Goal: Information Seeking & Learning: Learn about a topic

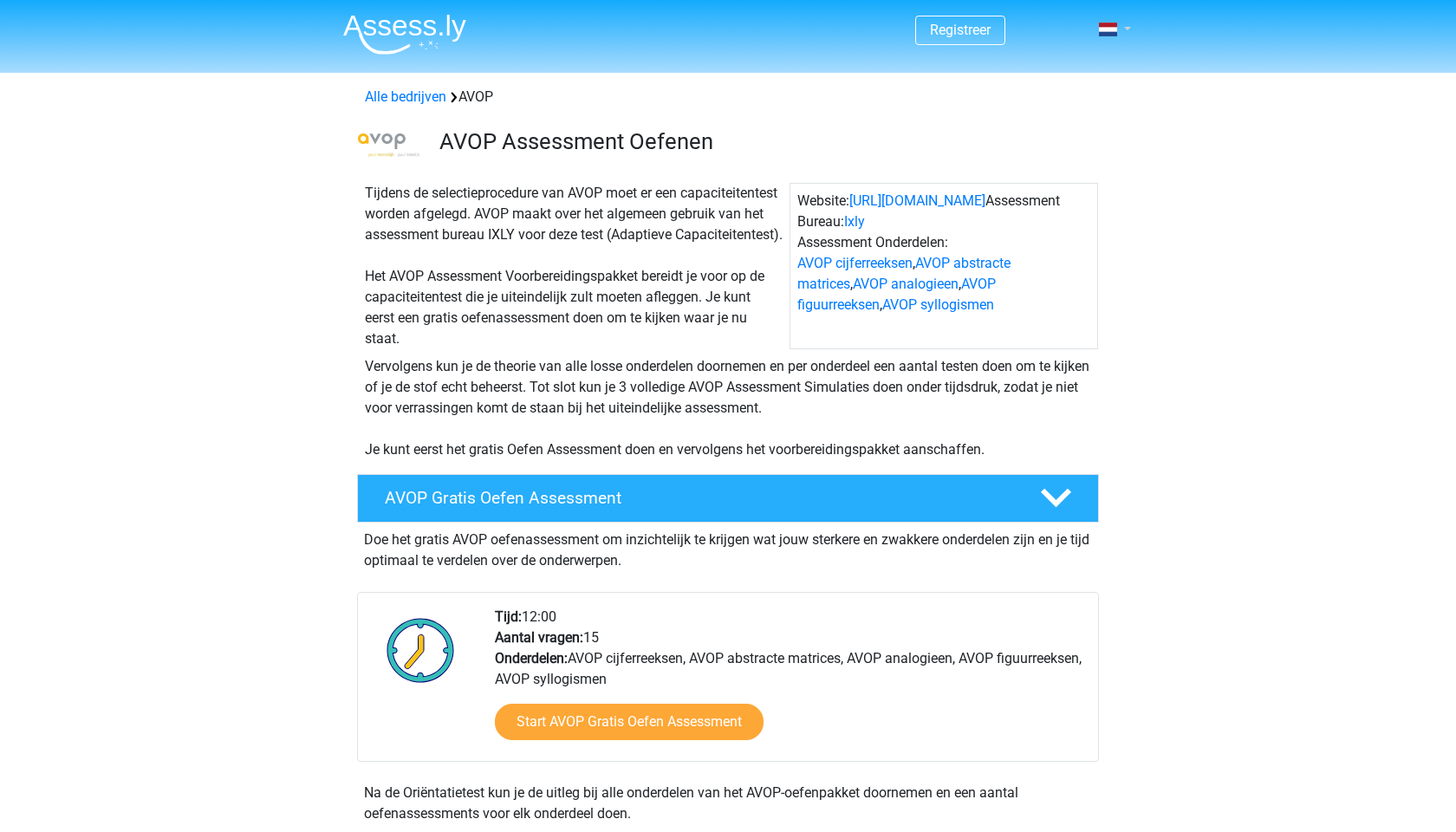
click at [1127, 25] on link at bounding box center [1109, 29] width 34 height 21
click at [828, 199] on div "Website: https://www.avop.nl/ Assessment Bureau: Ixly Assessment Onderdelen: AV…" at bounding box center [943, 266] width 309 height 167
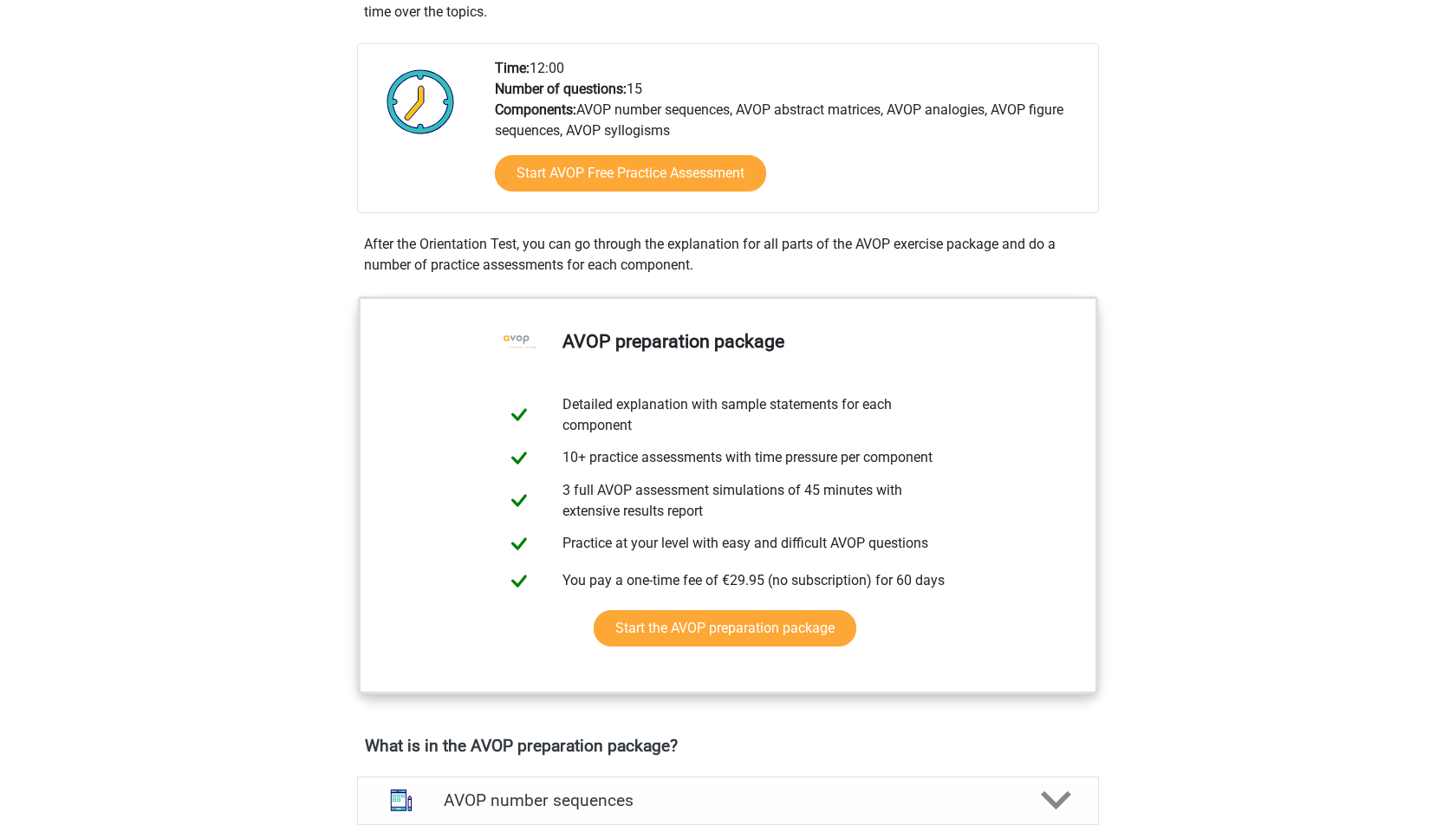
scroll to position [529, 0]
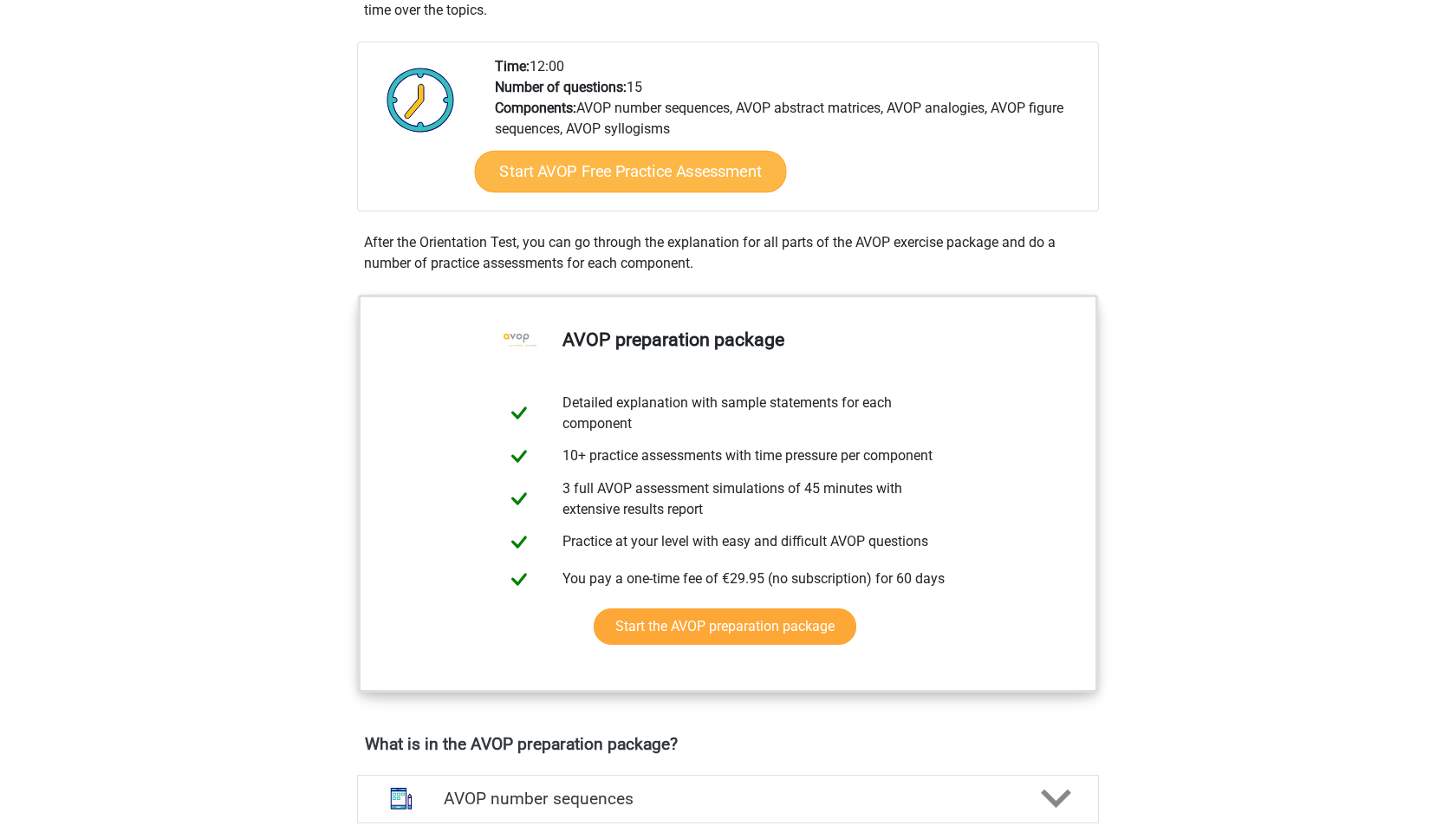
click at [658, 172] on link "Start AVOP Free Practice Assessment" at bounding box center [631, 171] width 312 height 42
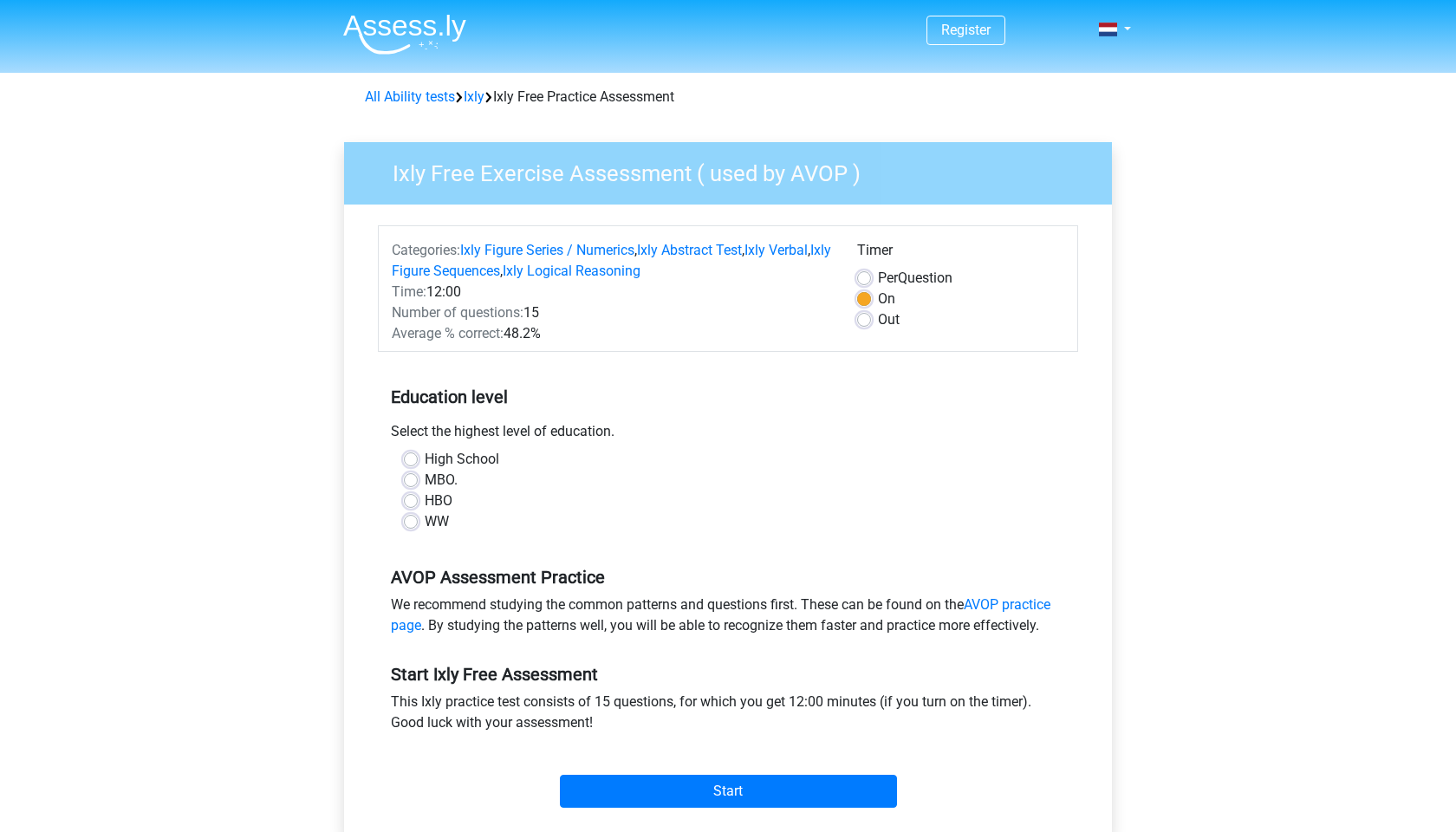
click at [425, 459] on label "High School" at bounding box center [462, 460] width 74 height 21
click at [410, 459] on input "High School" at bounding box center [410, 458] width 14 height 17
radio input "true"
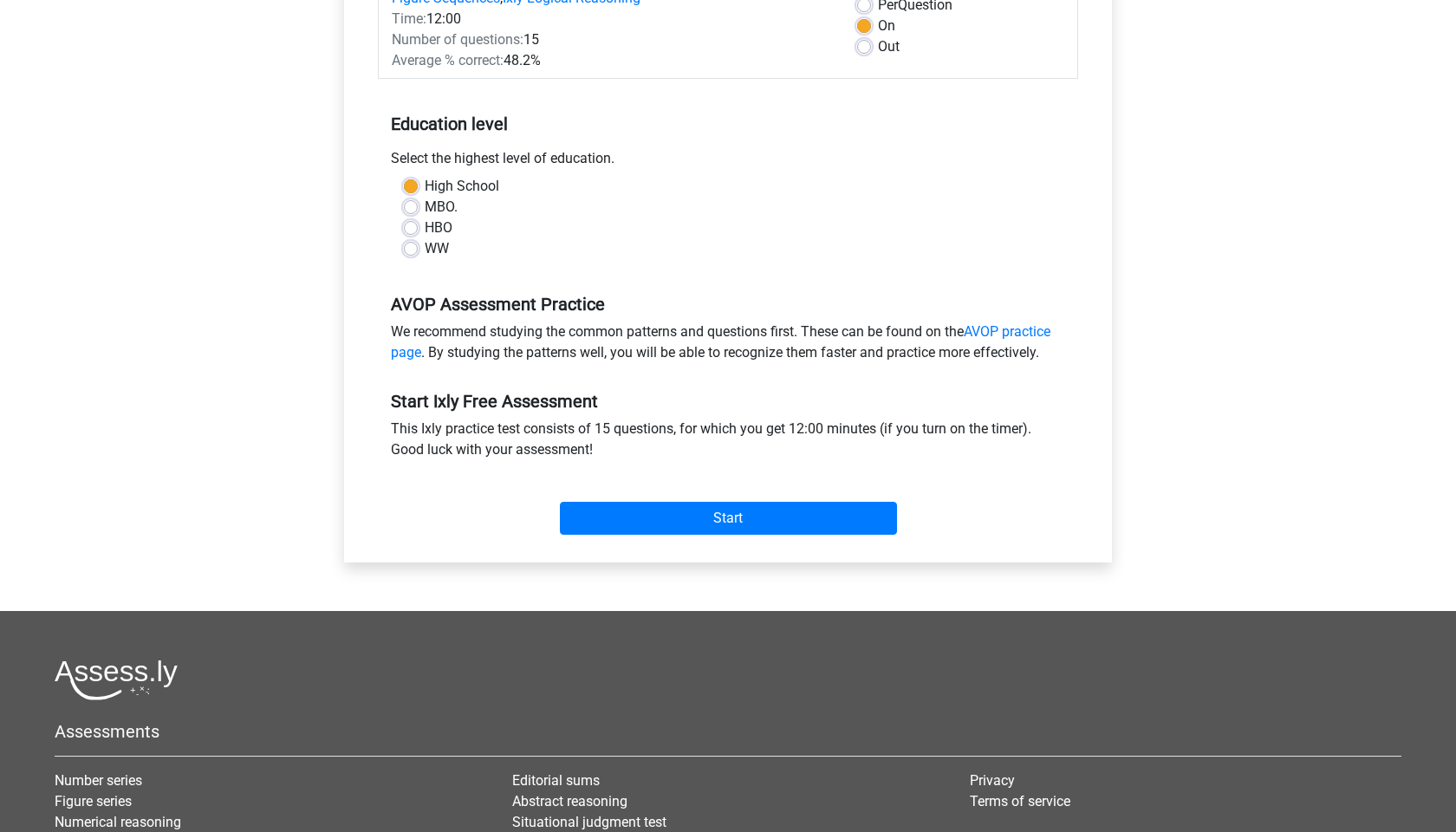
scroll to position [275, 0]
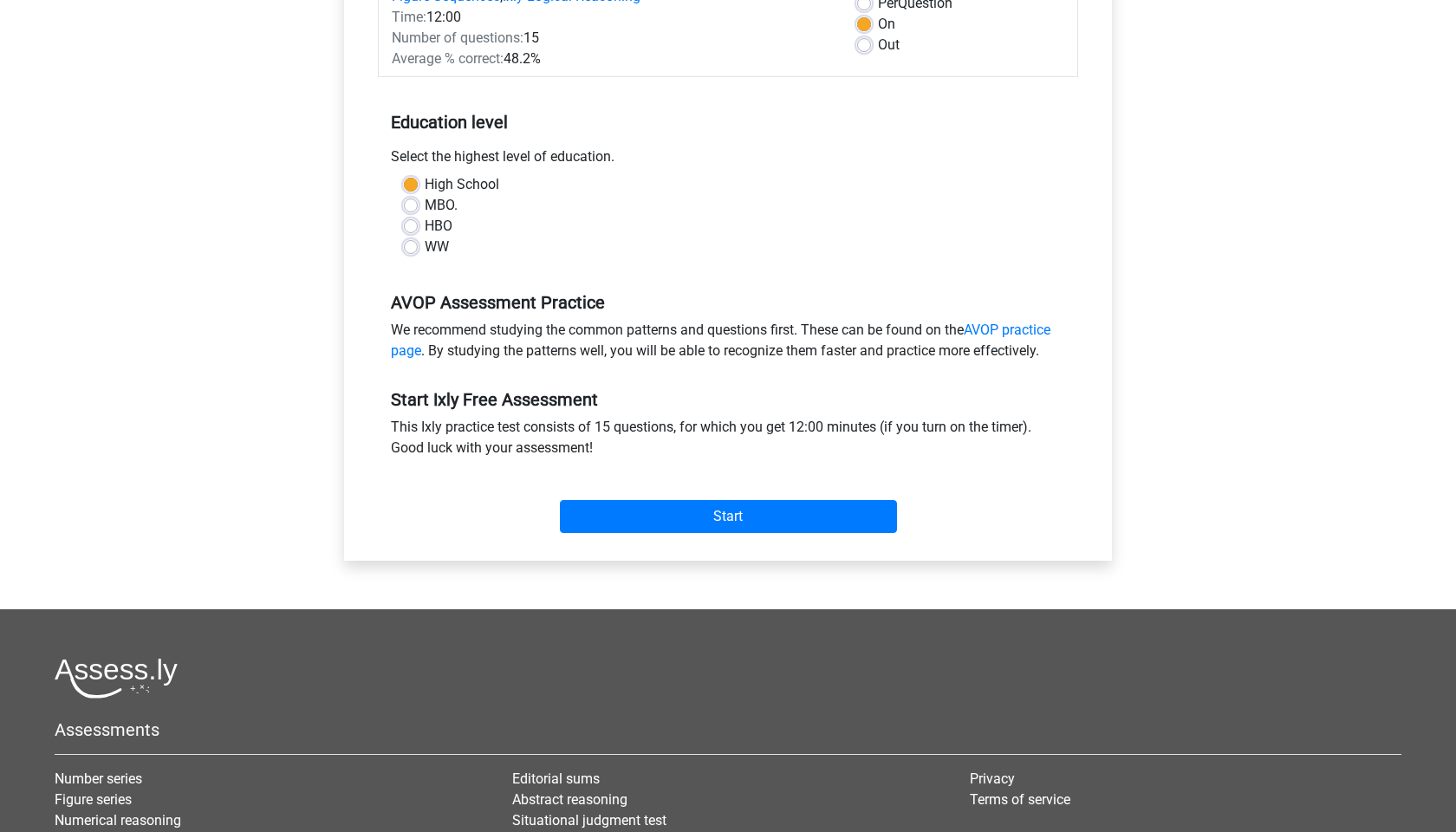
click at [425, 206] on label "MBO." at bounding box center [441, 205] width 33 height 21
click at [405, 206] on input "MBO." at bounding box center [410, 203] width 14 height 17
radio input "true"
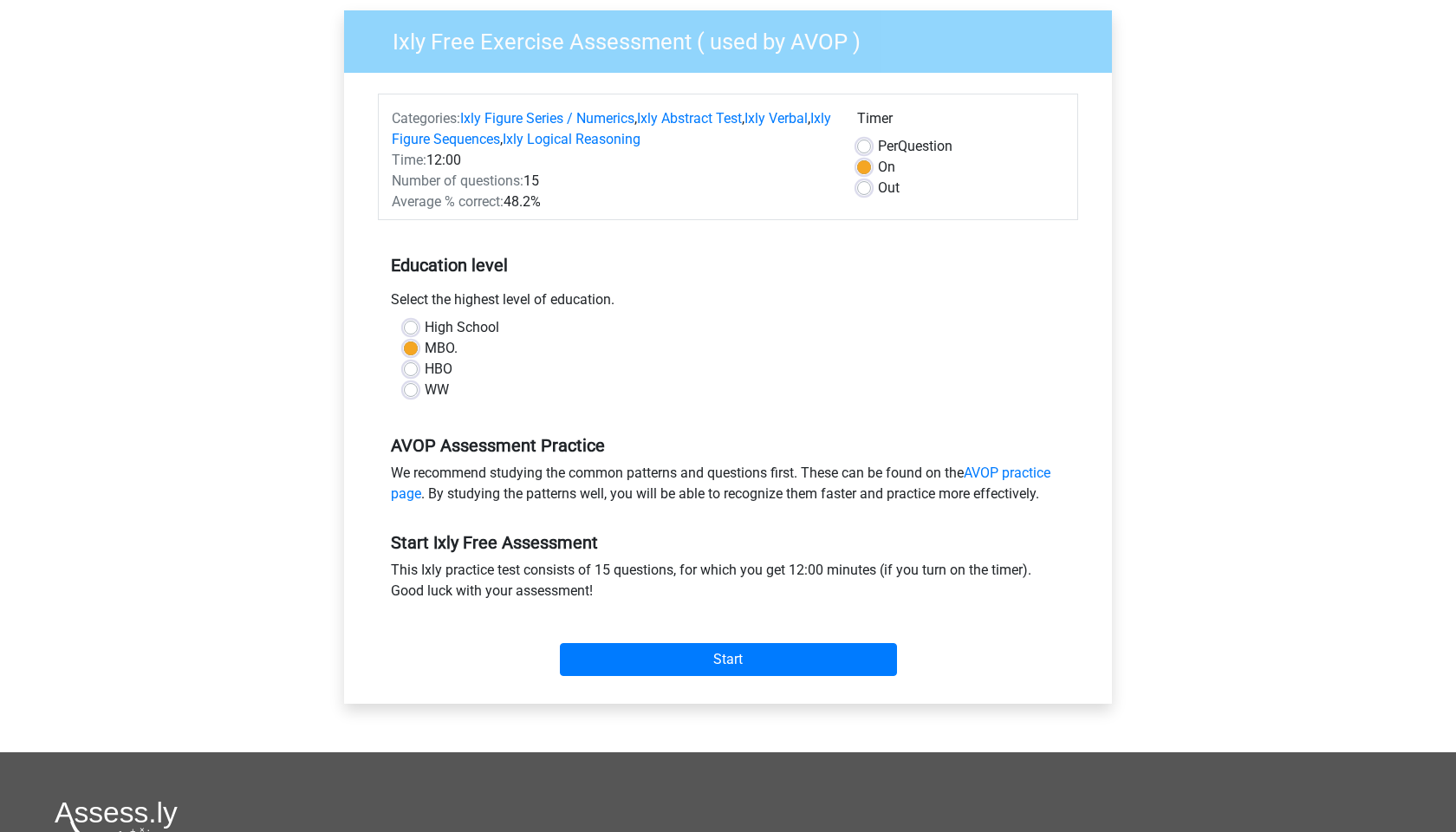
scroll to position [145, 0]
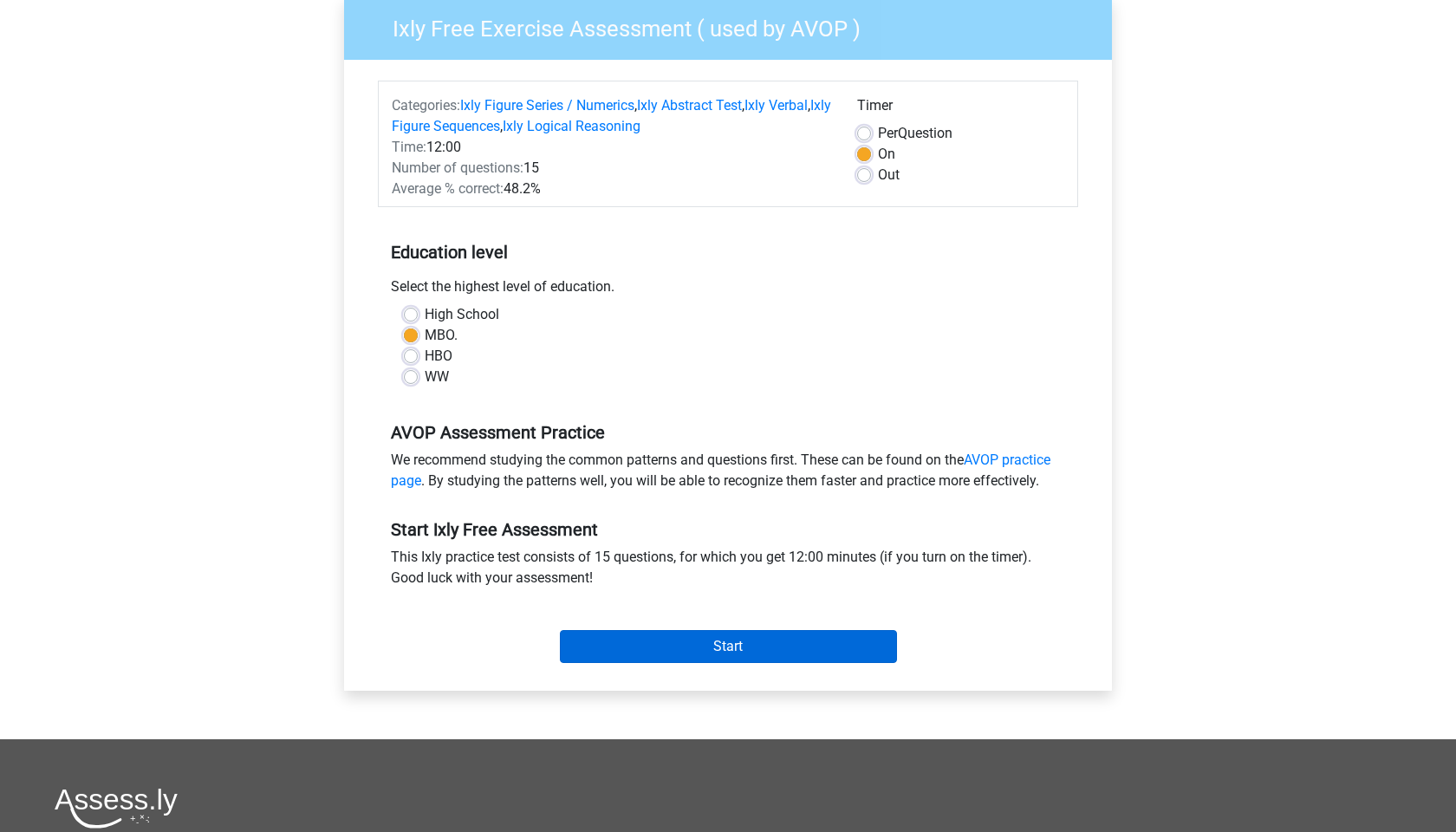
click at [716, 646] on input "Start" at bounding box center [728, 646] width 337 height 33
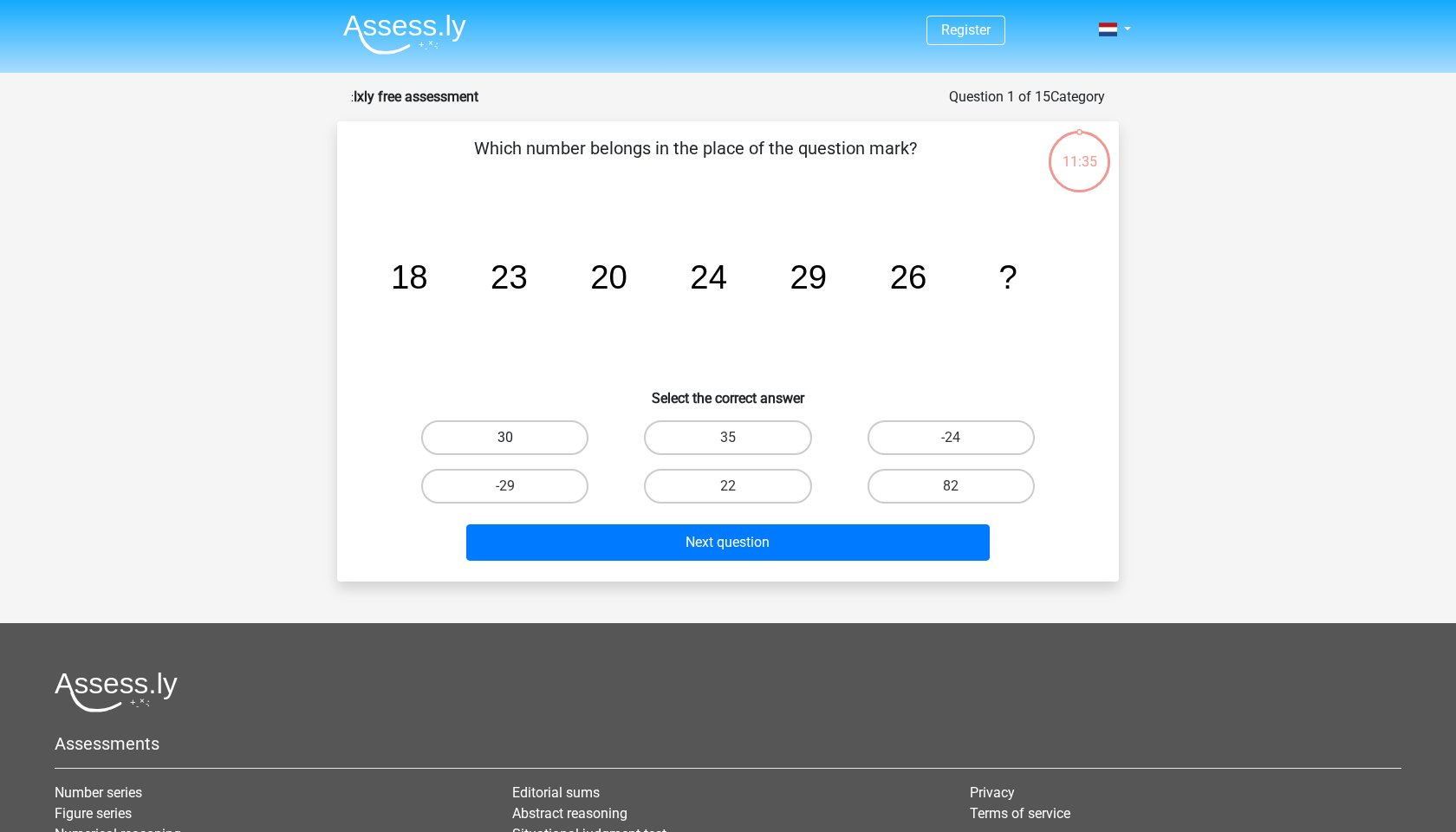
click at [516, 437] on label "30" at bounding box center [505, 438] width 168 height 34
click at [516, 438] on input "30" at bounding box center [511, 443] width 11 height 11
radio input "true"
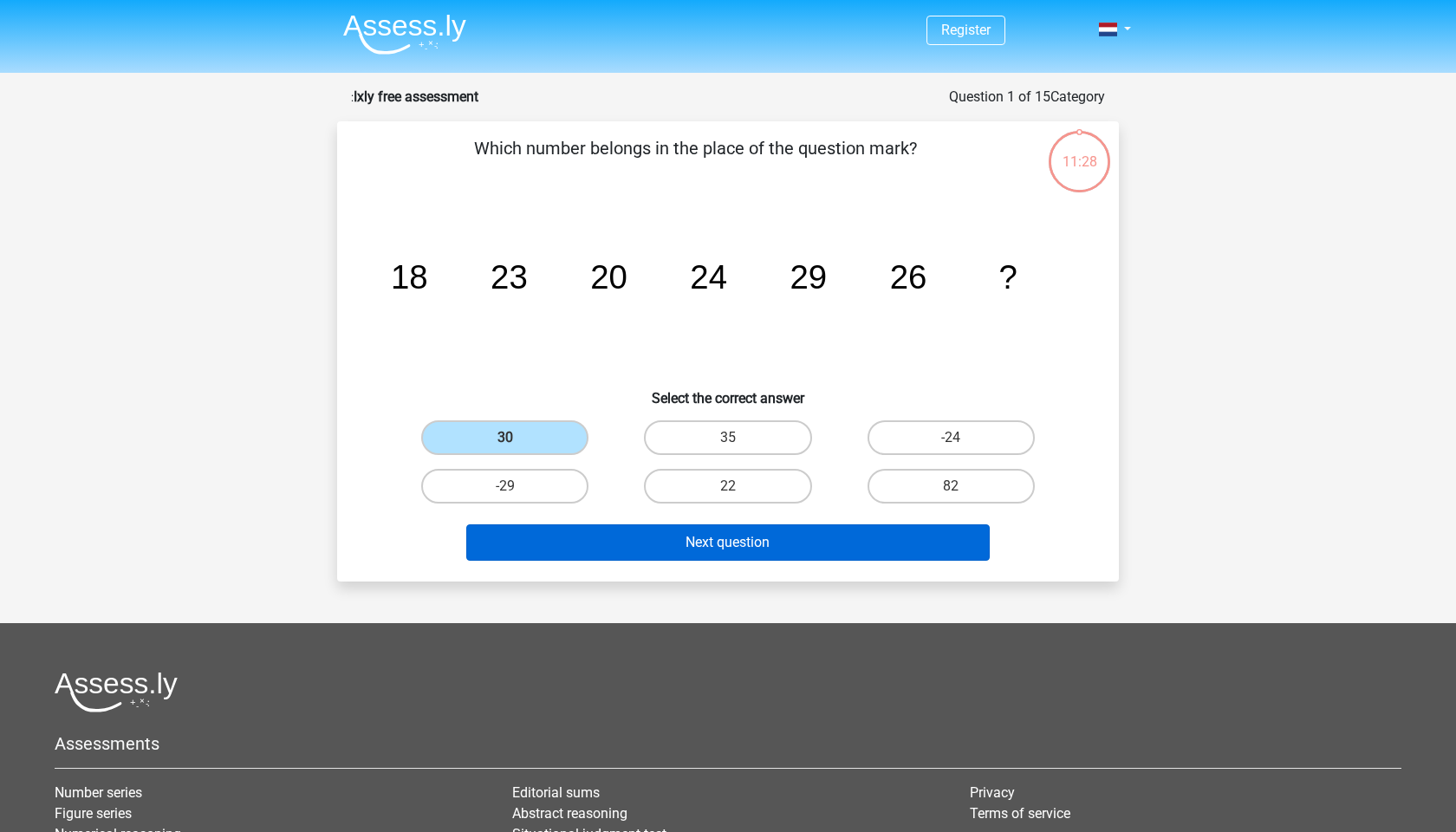
click at [697, 540] on button "Next question" at bounding box center [728, 543] width 525 height 36
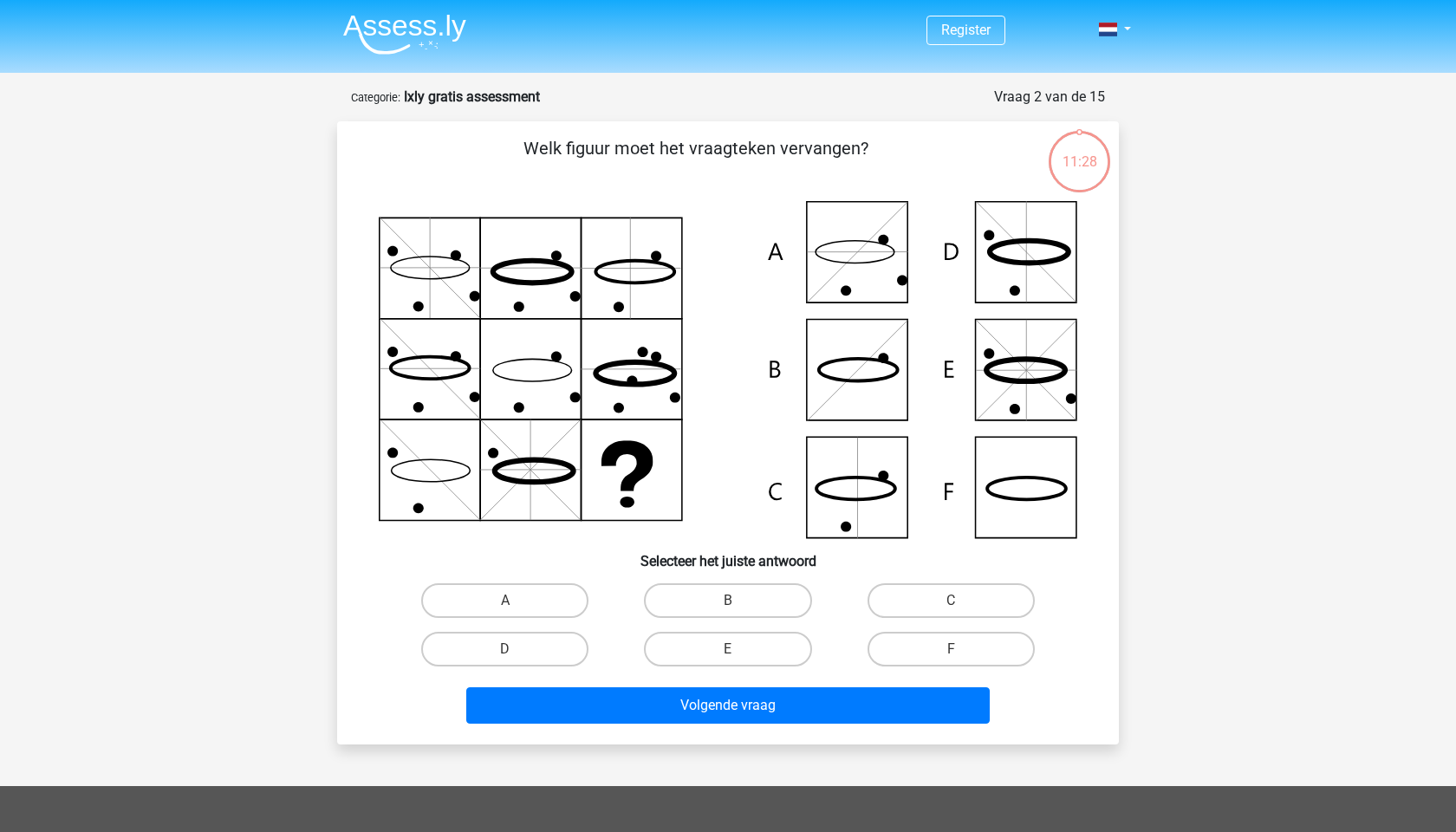
scroll to position [87, 0]
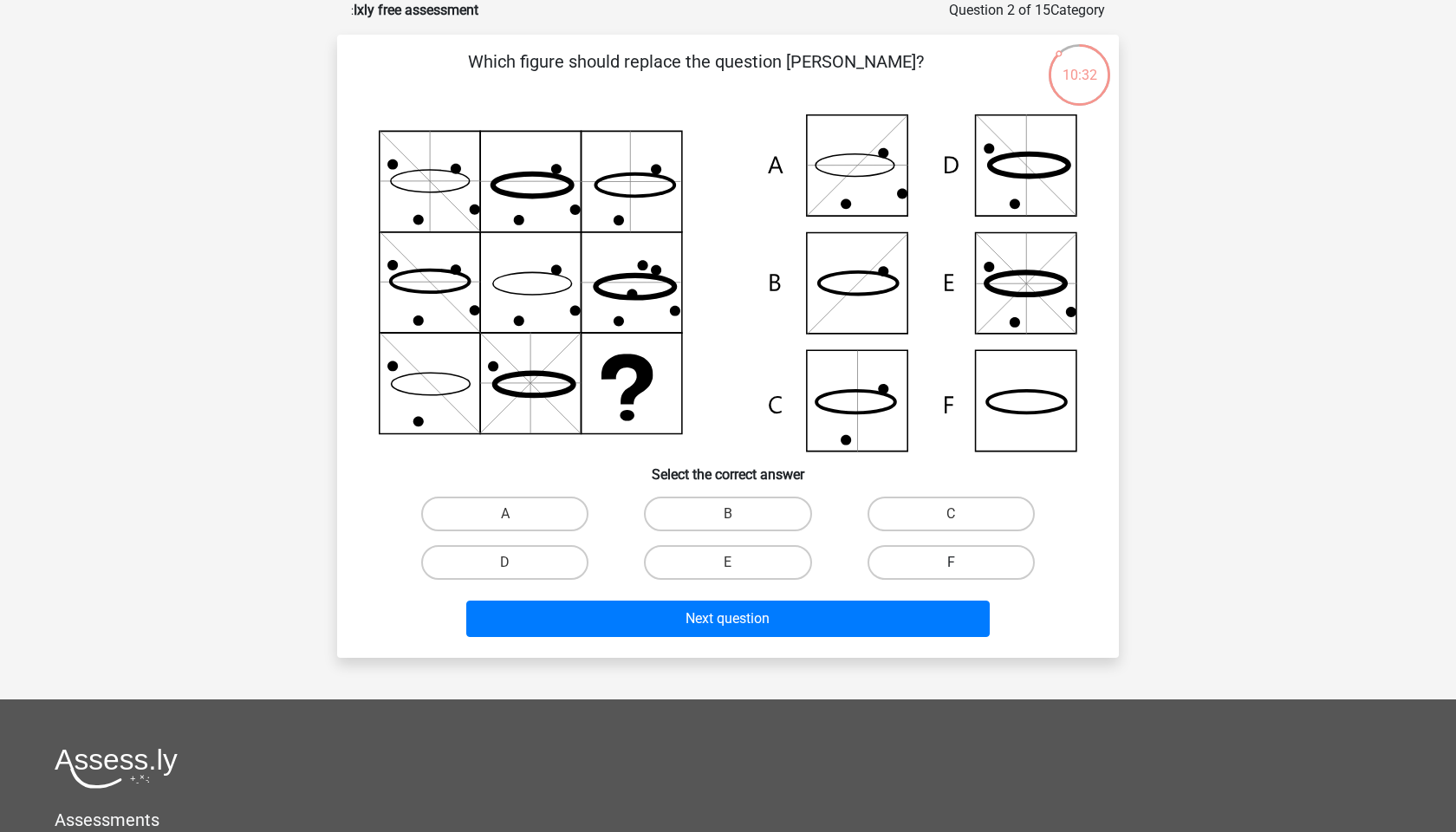
click at [944, 551] on label "F" at bounding box center [951, 563] width 168 height 34
click at [950, 563] on input "F" at bounding box center [956, 568] width 11 height 11
radio input "true"
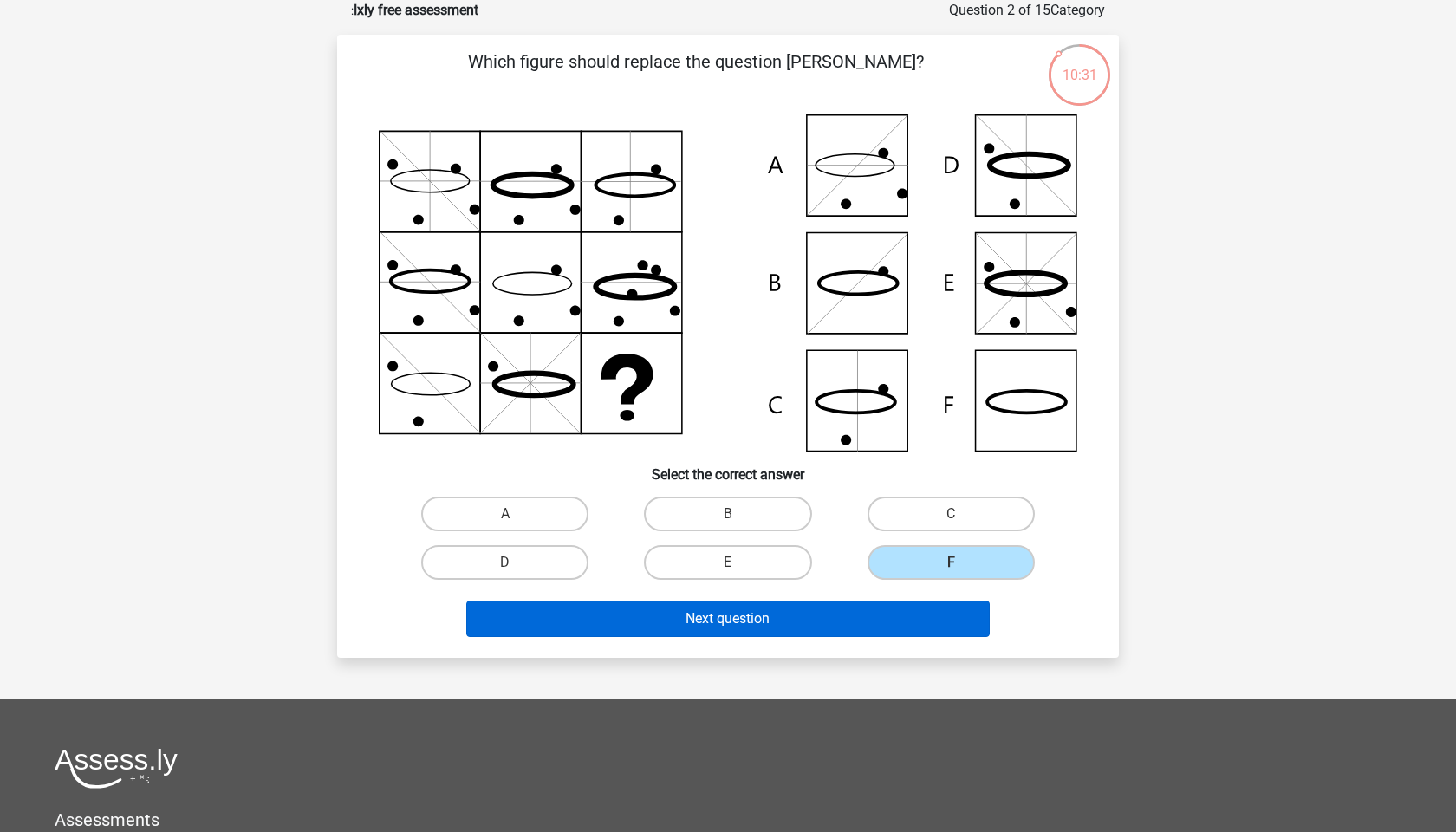
click at [805, 612] on button "Next question" at bounding box center [728, 619] width 525 height 36
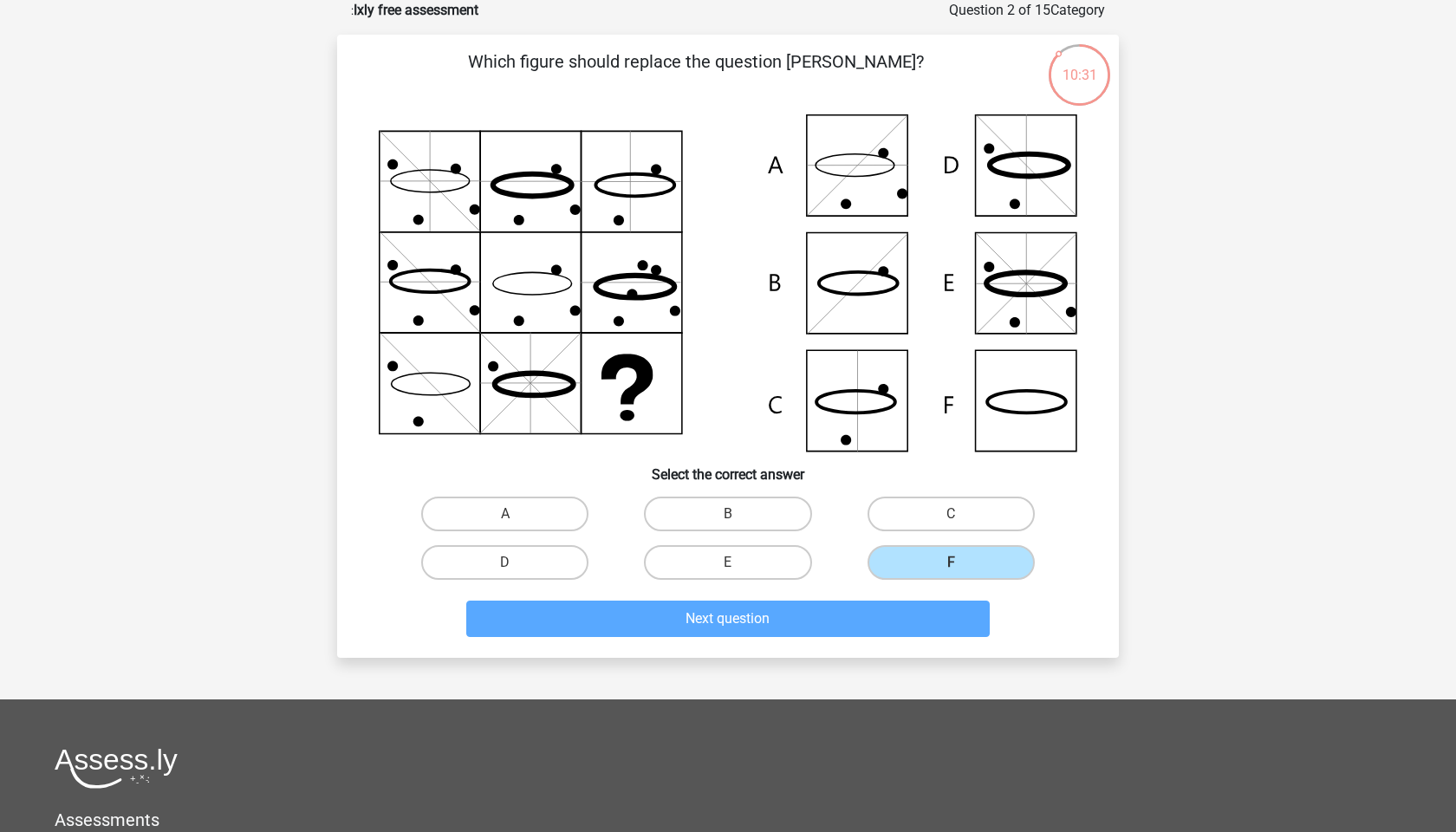
scroll to position [73, 0]
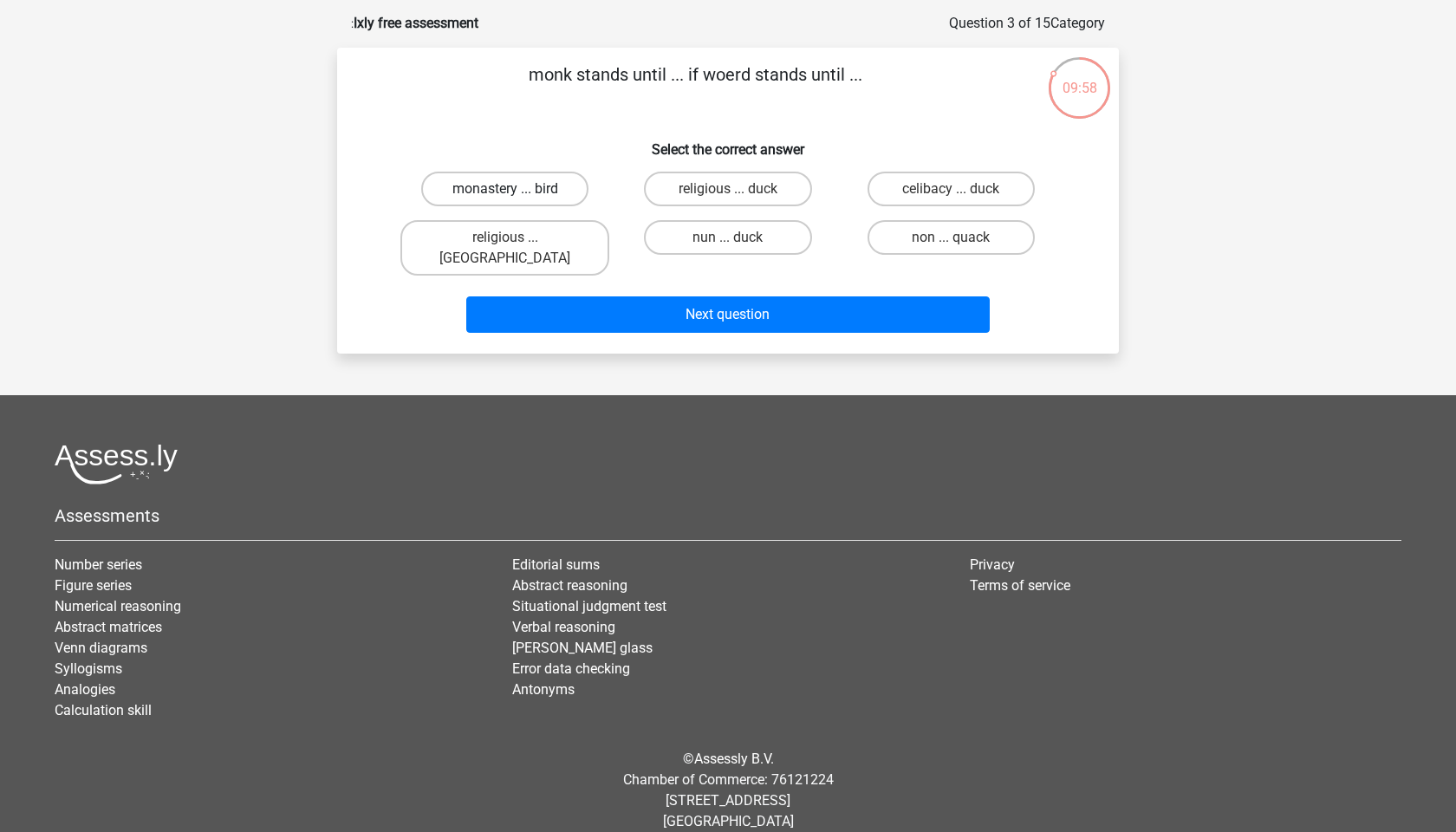
click at [531, 188] on label "monastery ... bird" at bounding box center [505, 189] width 168 height 34
click at [516, 189] on input "monastery ... bird" at bounding box center [511, 195] width 11 height 11
radio input "true"
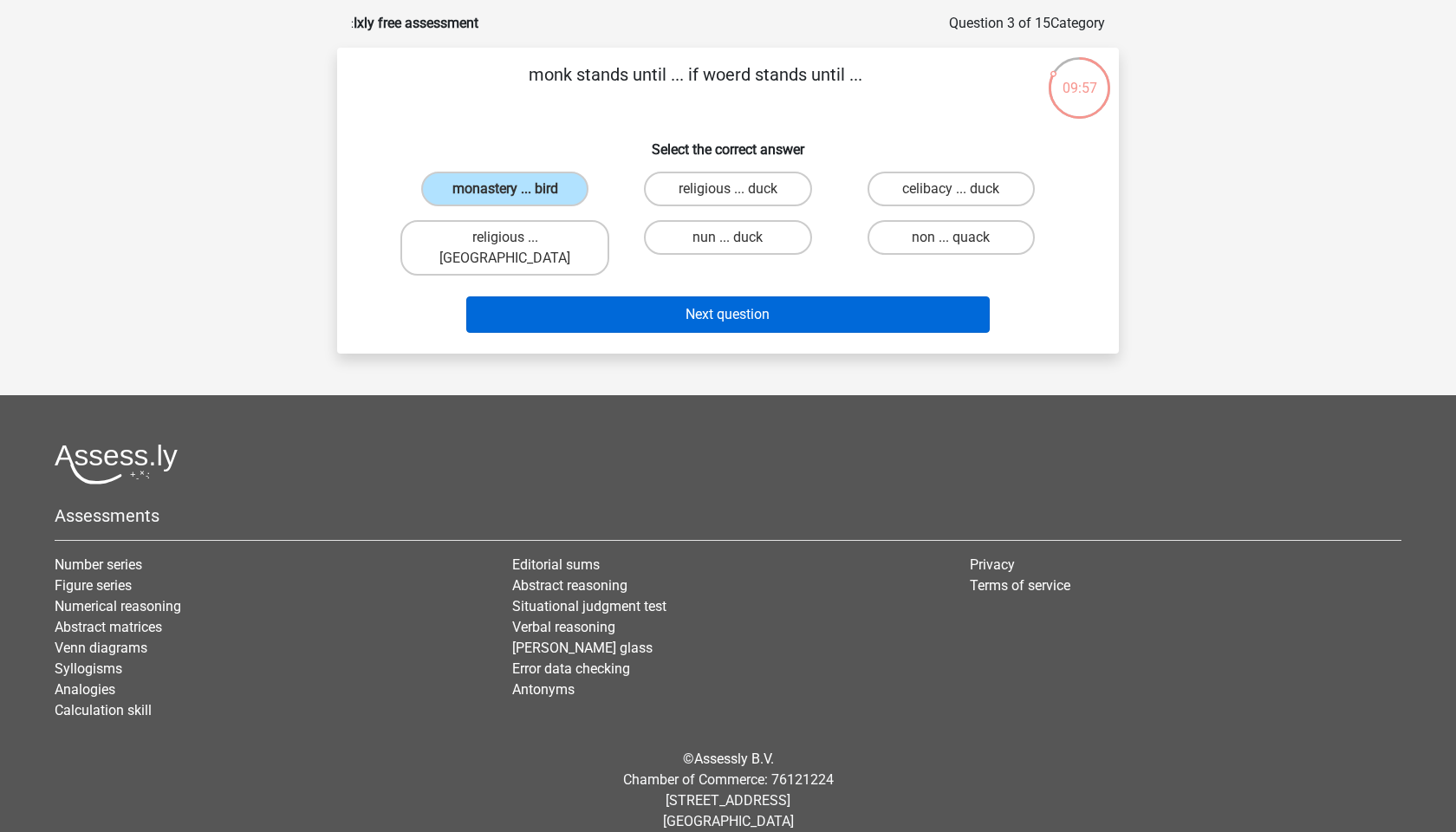
click at [729, 296] on button "Next question" at bounding box center [728, 314] width 525 height 36
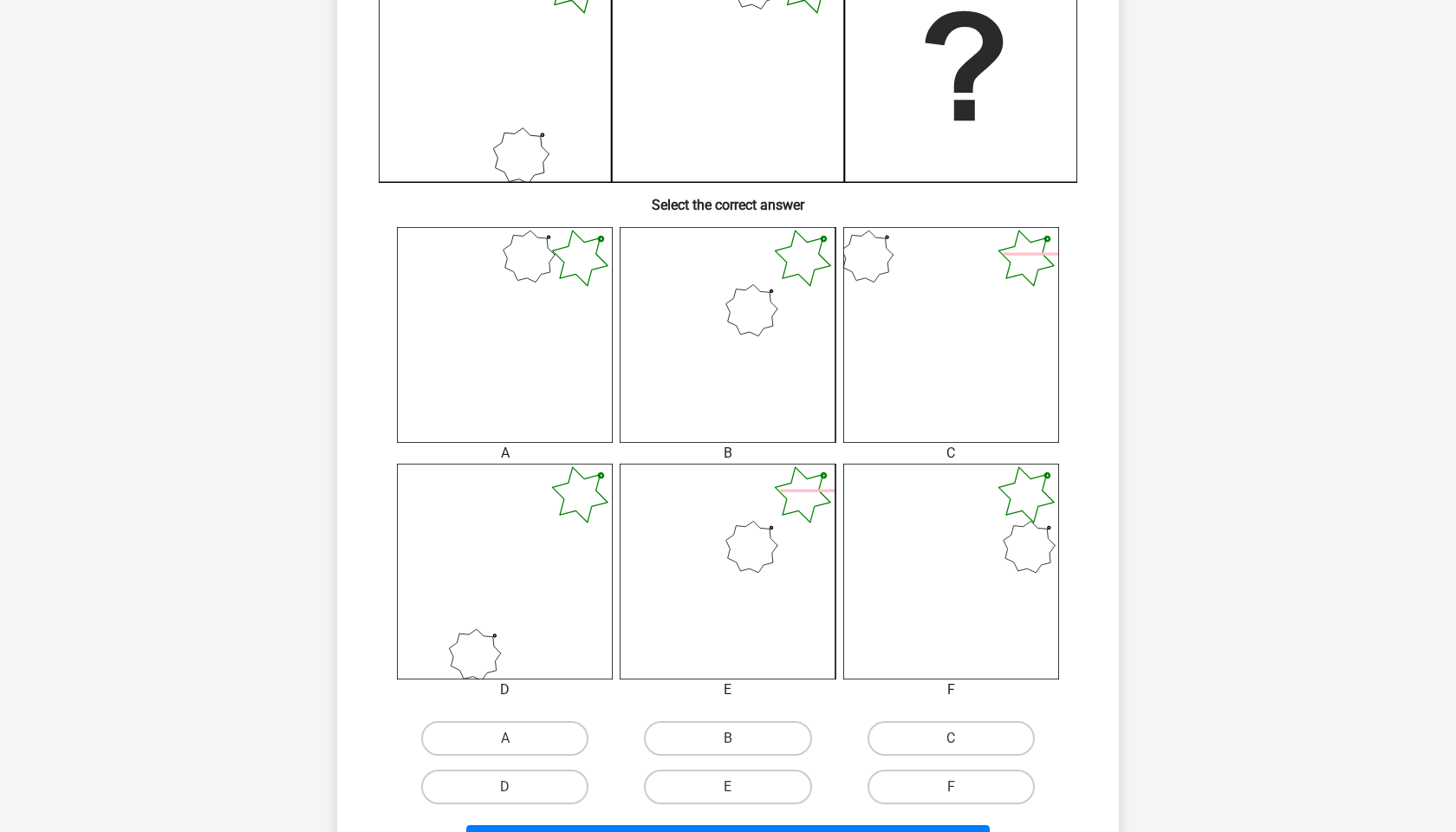
scroll to position [486, 0]
click at [967, 589] on icon at bounding box center [951, 571] width 216 height 216
click at [936, 781] on label "F" at bounding box center [951, 786] width 168 height 34
click at [950, 787] on input "F" at bounding box center [956, 792] width 11 height 11
radio input "true"
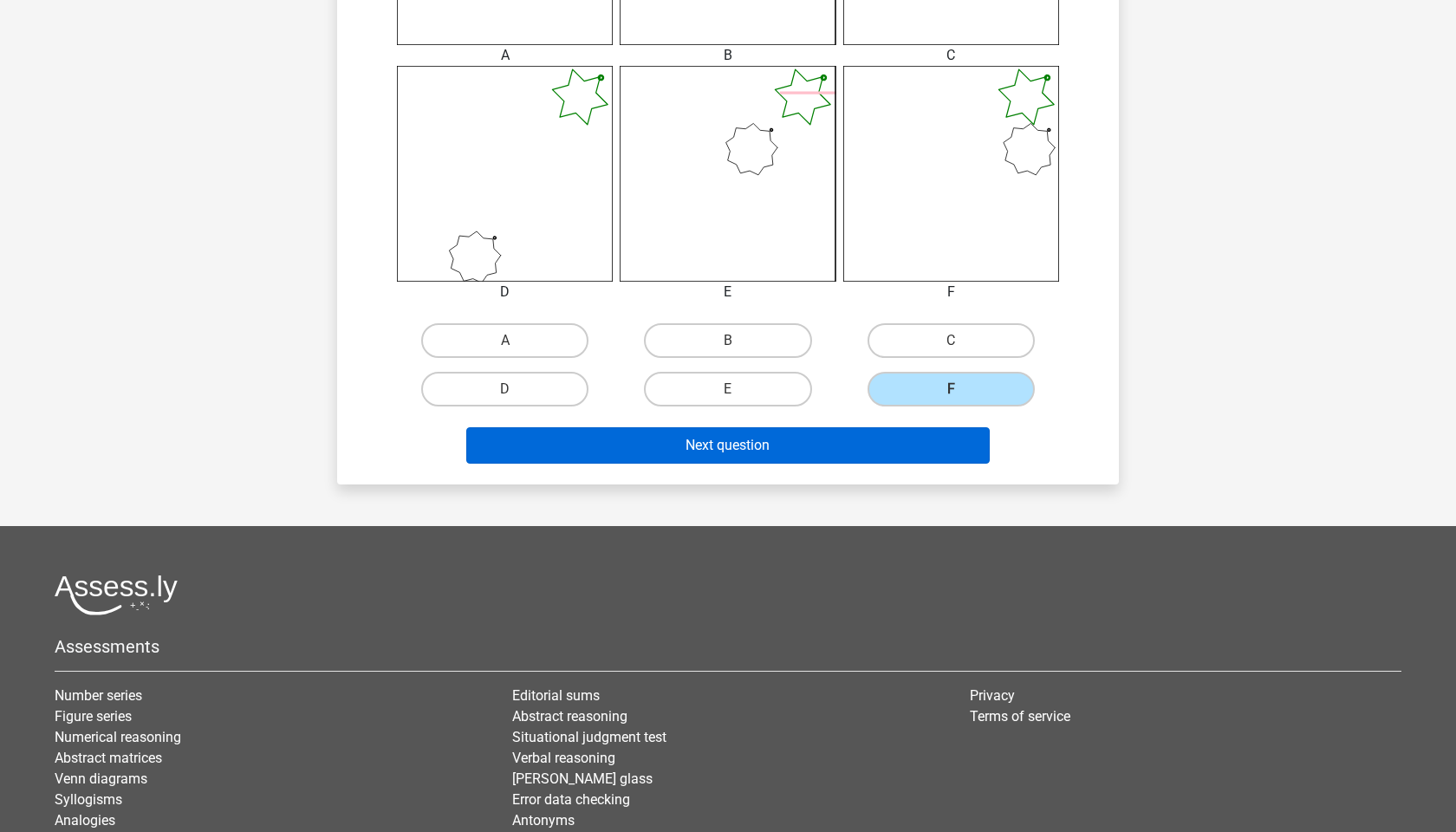
click at [765, 450] on button "Next question" at bounding box center [728, 446] width 525 height 36
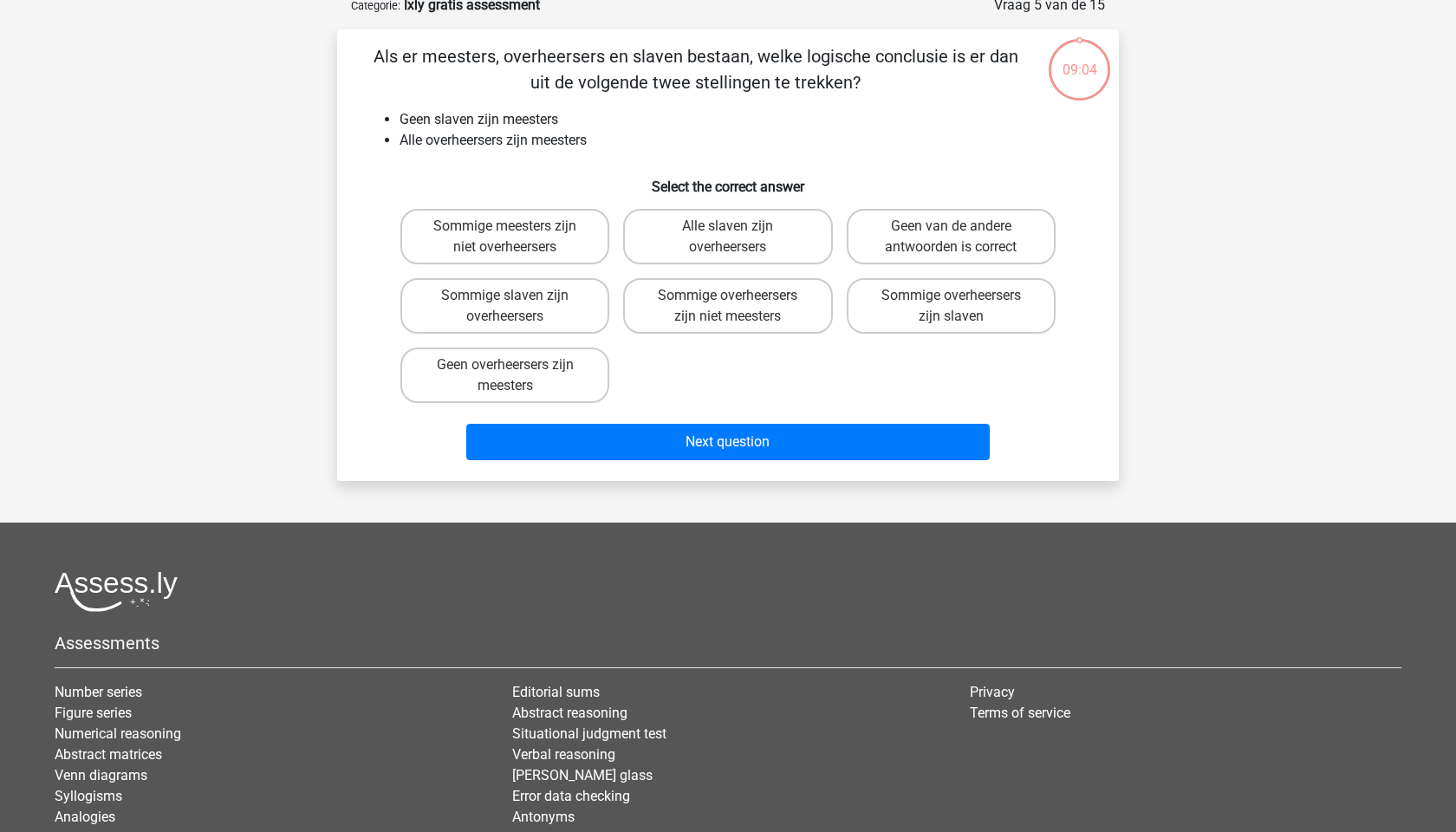
scroll to position [87, 0]
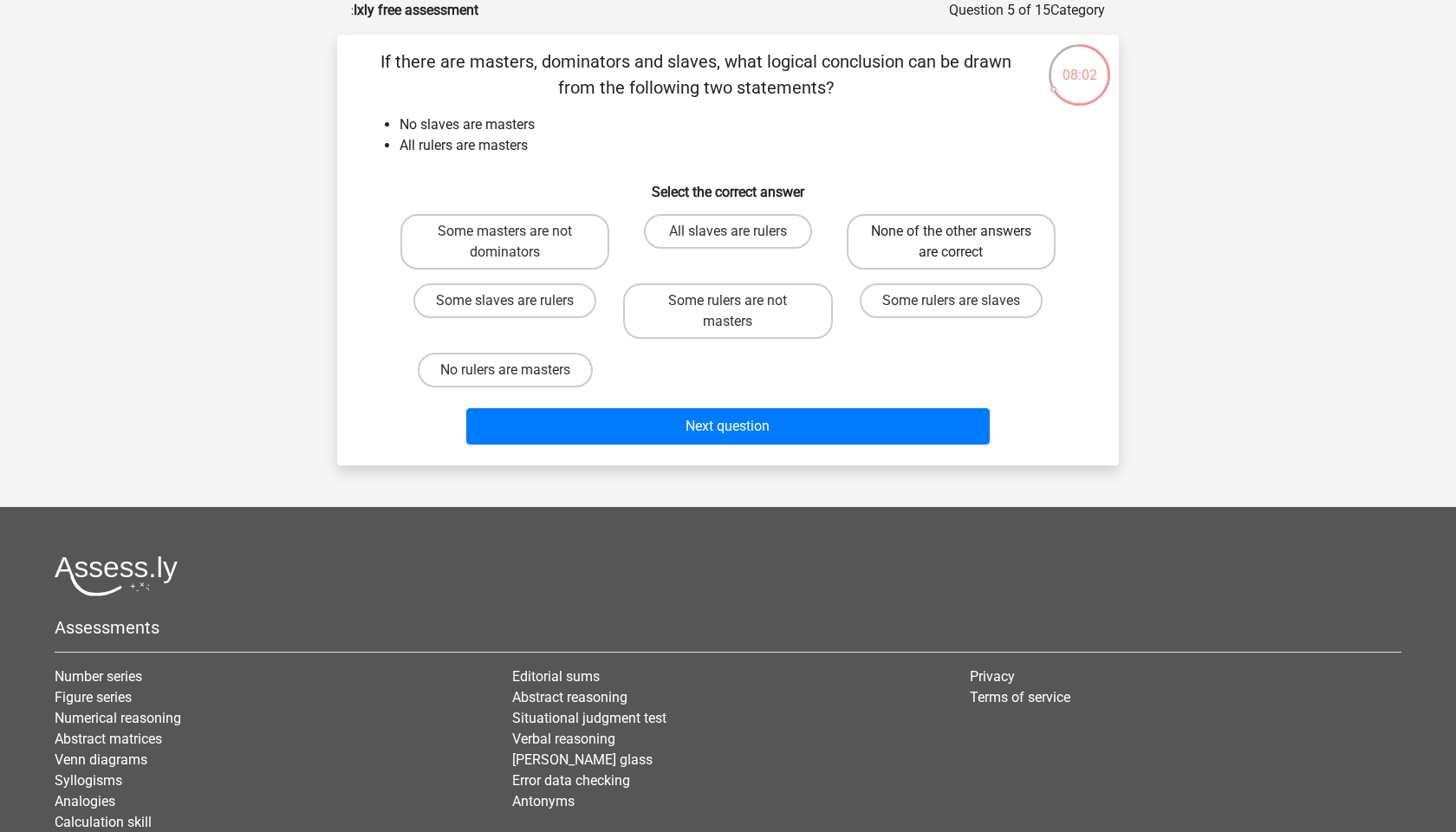
click at [906, 237] on label "None of the other answers are correct" at bounding box center [951, 241] width 209 height 55
click at [950, 237] on input "None of the other answers are correct" at bounding box center [956, 237] width 11 height 11
radio input "true"
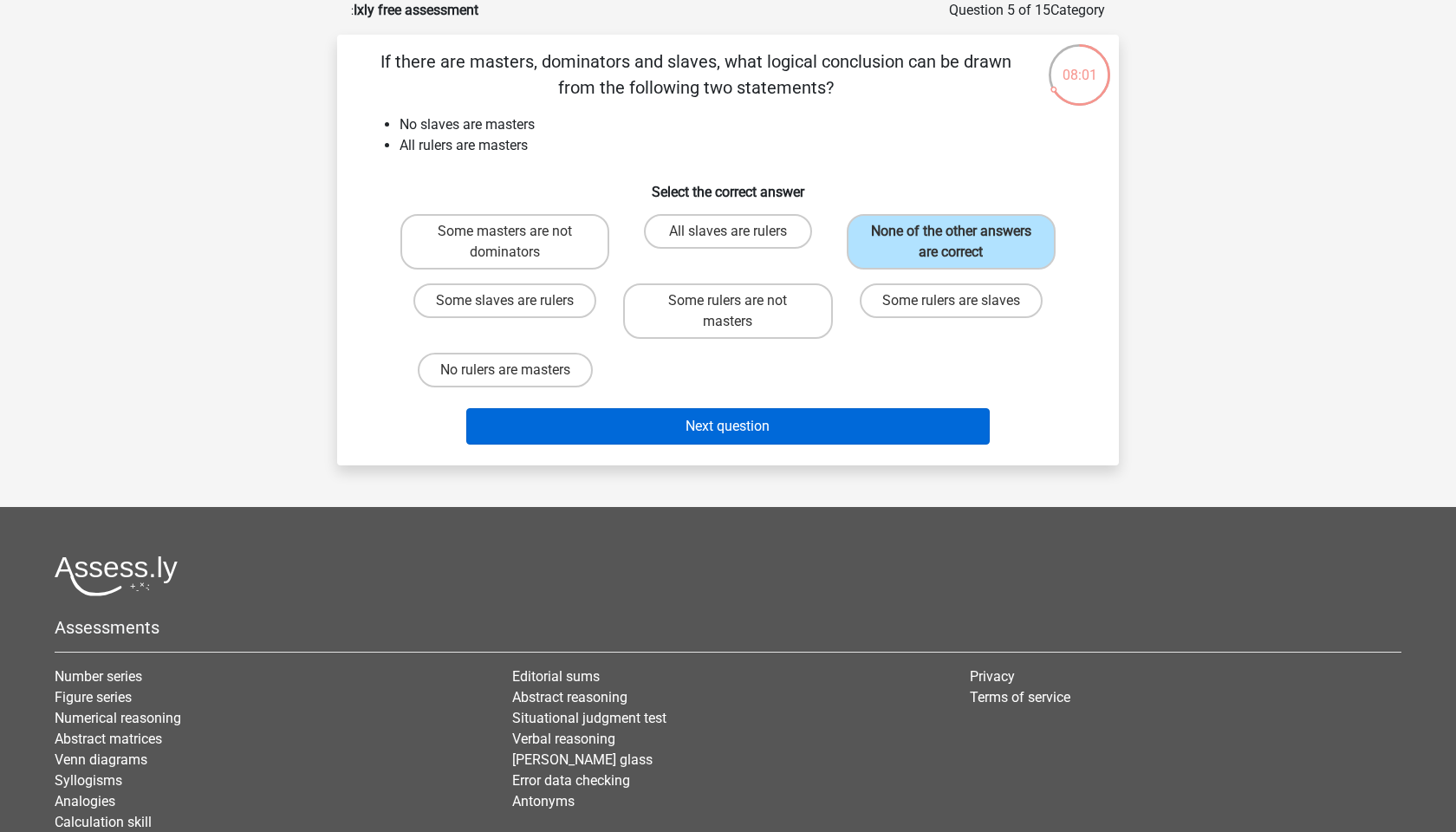
click at [749, 424] on button "Next question" at bounding box center [728, 427] width 525 height 36
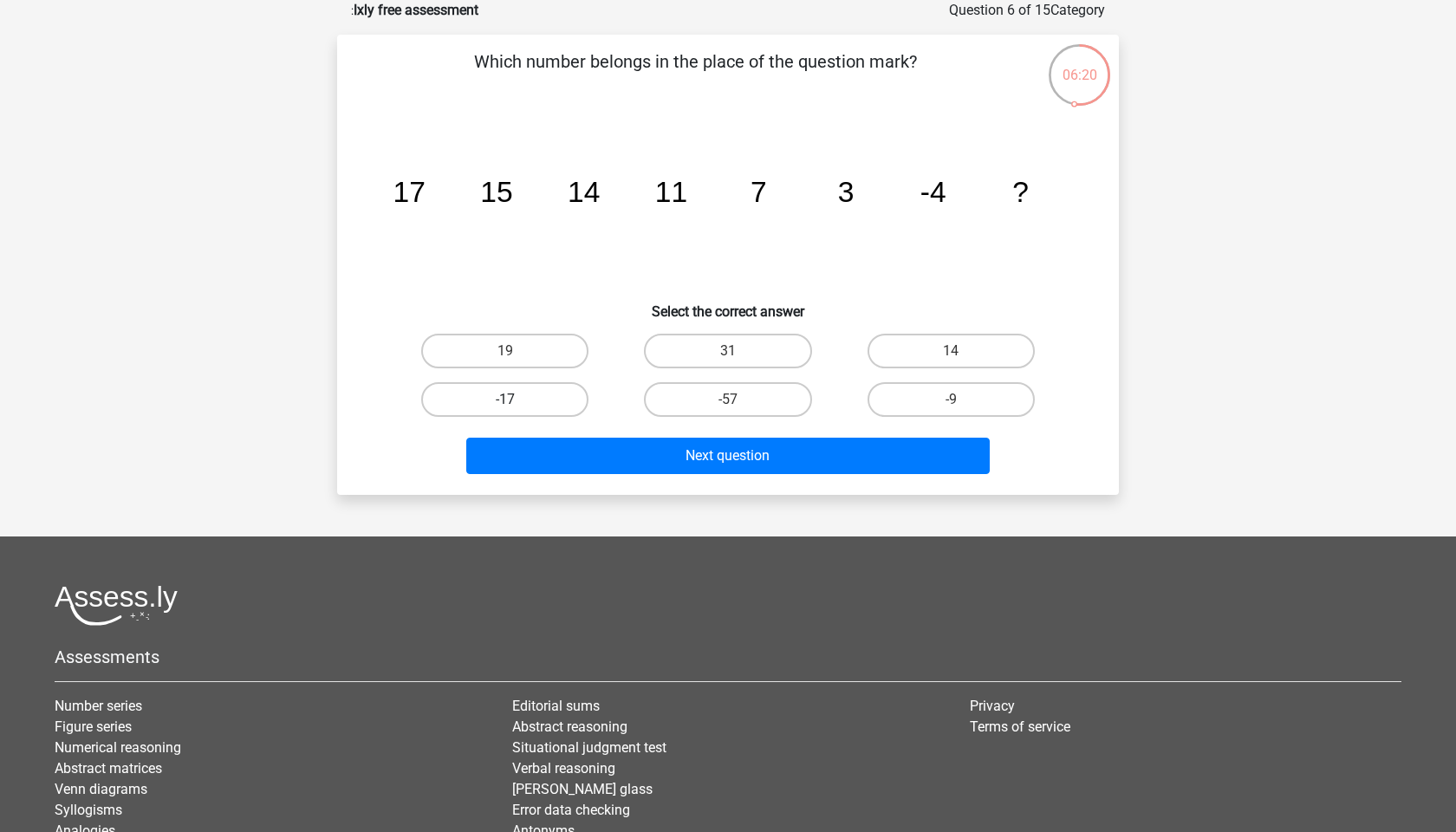
click at [539, 398] on label "-17" at bounding box center [505, 400] width 168 height 34
click at [516, 400] on input "-17" at bounding box center [511, 405] width 11 height 11
radio input "true"
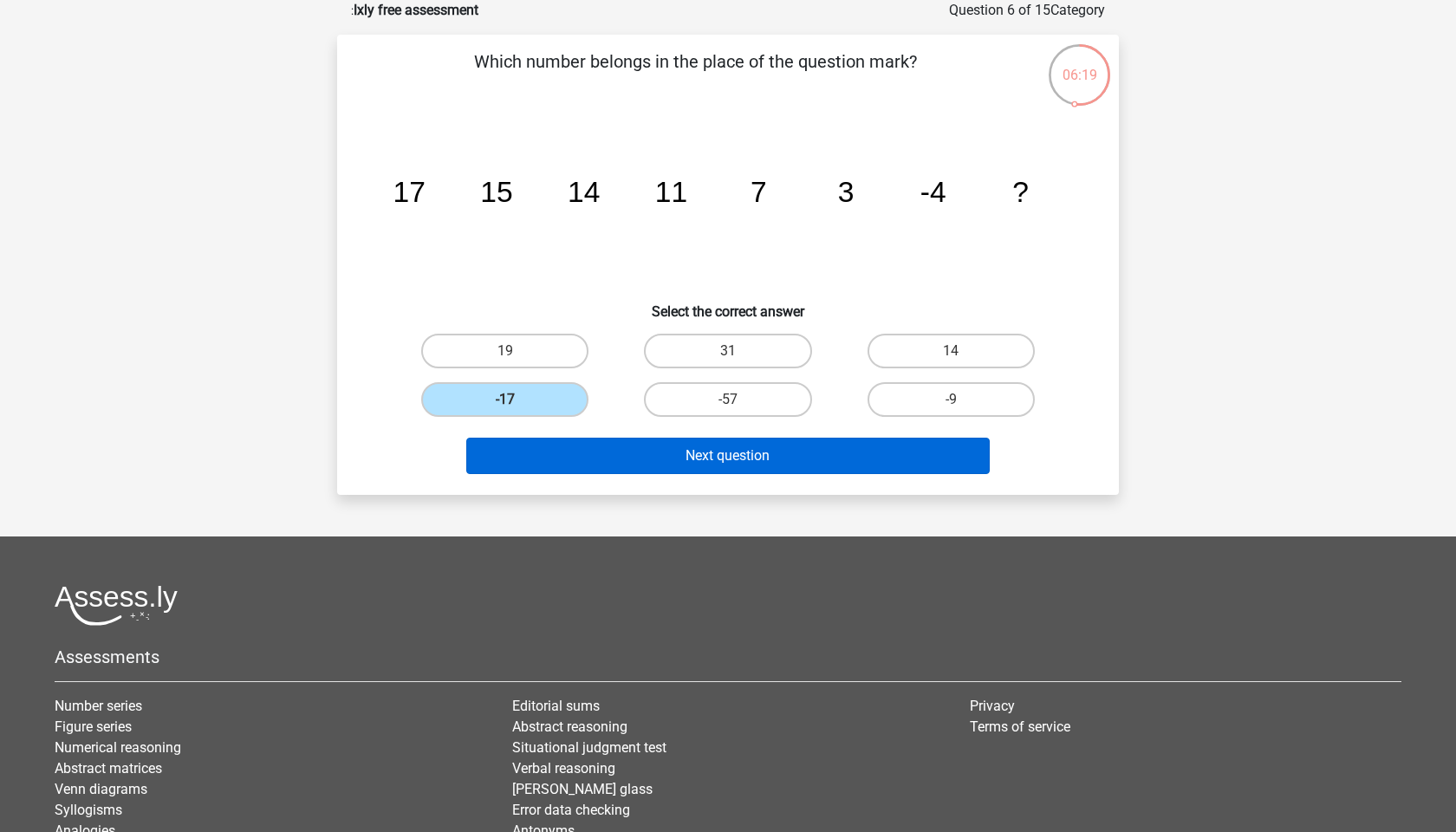
click at [709, 454] on button "Next question" at bounding box center [728, 456] width 525 height 36
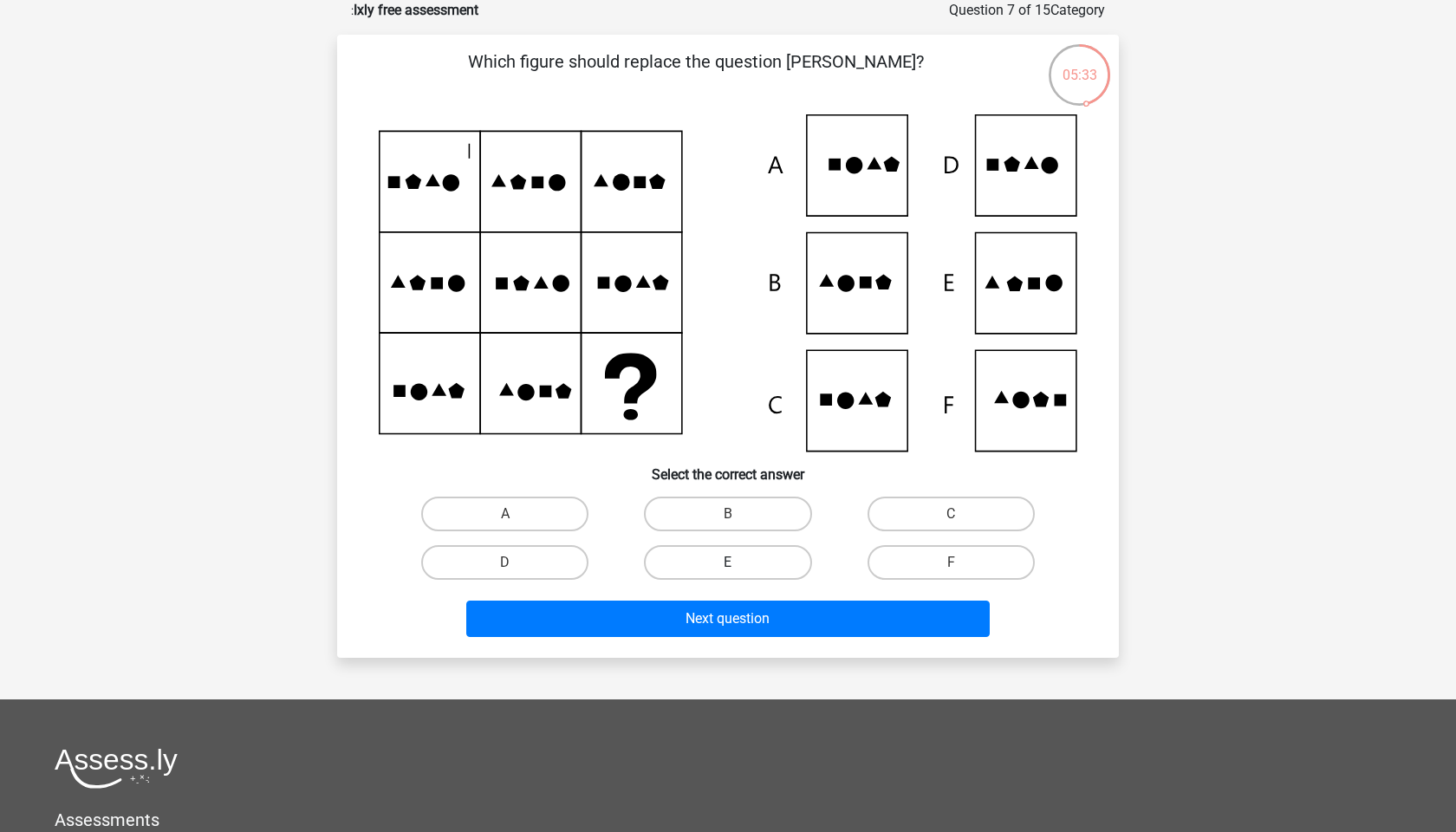
click at [747, 561] on label "E" at bounding box center [728, 563] width 168 height 34
click at [739, 563] on input "E" at bounding box center [734, 568] width 11 height 11
radio input "true"
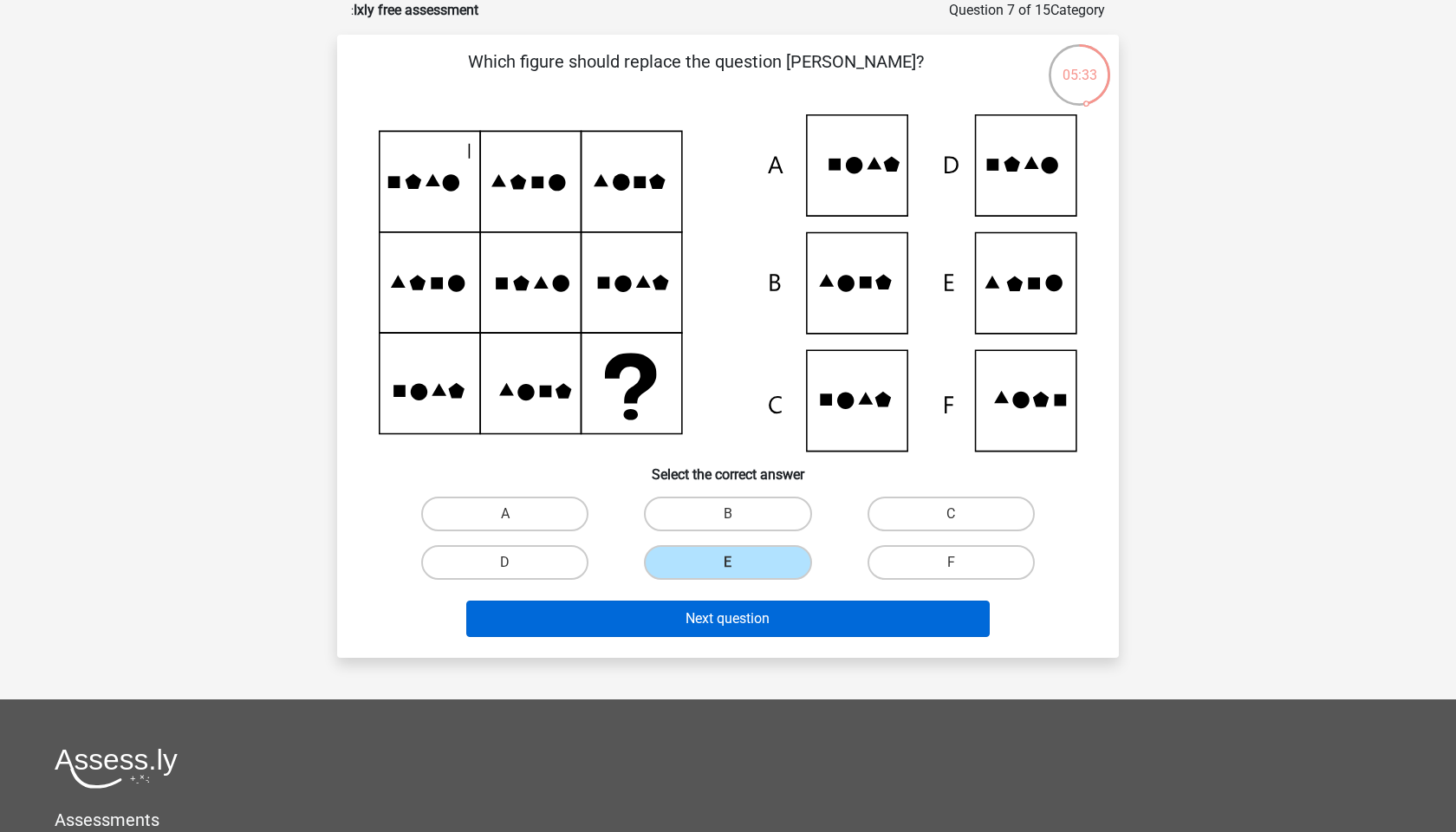
click at [728, 614] on button "Next question" at bounding box center [728, 619] width 525 height 36
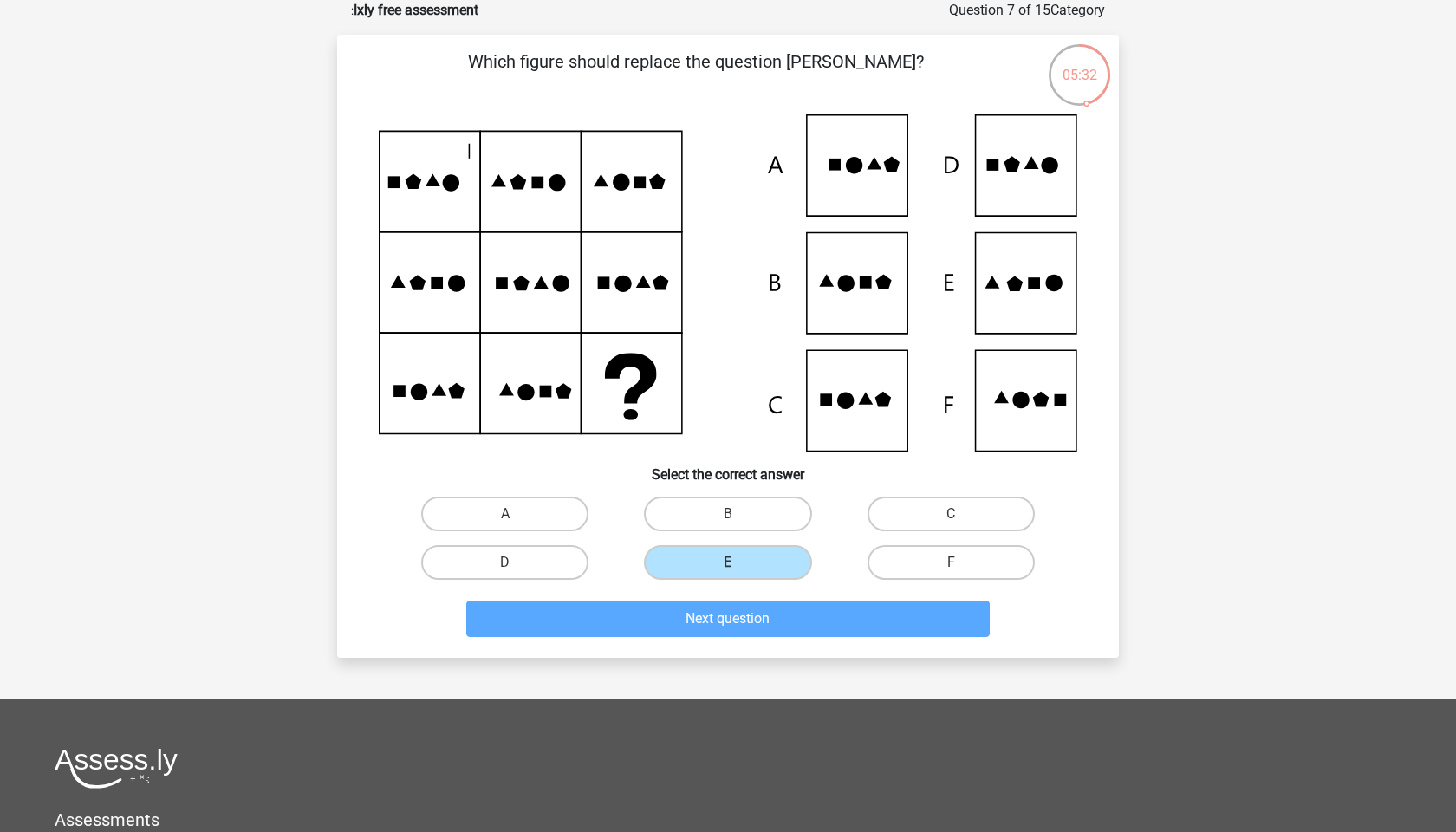
scroll to position [73, 0]
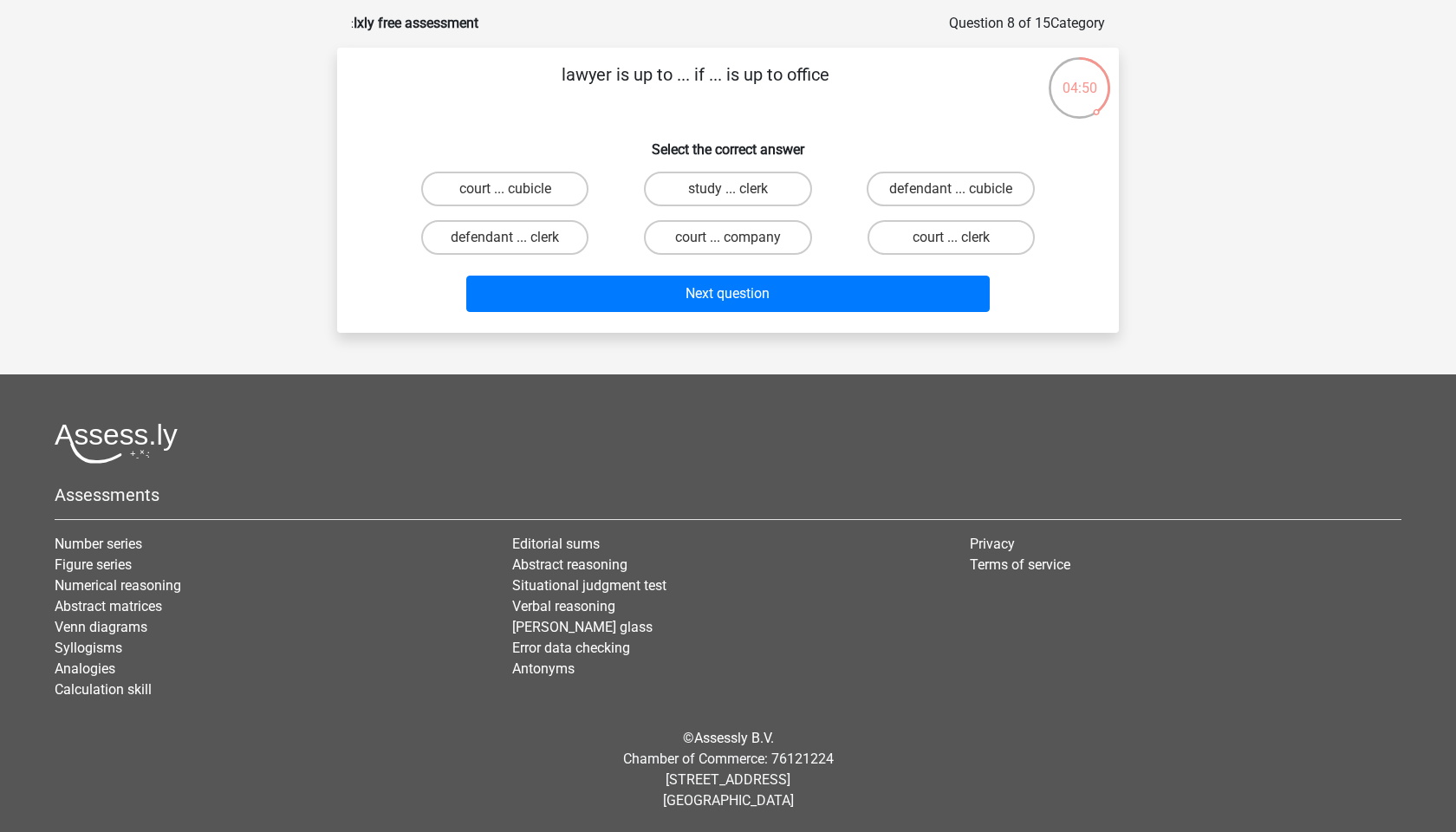
click at [951, 245] on input "court ... clerk" at bounding box center [956, 243] width 11 height 11
radio input "true"
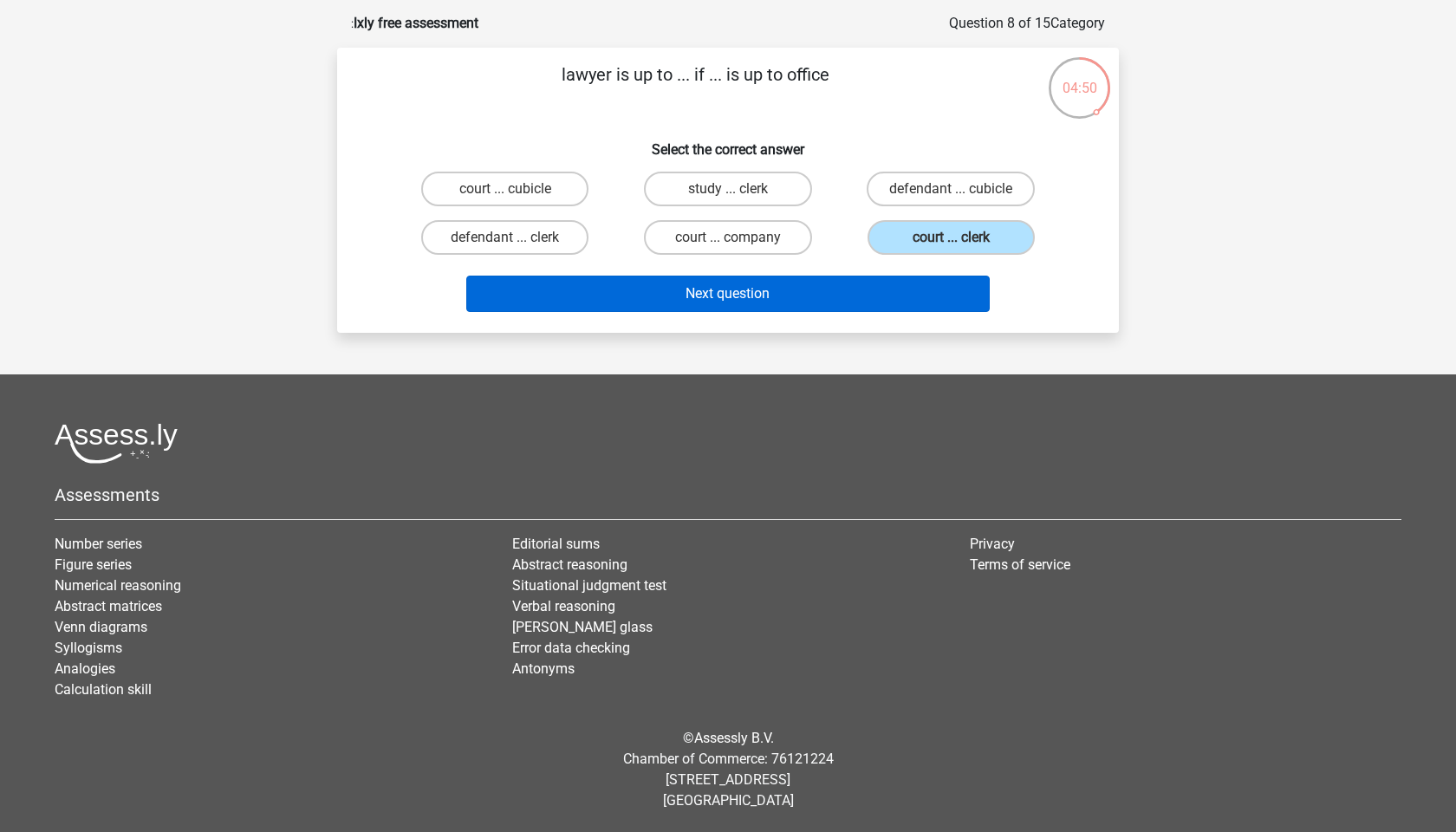
click at [844, 294] on button "Next question" at bounding box center [728, 294] width 525 height 36
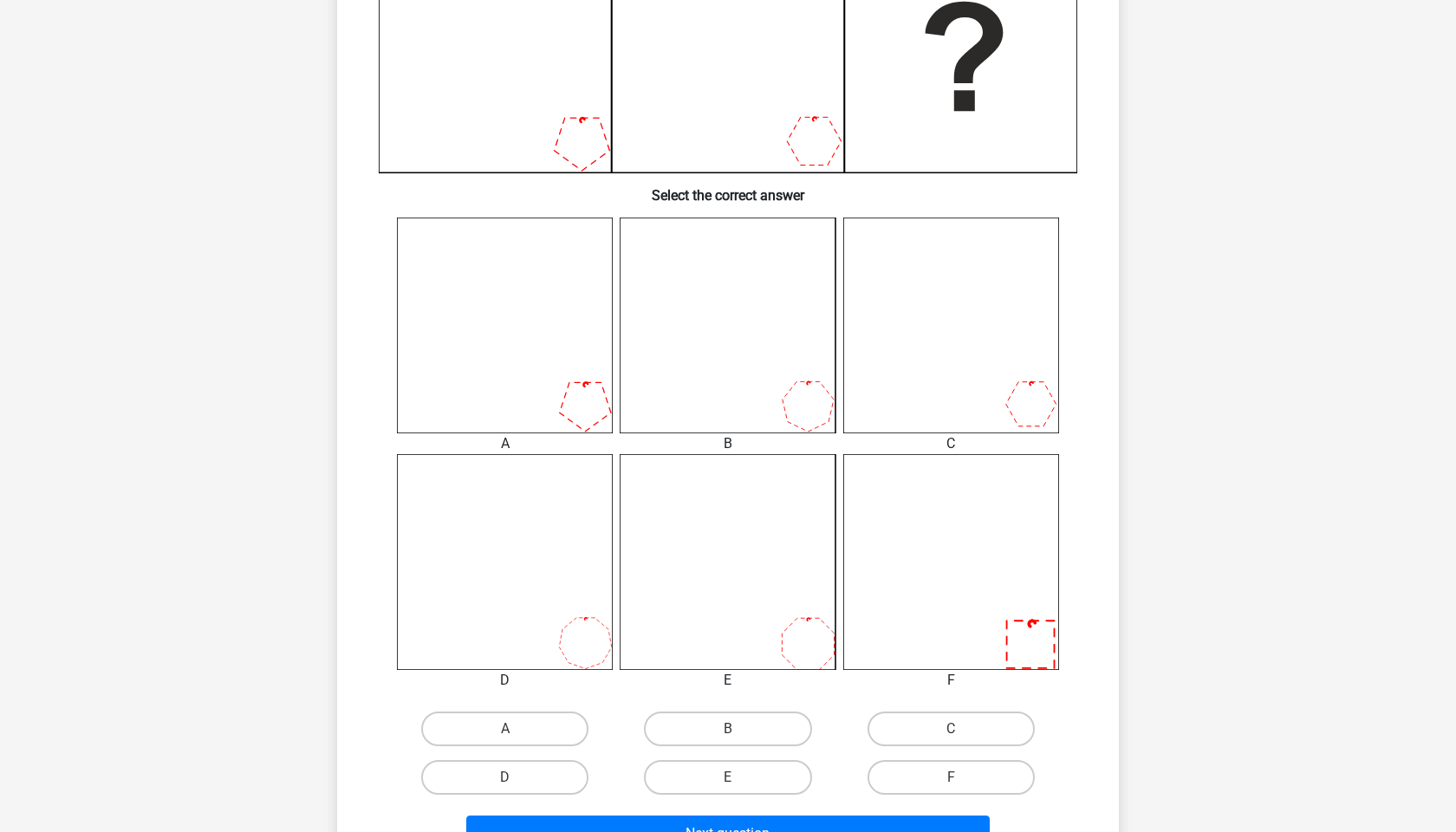
scroll to position [551, 0]
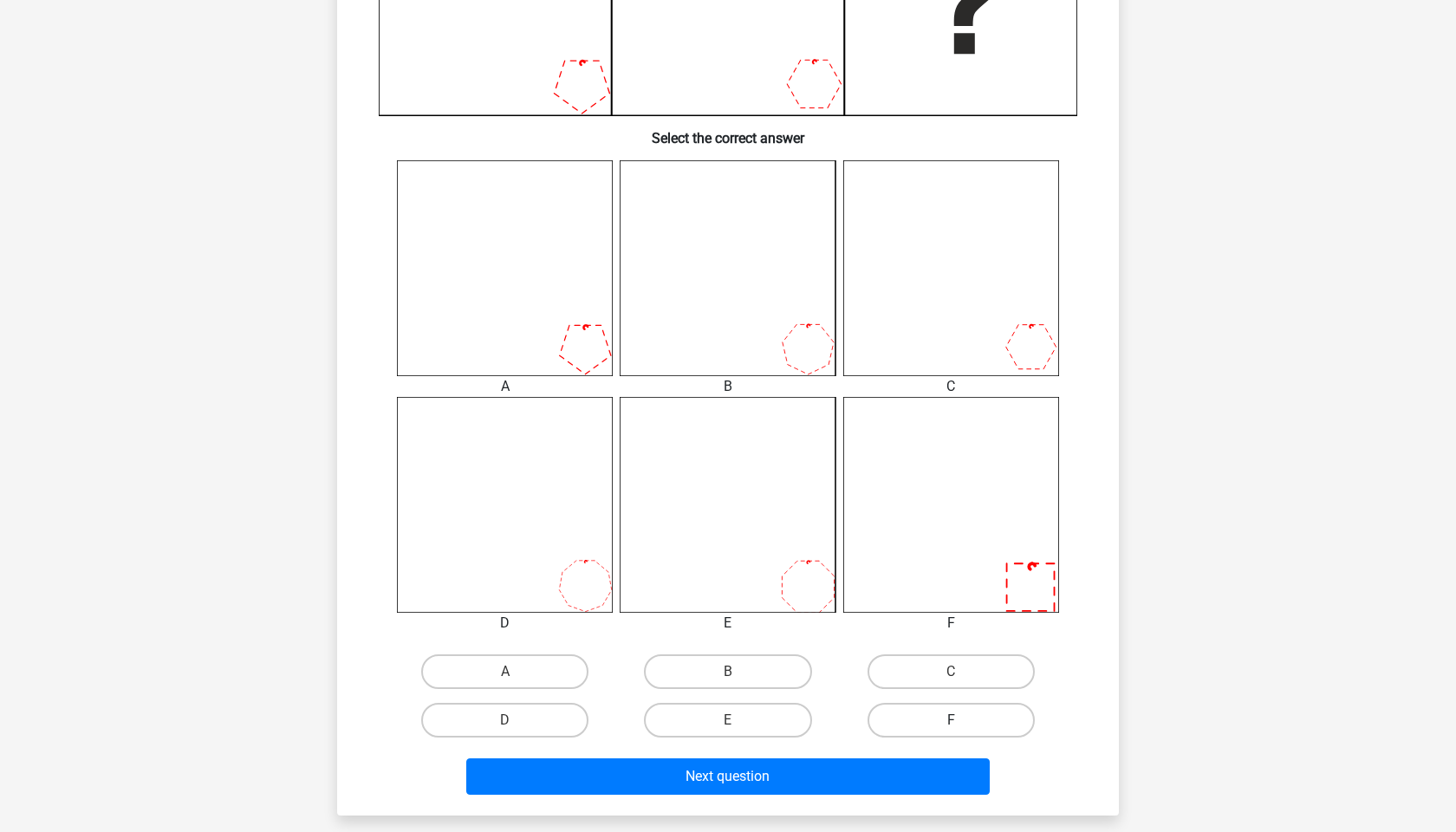
click at [941, 722] on label "F" at bounding box center [951, 721] width 168 height 34
click at [950, 722] on input "F" at bounding box center [956, 726] width 11 height 11
radio input "true"
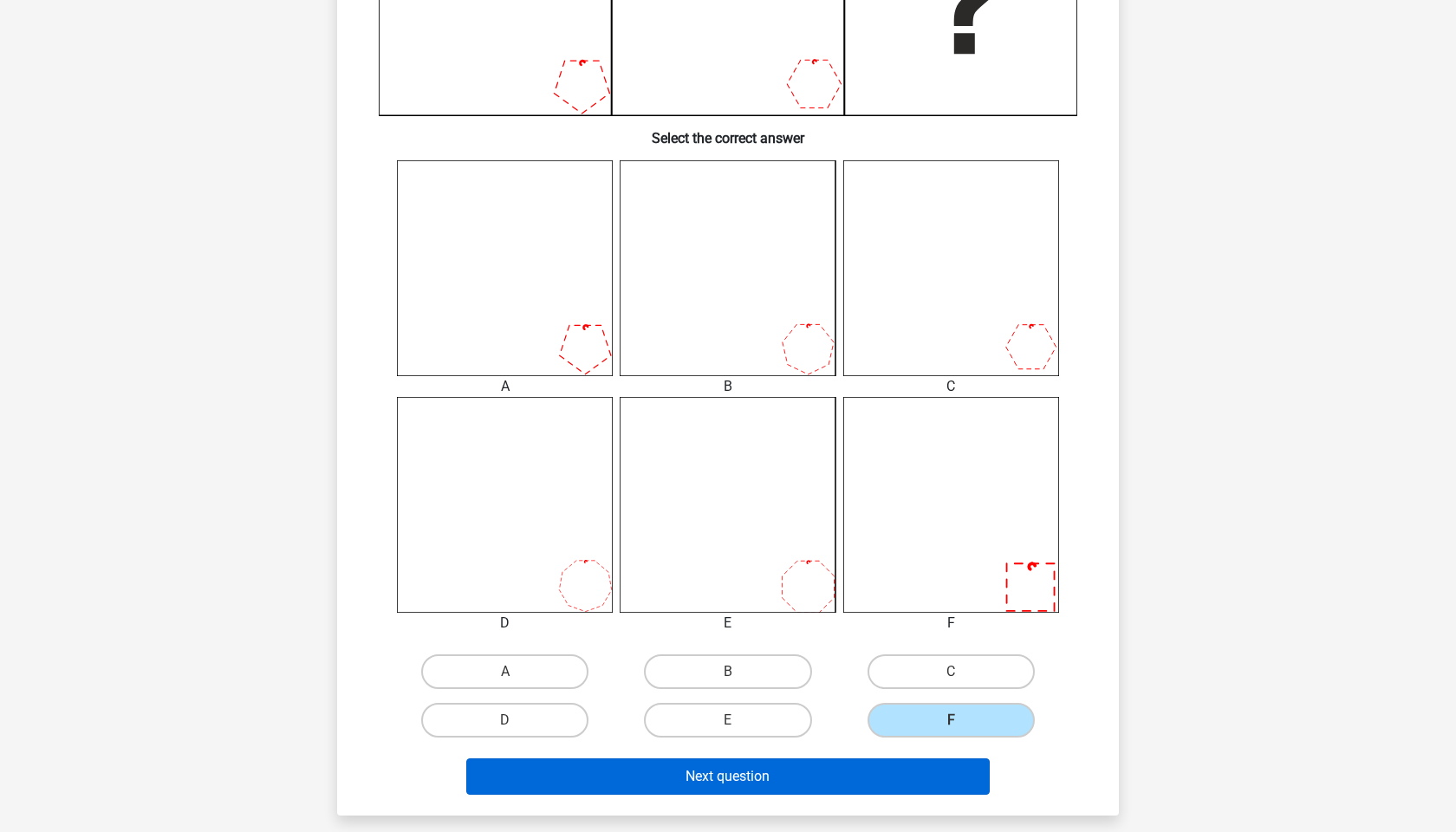
click at [825, 779] on button "Next question" at bounding box center [728, 777] width 525 height 36
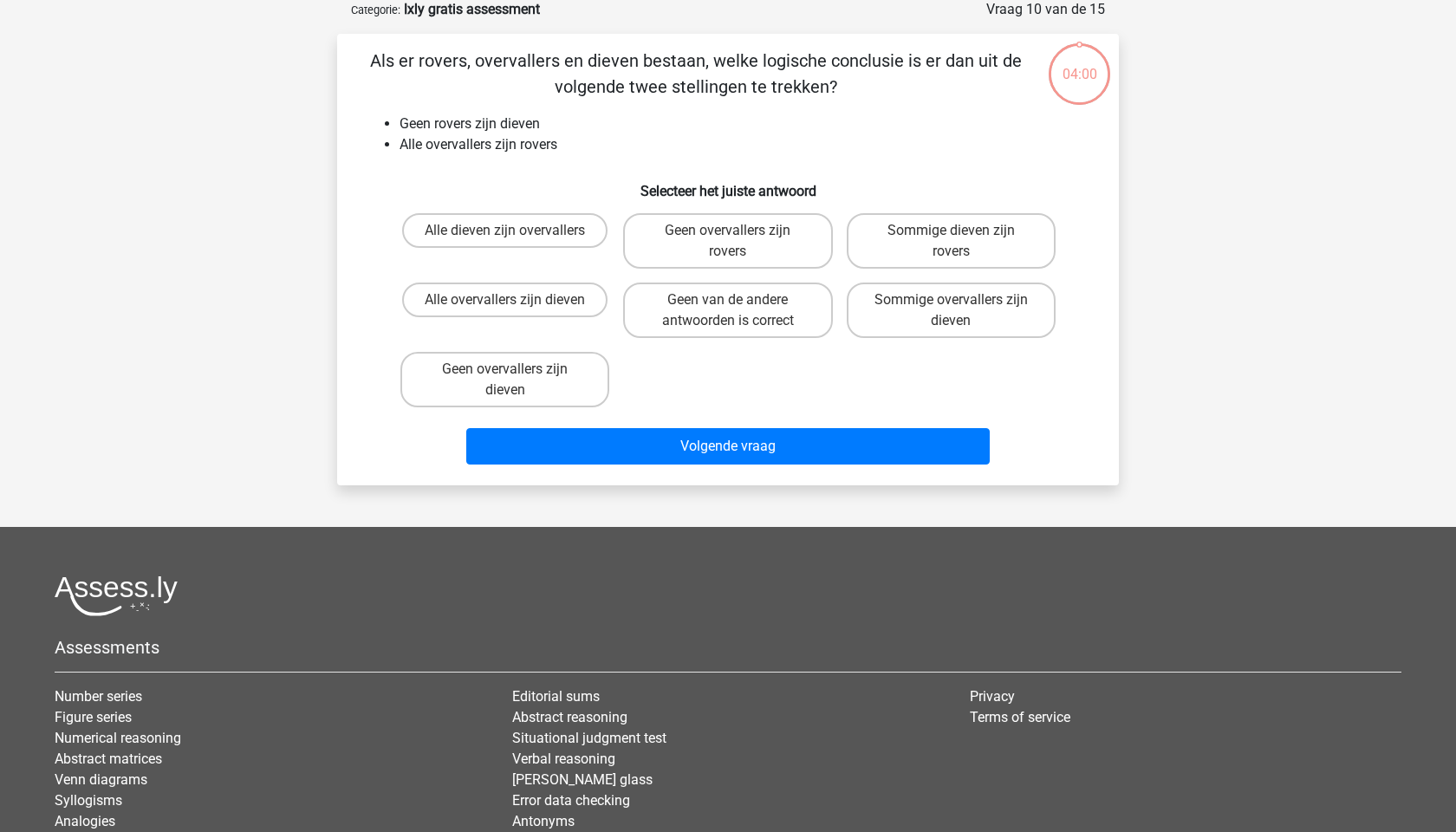
scroll to position [87, 0]
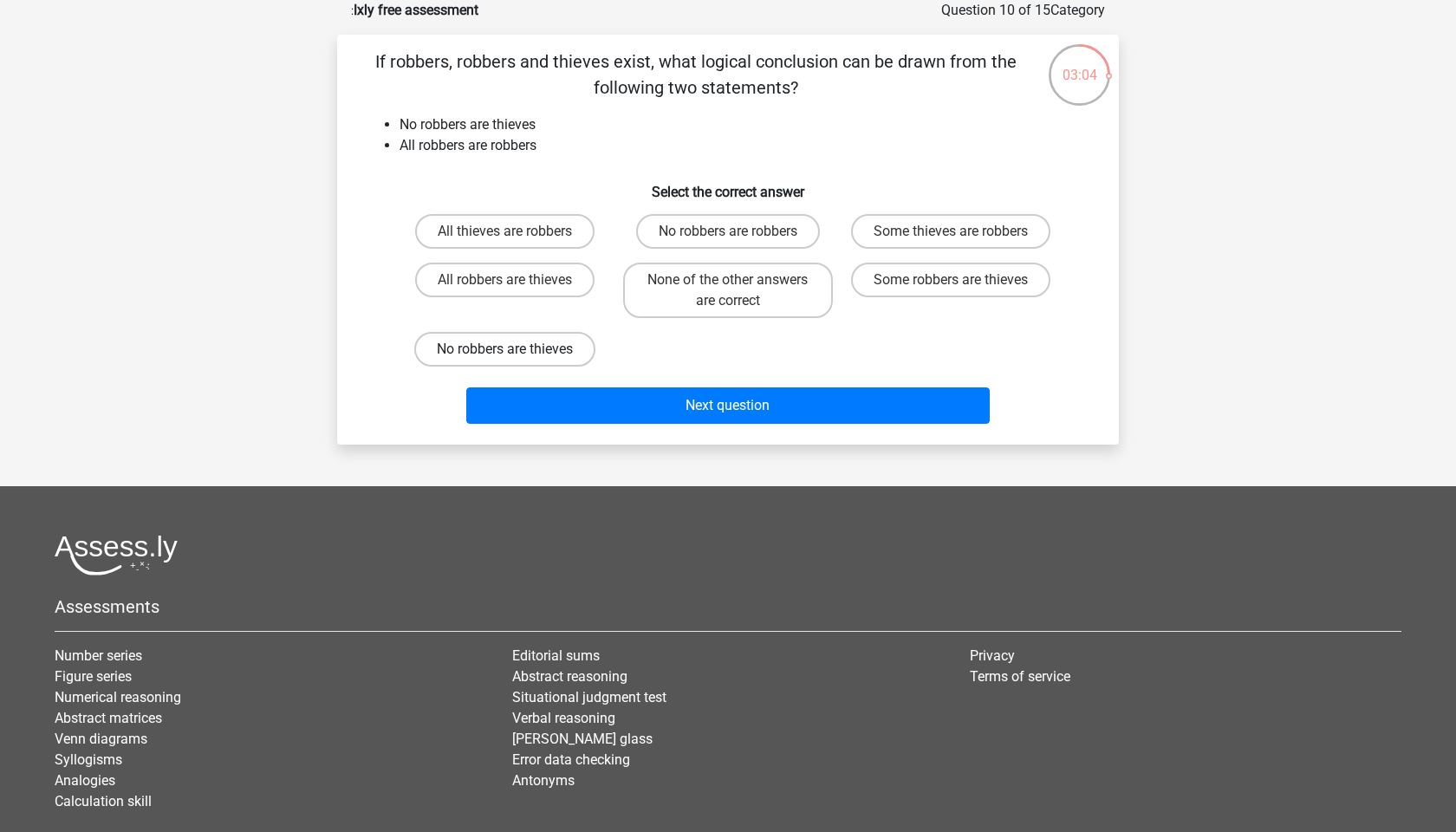
click at [570, 350] on label "No robbers are thieves" at bounding box center [505, 349] width 181 height 34
click at [516, 350] on input "No robbers are thieves" at bounding box center [511, 355] width 11 height 11
radio input "true"
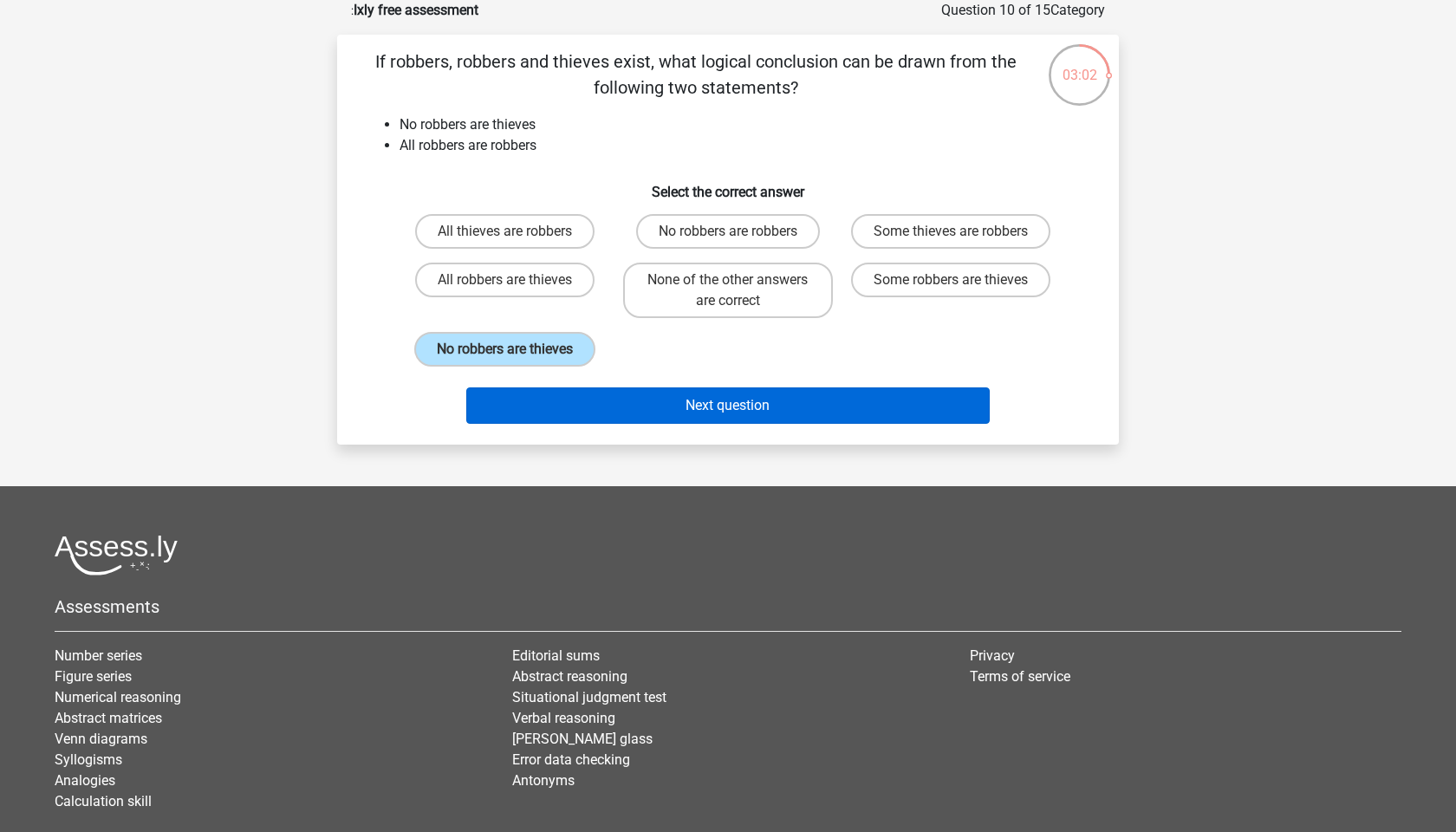
click at [673, 401] on button "Next question" at bounding box center [728, 406] width 525 height 36
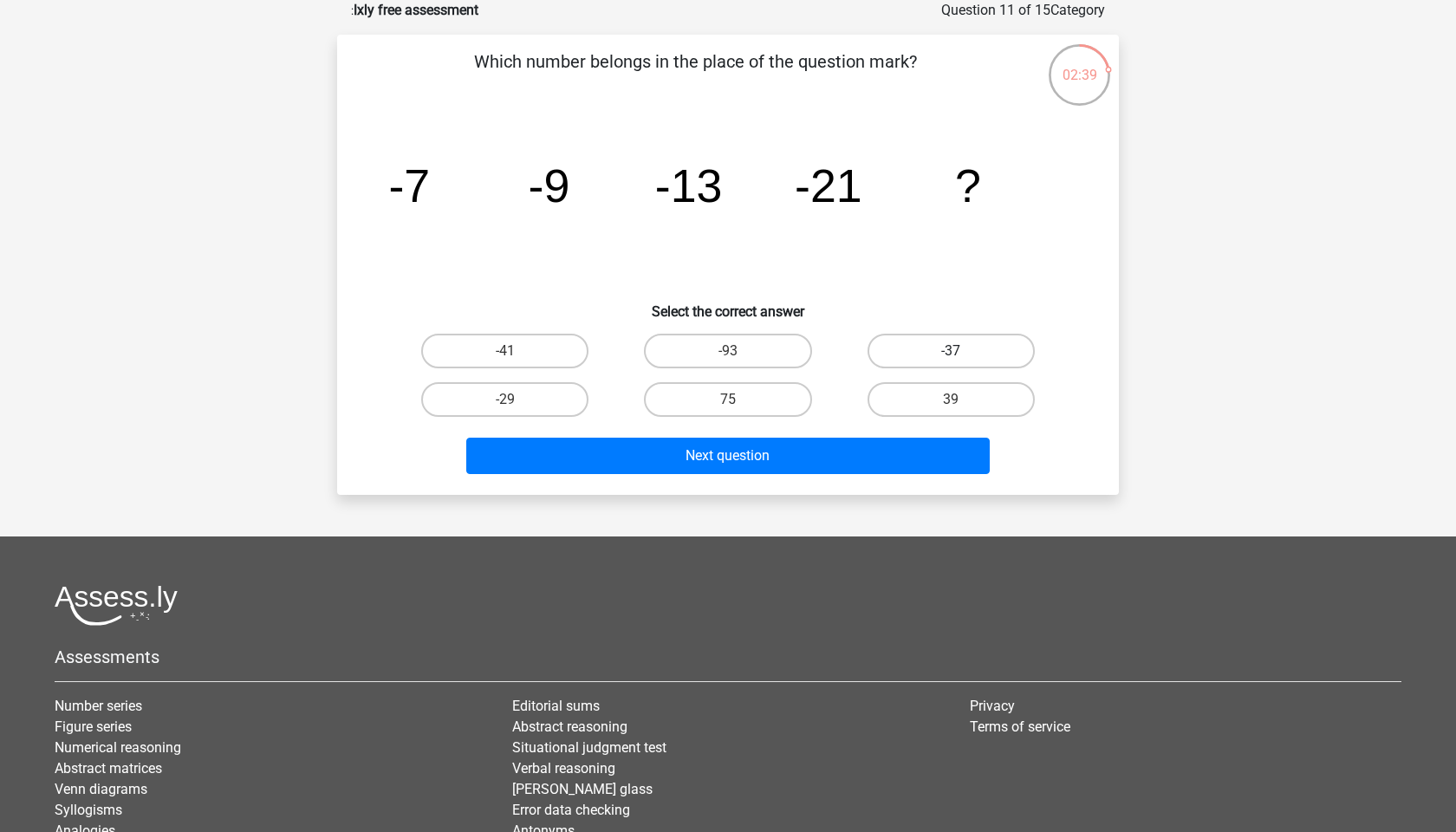
click at [933, 344] on label "-37" at bounding box center [951, 351] width 168 height 34
click at [950, 351] on input "-37" at bounding box center [956, 356] width 11 height 11
radio input "true"
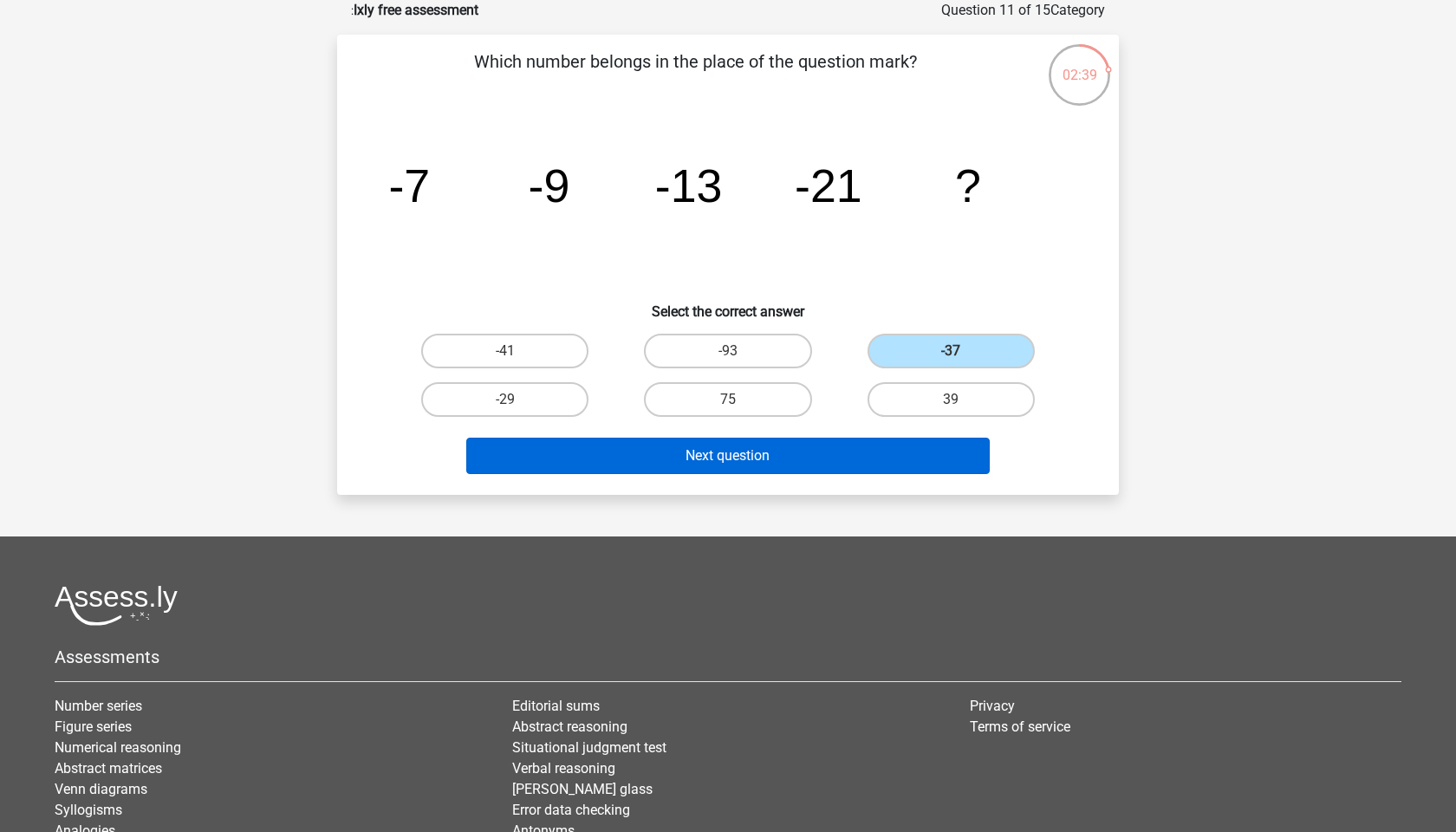
click at [766, 450] on button "Next question" at bounding box center [728, 456] width 525 height 36
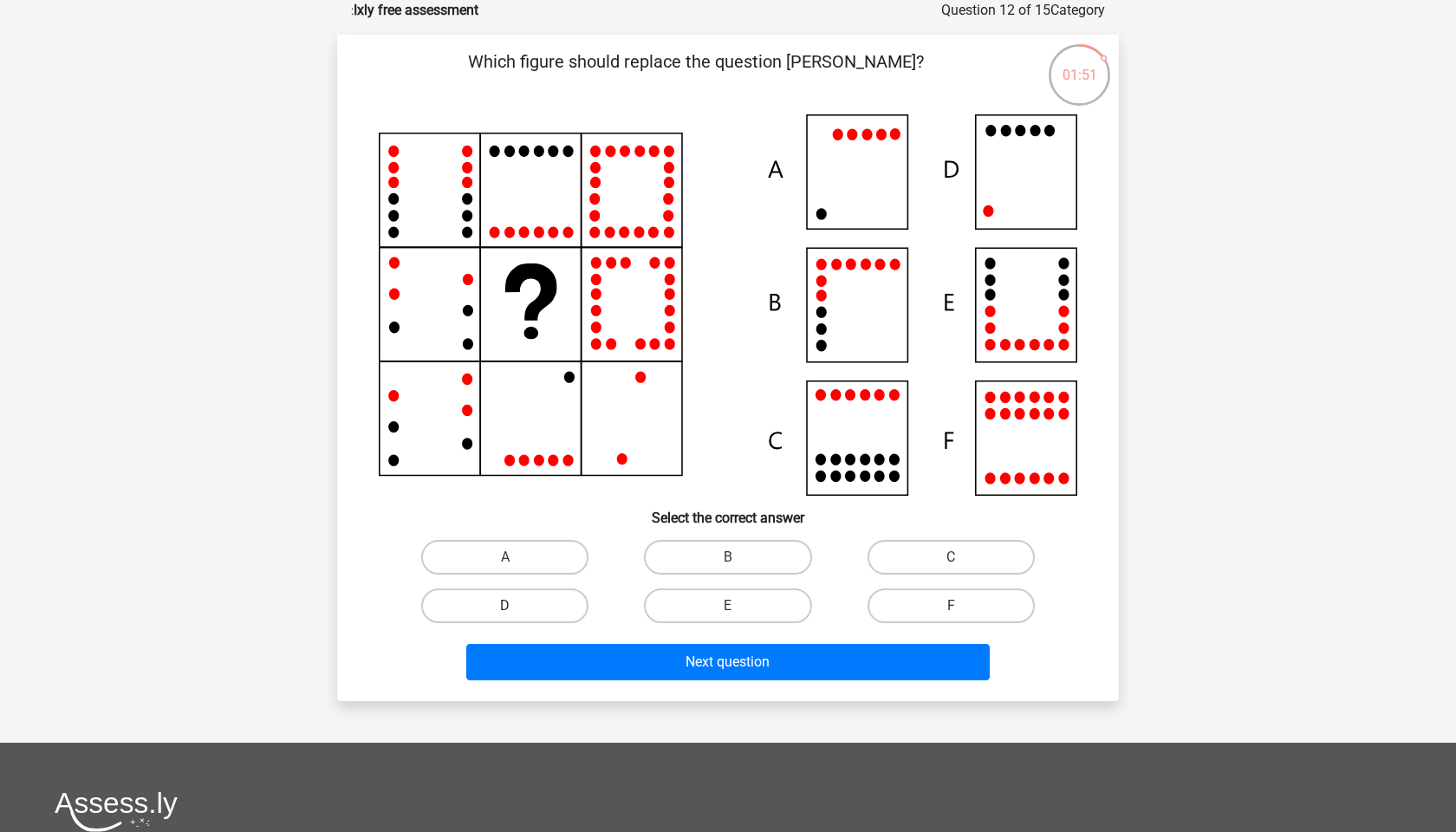
click at [556, 608] on label "D" at bounding box center [505, 606] width 168 height 34
click at [516, 608] on input "D" at bounding box center [511, 612] width 11 height 11
radio input "true"
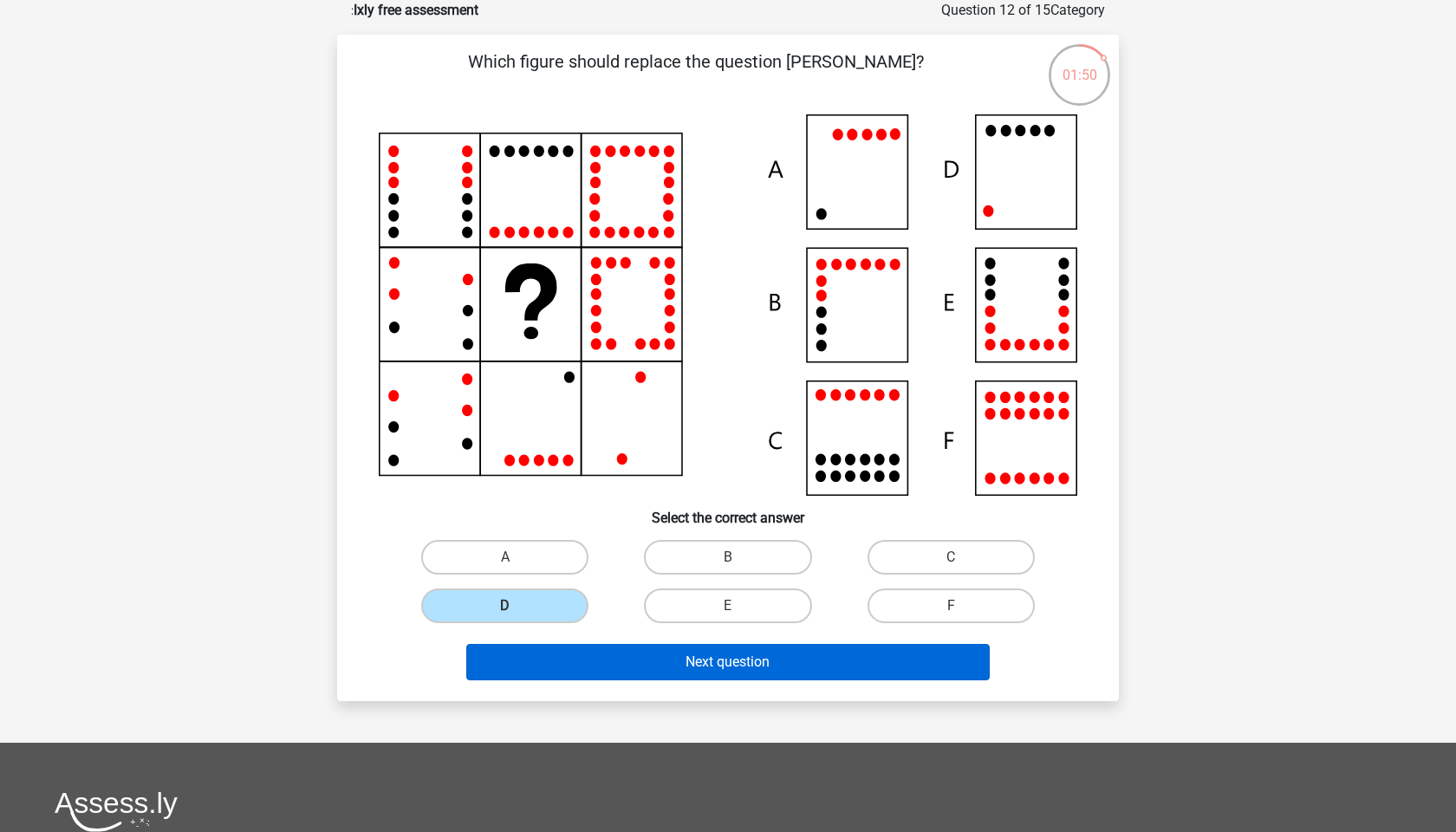
click at [690, 667] on button "Next question" at bounding box center [728, 663] width 525 height 36
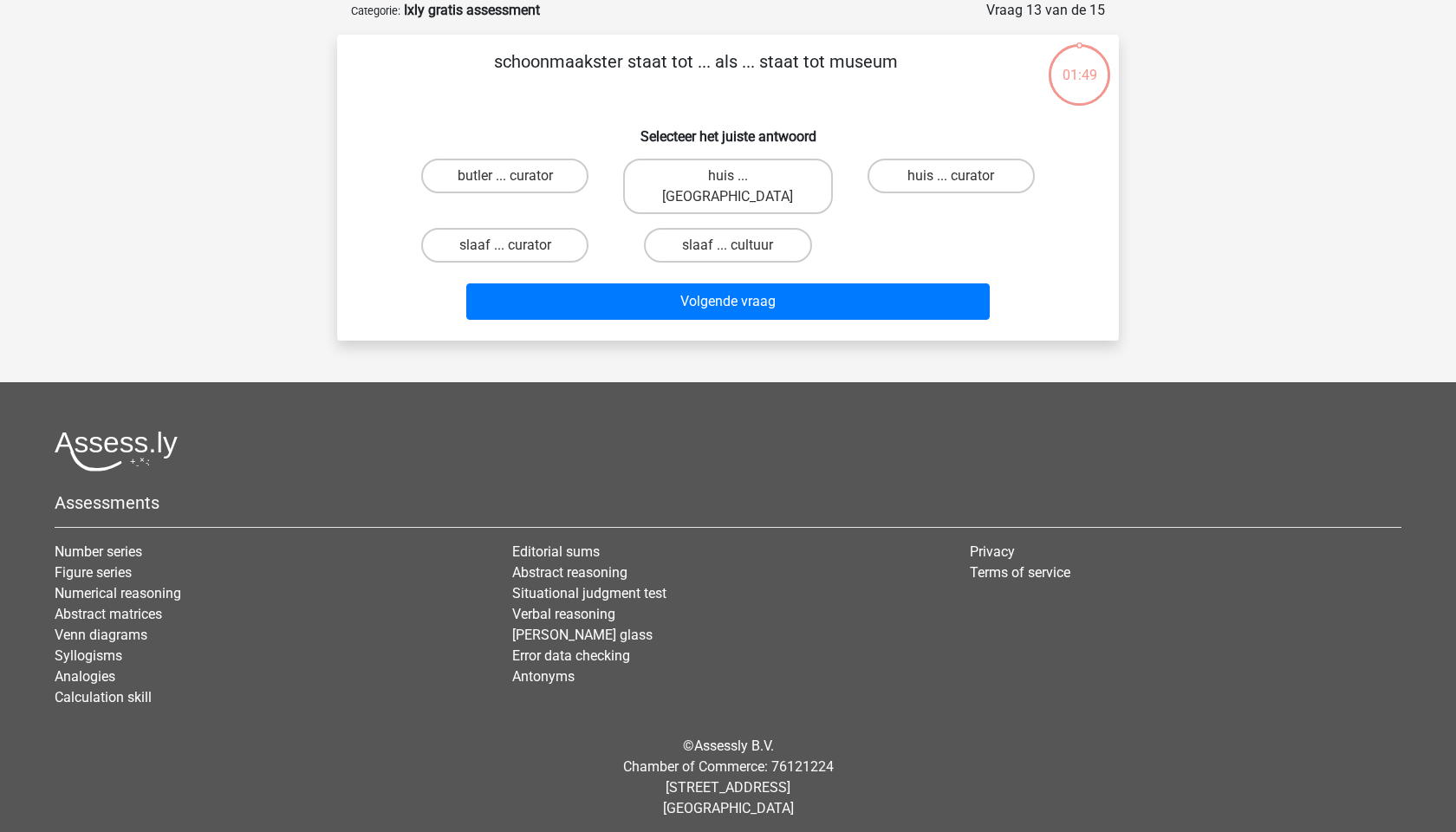
scroll to position [73, 0]
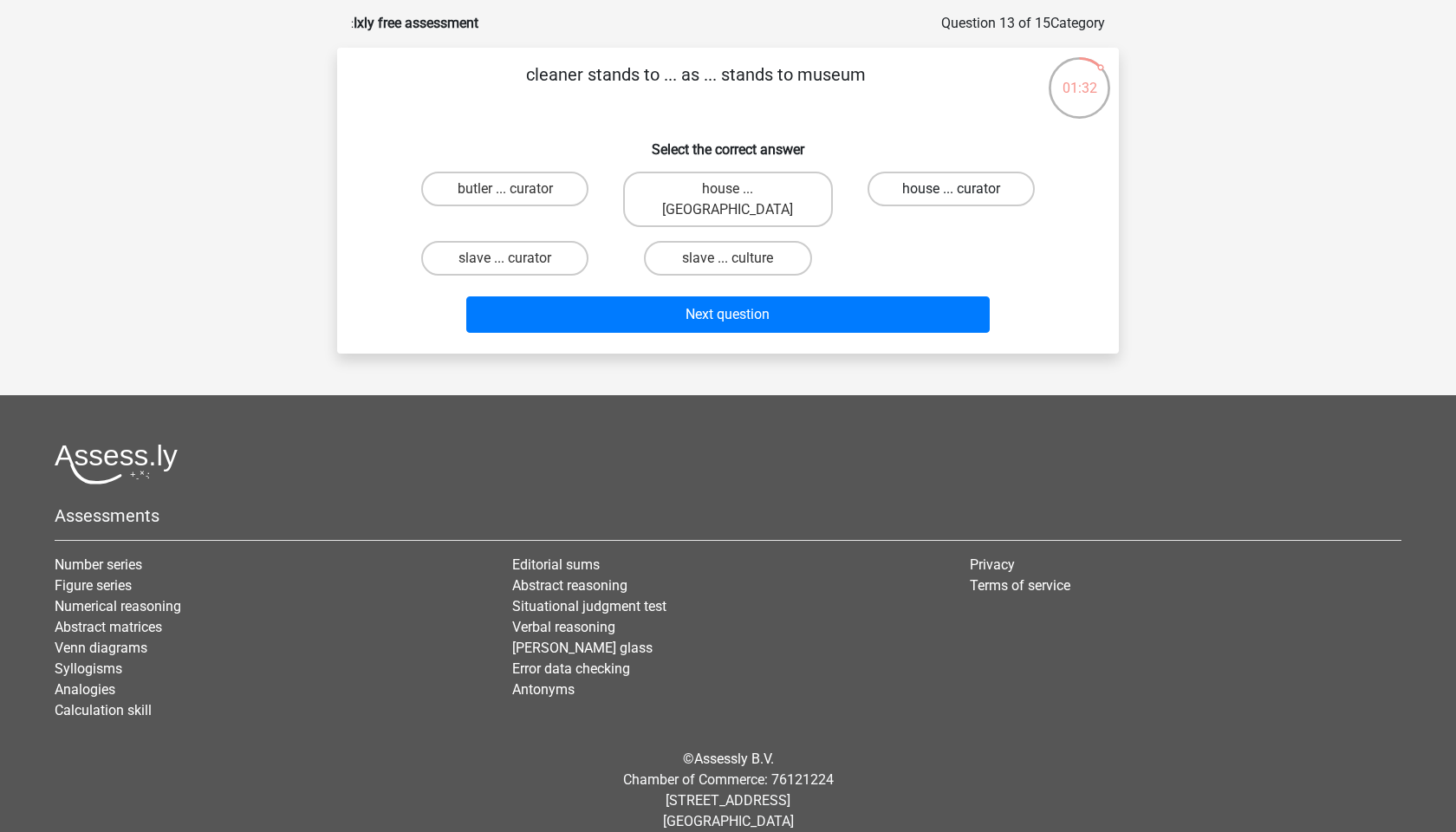
click at [927, 189] on label "house ... curator" at bounding box center [951, 189] width 168 height 34
click at [950, 189] on input "house ... curator" at bounding box center [956, 195] width 11 height 11
radio input "true"
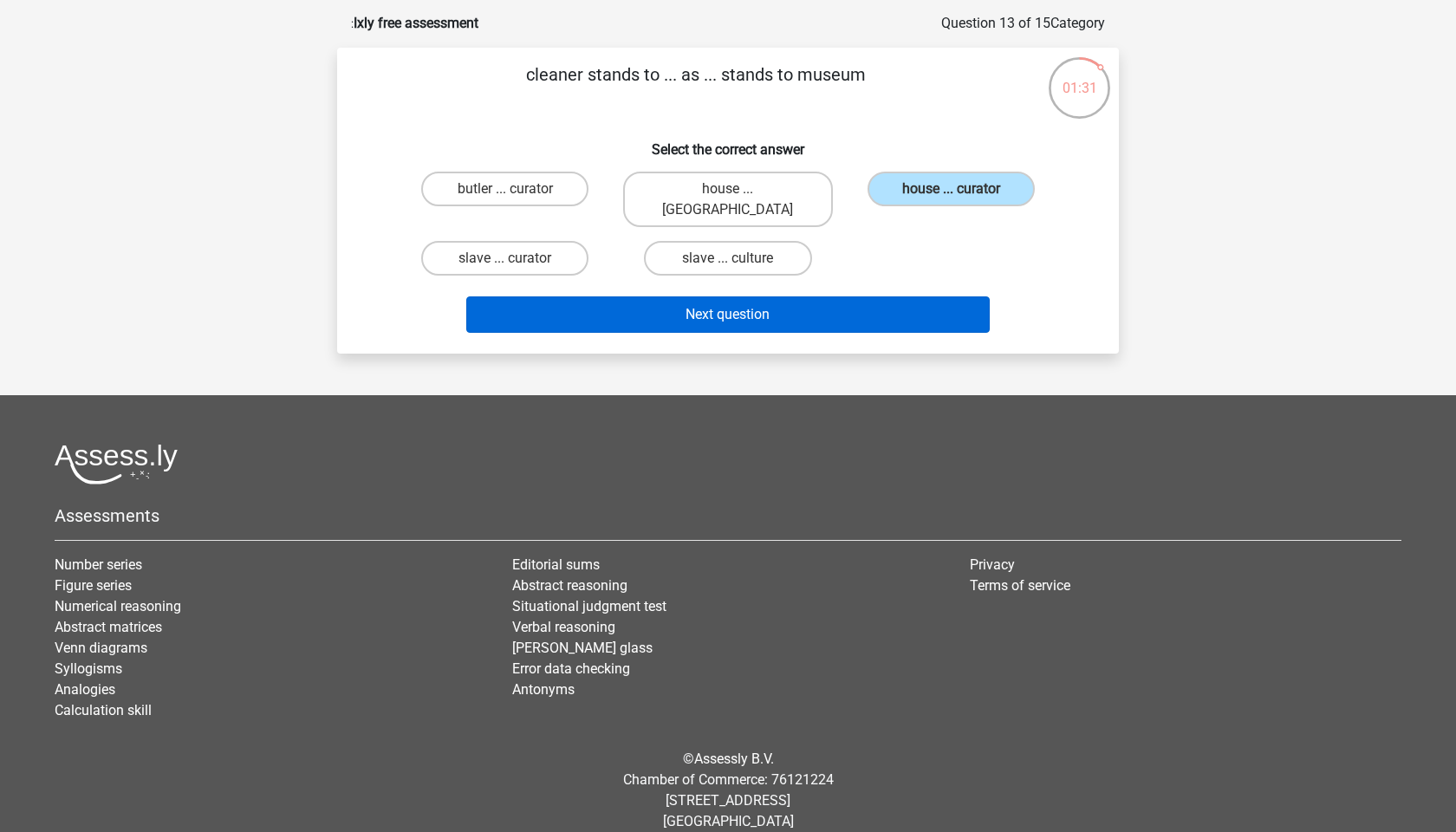
click at [792, 301] on button "Next question" at bounding box center [728, 314] width 525 height 36
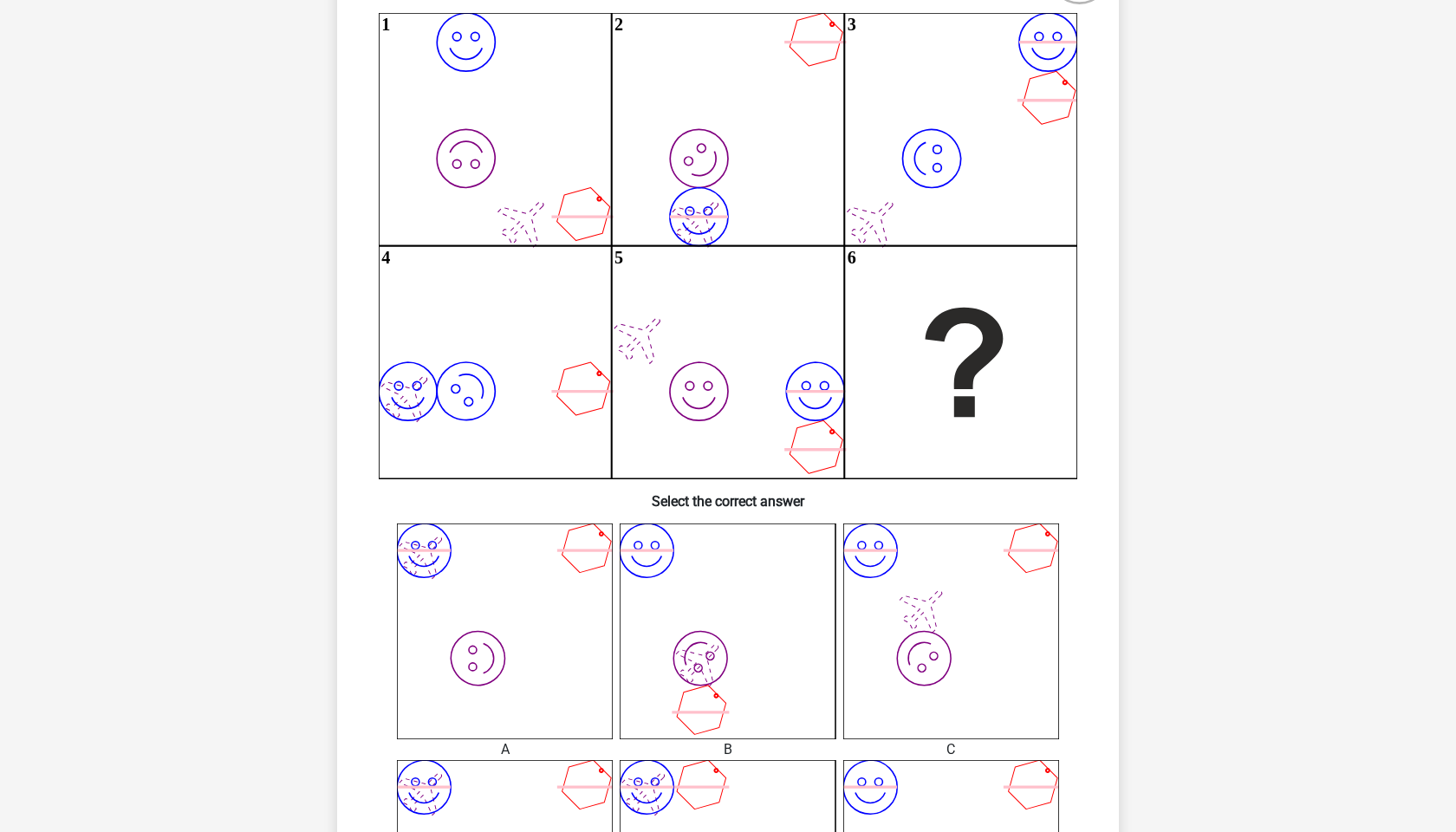
scroll to position [188, 0]
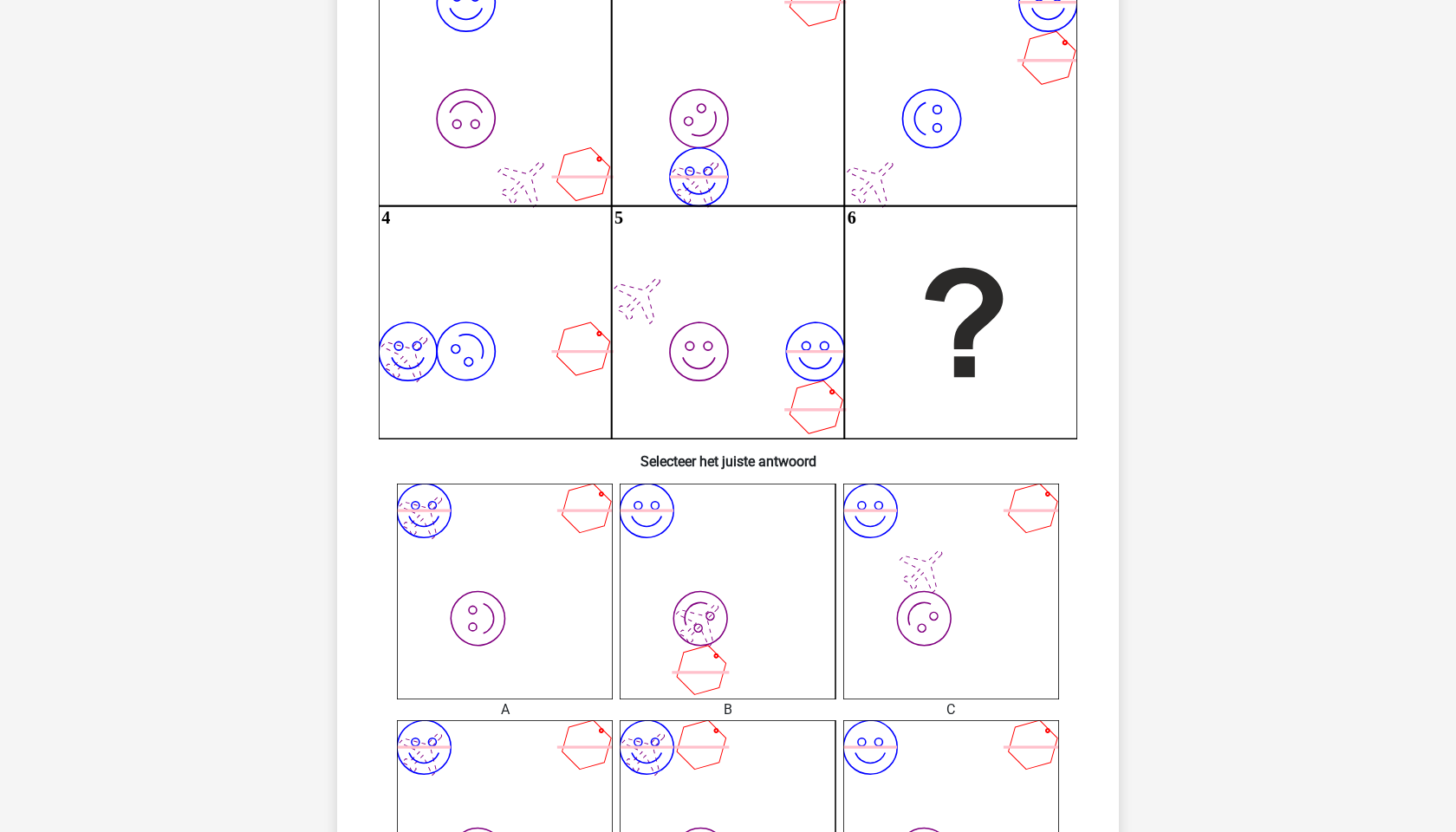
scroll to position [229, 0]
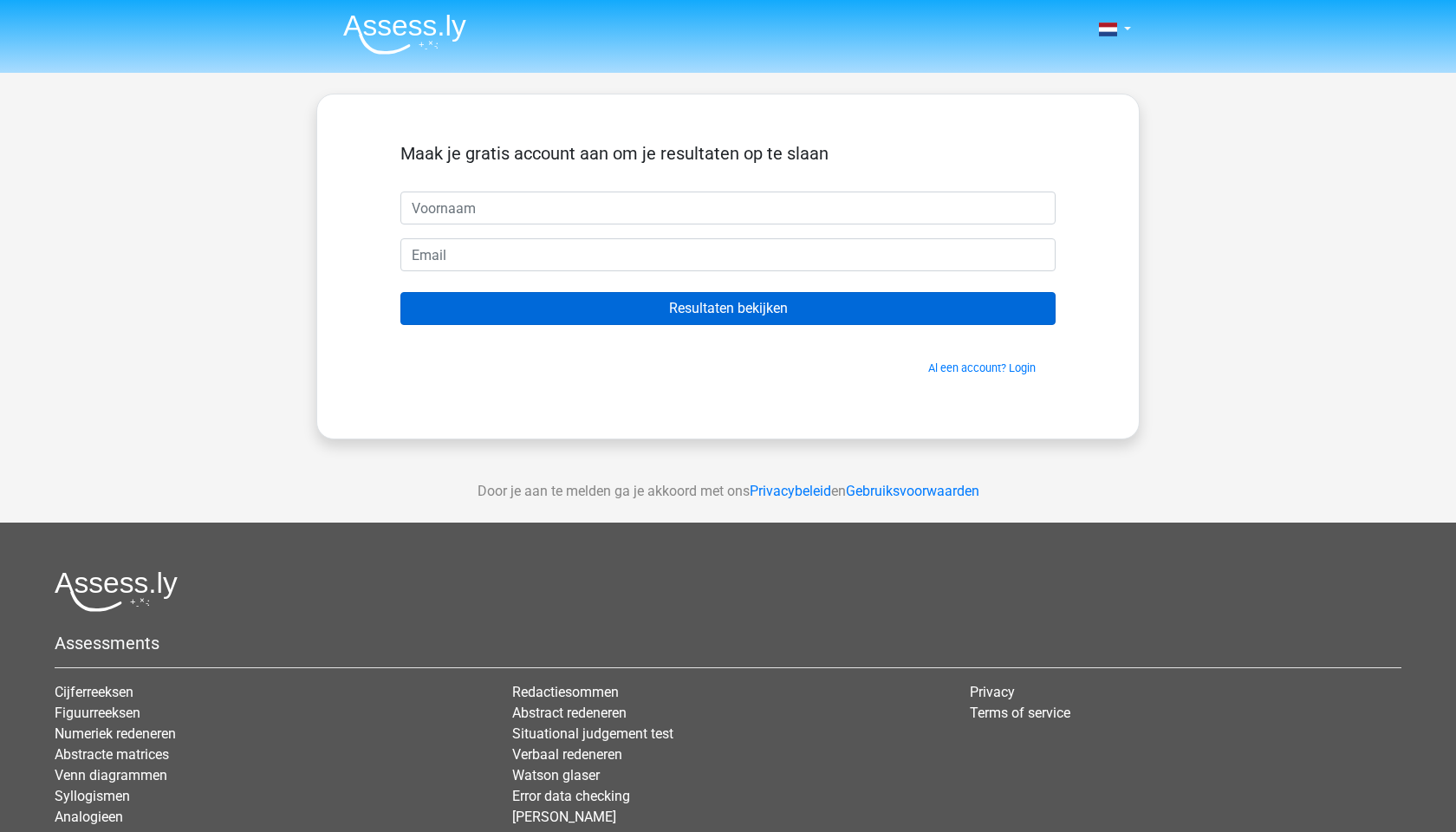
click at [721, 308] on input "Resultaten bekijken" at bounding box center [728, 308] width 655 height 33
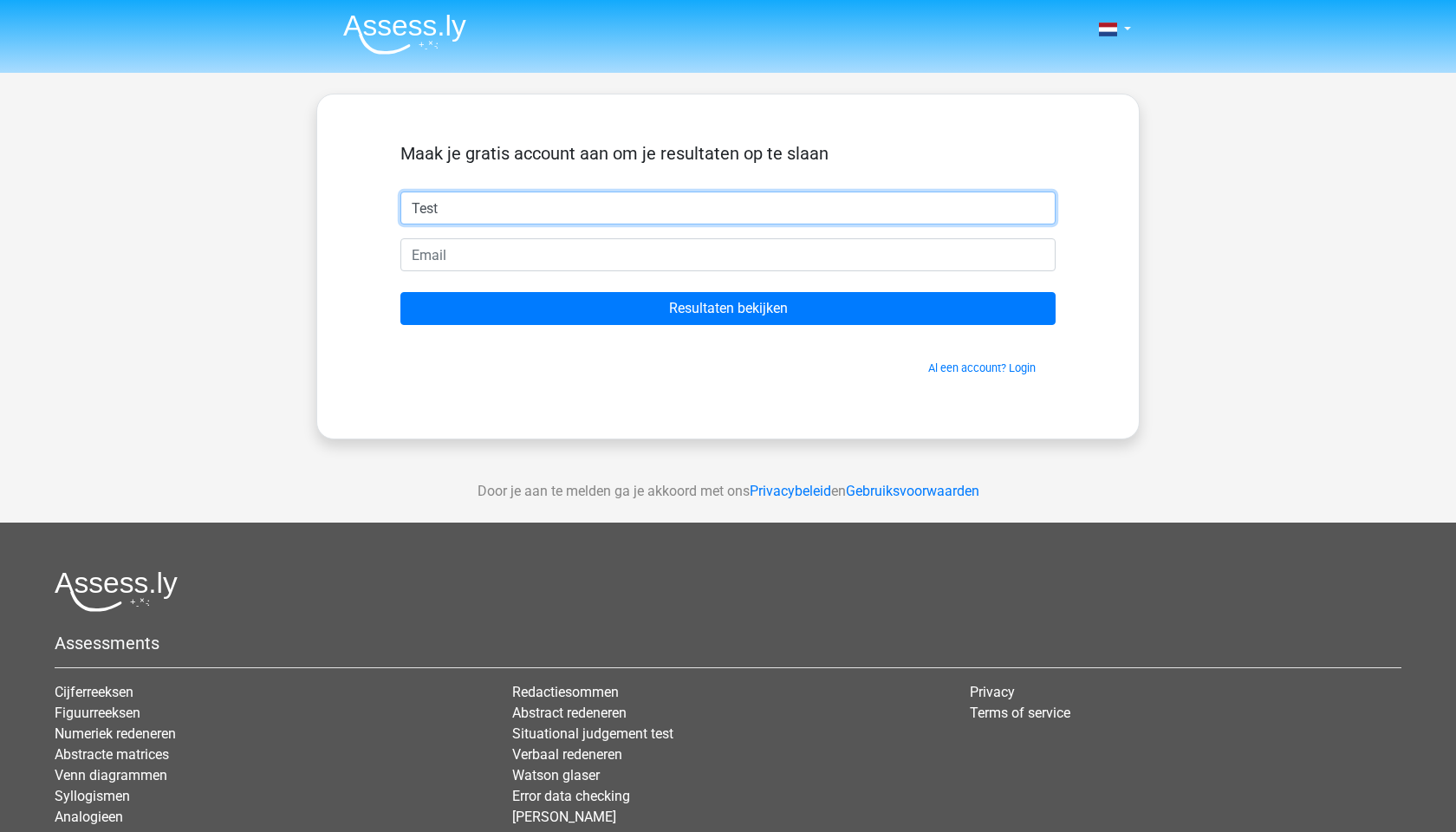
type input "Test"
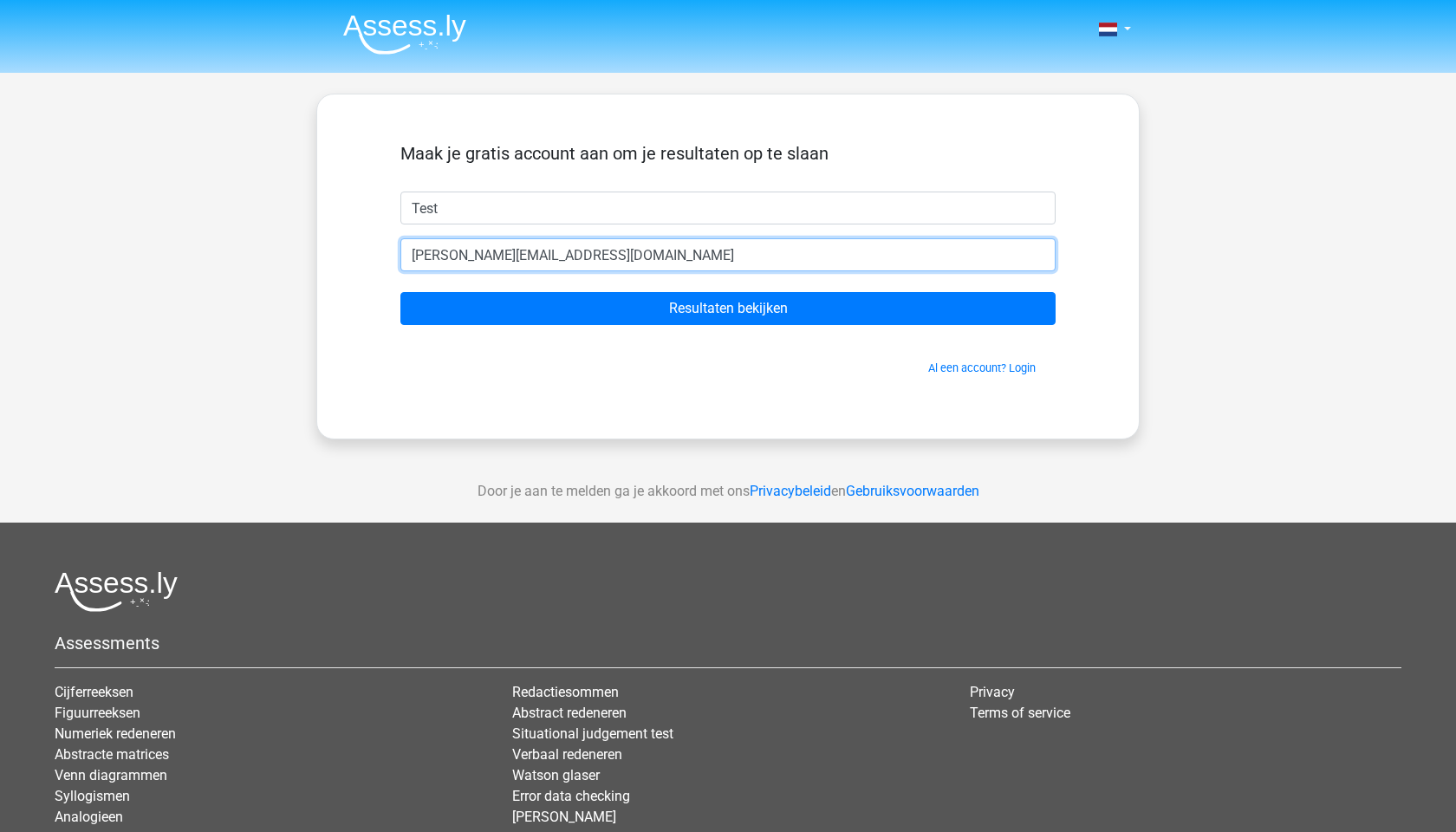
type input "[PERSON_NAME][EMAIL_ADDRESS][DOMAIN_NAME]"
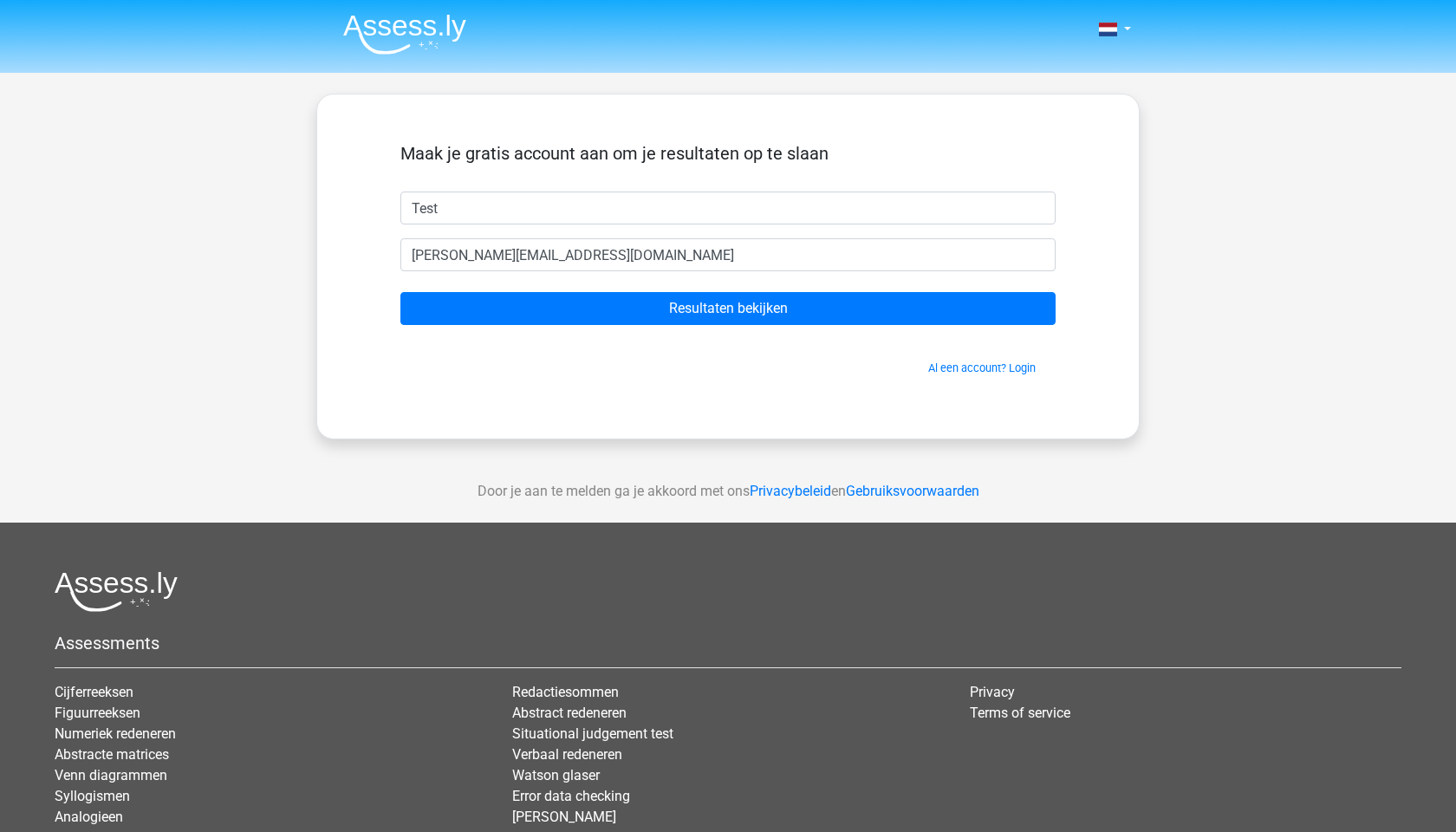
click at [651, 373] on span "Al een account? Login" at bounding box center [728, 368] width 641 height 16
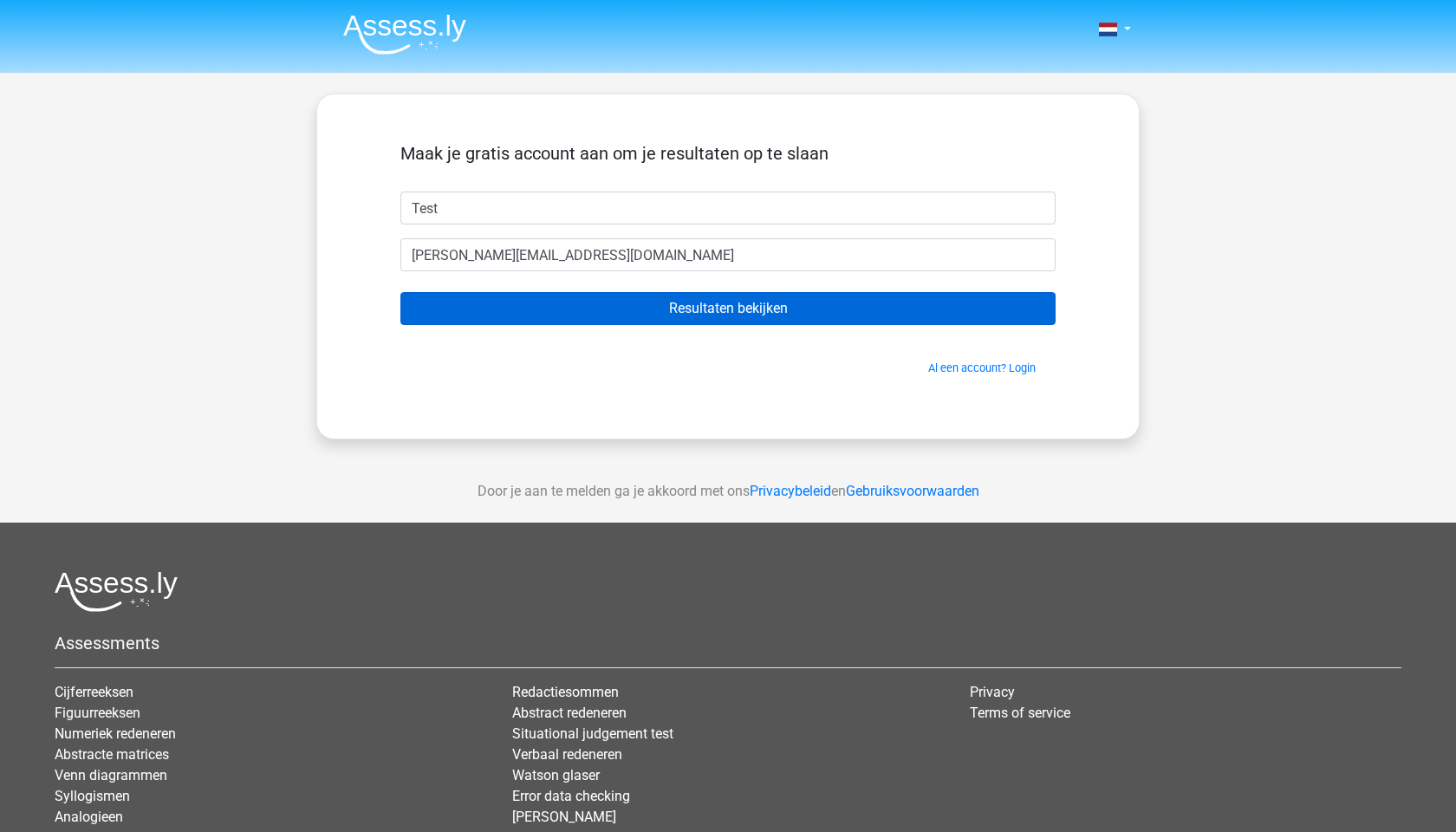
click at [683, 312] on input "Resultaten bekijken" at bounding box center [728, 308] width 655 height 33
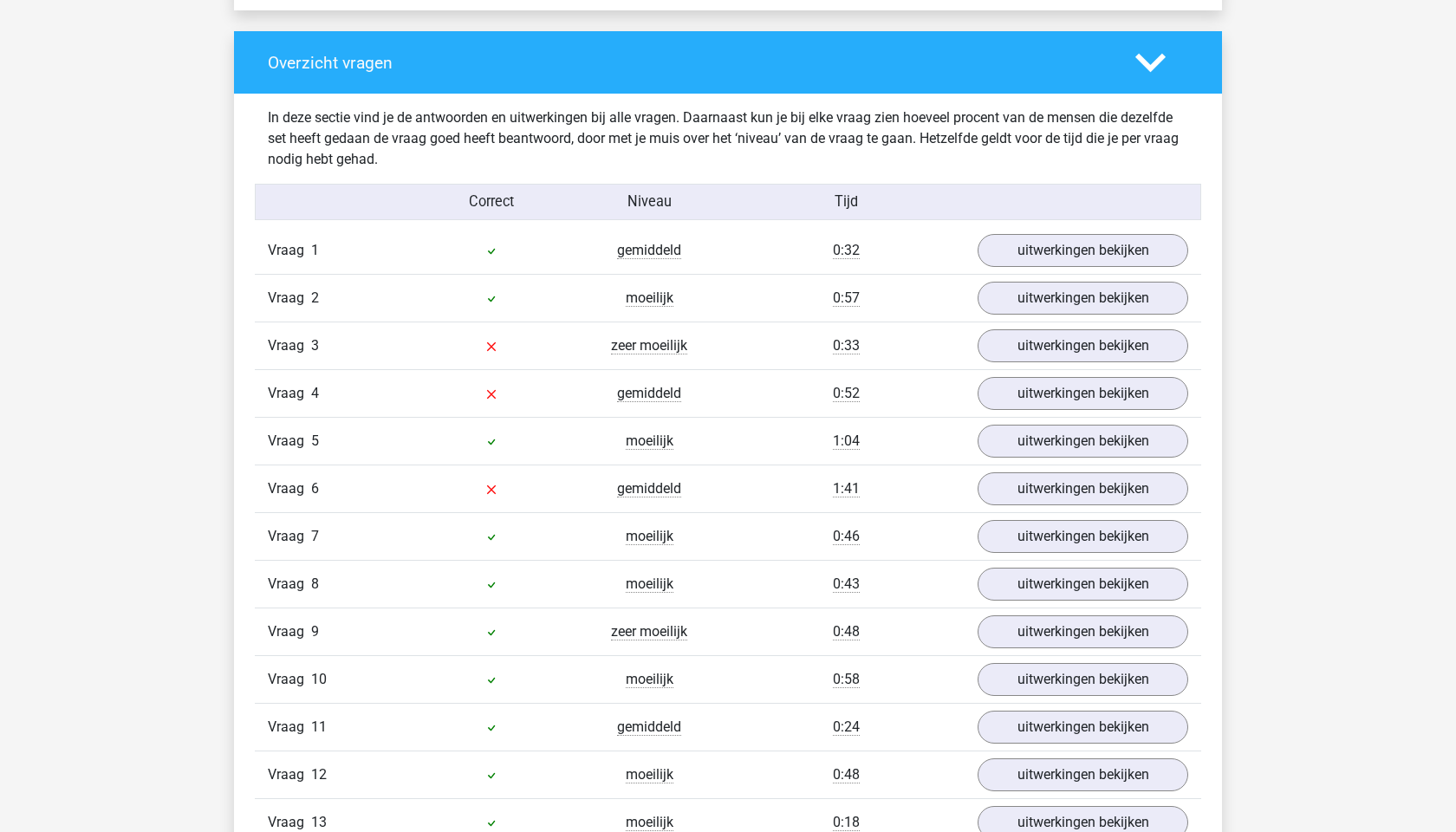
scroll to position [1812, 0]
click at [1045, 349] on link "uitwerkingen bekijken" at bounding box center [1083, 345] width 242 height 38
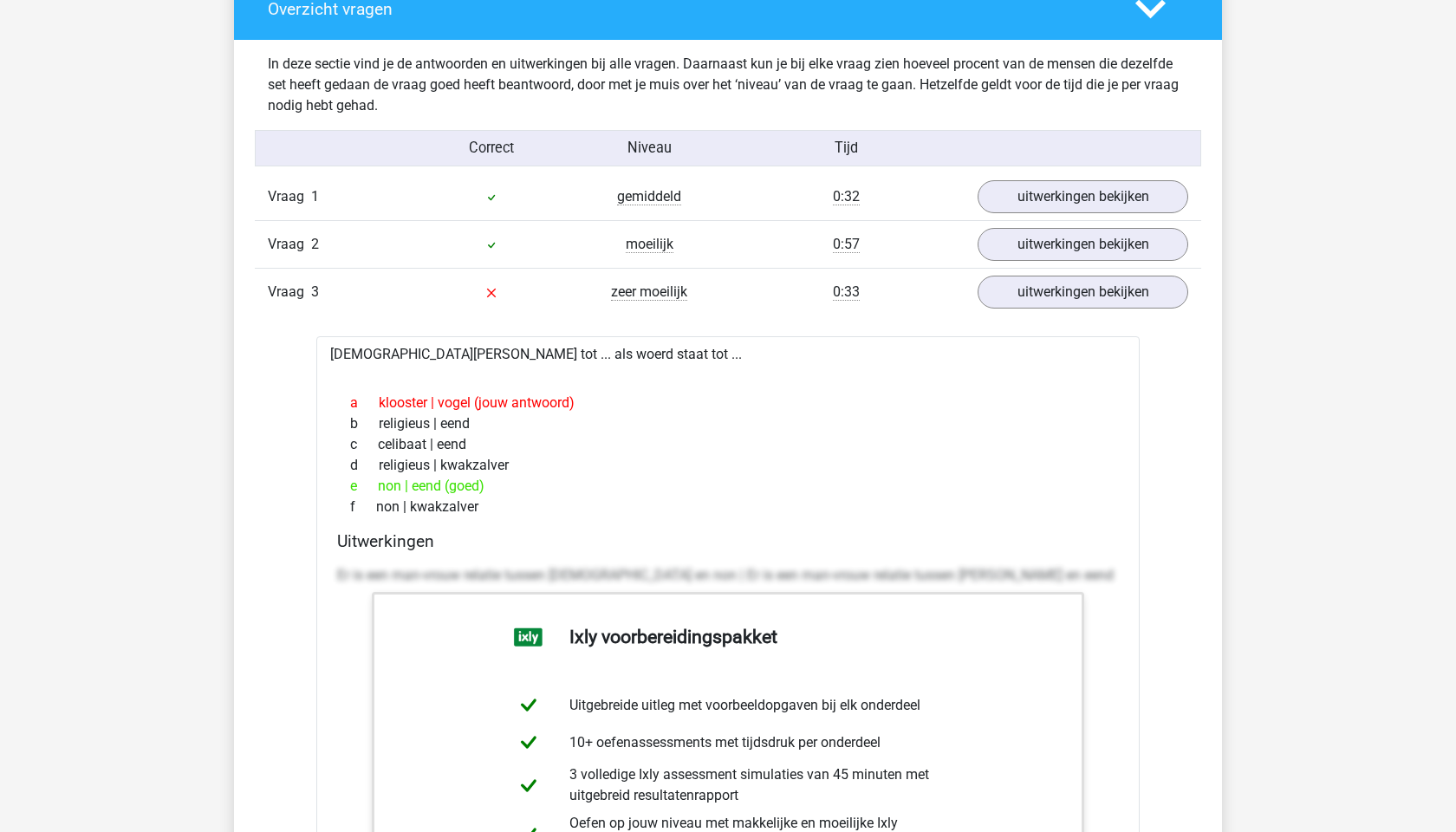
scroll to position [1840, 0]
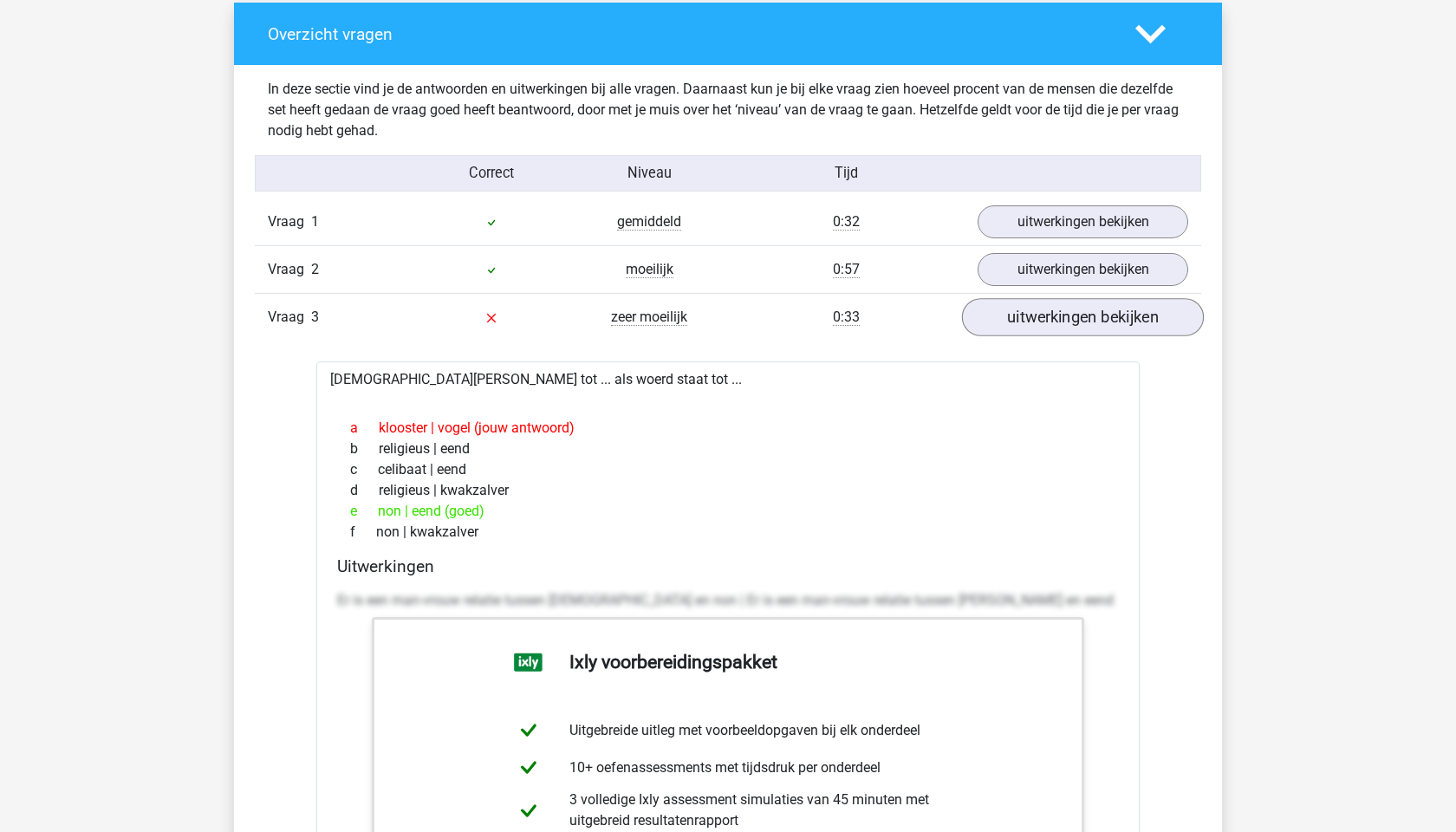
click at [1010, 317] on link "uitwerkingen bekijken" at bounding box center [1083, 317] width 242 height 38
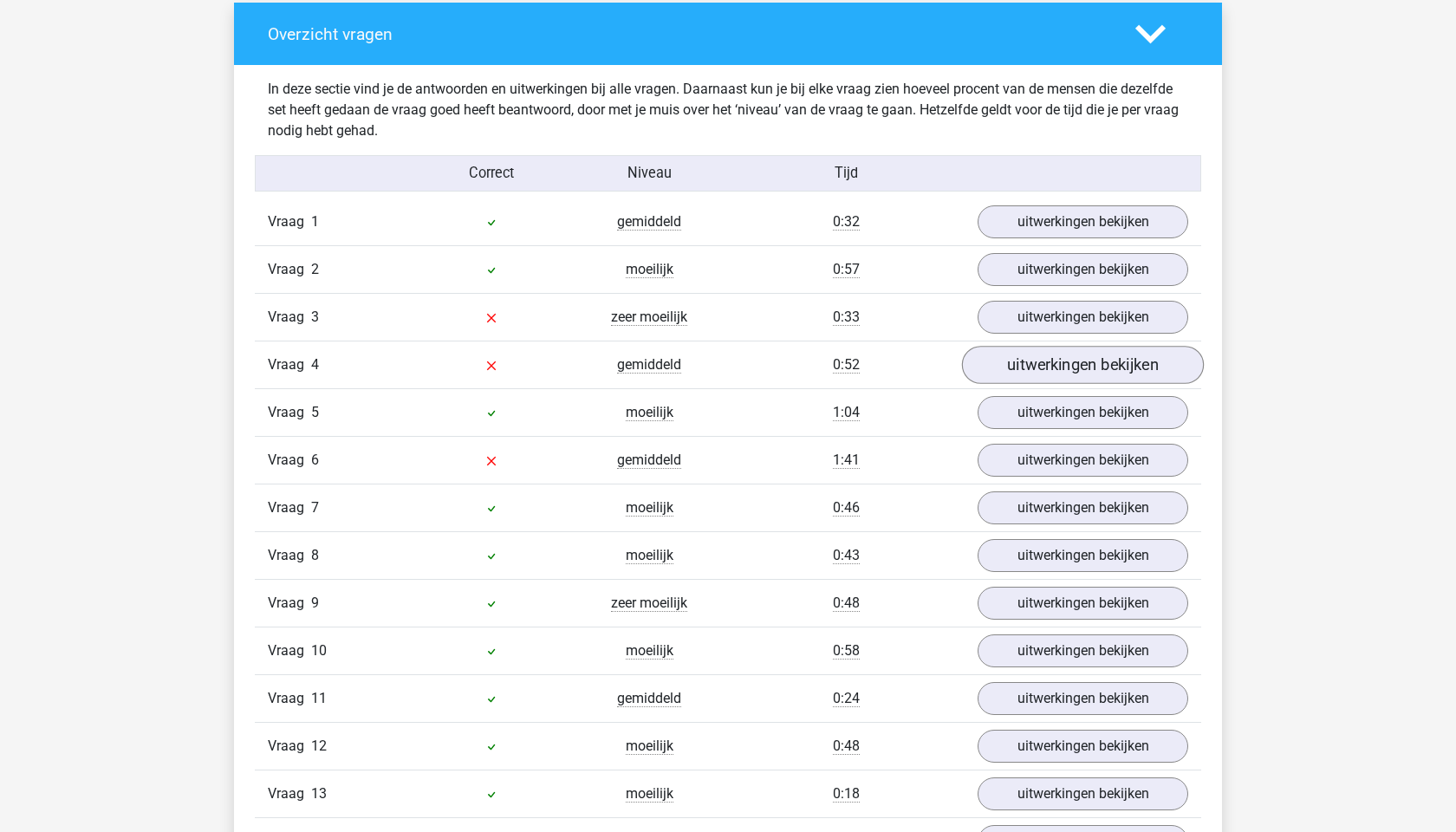
click at [1033, 370] on link "uitwerkingen bekijken" at bounding box center [1083, 365] width 242 height 38
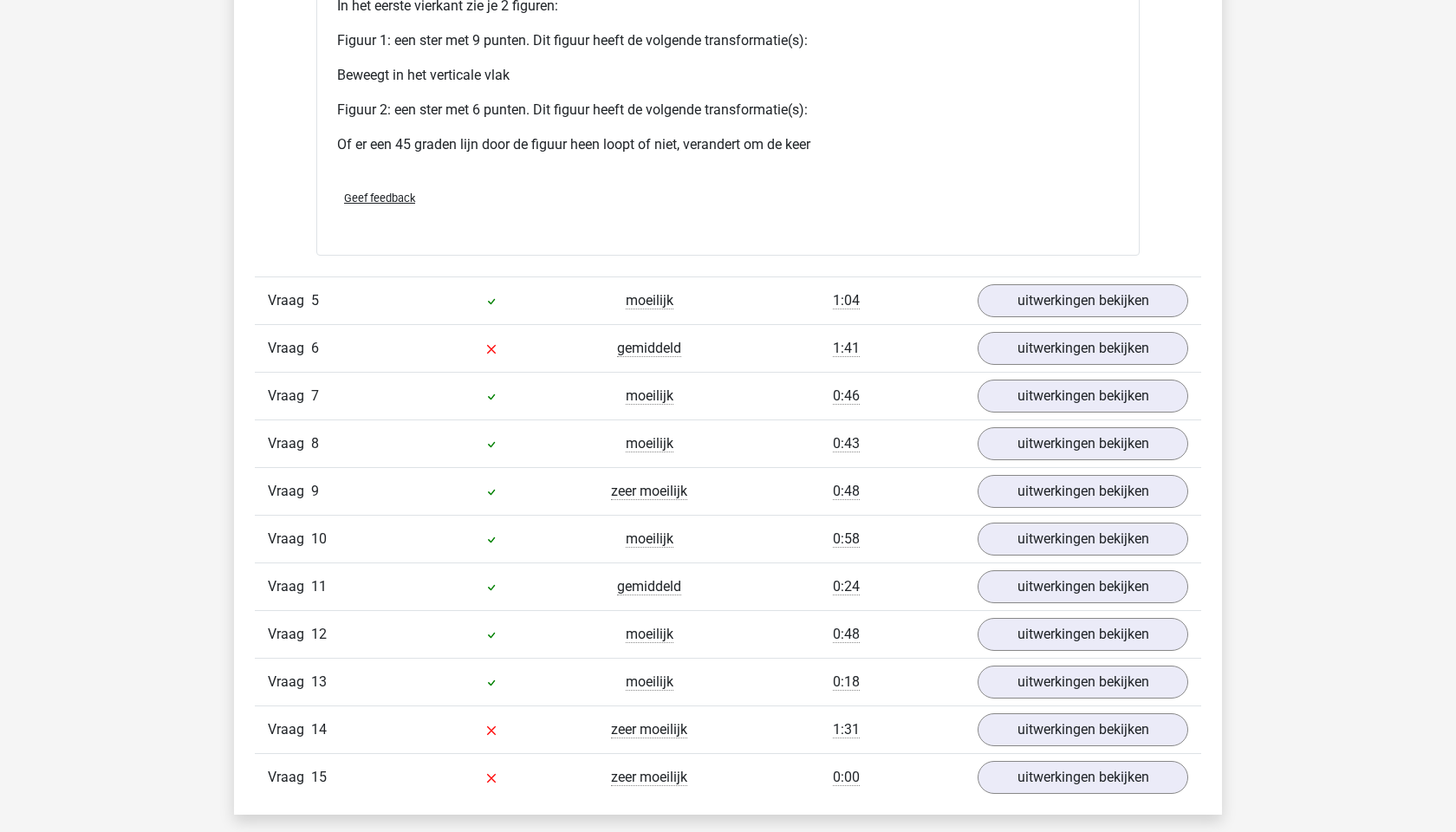
scroll to position [3575, 0]
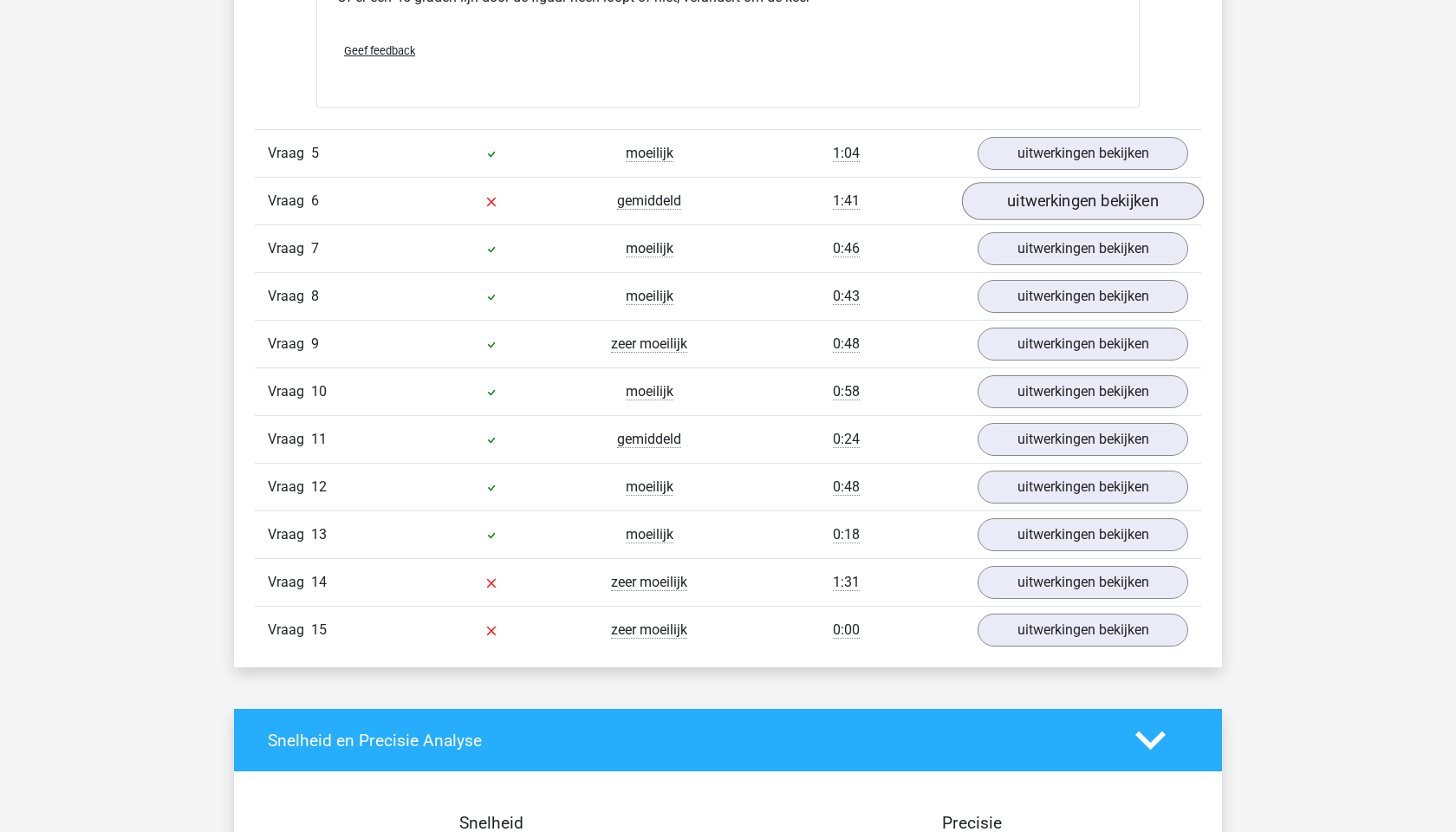
click at [1054, 200] on link "uitwerkingen bekijken" at bounding box center [1083, 201] width 242 height 38
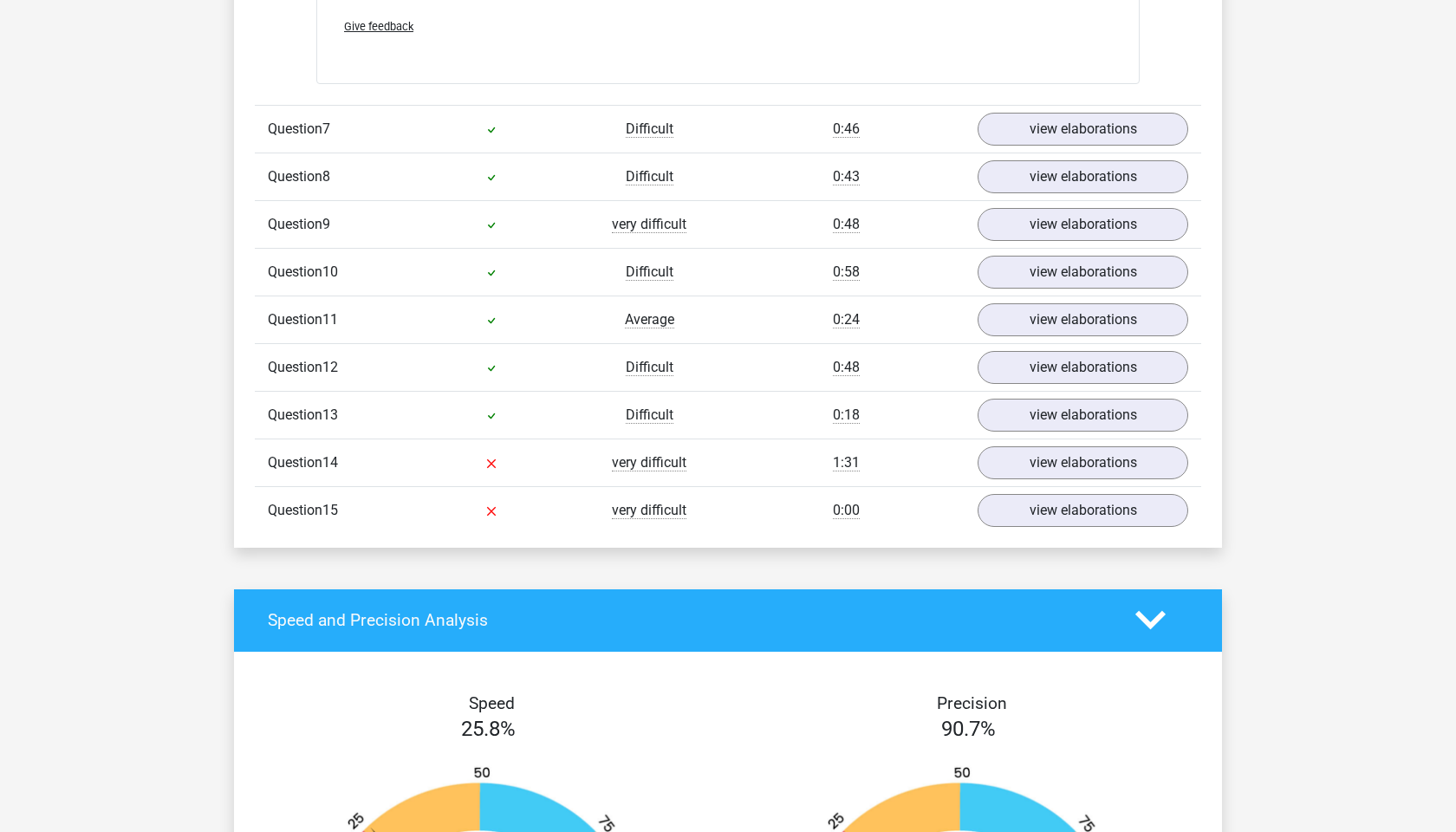
scroll to position [4527, 0]
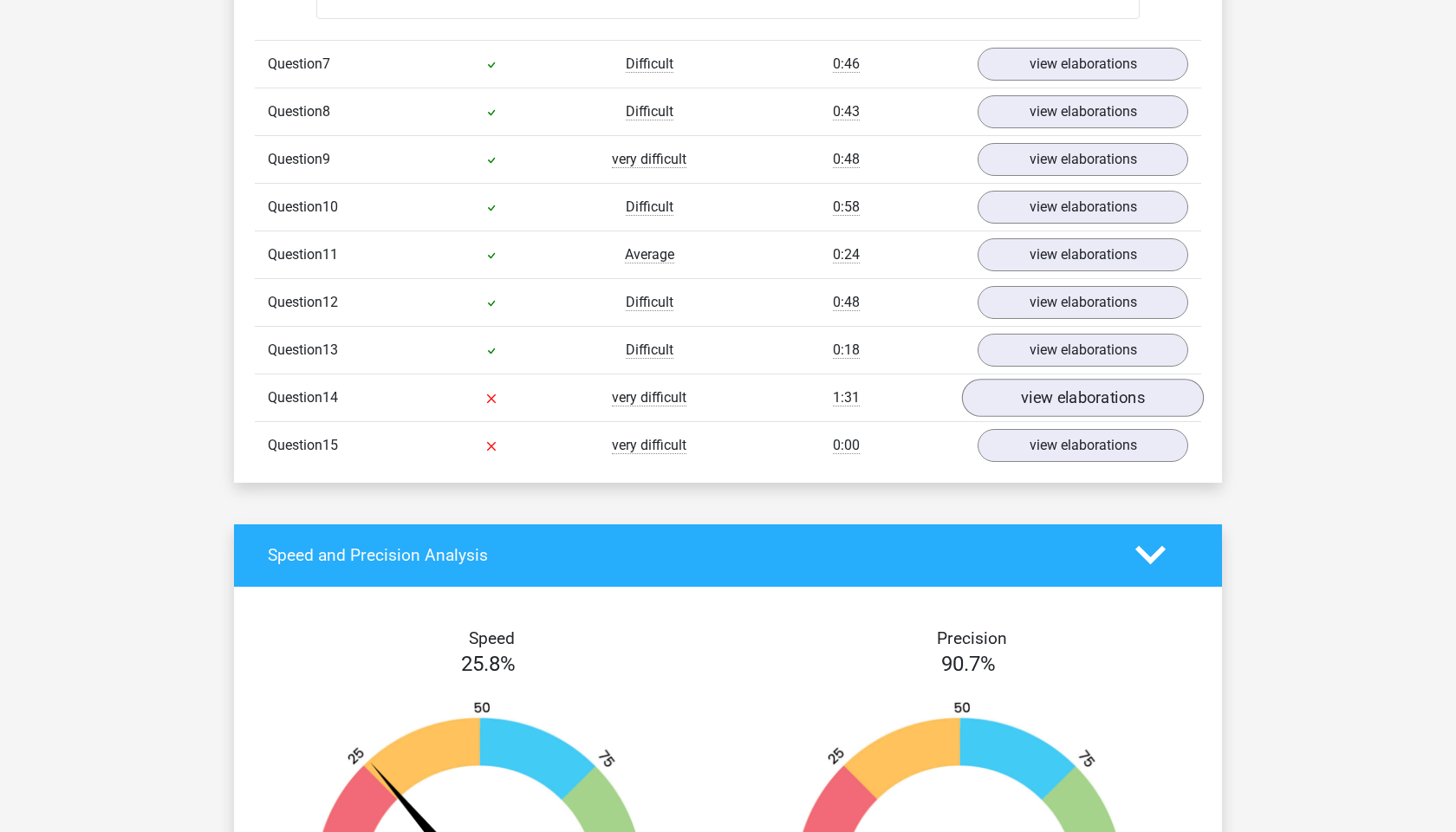
click at [1063, 397] on link "view elaborations" at bounding box center [1083, 398] width 242 height 38
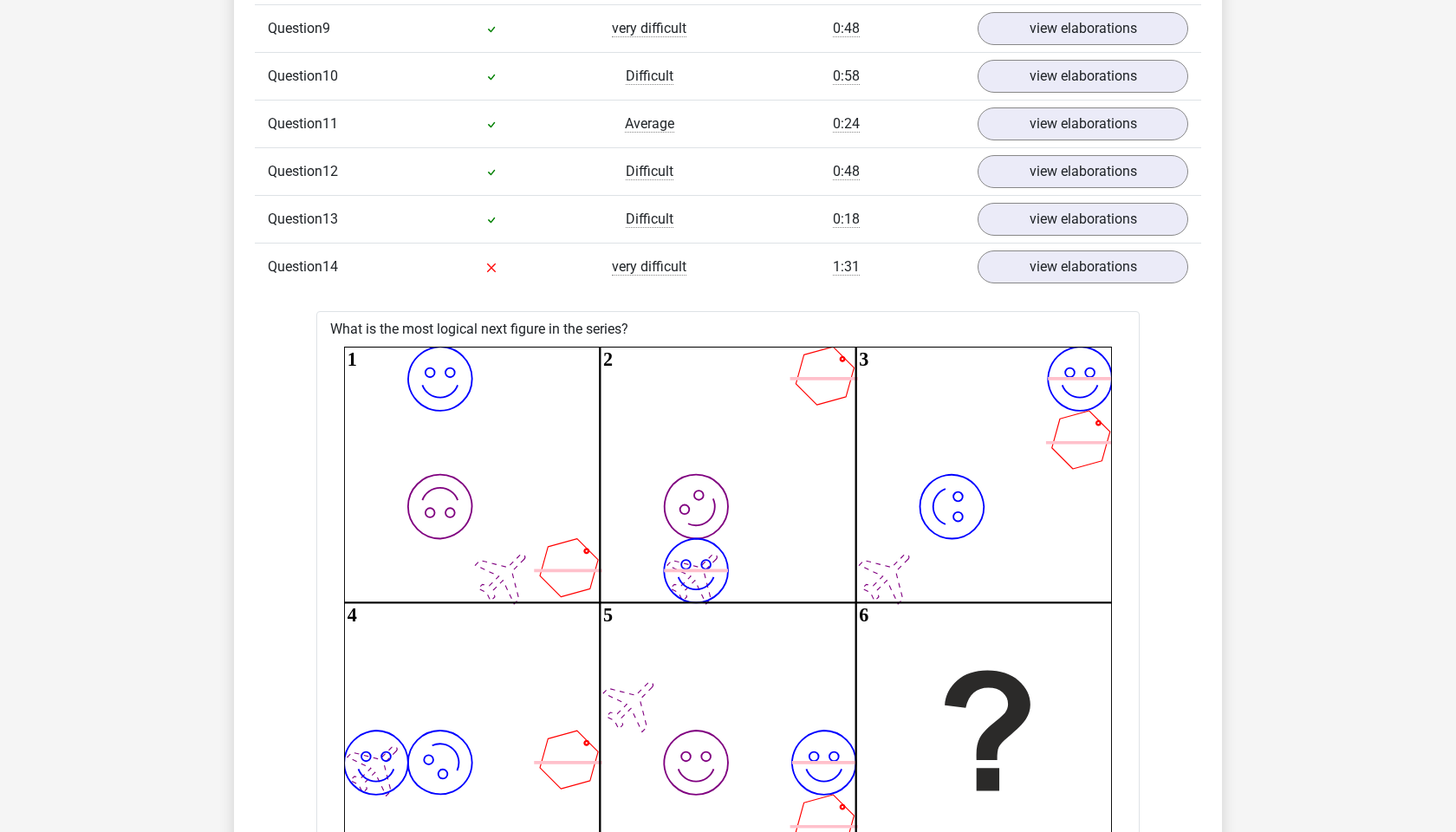
scroll to position [4678, 0]
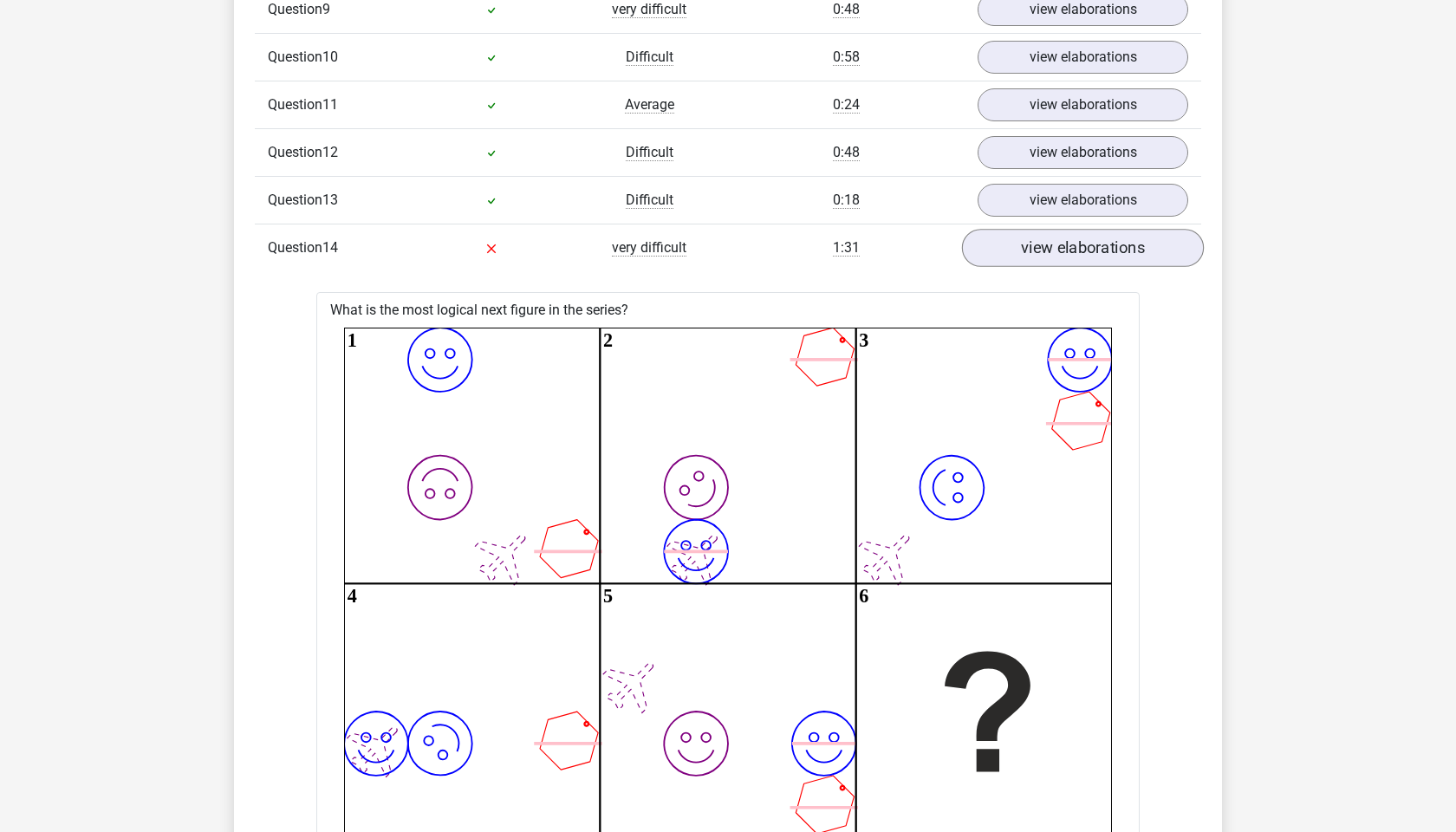
click at [1033, 246] on link "view elaborations" at bounding box center [1083, 248] width 242 height 38
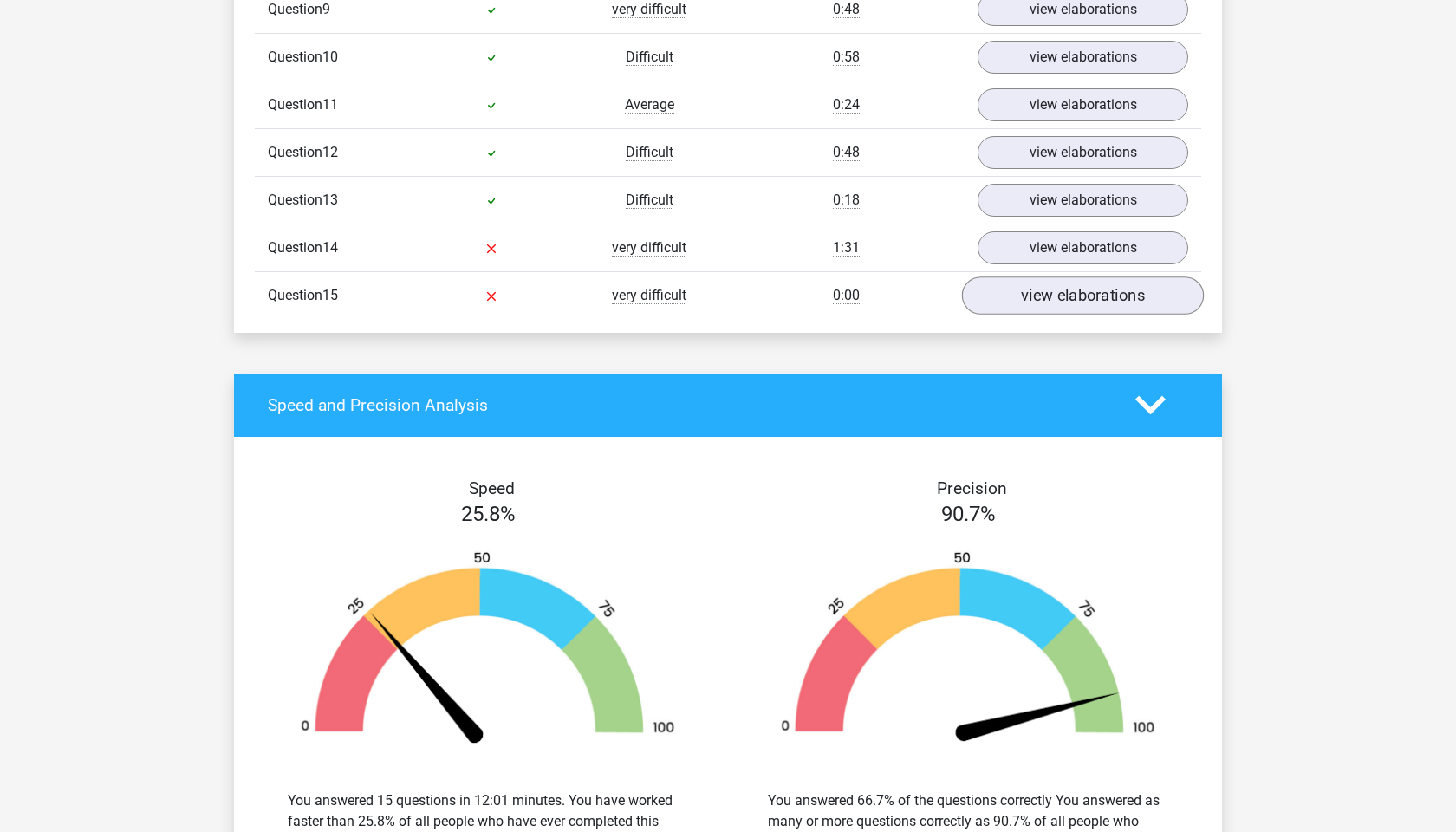
click at [1051, 299] on link "view elaborations" at bounding box center [1083, 295] width 242 height 38
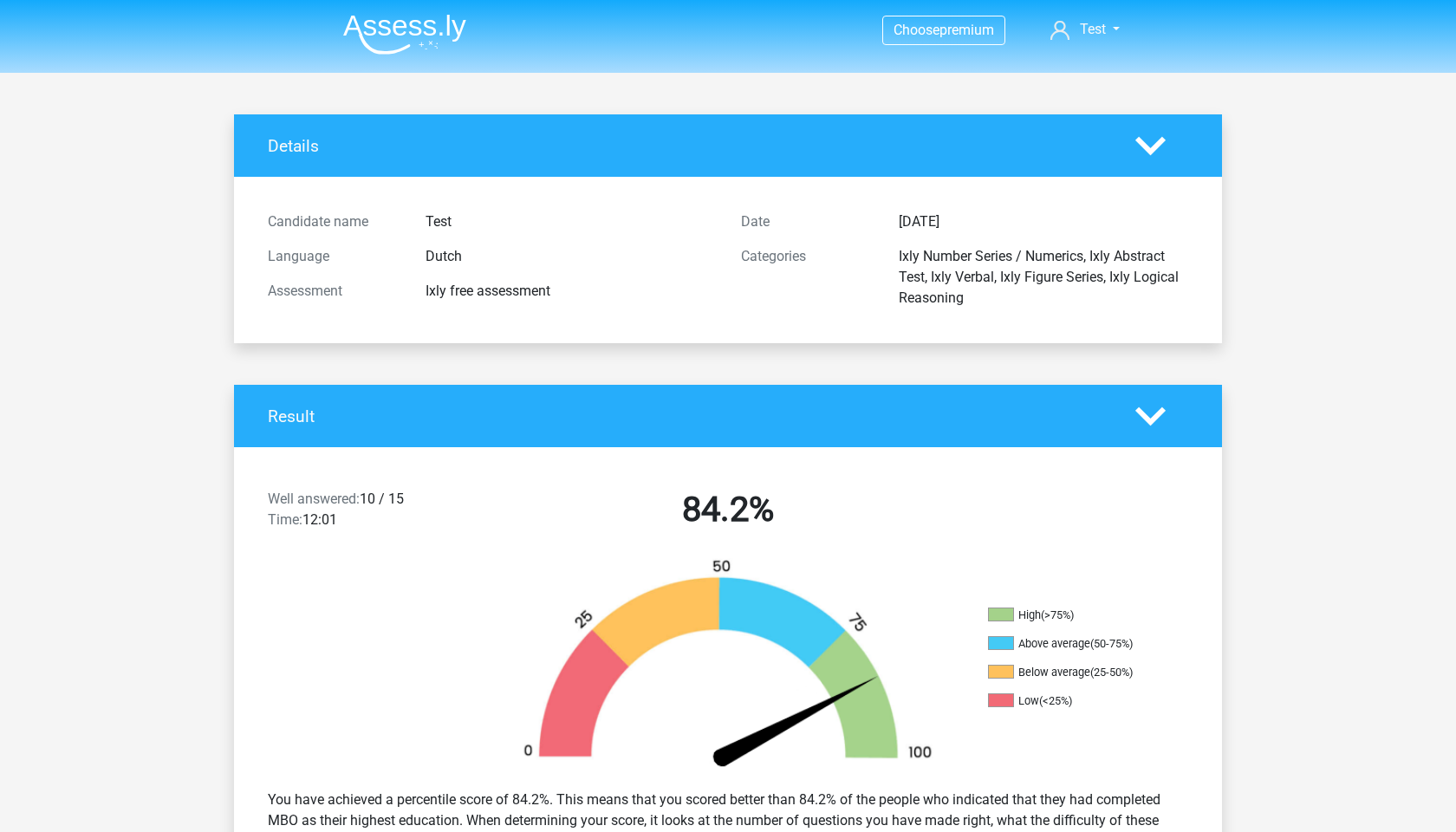
scroll to position [0, 0]
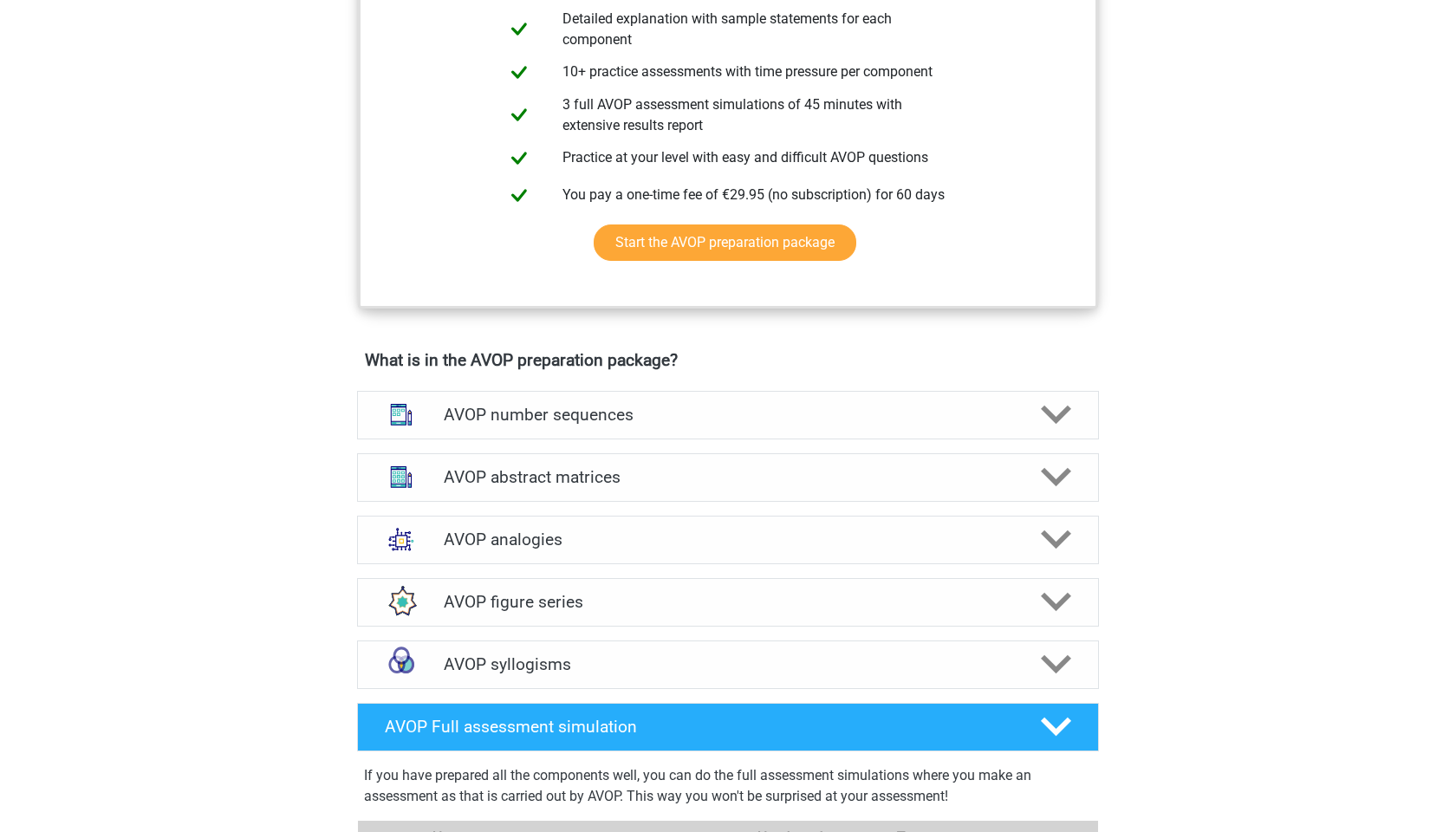
scroll to position [917, 0]
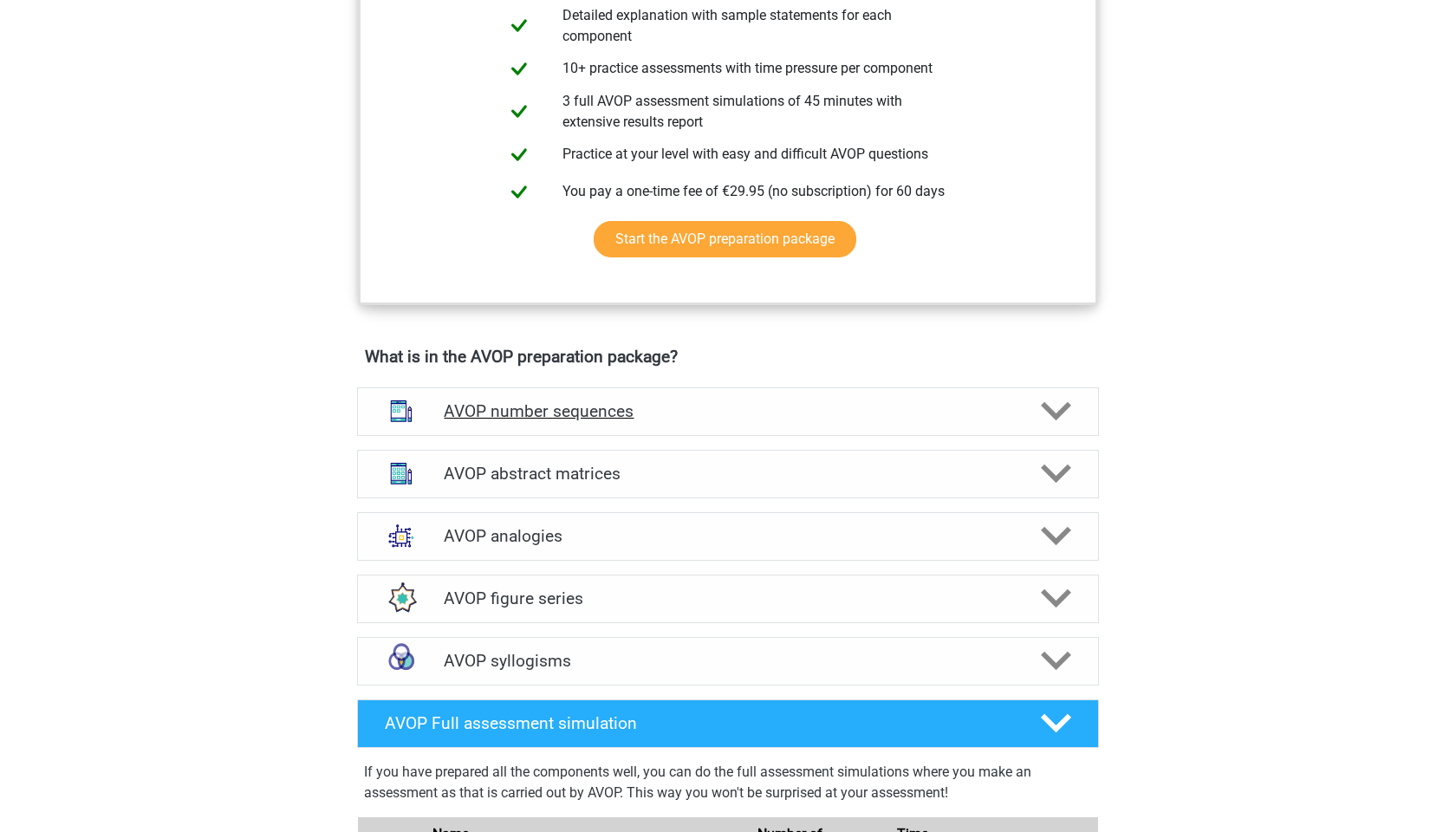
click at [597, 416] on h4 "AVOP number sequences" at bounding box center [728, 411] width 568 height 20
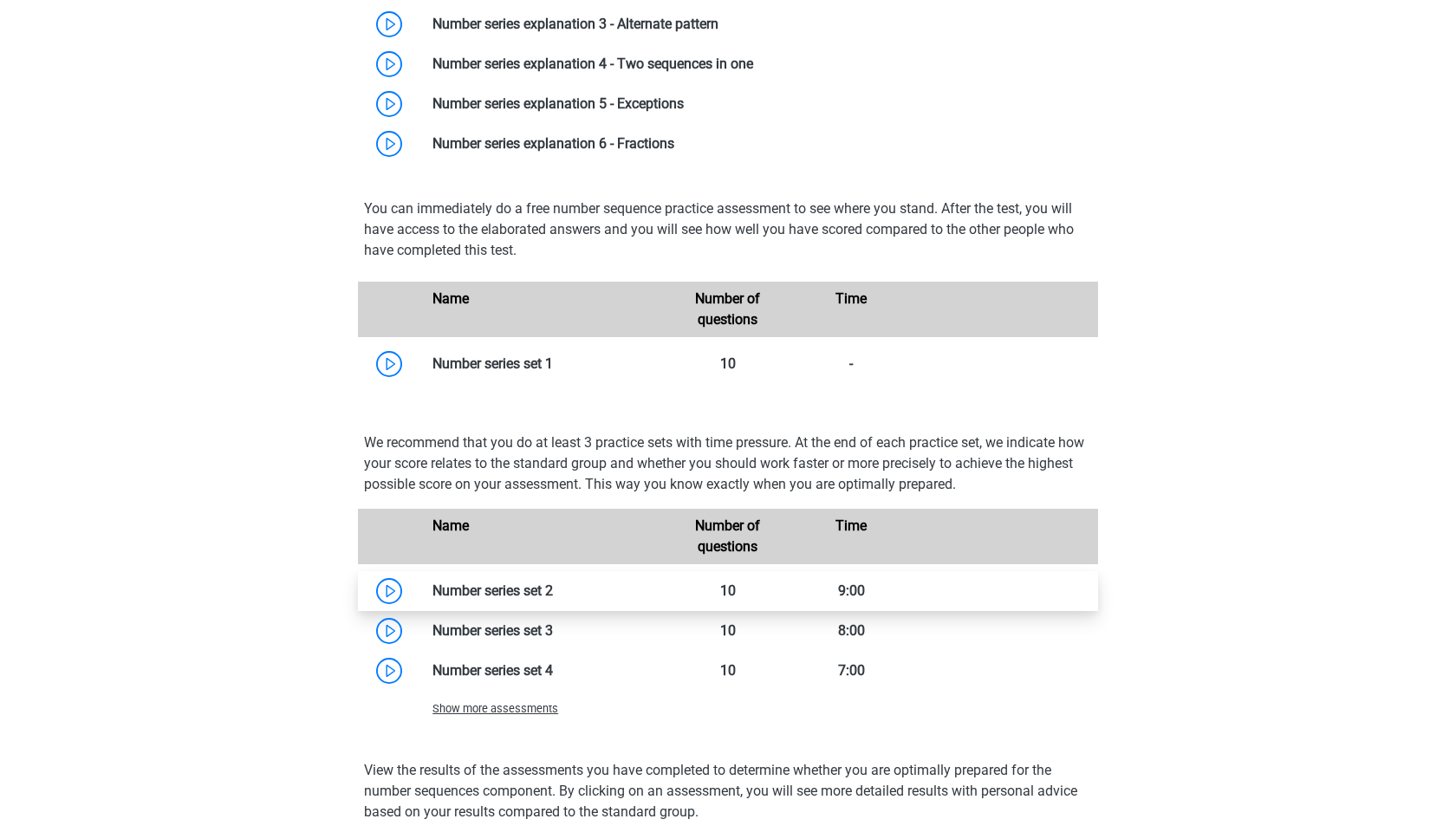
scroll to position [1524, 0]
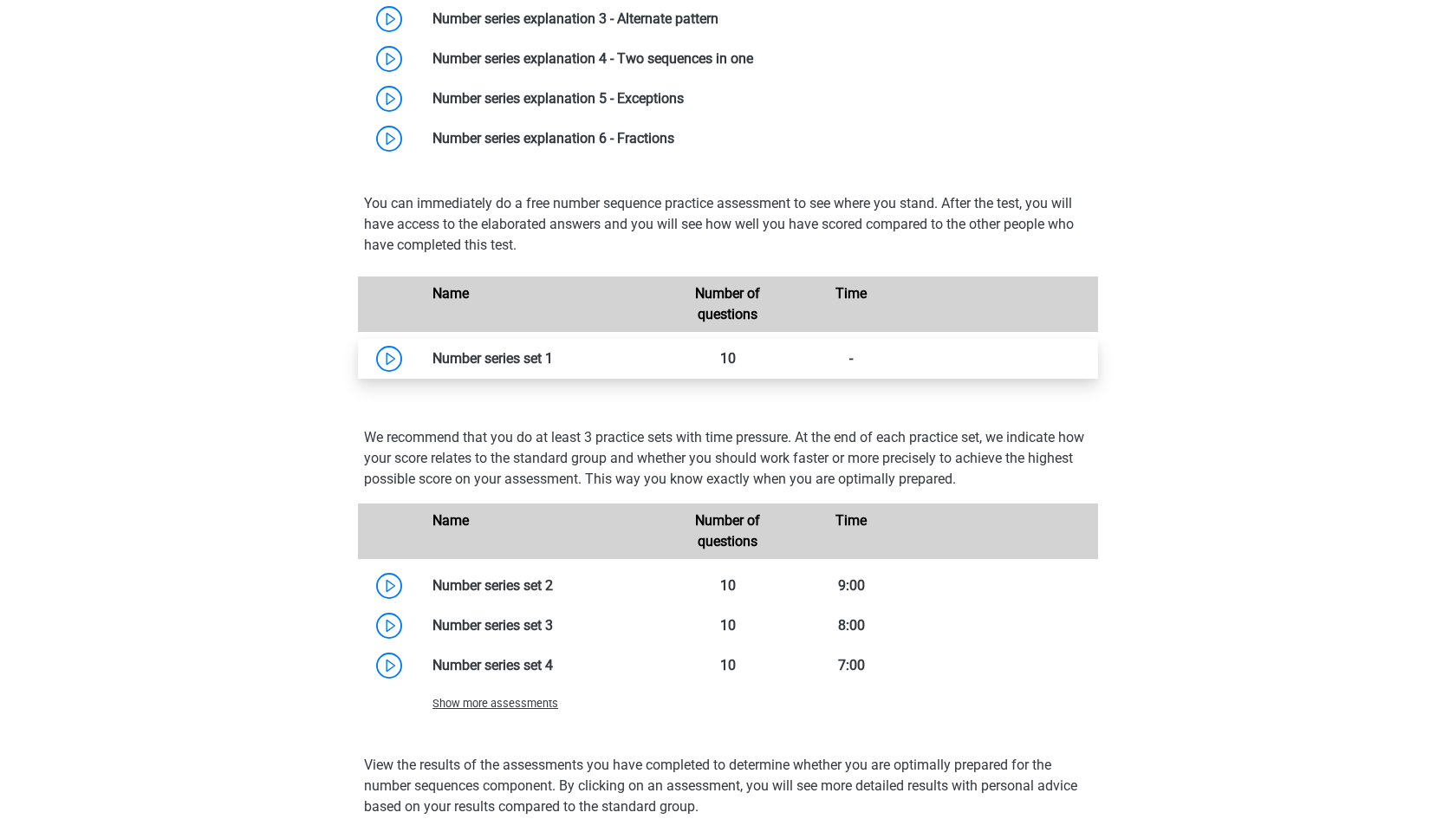
click at [553, 354] on link at bounding box center [553, 358] width 0 height 16
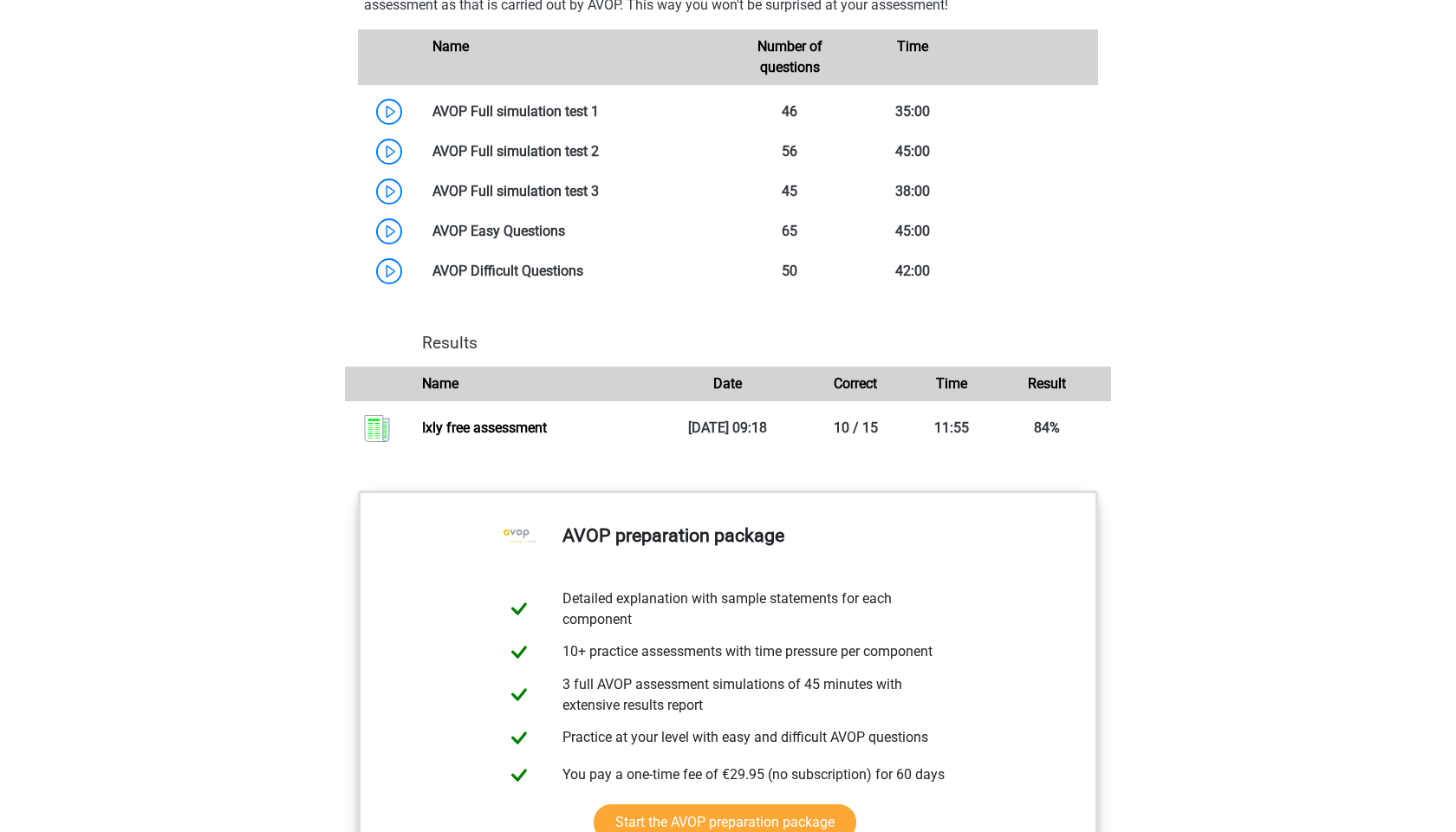
scroll to position [2729, 0]
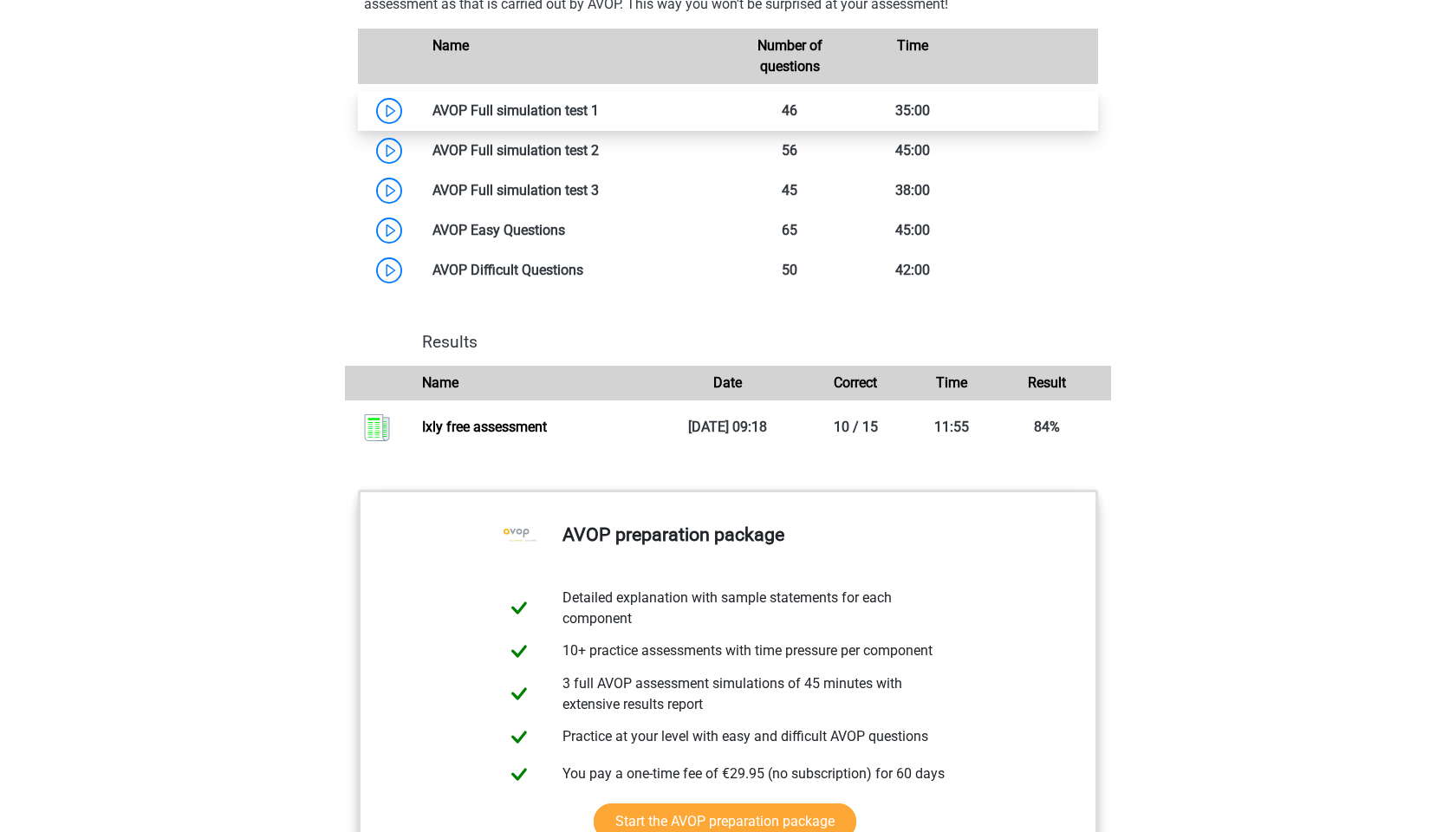
click at [599, 110] on link at bounding box center [599, 111] width 0 height 16
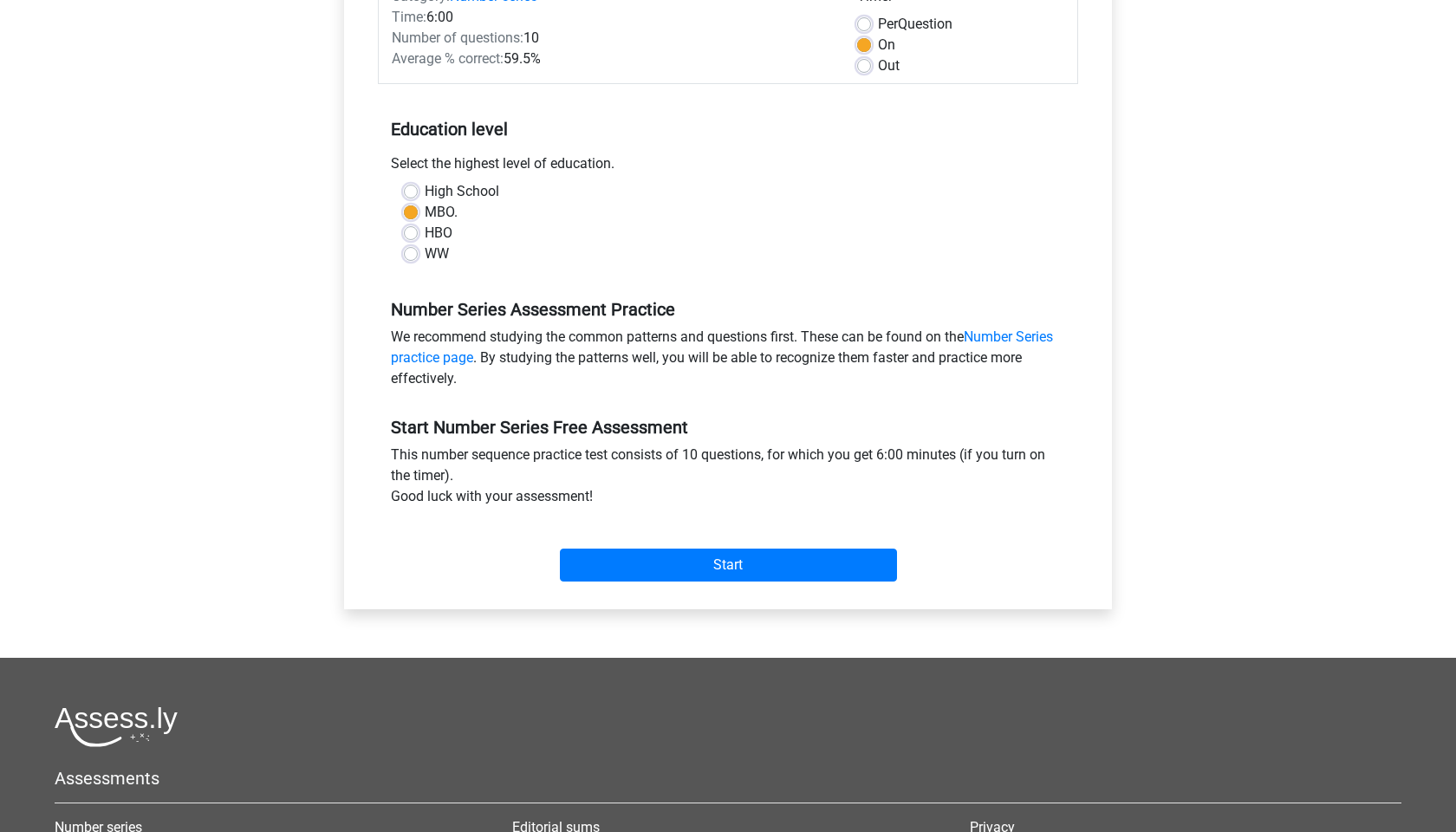
scroll to position [345, 0]
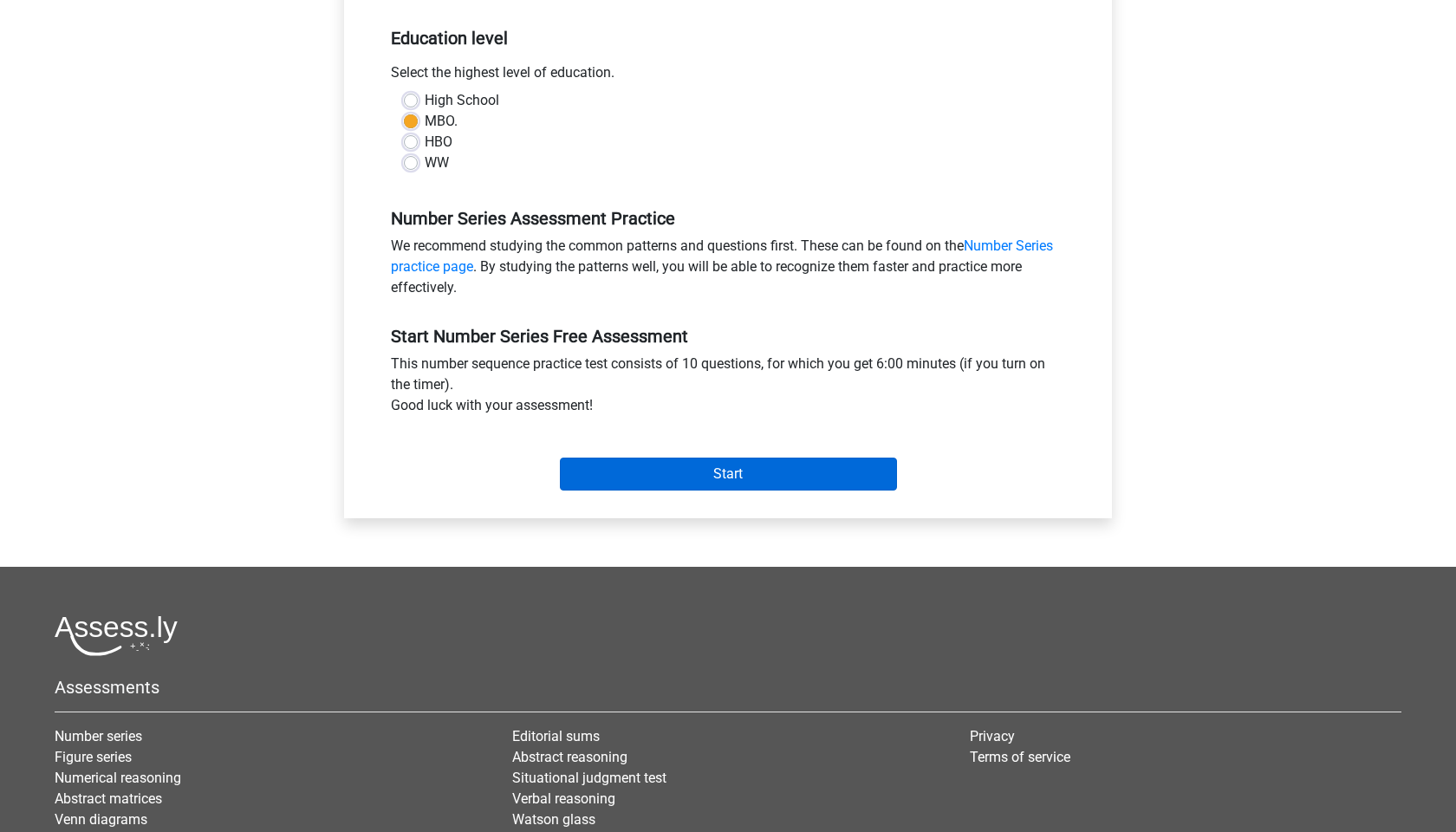
click at [697, 471] on input "Start" at bounding box center [728, 474] width 337 height 33
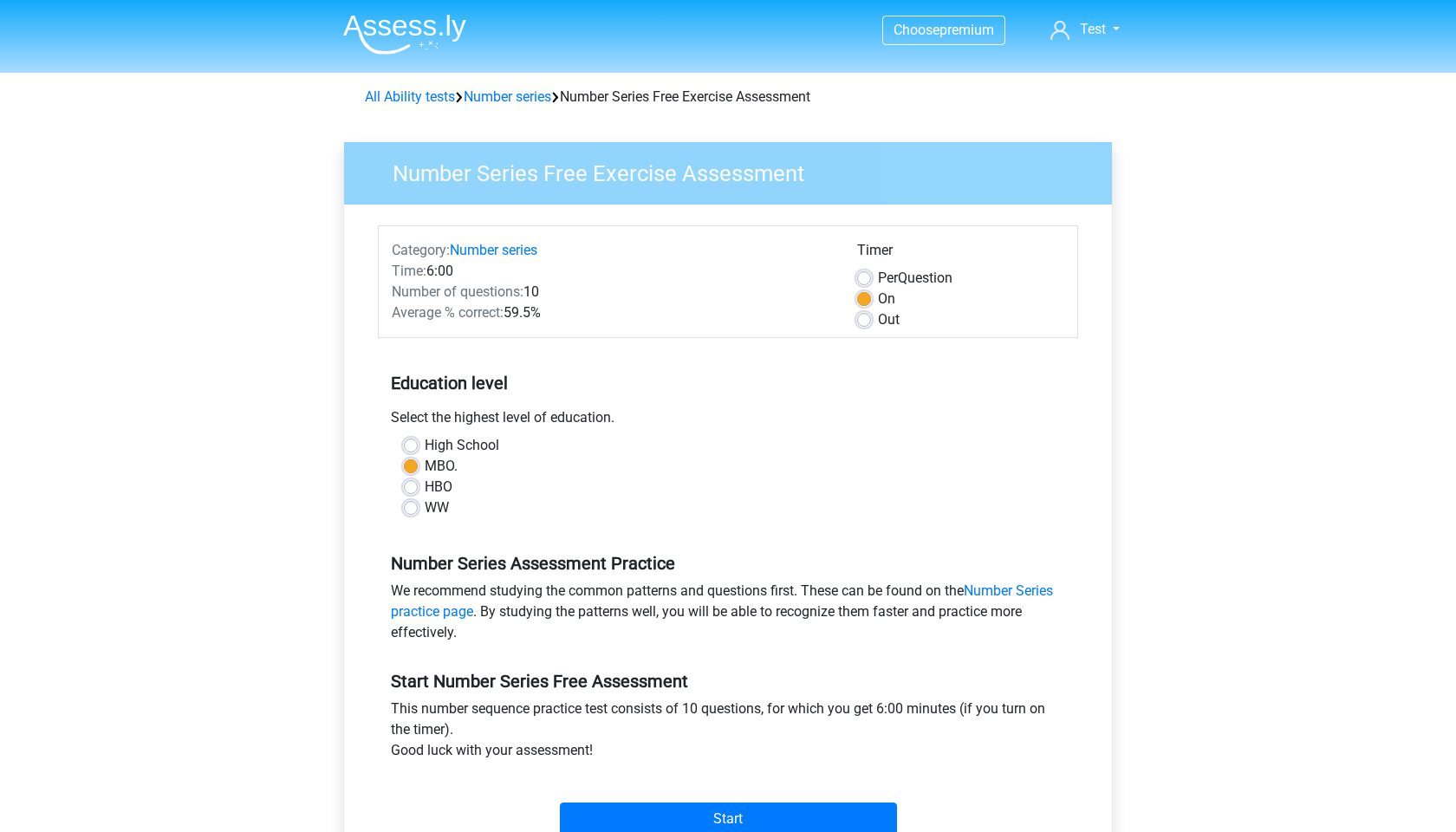
scroll to position [0, 0]
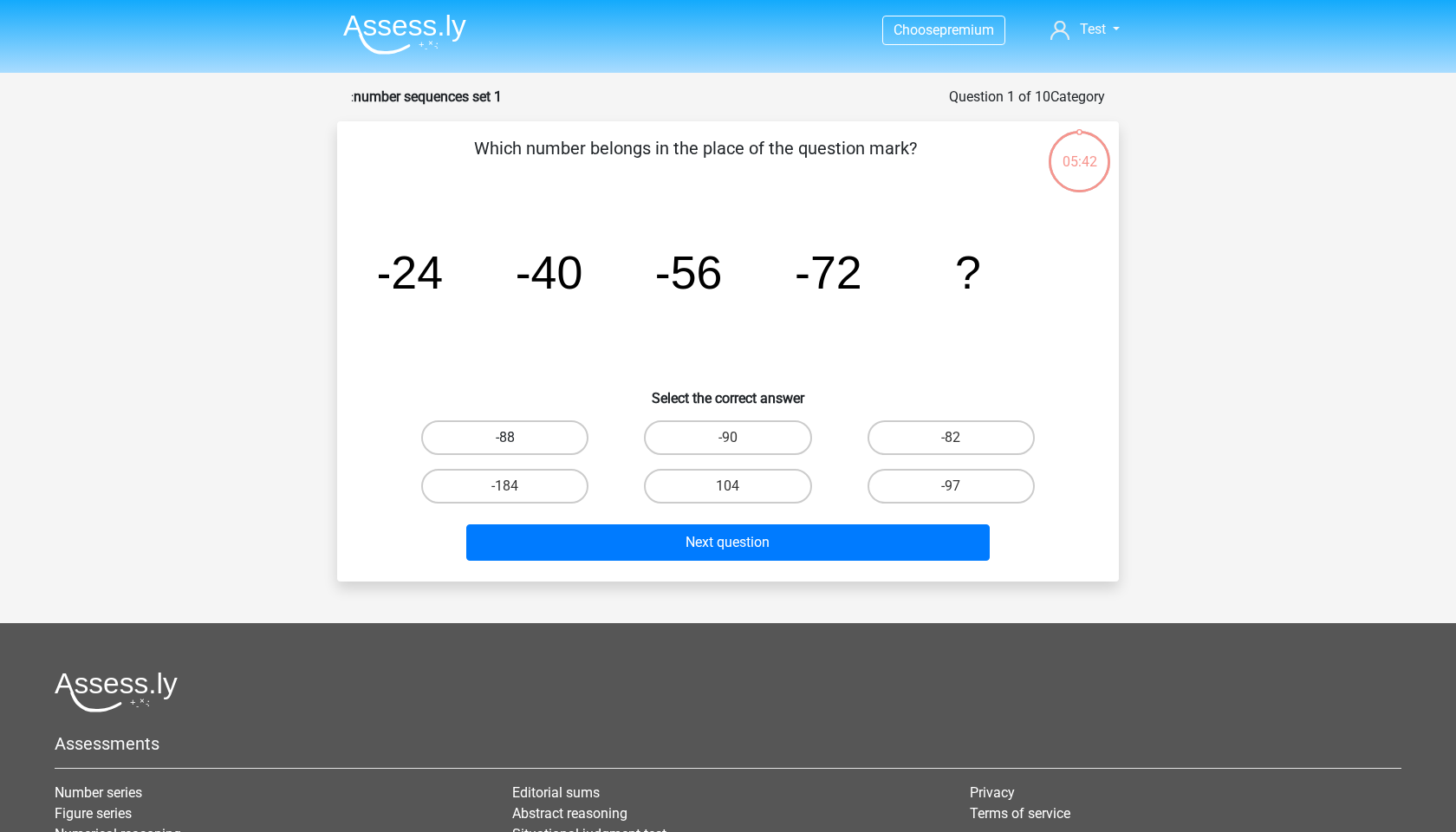
click at [534, 439] on label "-88" at bounding box center [505, 438] width 168 height 34
click at [516, 439] on input "-88" at bounding box center [511, 443] width 11 height 11
radio input "true"
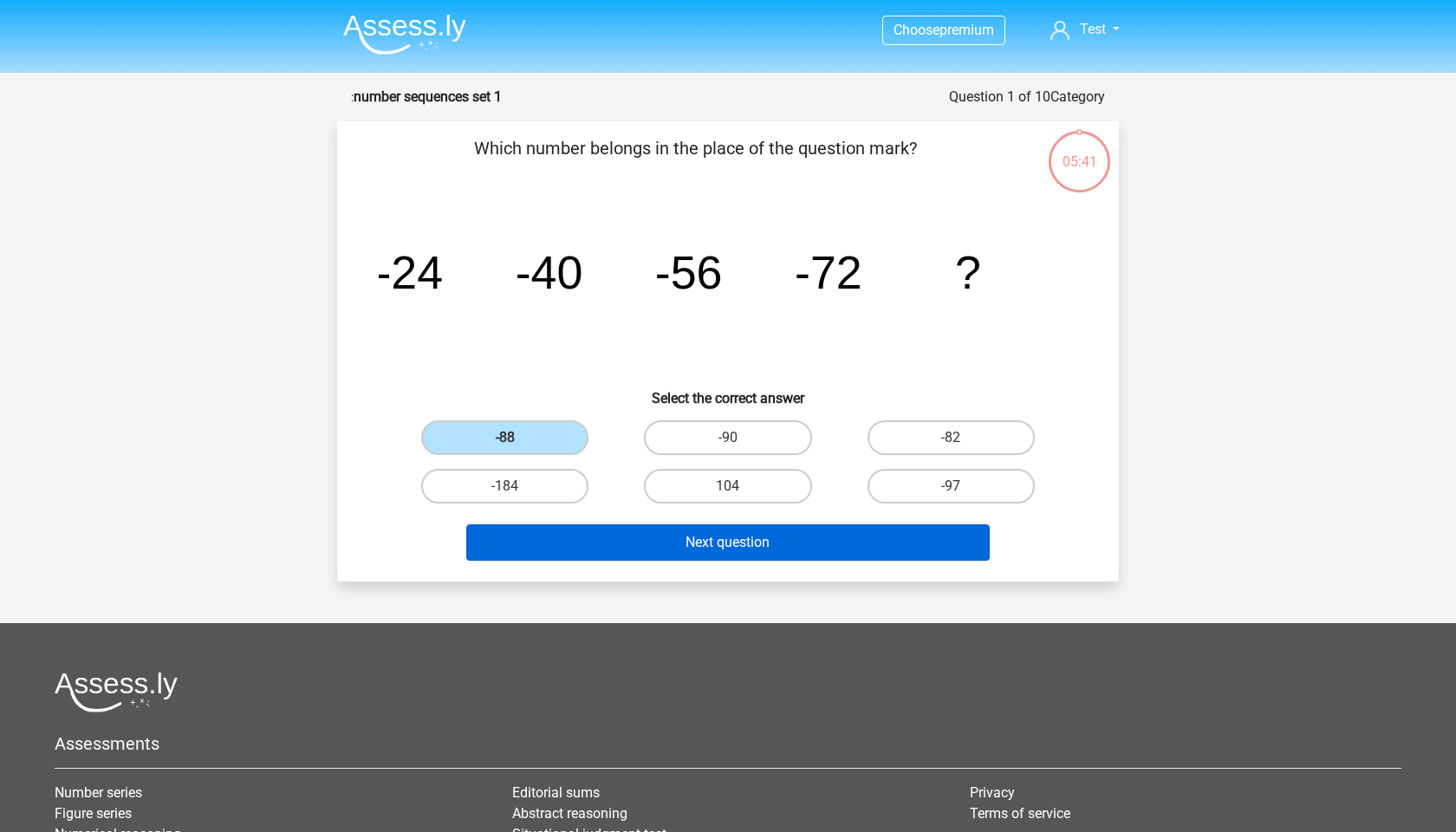
click at [716, 547] on button "Next question" at bounding box center [728, 543] width 525 height 36
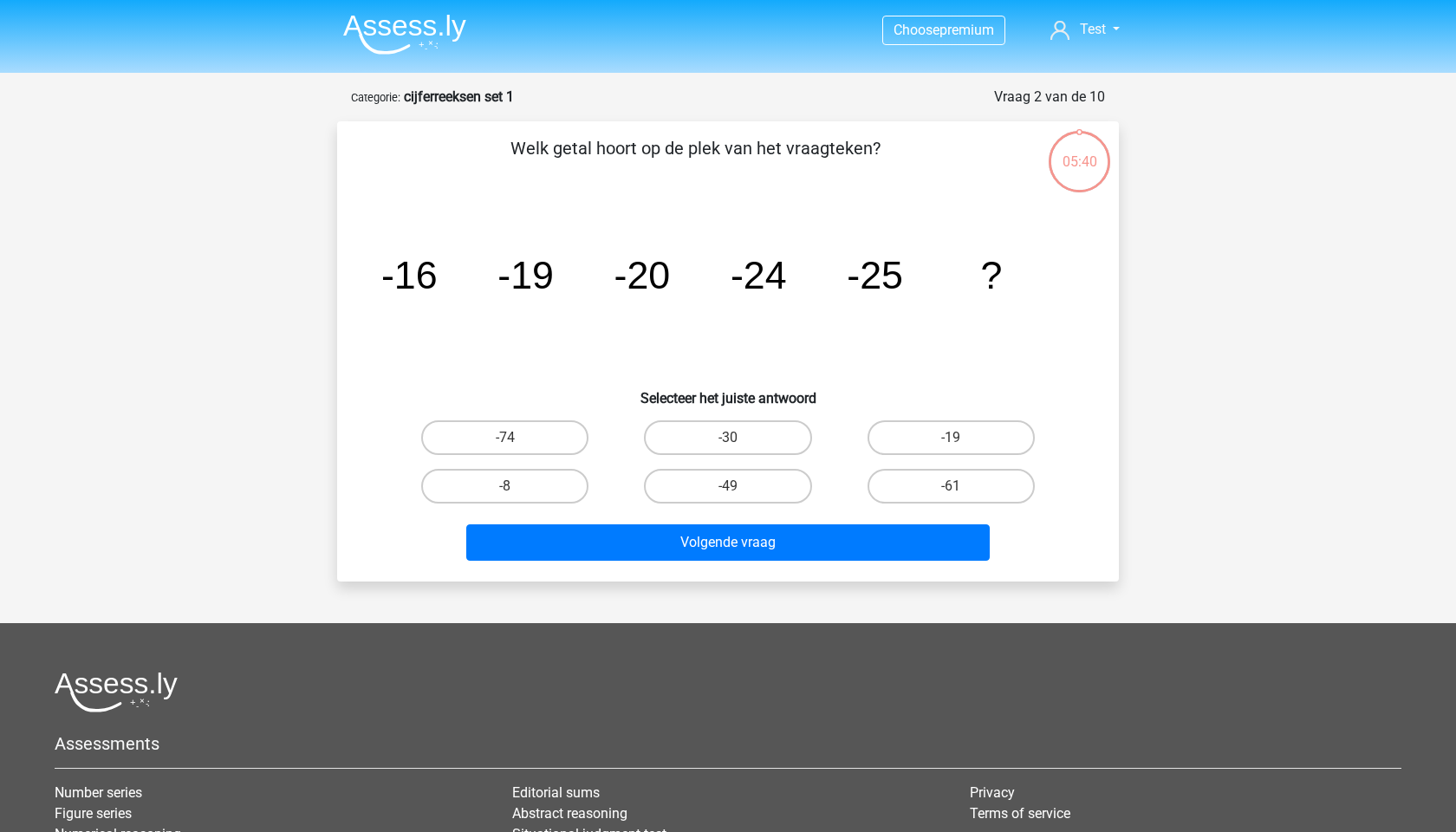
scroll to position [87, 0]
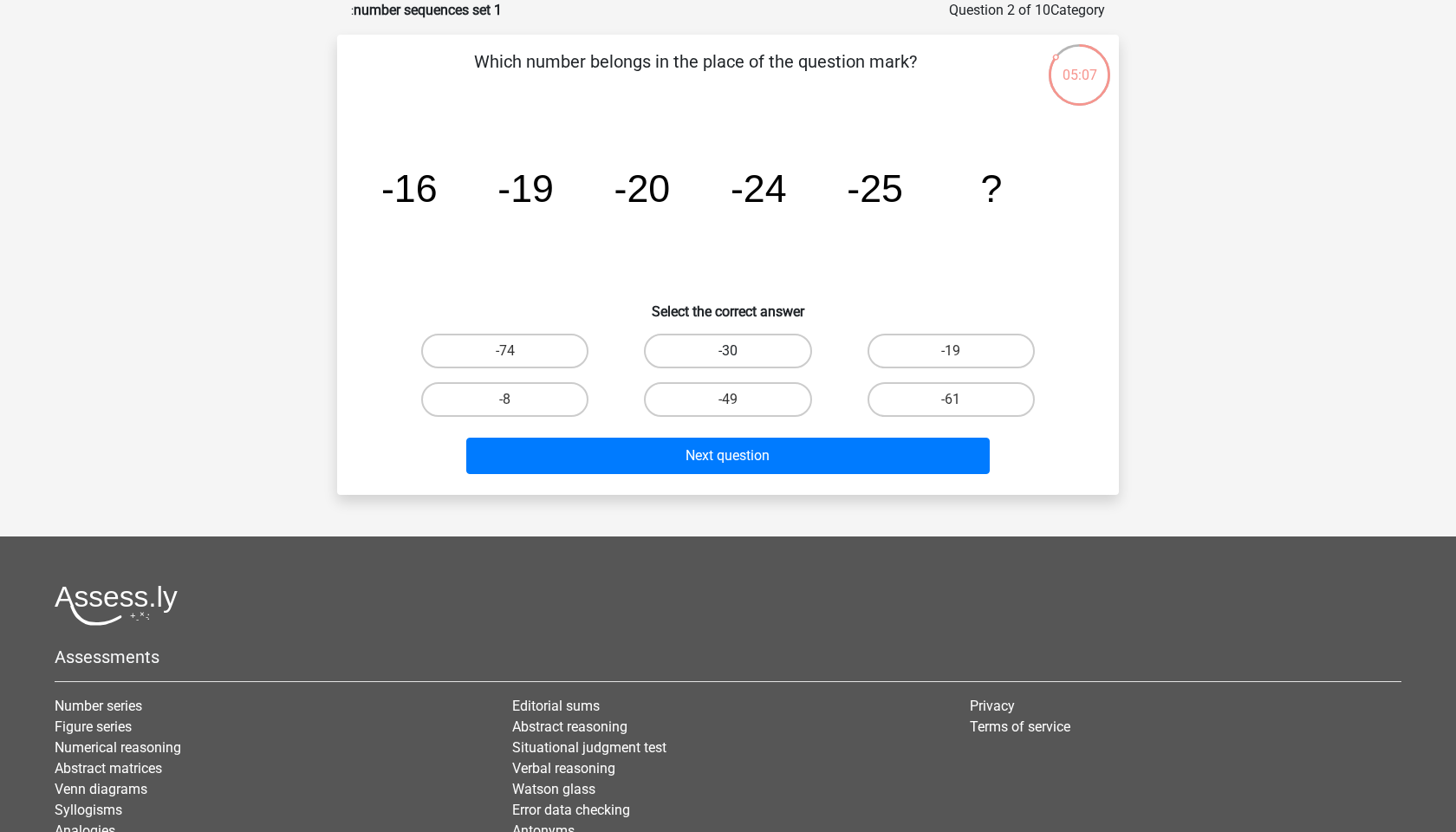
click at [747, 351] on label "-30" at bounding box center [728, 351] width 168 height 34
click at [739, 351] on input "-30" at bounding box center [734, 356] width 11 height 11
radio input "true"
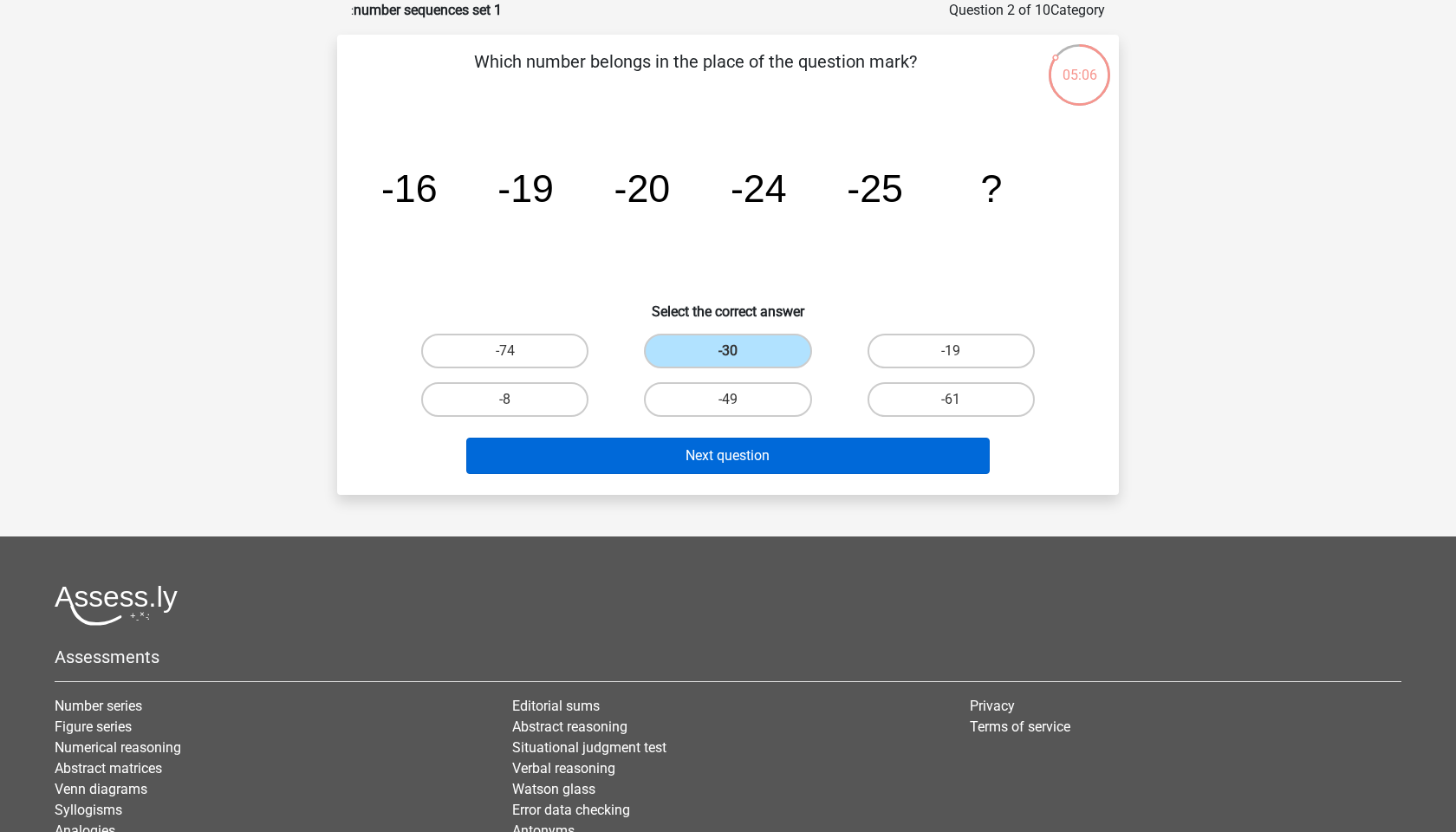
click at [738, 456] on button "Next question" at bounding box center [728, 456] width 525 height 36
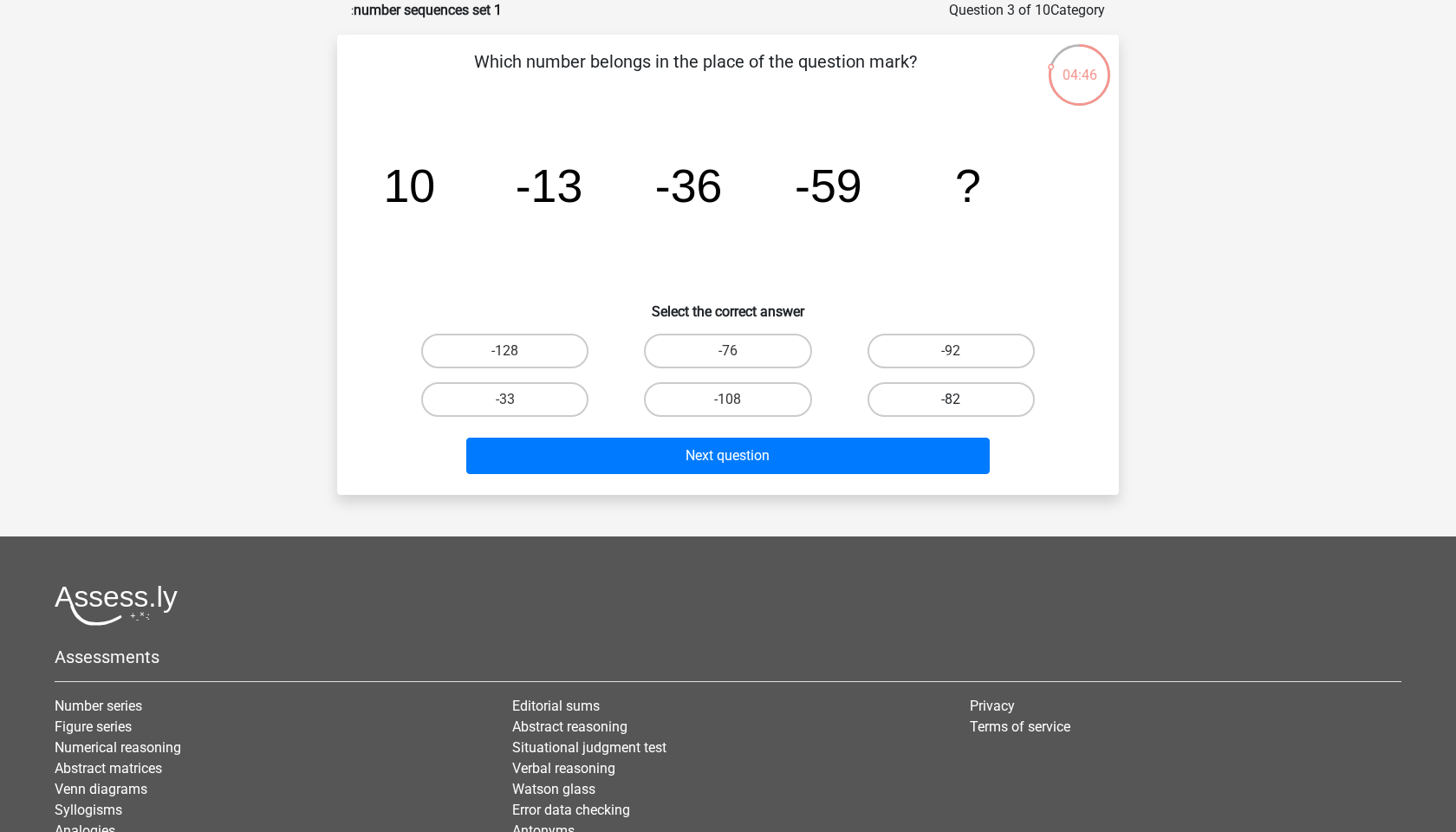
click at [971, 392] on label "-82" at bounding box center [951, 400] width 168 height 34
click at [962, 400] on input "-82" at bounding box center [956, 405] width 11 height 11
radio input "true"
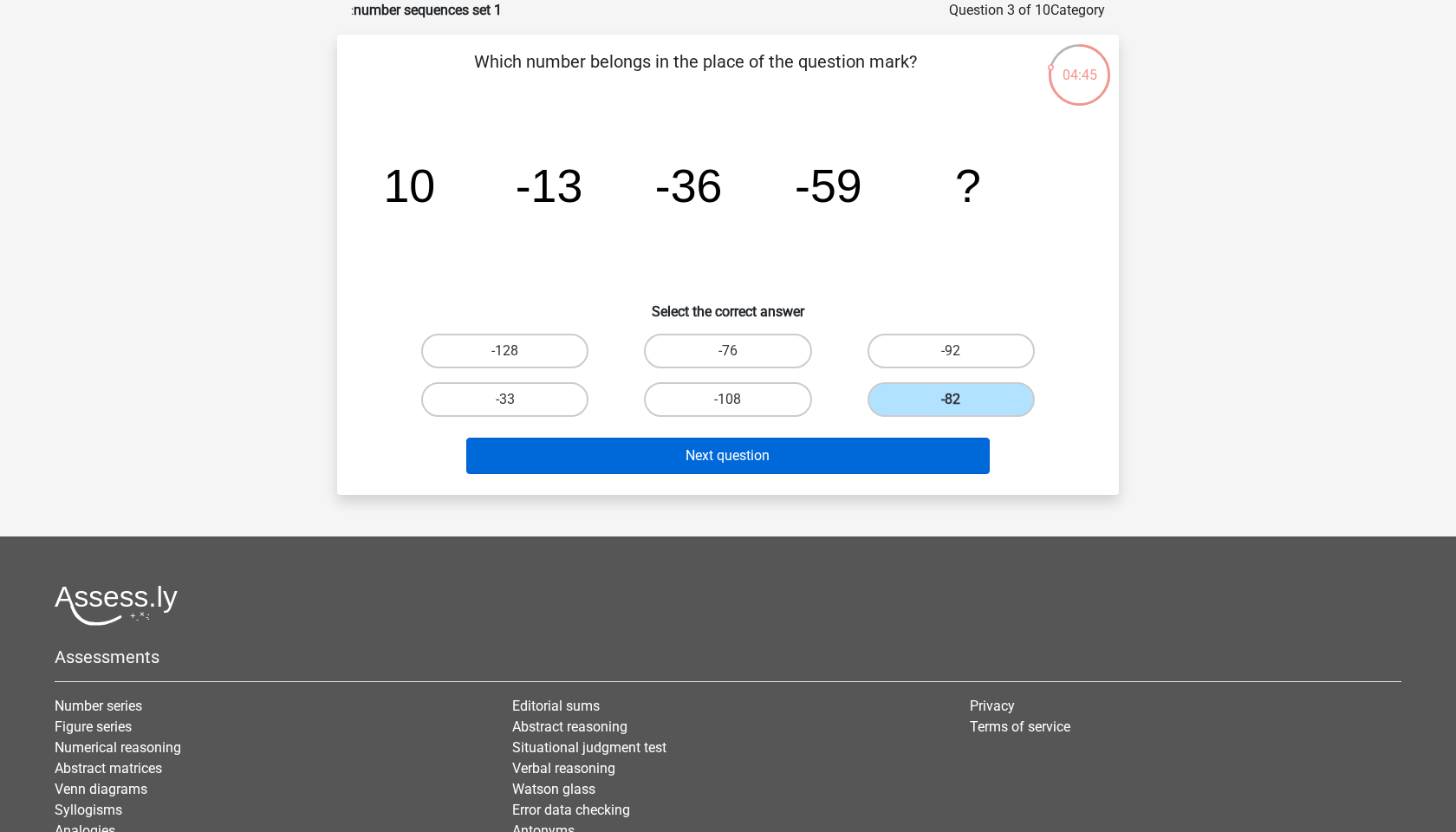
click at [787, 454] on button "Next question" at bounding box center [728, 456] width 525 height 36
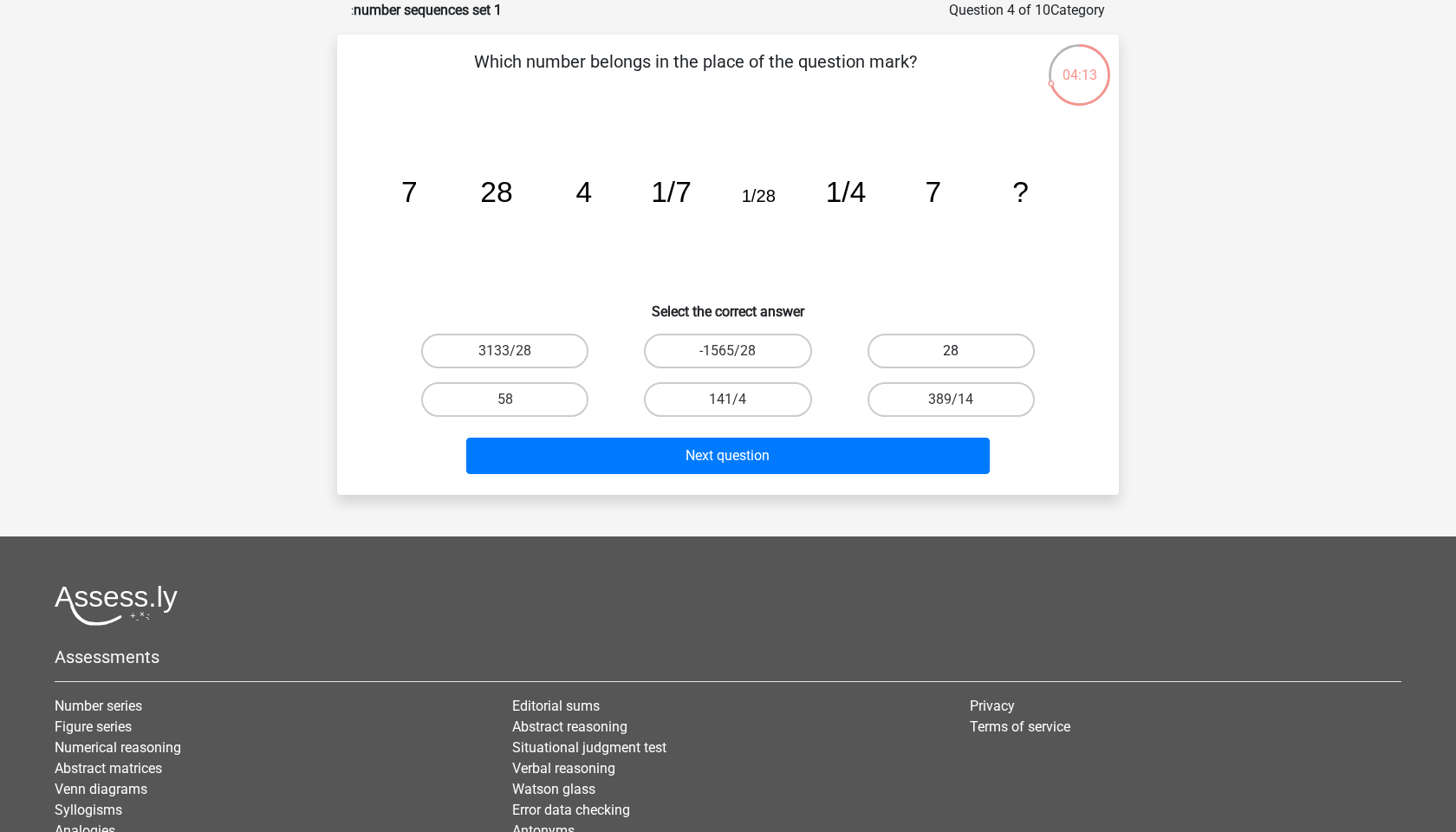
click at [973, 352] on label "28" at bounding box center [951, 351] width 168 height 34
click at [962, 352] on input "28" at bounding box center [956, 356] width 11 height 11
radio input "true"
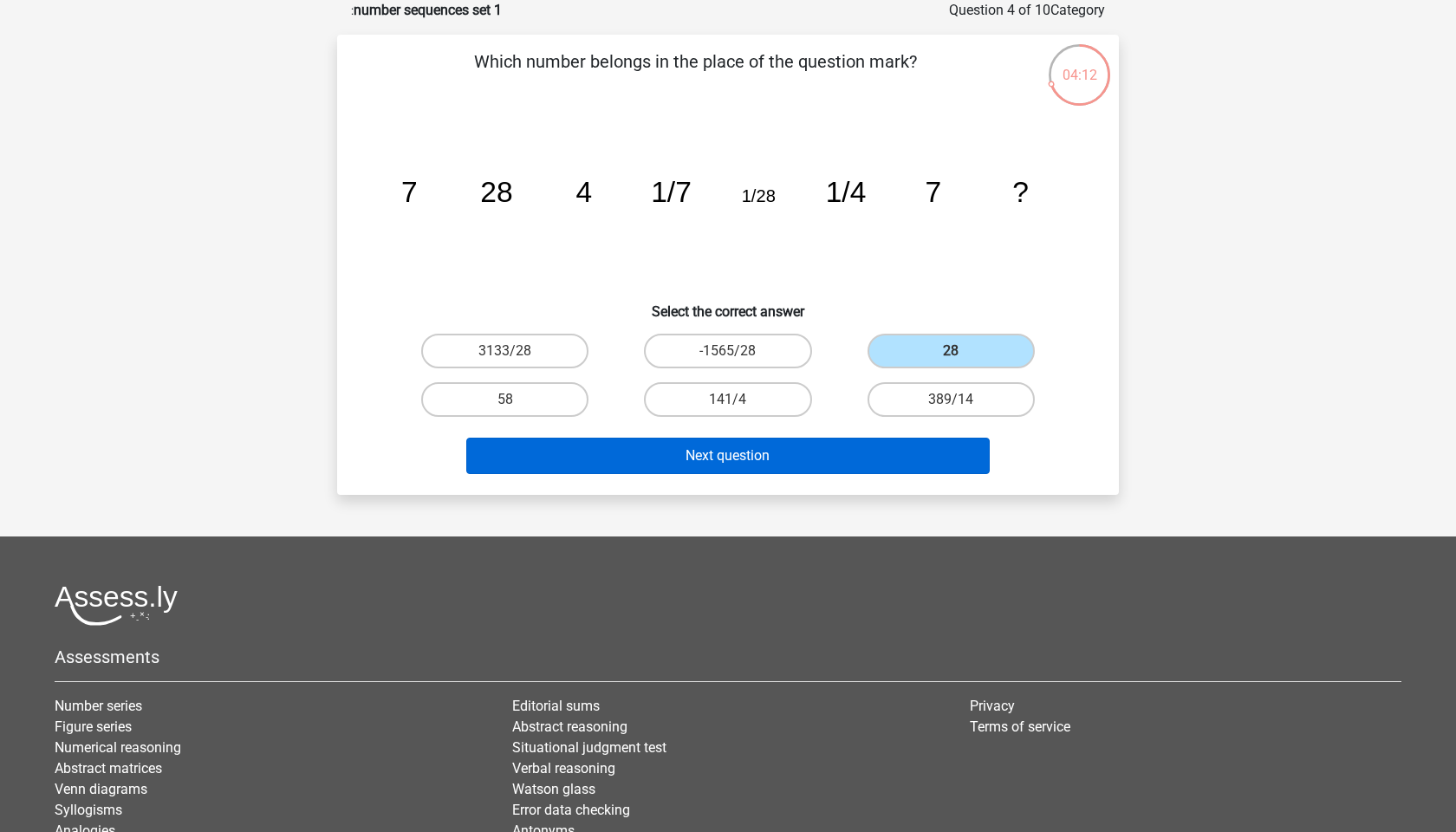
click at [807, 453] on button "Next question" at bounding box center [728, 456] width 525 height 36
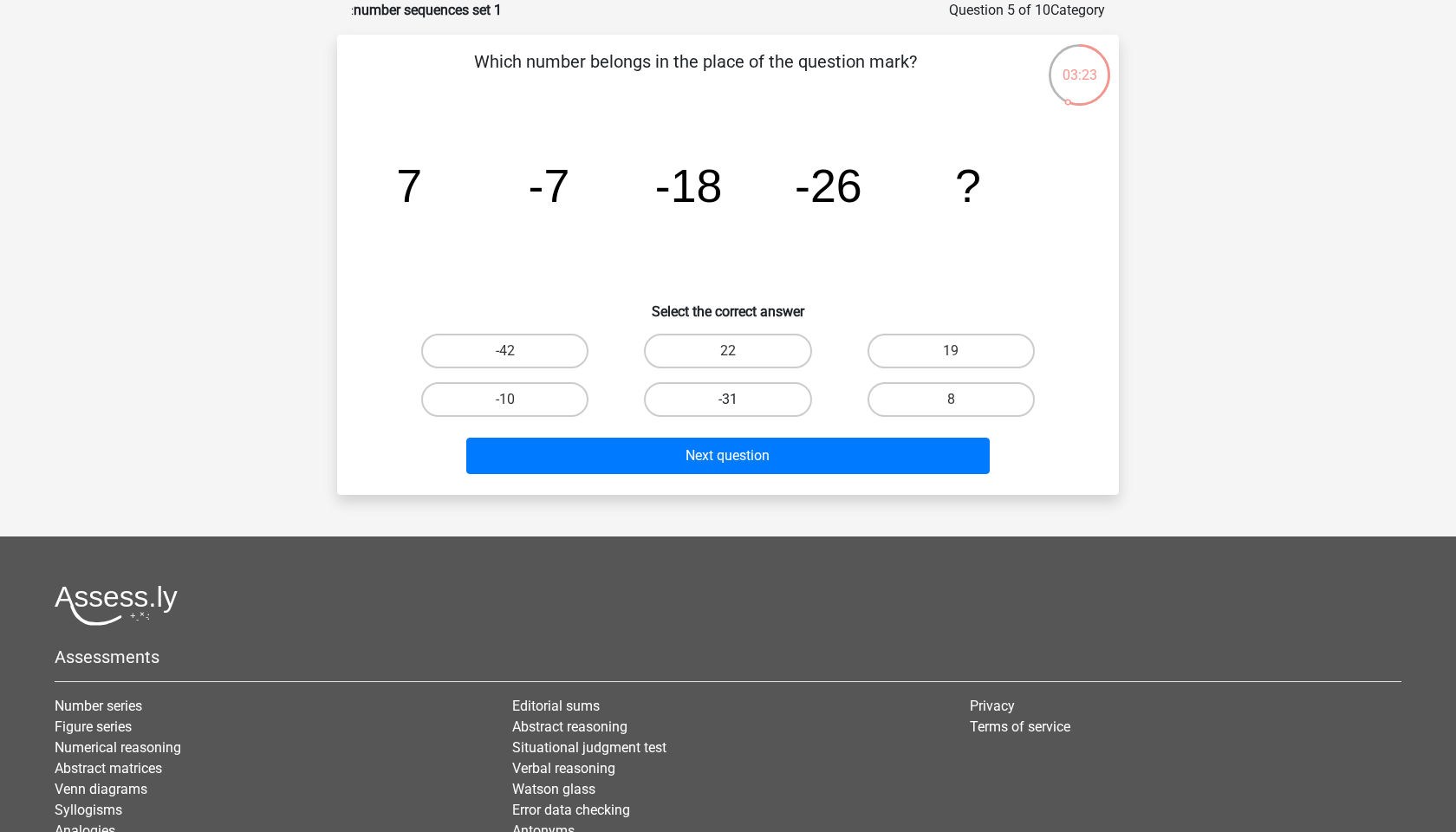
click at [748, 398] on label "-31" at bounding box center [728, 400] width 168 height 34
click at [739, 400] on input "-31" at bounding box center [734, 405] width 11 height 11
radio input "true"
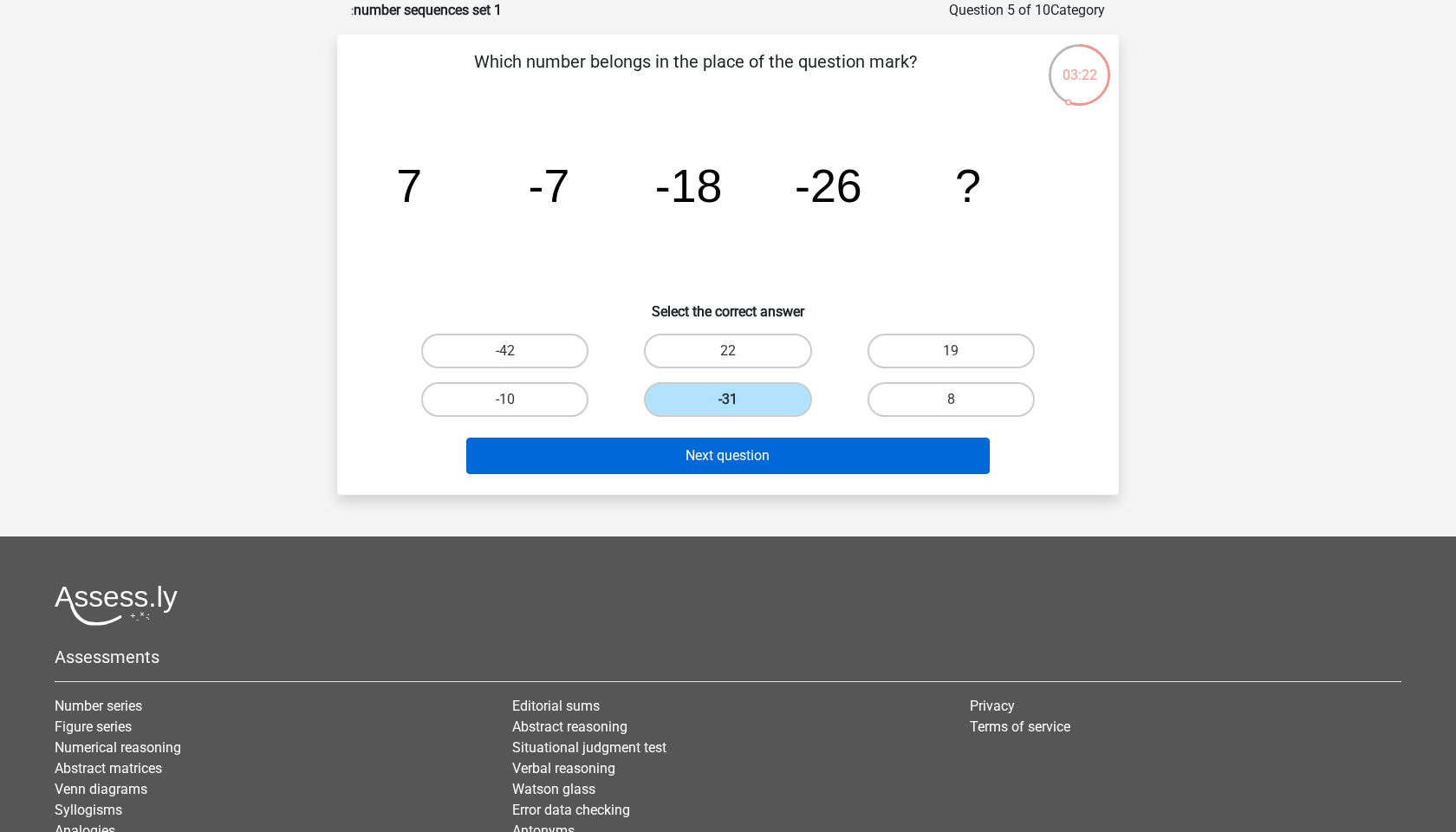
click at [749, 458] on button "Next question" at bounding box center [728, 456] width 525 height 36
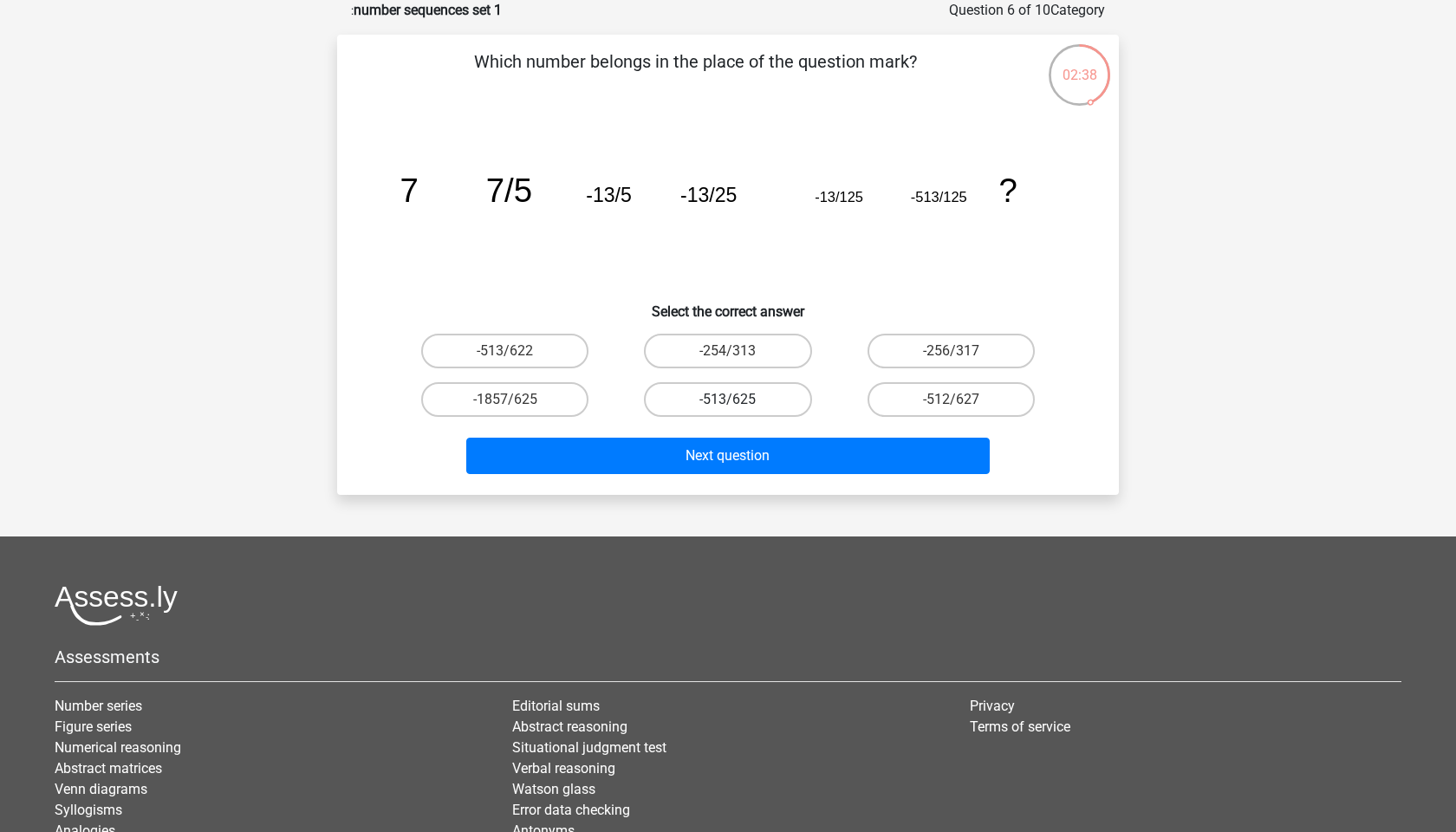
click at [704, 398] on label "-513/625" at bounding box center [728, 400] width 168 height 34
click at [728, 400] on input "-513/625" at bounding box center [734, 405] width 11 height 11
radio input "true"
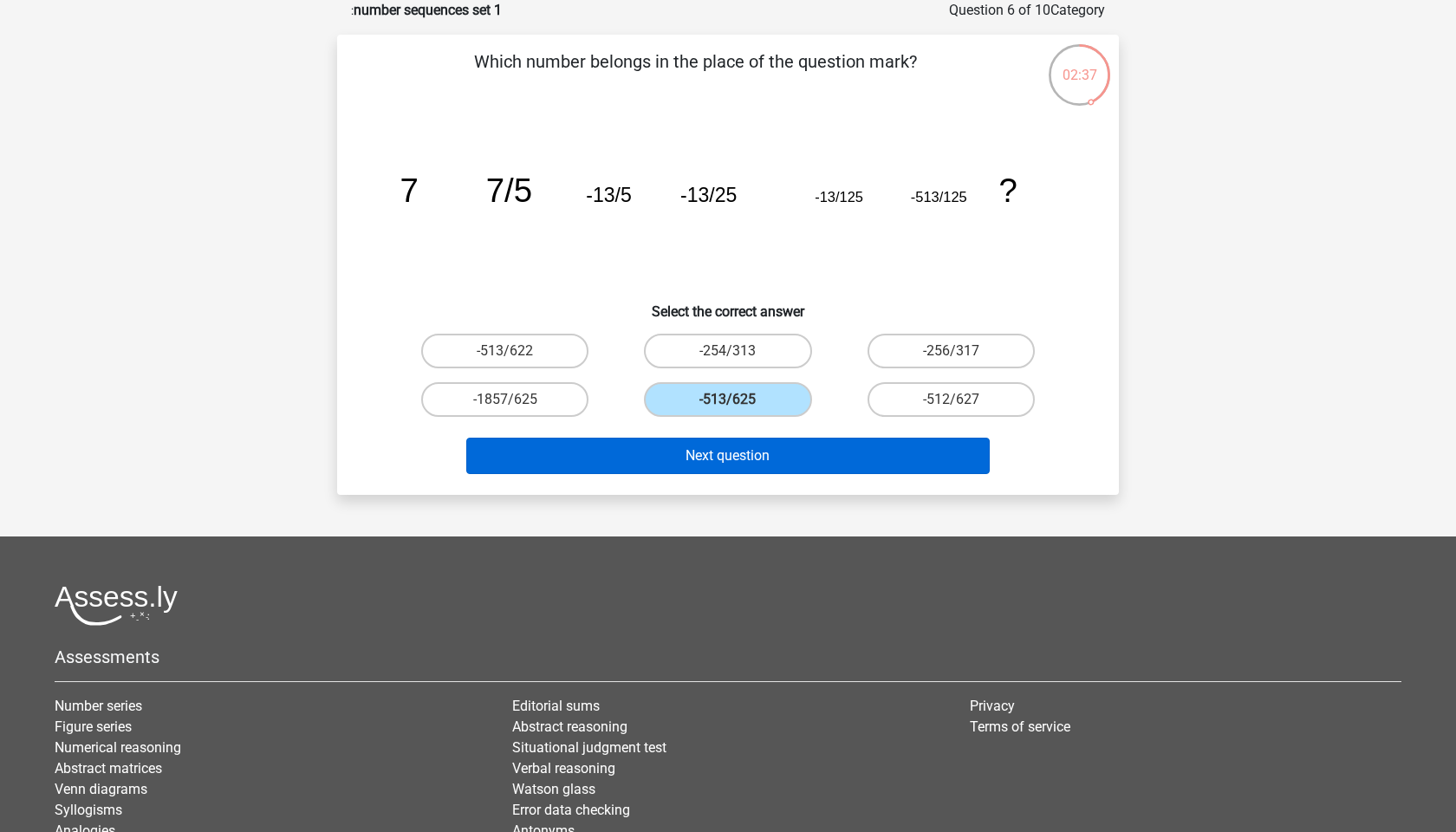
click at [717, 459] on button "Next question" at bounding box center [728, 456] width 525 height 36
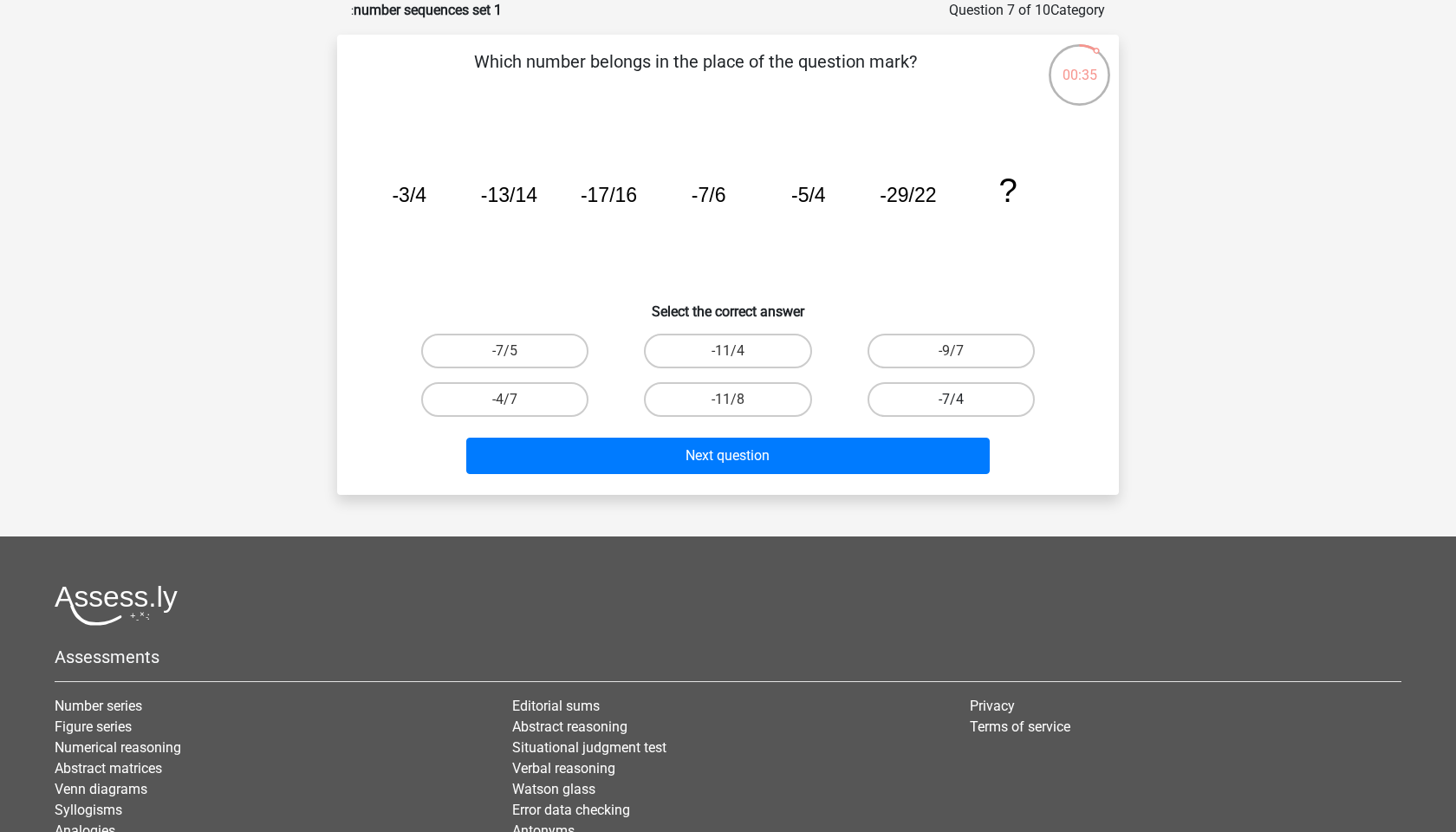
click at [916, 397] on label "-7/4" at bounding box center [951, 400] width 168 height 34
click at [950, 400] on input "-7/4" at bounding box center [956, 405] width 11 height 11
radio input "true"
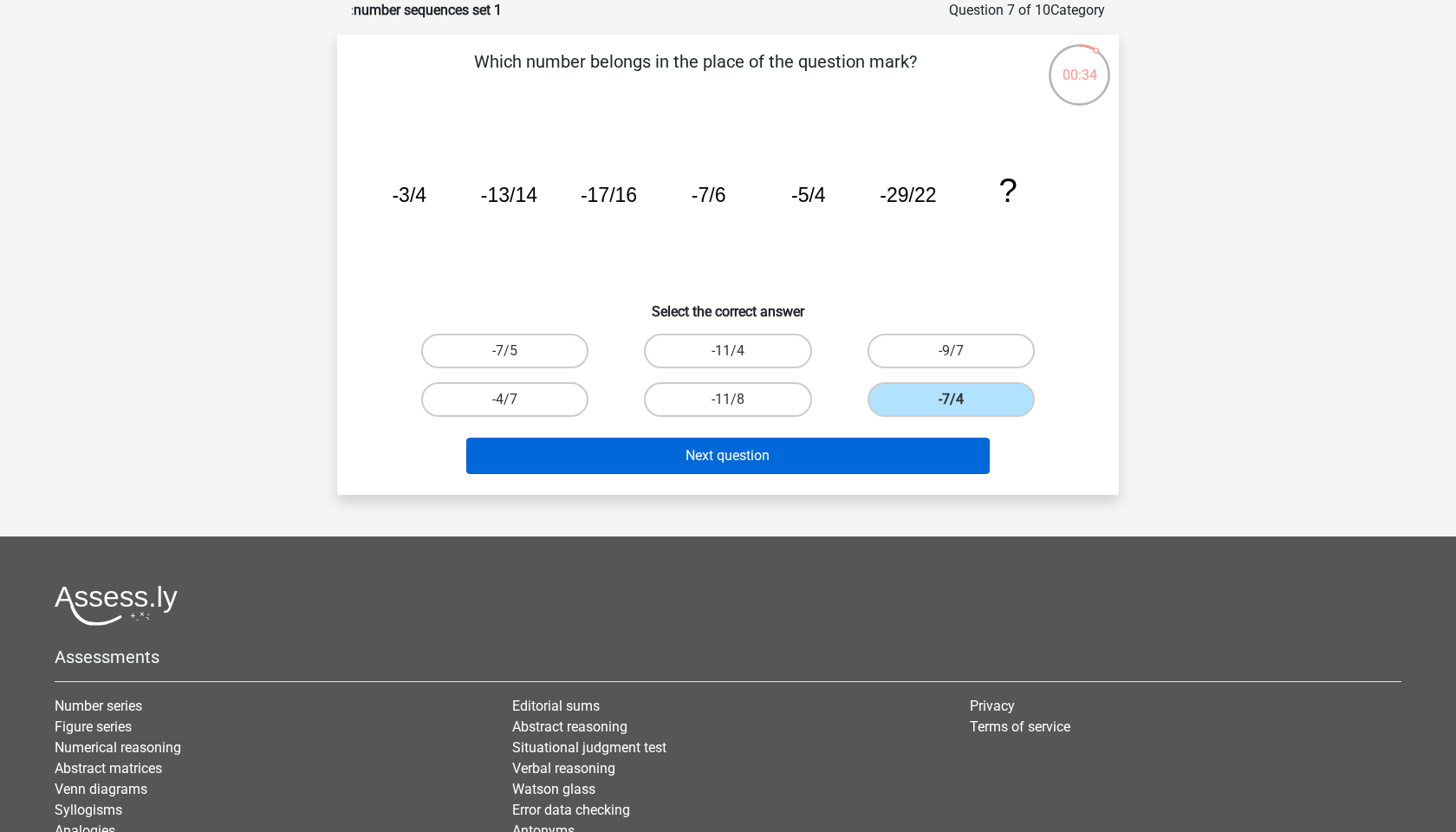
click at [797, 453] on button "Next question" at bounding box center [728, 456] width 525 height 36
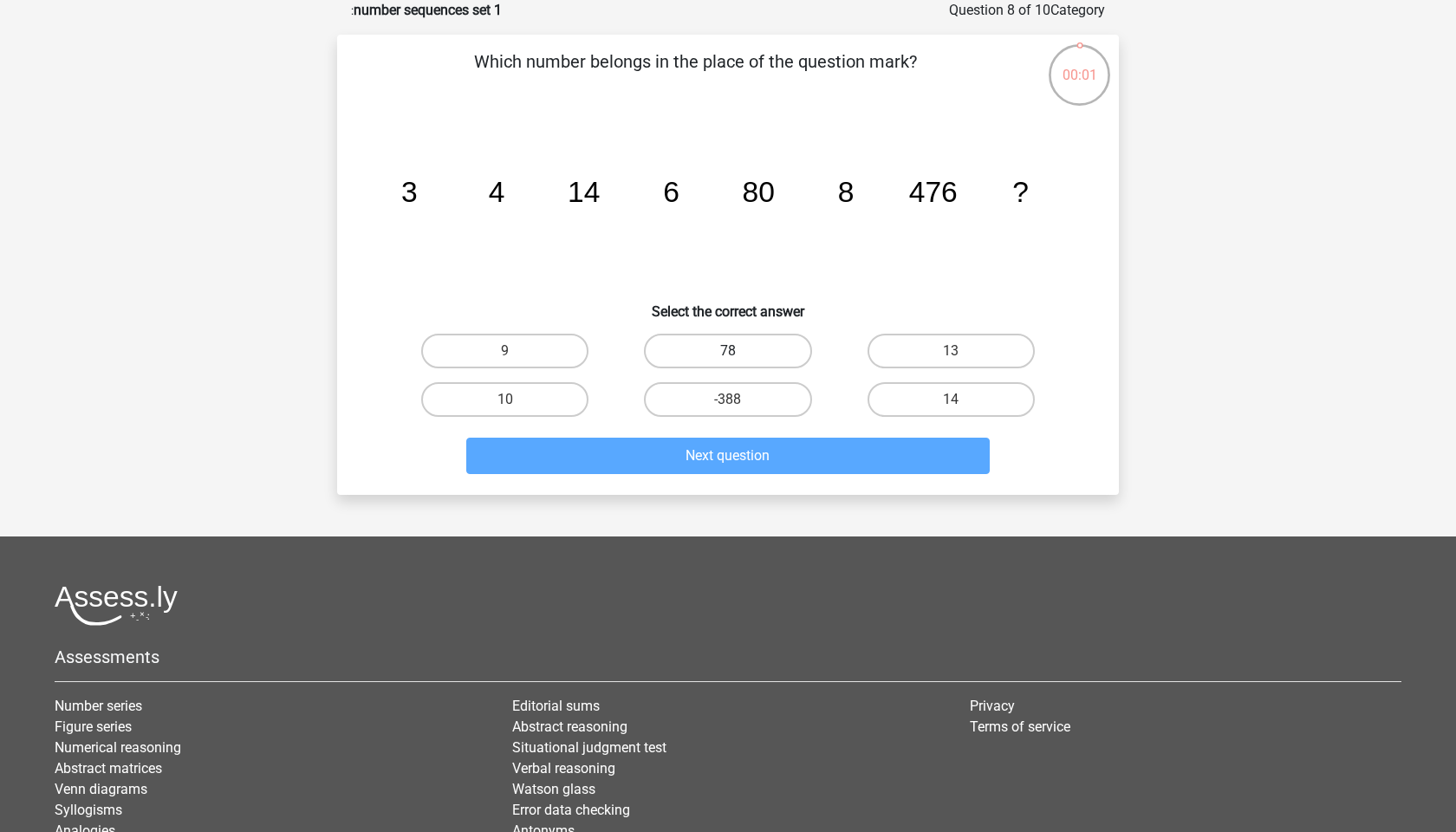
click at [748, 349] on label "78" at bounding box center [728, 351] width 168 height 34
click at [739, 351] on input "78" at bounding box center [734, 356] width 11 height 11
radio input "true"
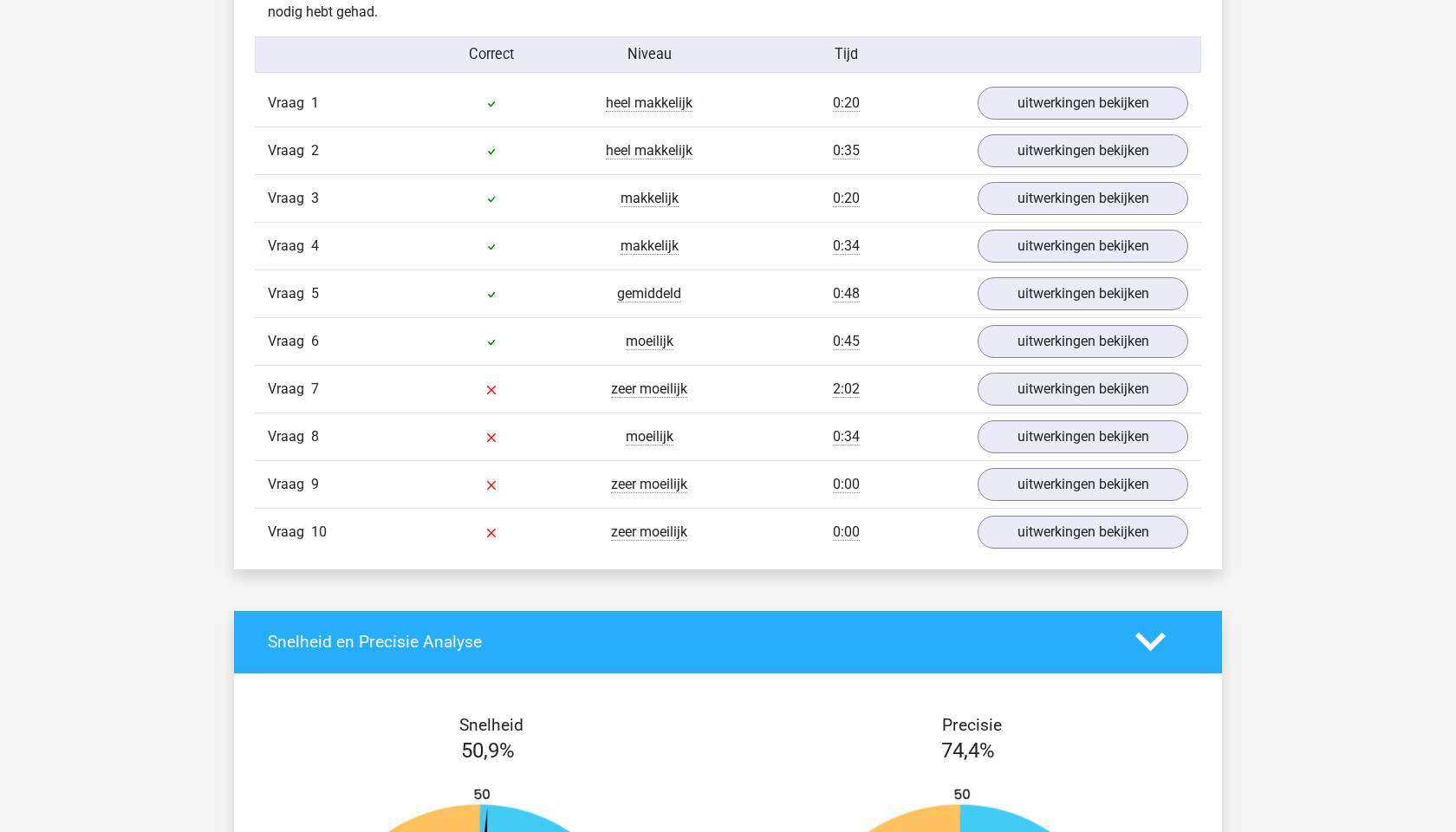
scroll to position [1419, 0]
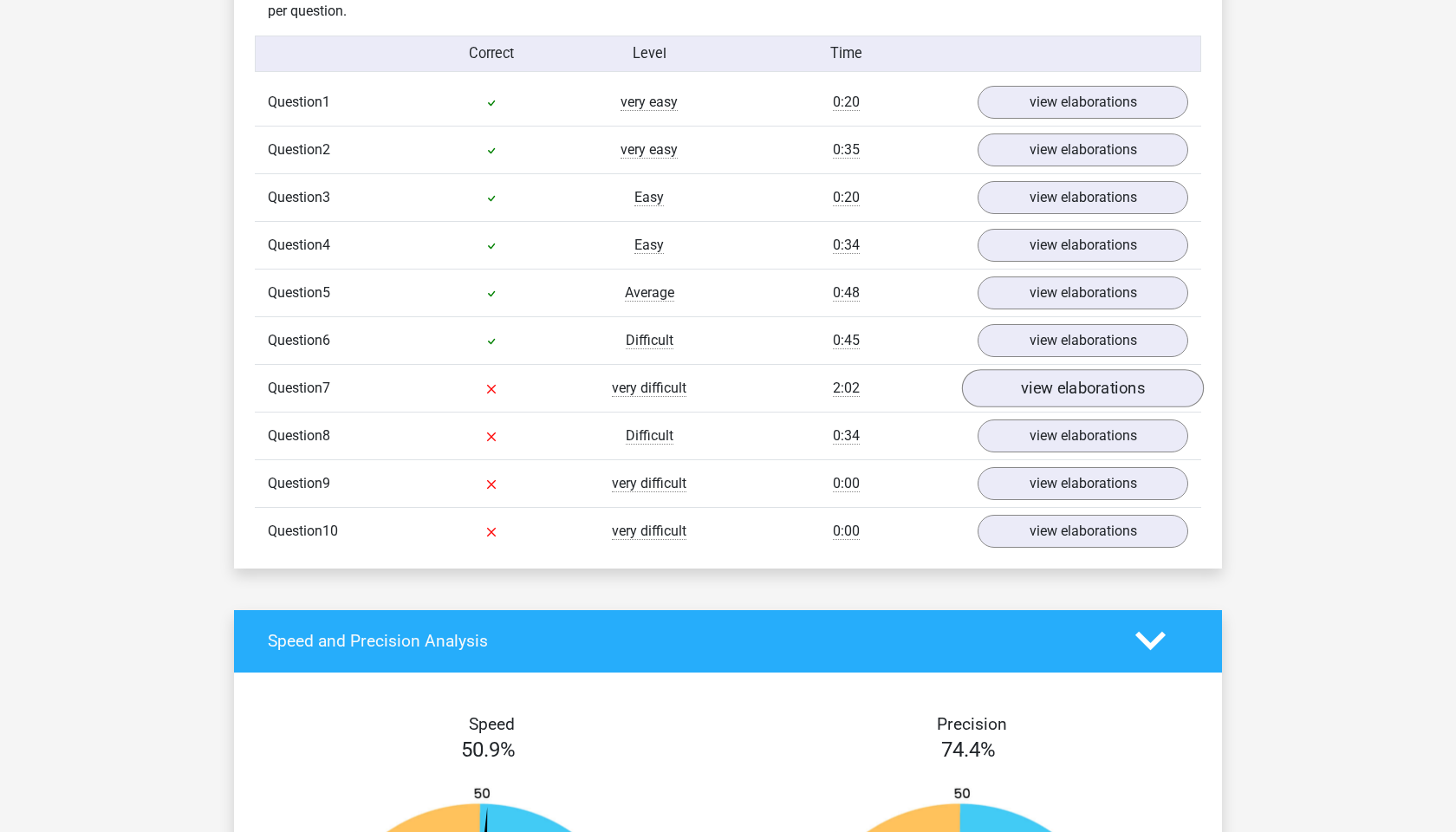
click at [1068, 390] on link "view elaborations" at bounding box center [1083, 389] width 242 height 38
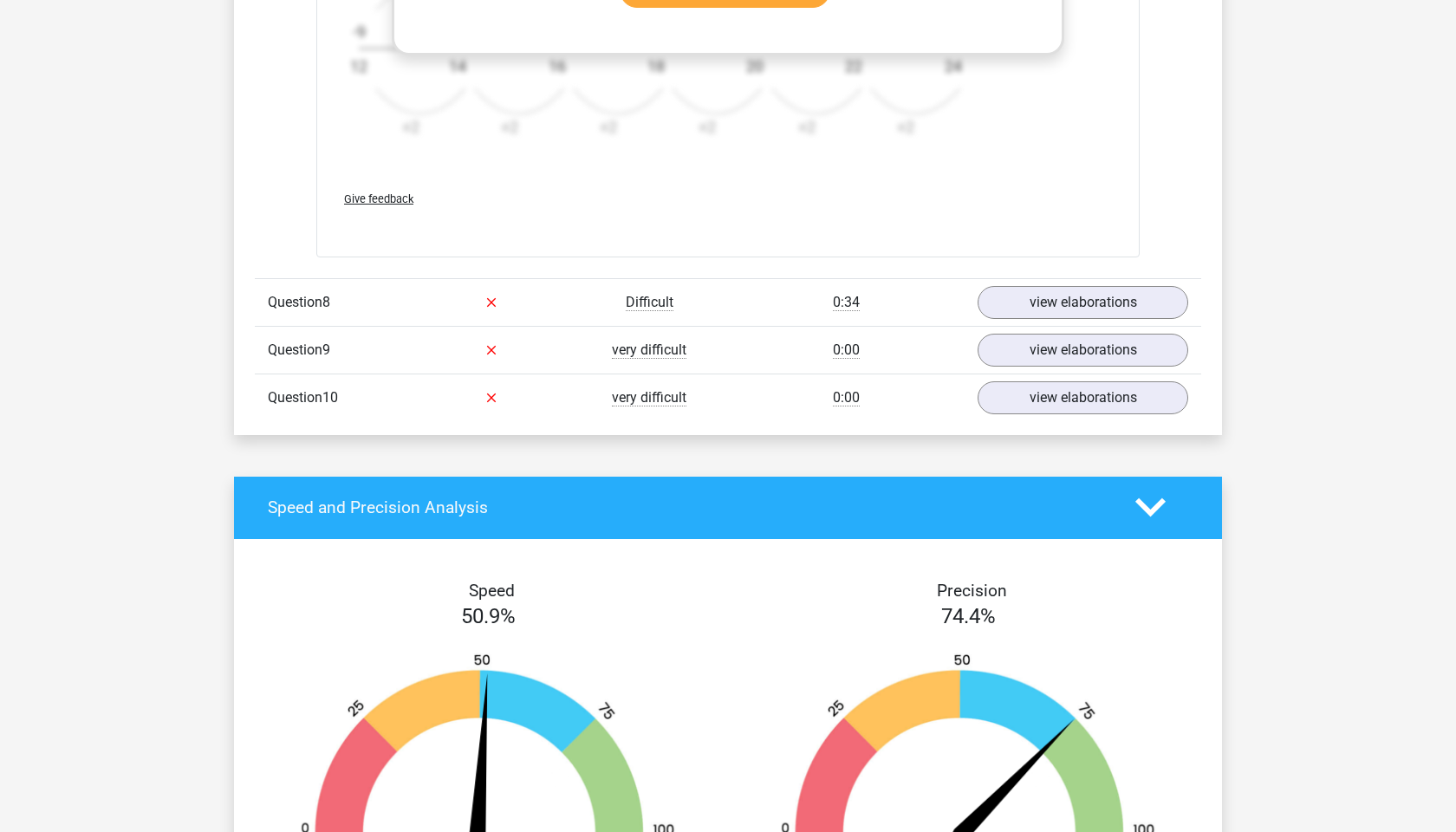
scroll to position [2753, 0]
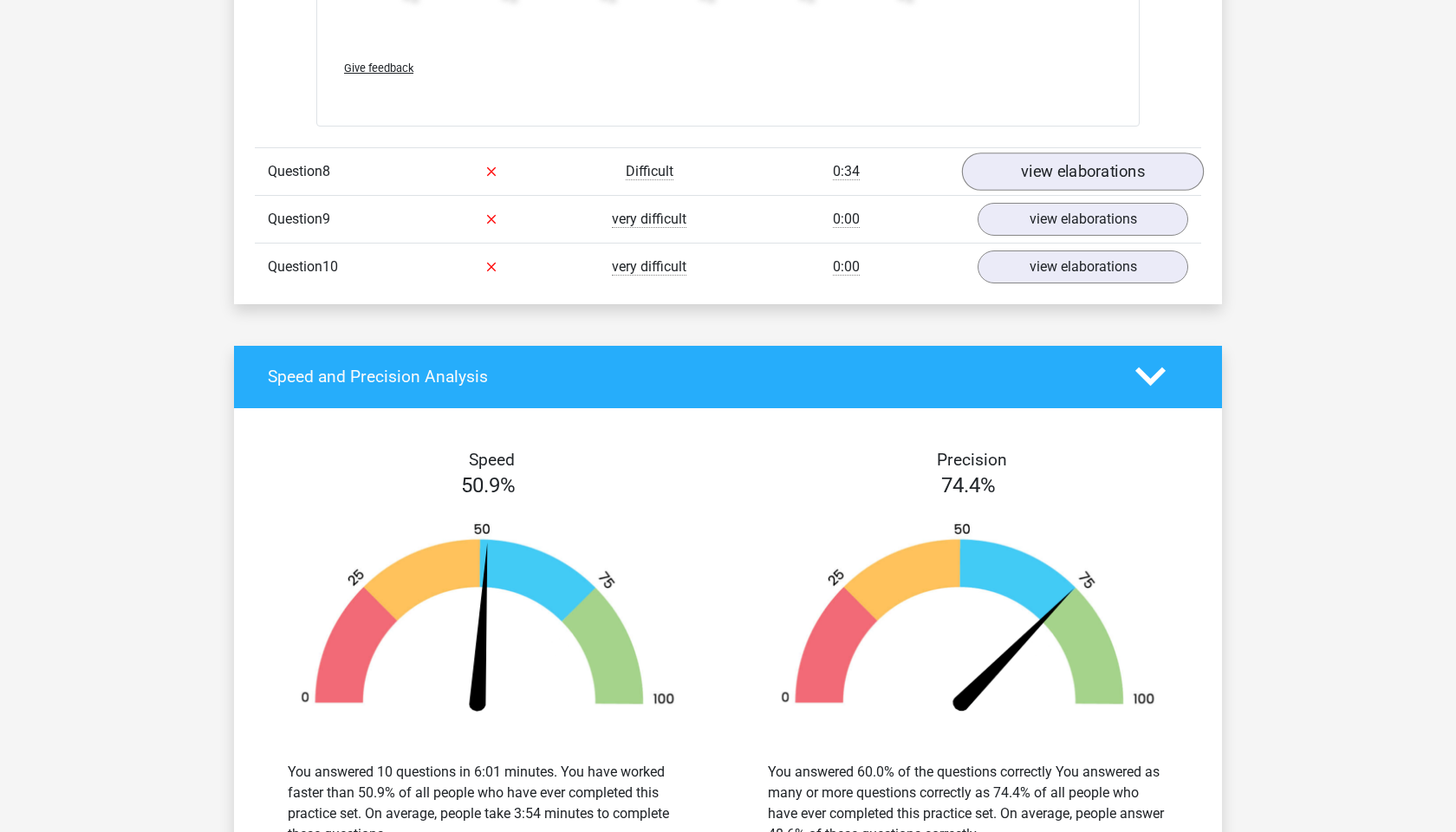
click at [1050, 171] on link "view elaborations" at bounding box center [1083, 171] width 242 height 38
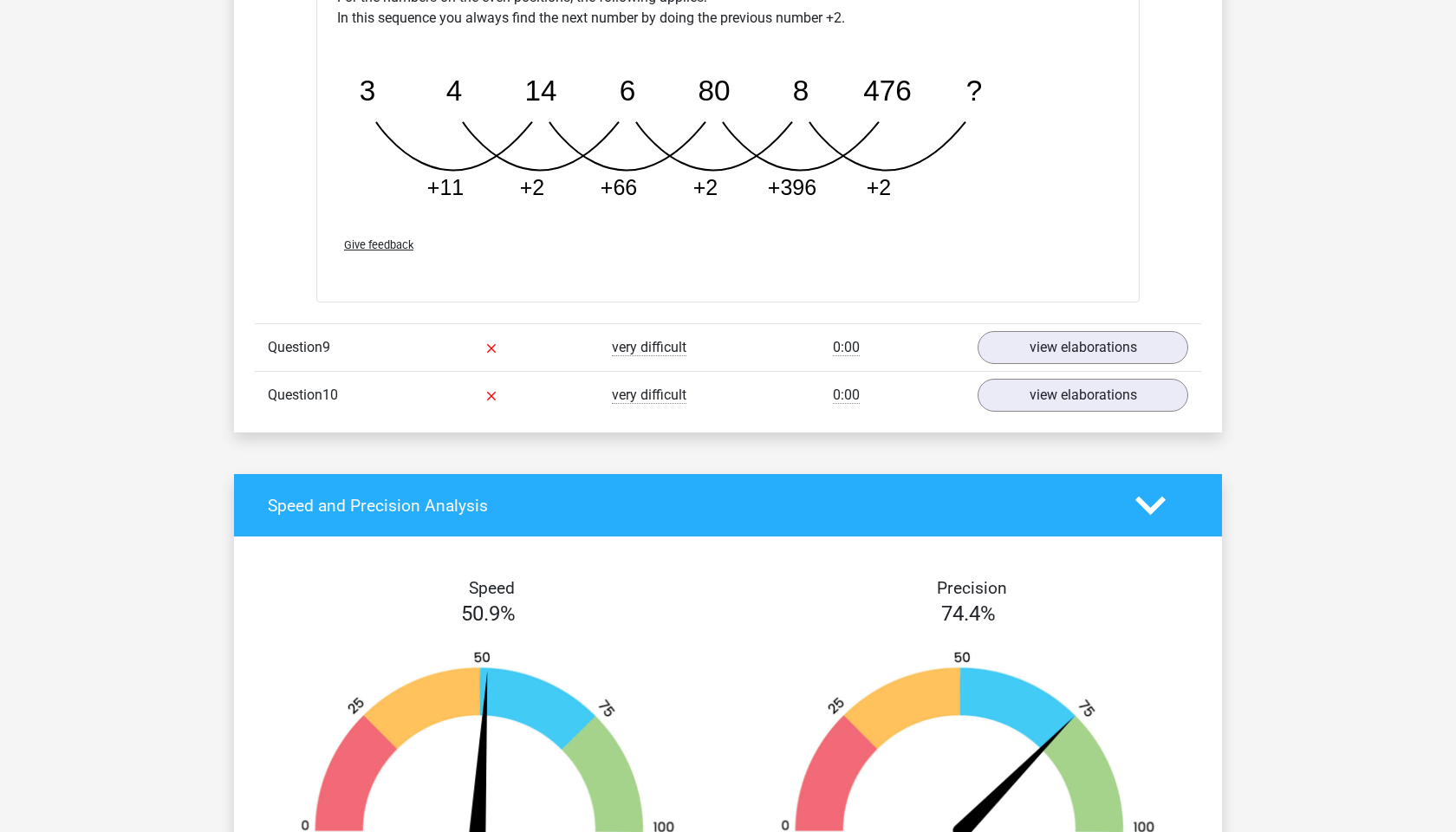
scroll to position [3457, 0]
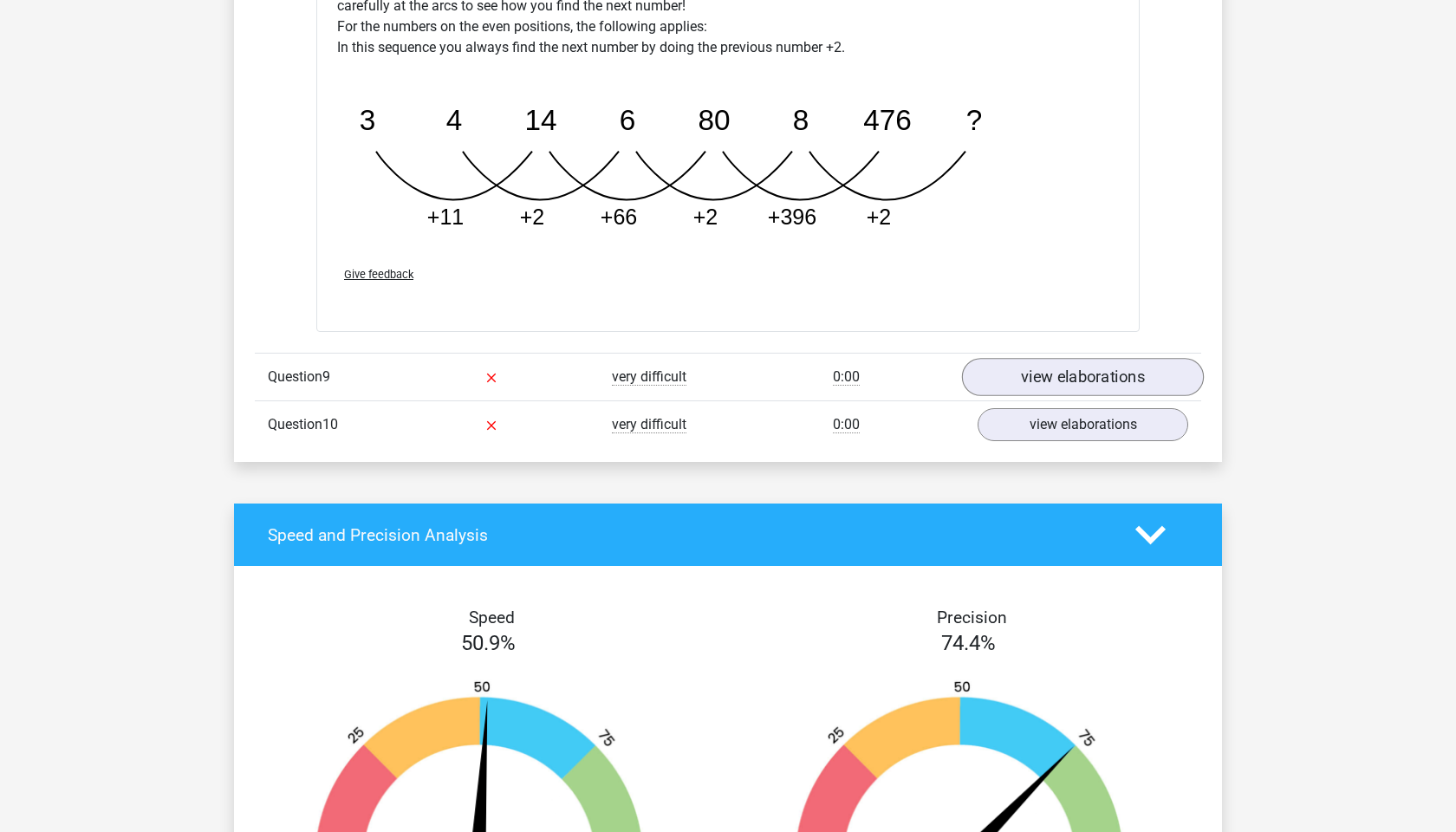
click at [1068, 371] on link "view elaborations" at bounding box center [1083, 377] width 242 height 38
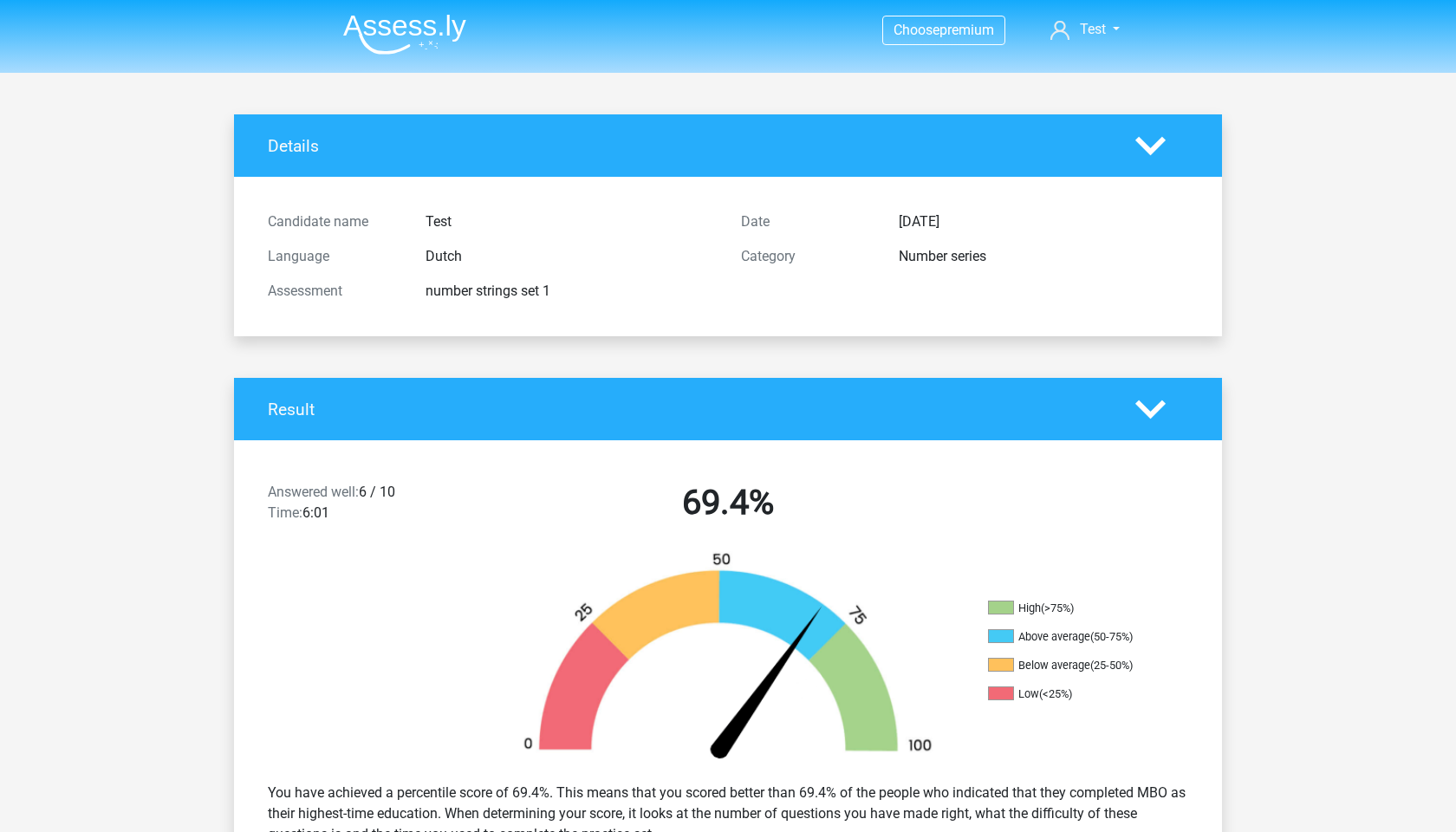
scroll to position [0, 0]
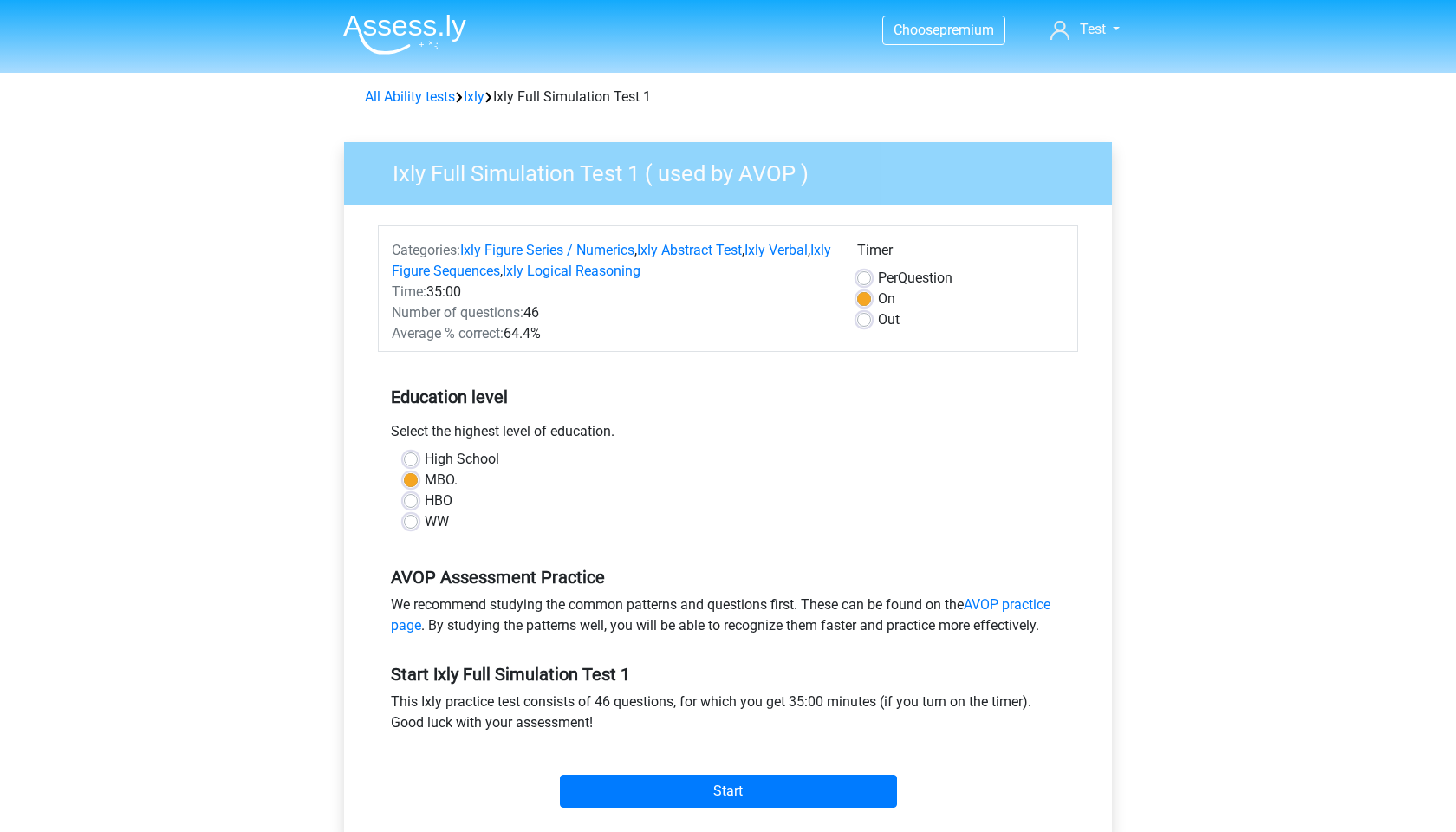
click at [425, 498] on label "HBO" at bounding box center [439, 500] width 28 height 21
click at [412, 498] on input "HBO" at bounding box center [410, 498] width 14 height 17
radio input "true"
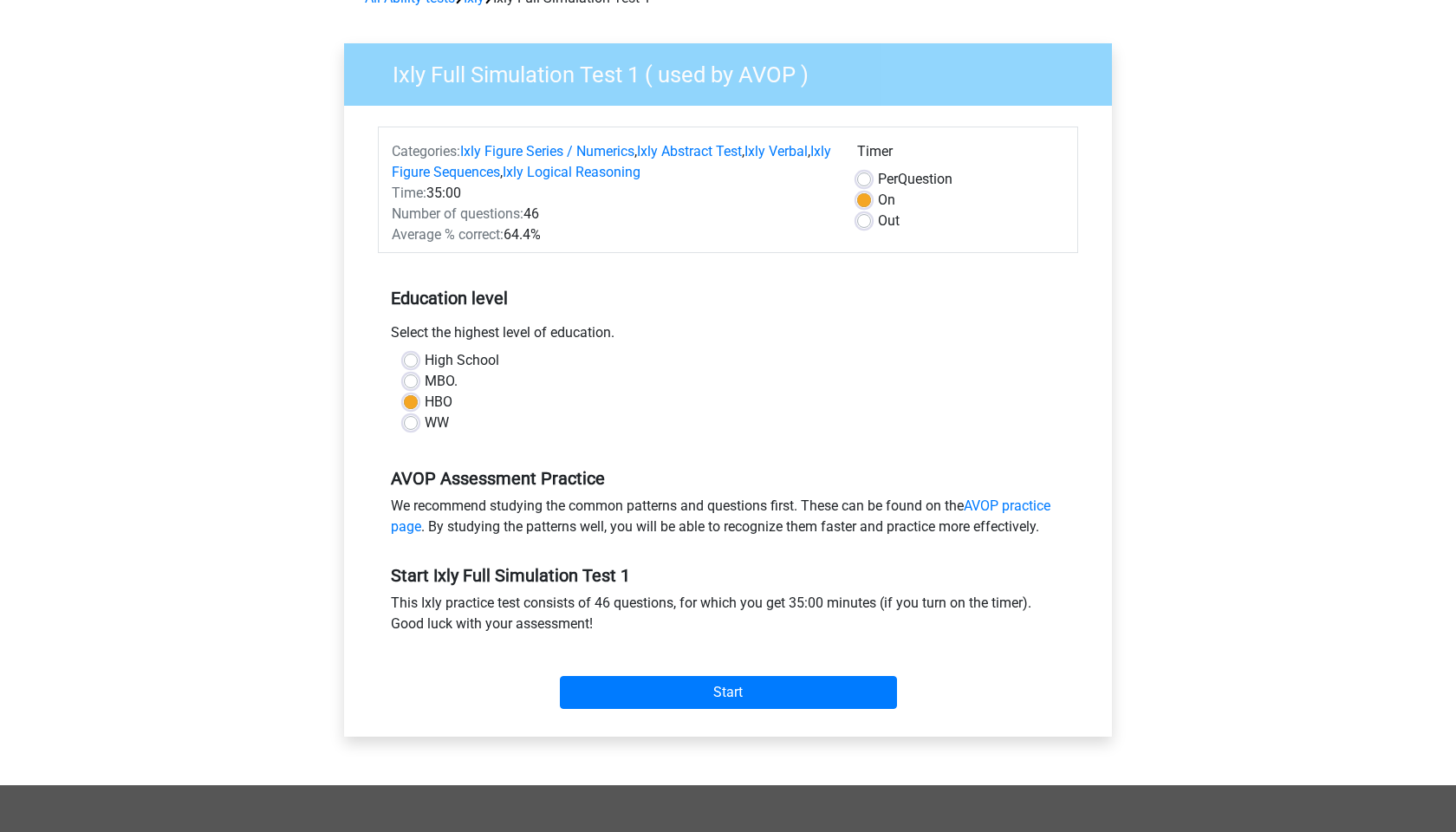
scroll to position [113, 0]
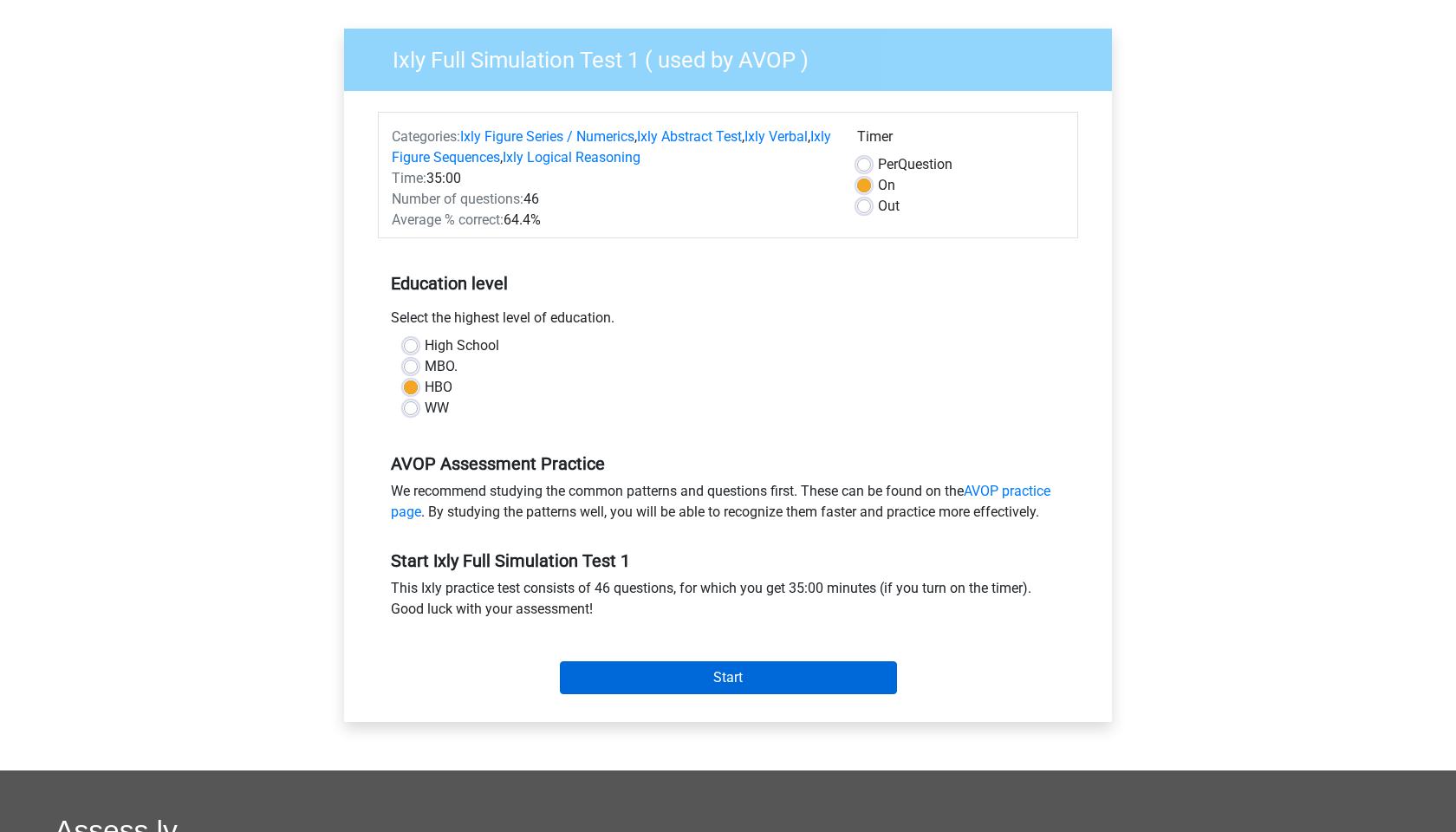
click at [707, 672] on input "Start" at bounding box center [728, 678] width 337 height 33
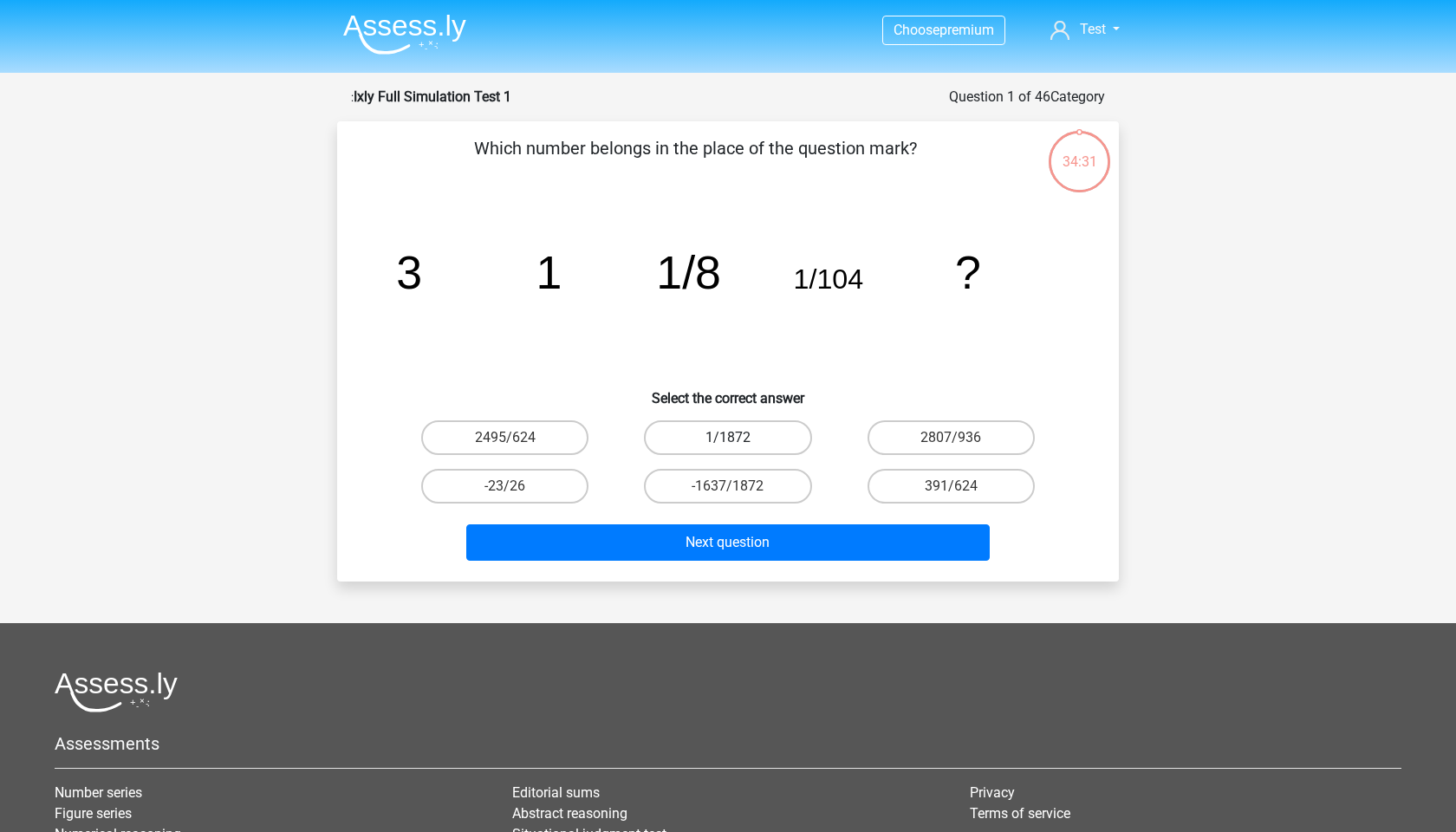
click at [757, 440] on label "1/1872" at bounding box center [728, 438] width 168 height 34
click at [739, 440] on input "1/1872" at bounding box center [734, 443] width 11 height 11
radio input "true"
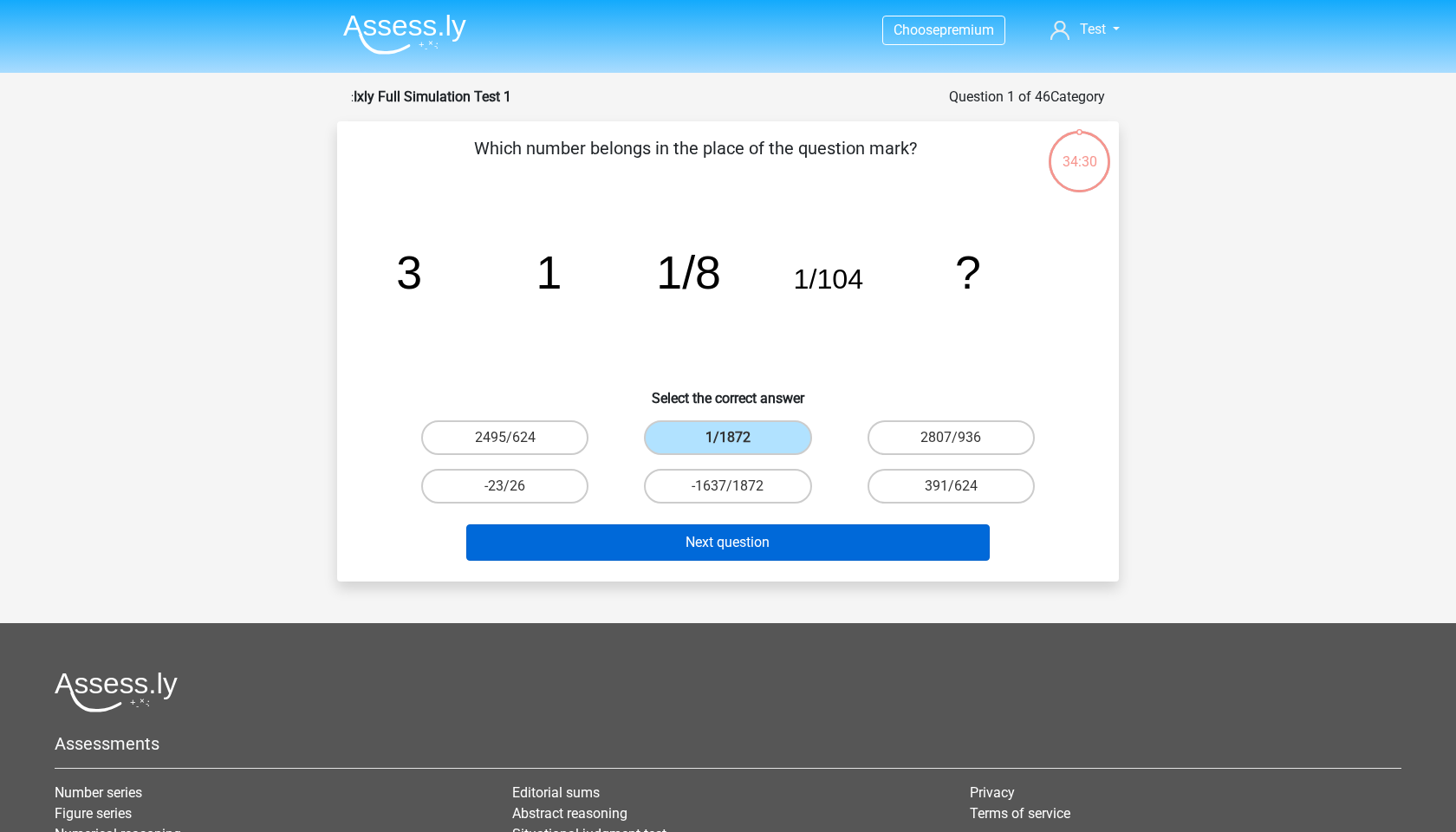
click at [744, 541] on button "Next question" at bounding box center [728, 543] width 525 height 36
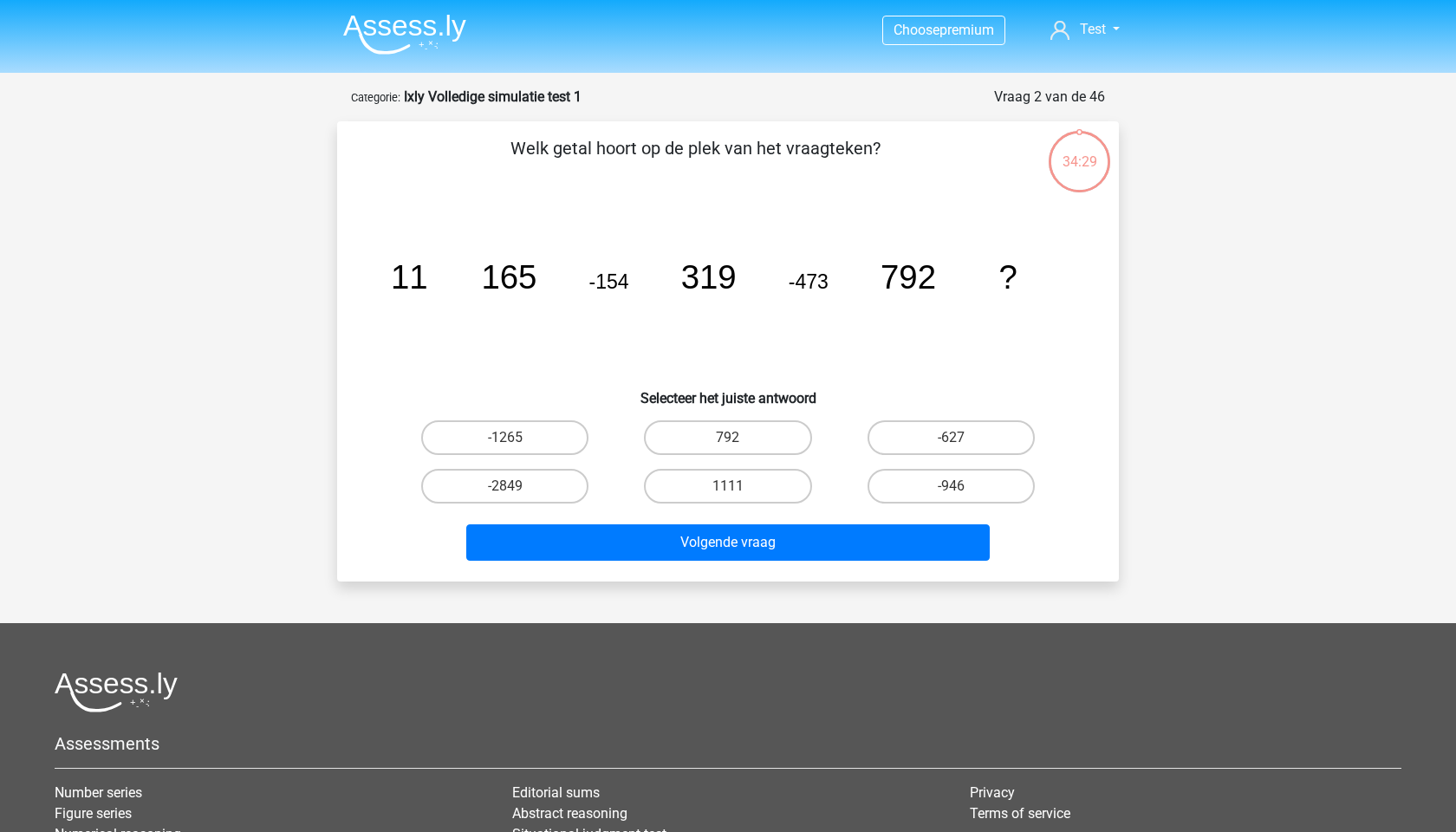
scroll to position [87, 0]
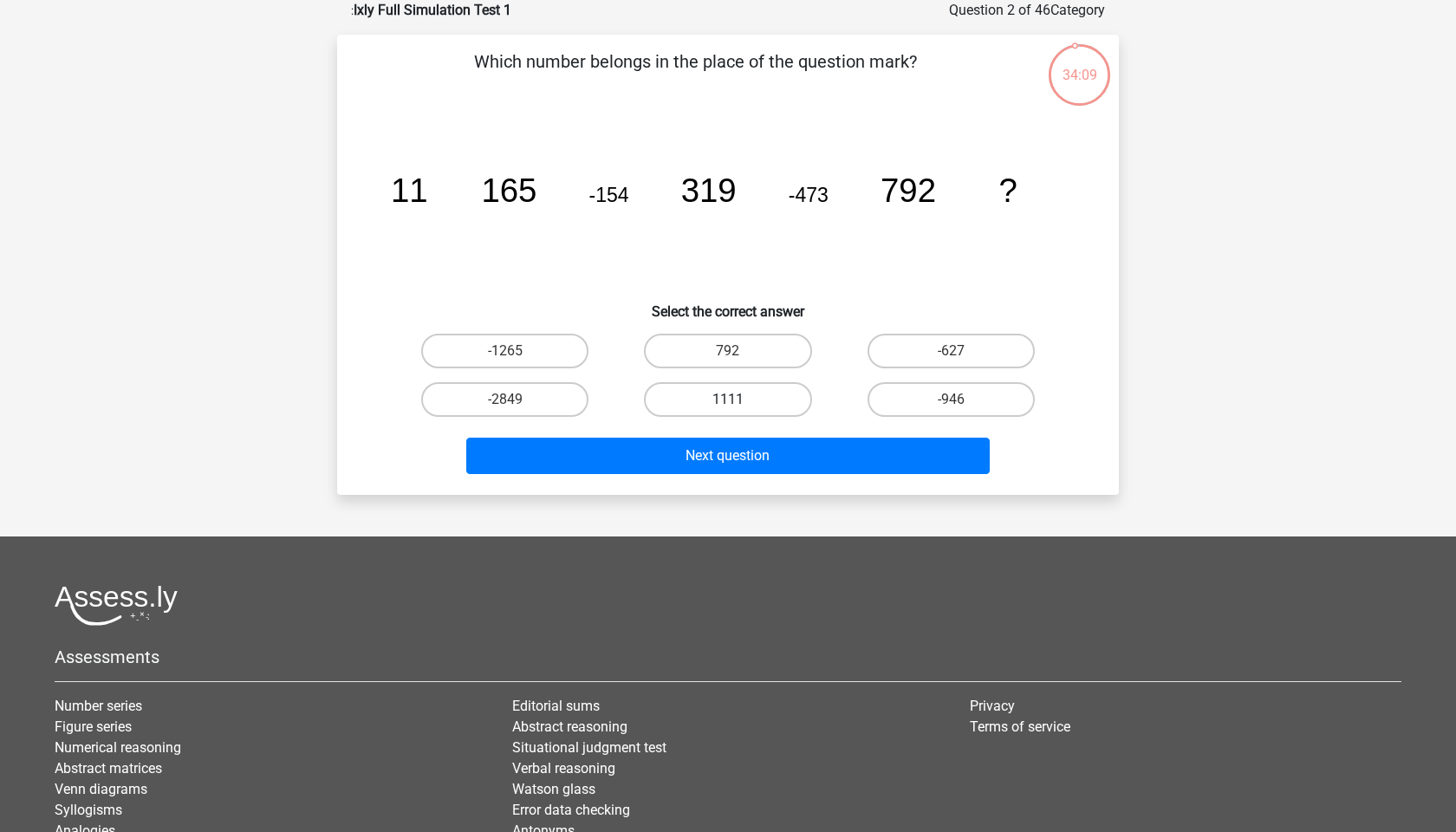
click at [746, 396] on label "1111" at bounding box center [728, 400] width 168 height 34
click at [739, 400] on input "1111" at bounding box center [734, 405] width 11 height 11
radio input "true"
click at [924, 399] on label "-946" at bounding box center [951, 400] width 168 height 34
click at [950, 400] on input "-946" at bounding box center [956, 405] width 11 height 11
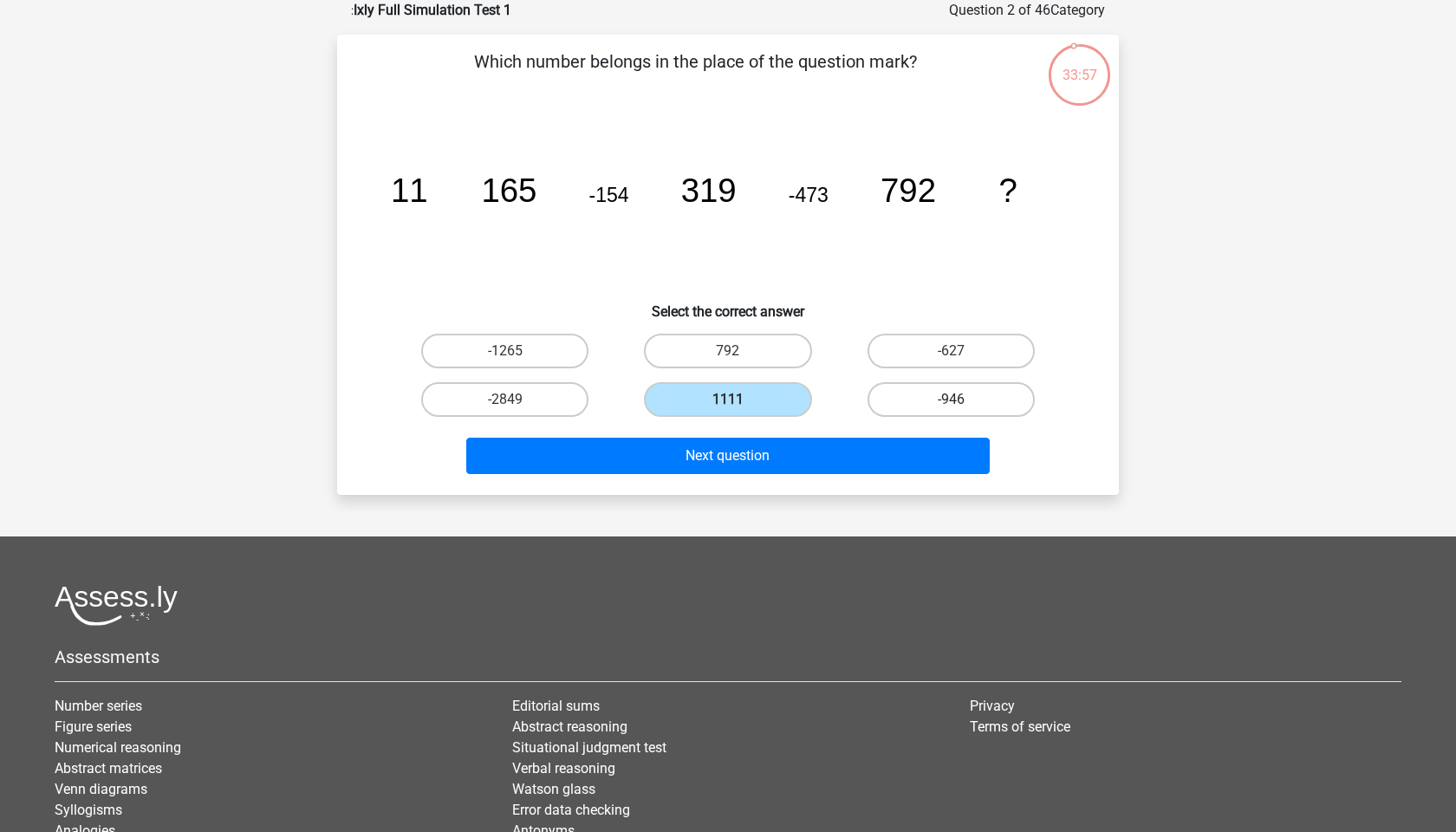
radio input "true"
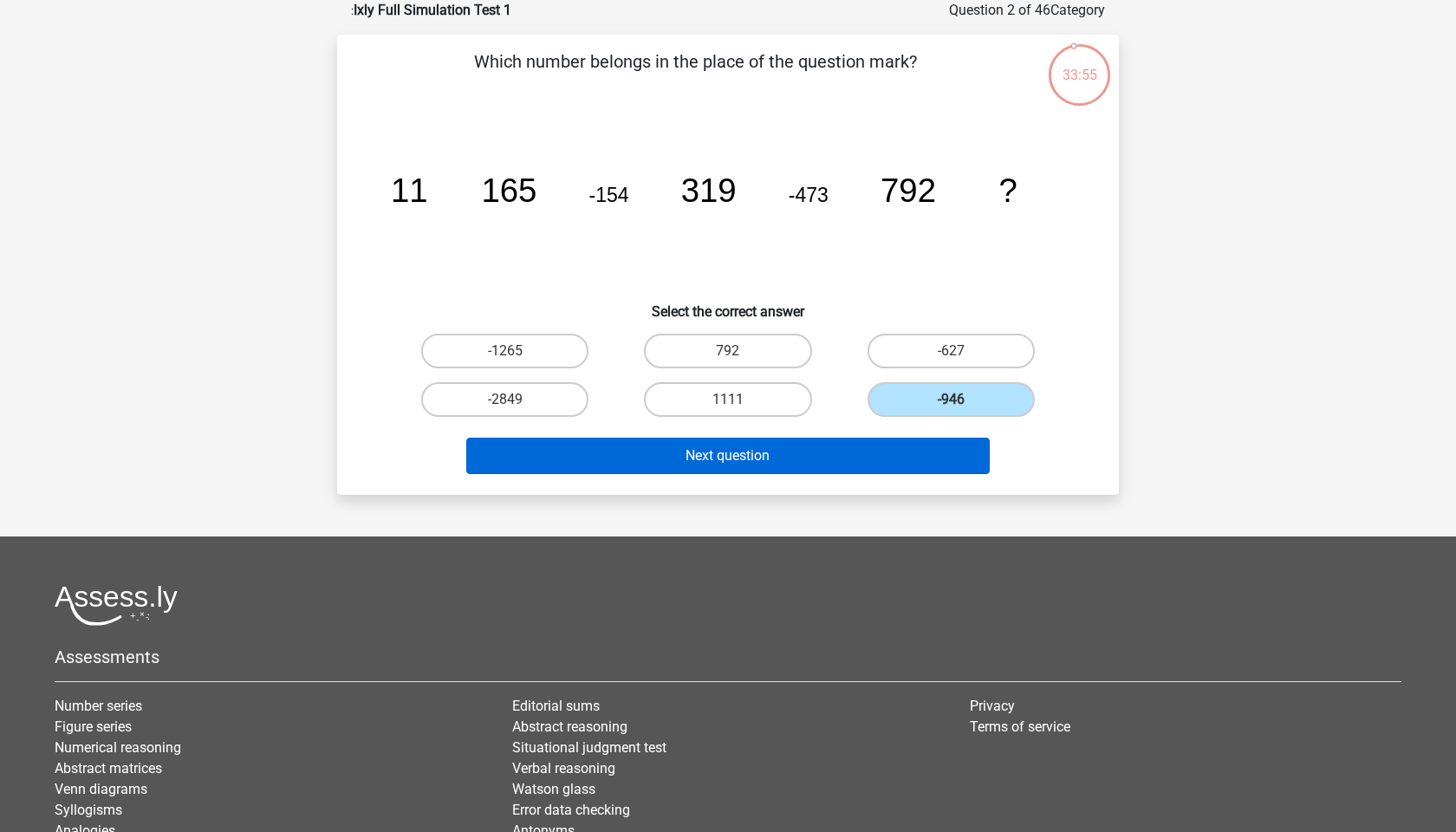
click at [732, 456] on button "Next question" at bounding box center [728, 456] width 525 height 36
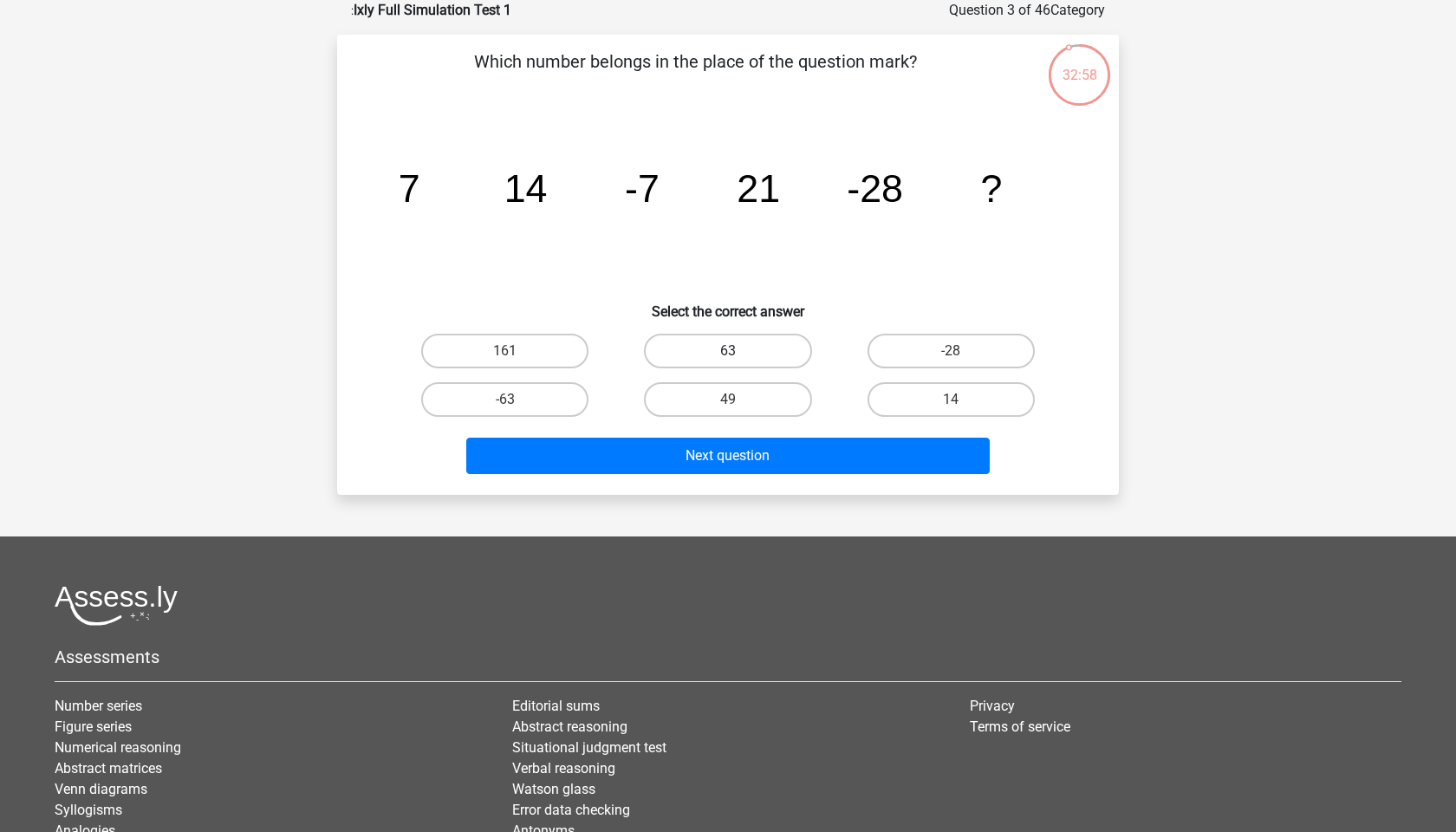
click at [749, 350] on label "63" at bounding box center [728, 351] width 168 height 34
click at [739, 351] on input "63" at bounding box center [734, 356] width 11 height 11
radio input "true"
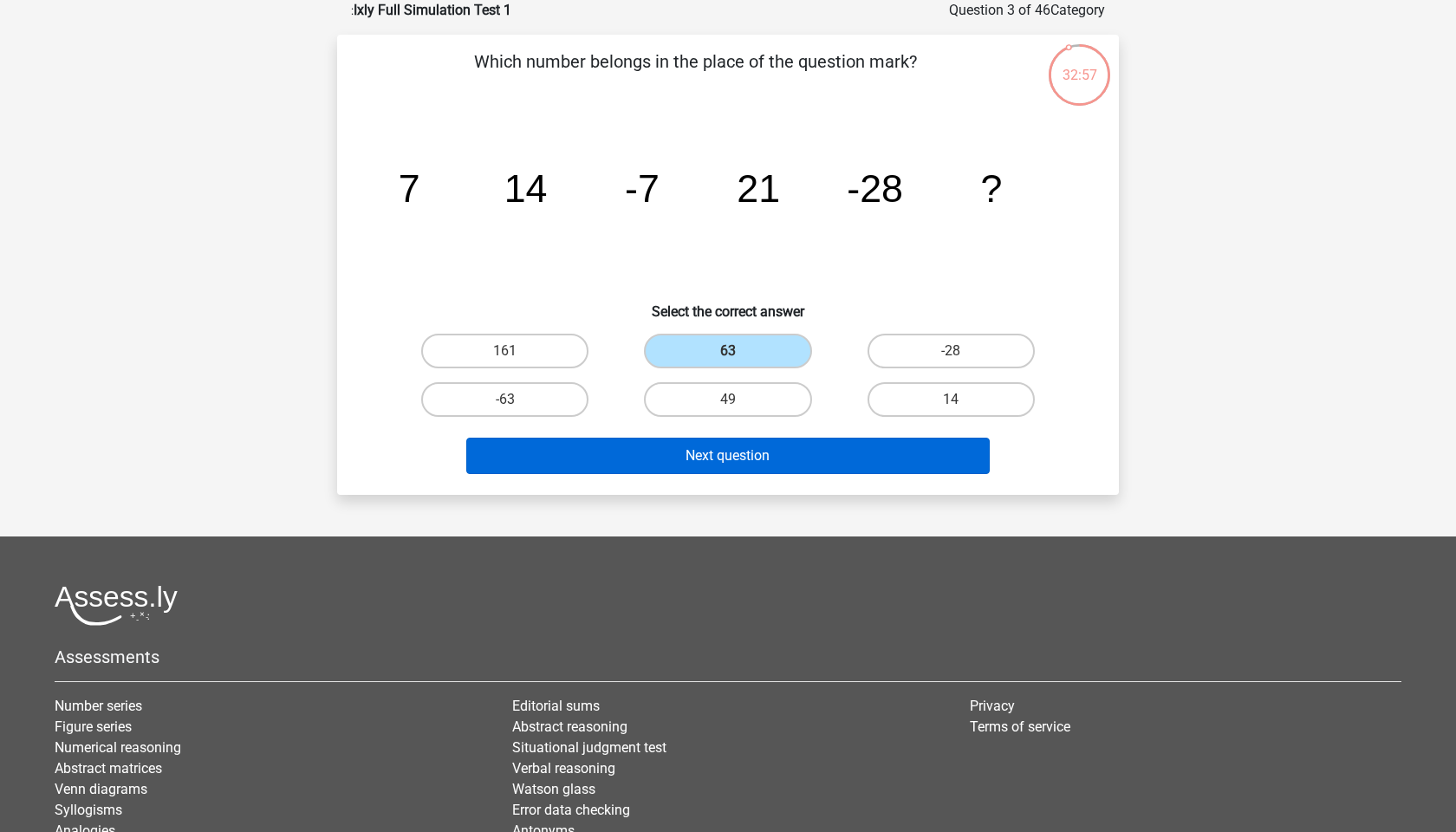
click at [726, 462] on button "Next question" at bounding box center [728, 456] width 525 height 36
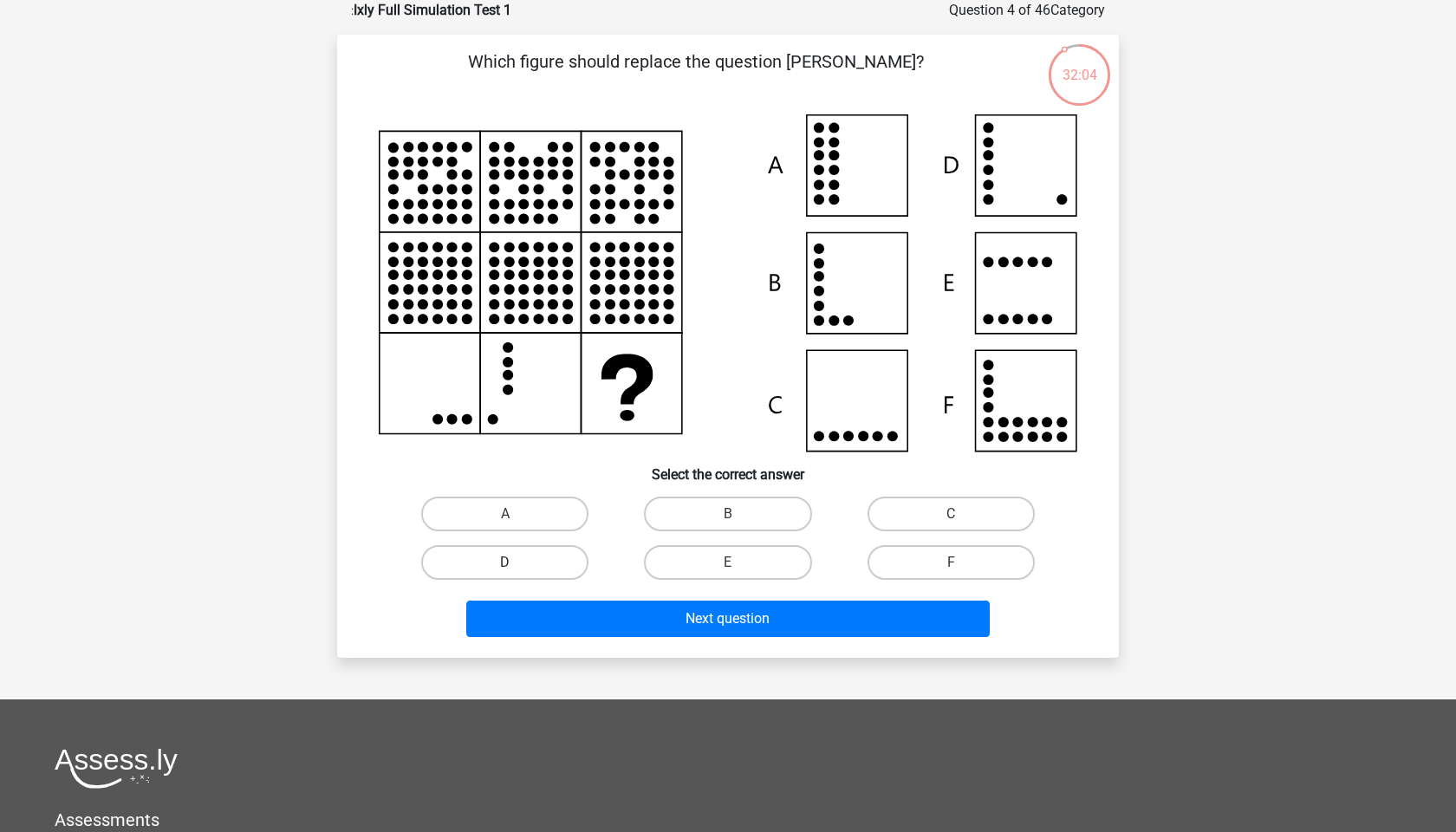
click at [521, 560] on label "D" at bounding box center [505, 563] width 168 height 34
click at [516, 563] on input "D" at bounding box center [511, 568] width 11 height 11
radio input "true"
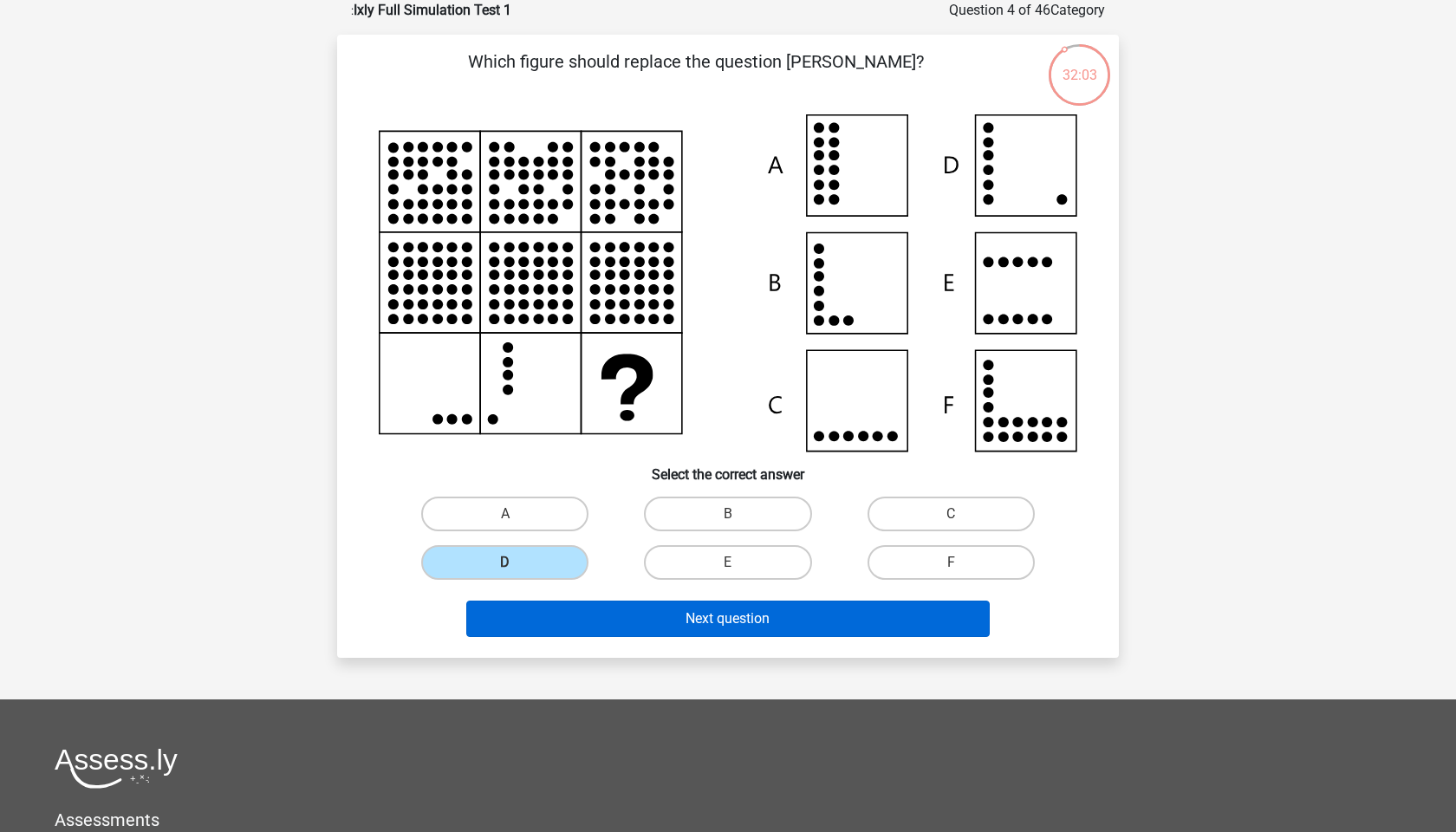
click at [718, 615] on button "Next question" at bounding box center [728, 619] width 525 height 36
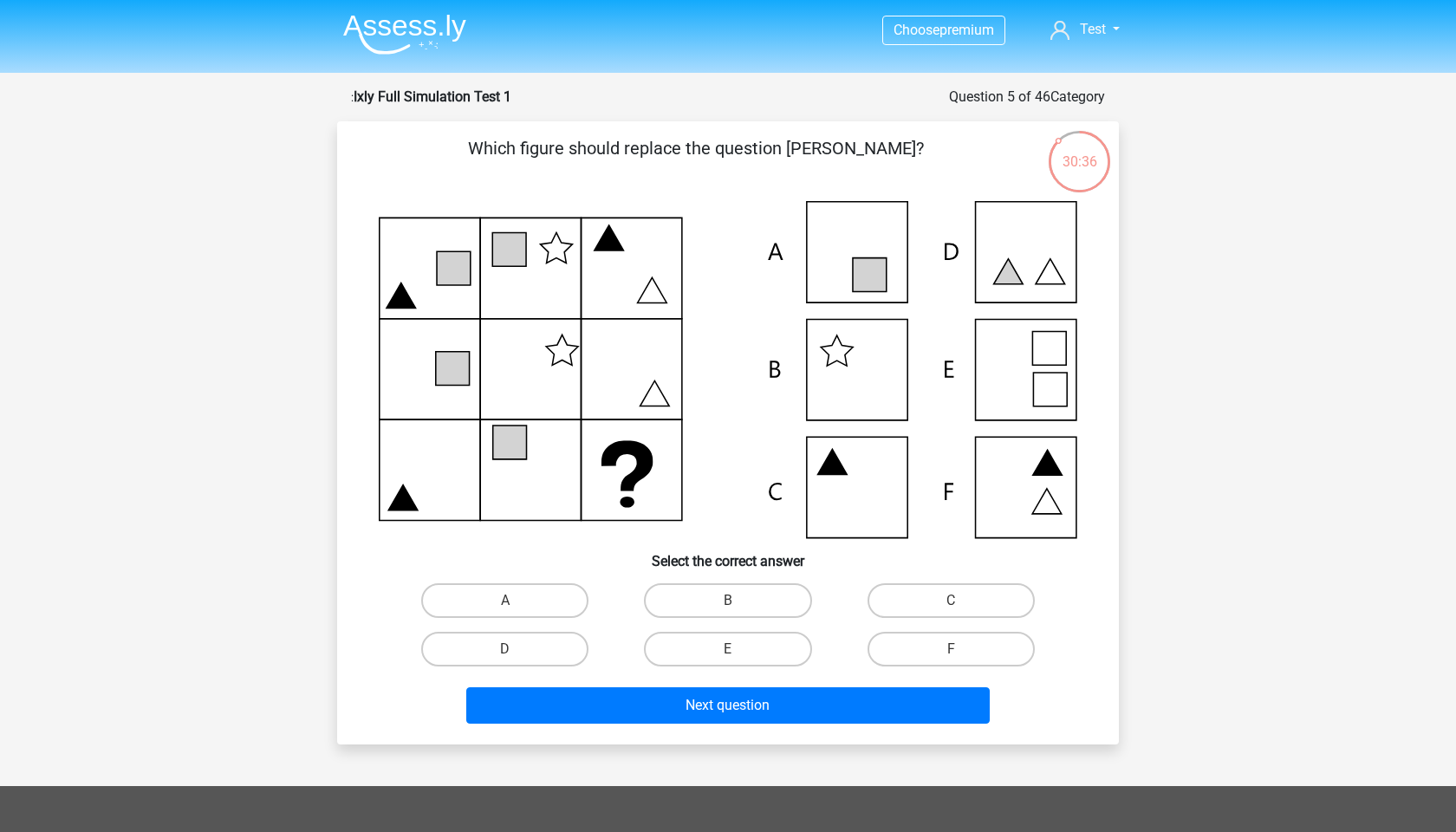
scroll to position [0, 0]
click at [918, 599] on label "C" at bounding box center [951, 601] width 168 height 34
click at [950, 601] on input "C" at bounding box center [956, 606] width 11 height 11
radio input "true"
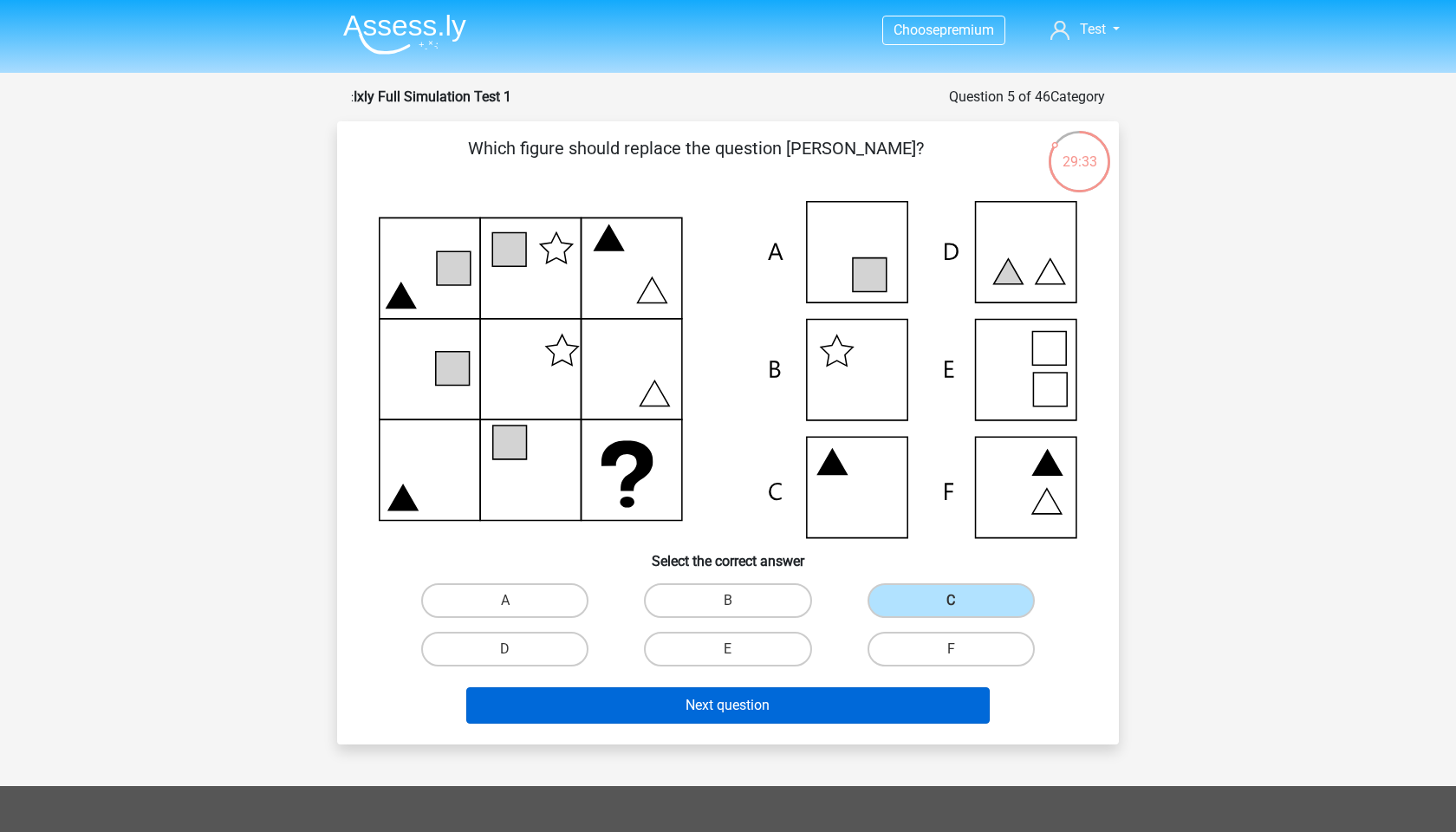
click at [776, 700] on button "Next question" at bounding box center [728, 706] width 525 height 36
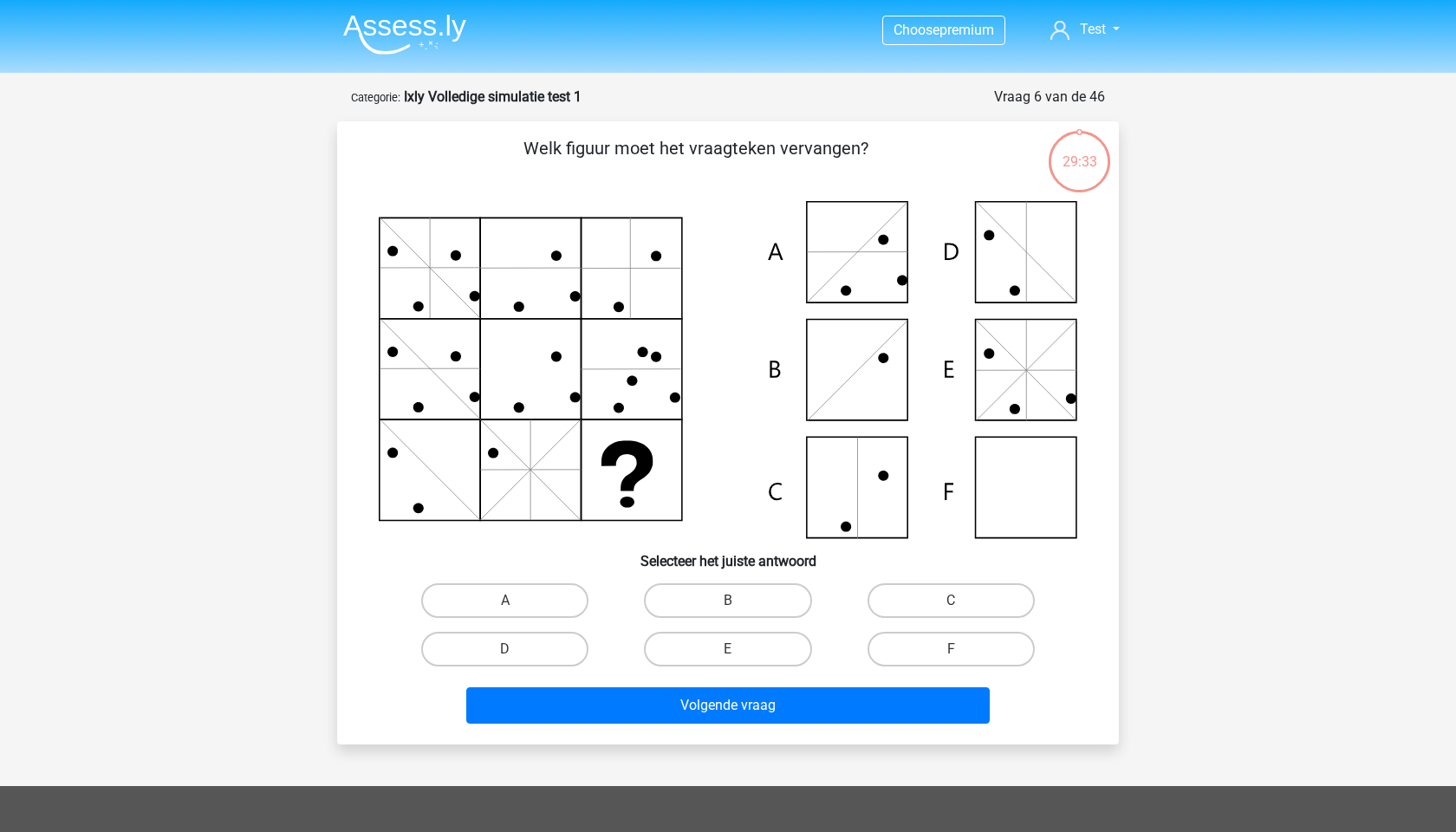
scroll to position [87, 0]
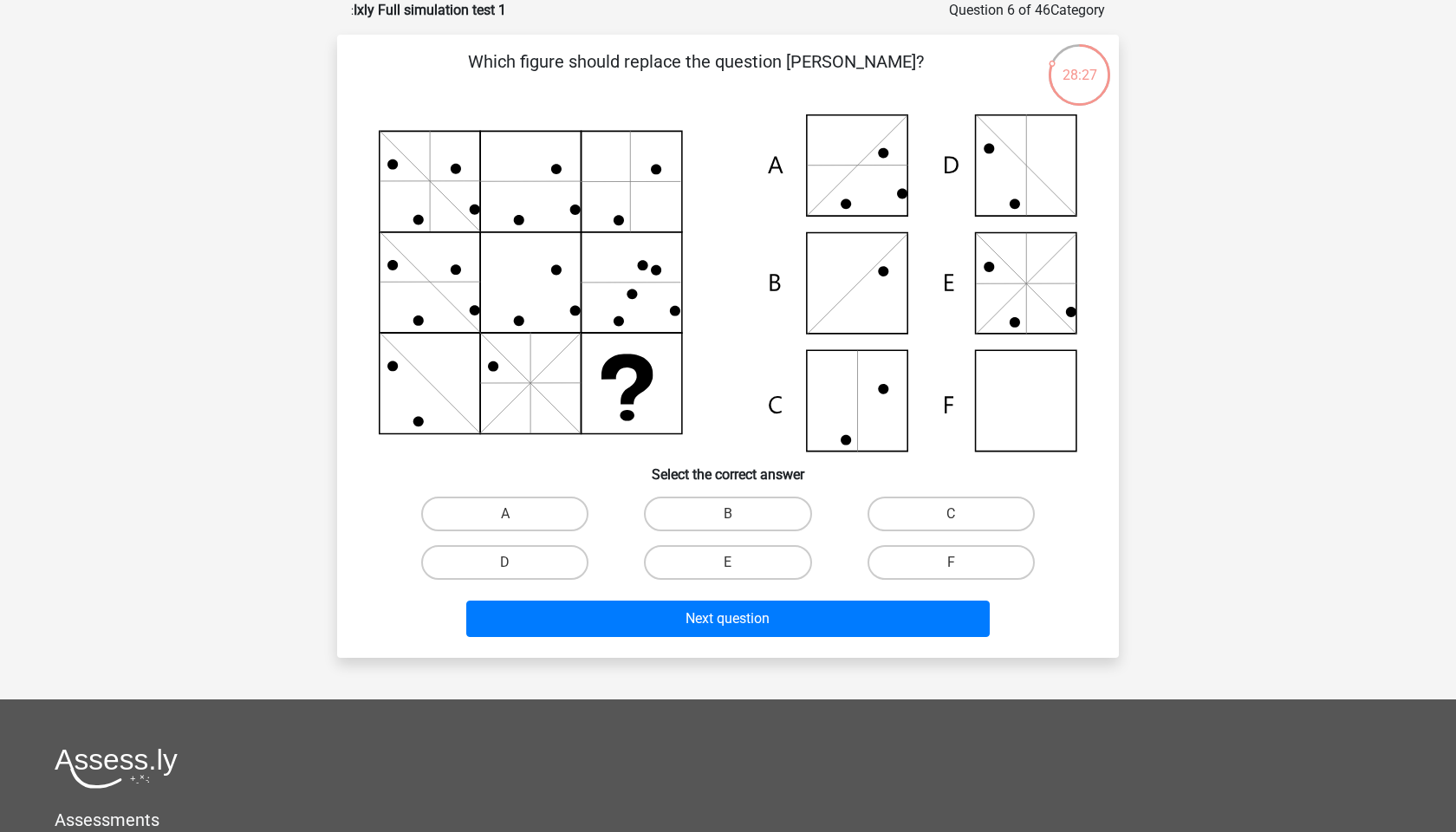
click at [1035, 411] on icon at bounding box center [728, 283] width 699 height 337
click at [931, 564] on label "F" at bounding box center [951, 563] width 168 height 34
click at [950, 564] on input "F" at bounding box center [956, 568] width 11 height 11
radio input "true"
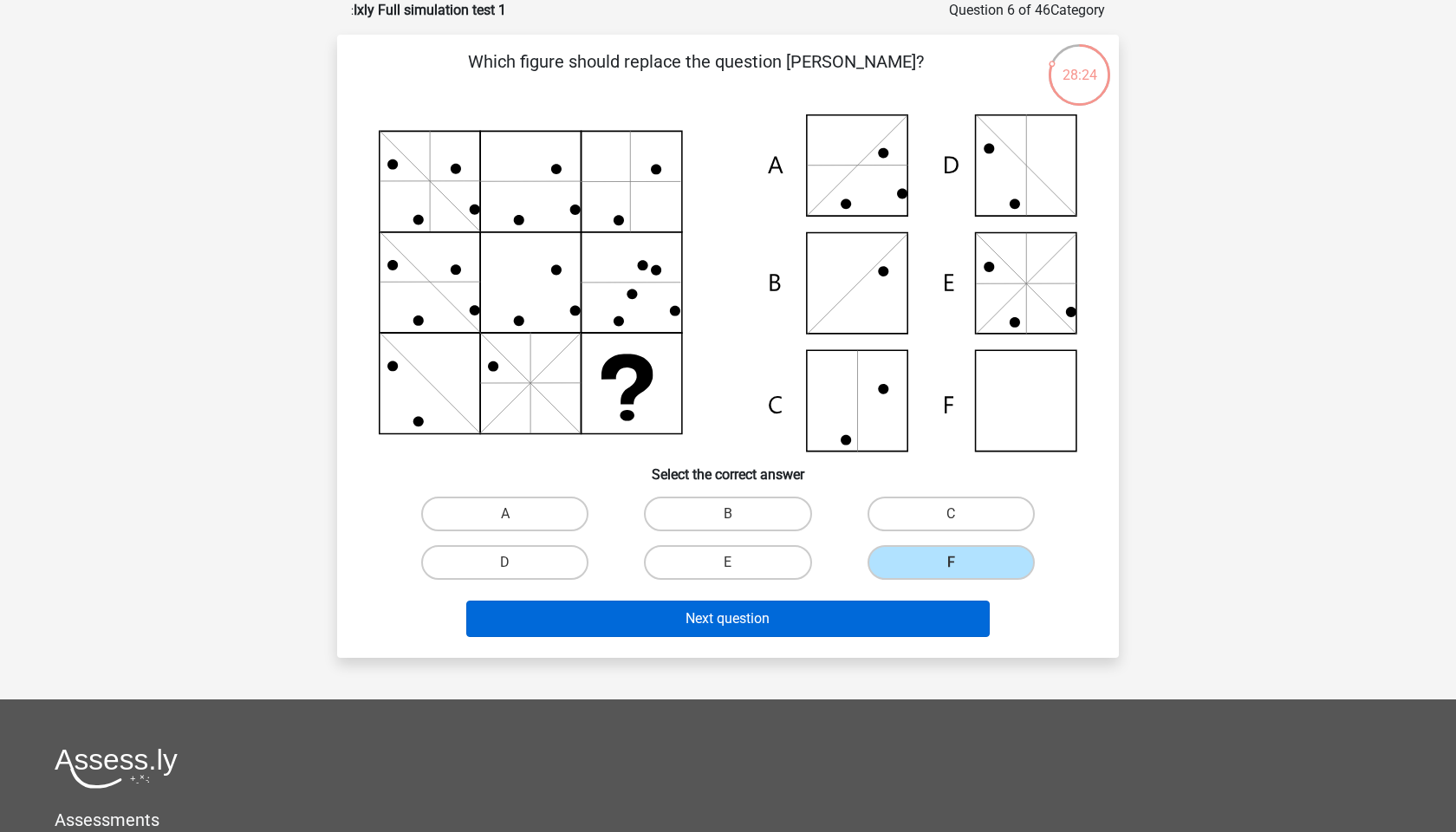
click at [771, 619] on button "Next question" at bounding box center [728, 619] width 525 height 36
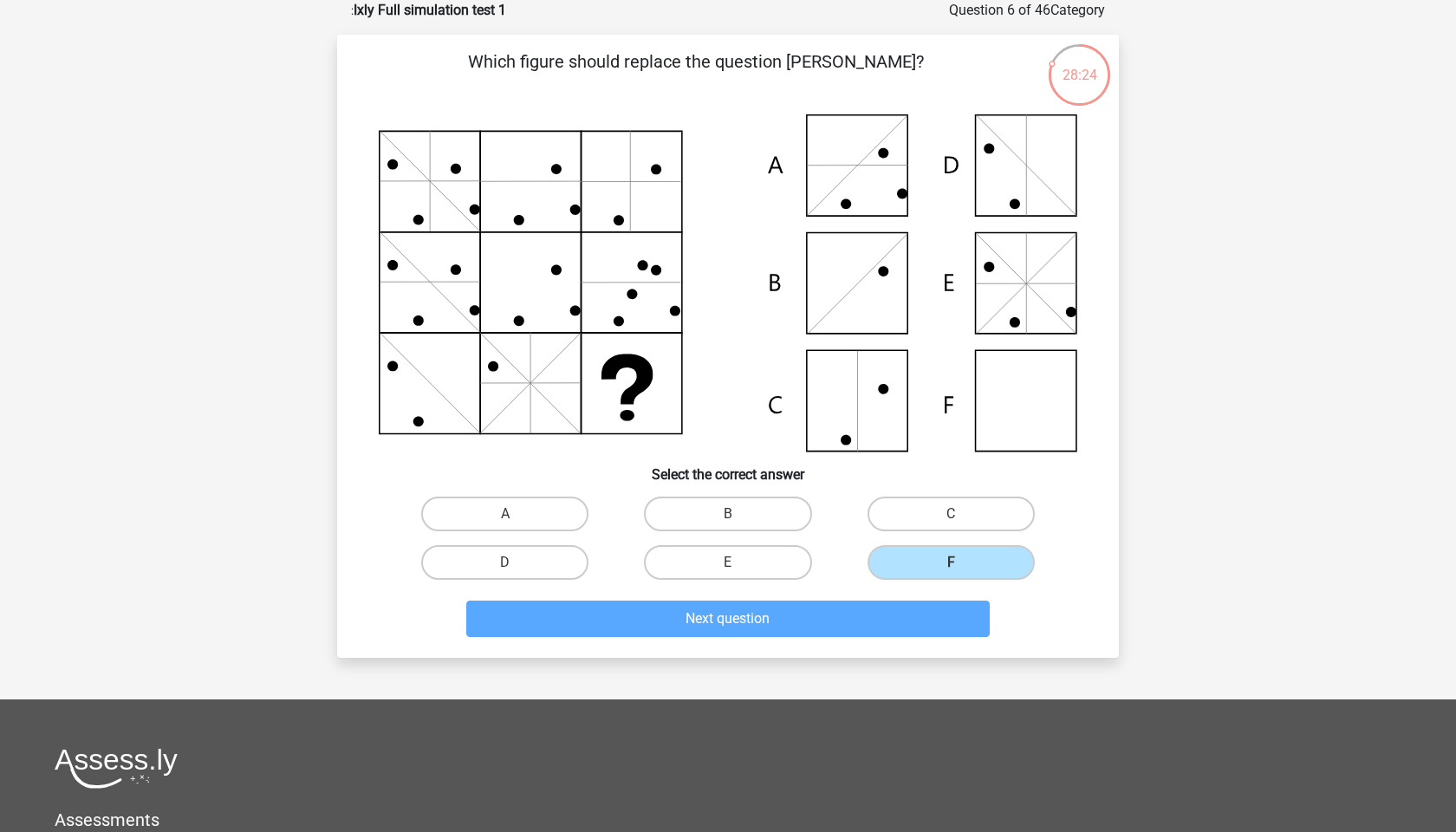
scroll to position [73, 0]
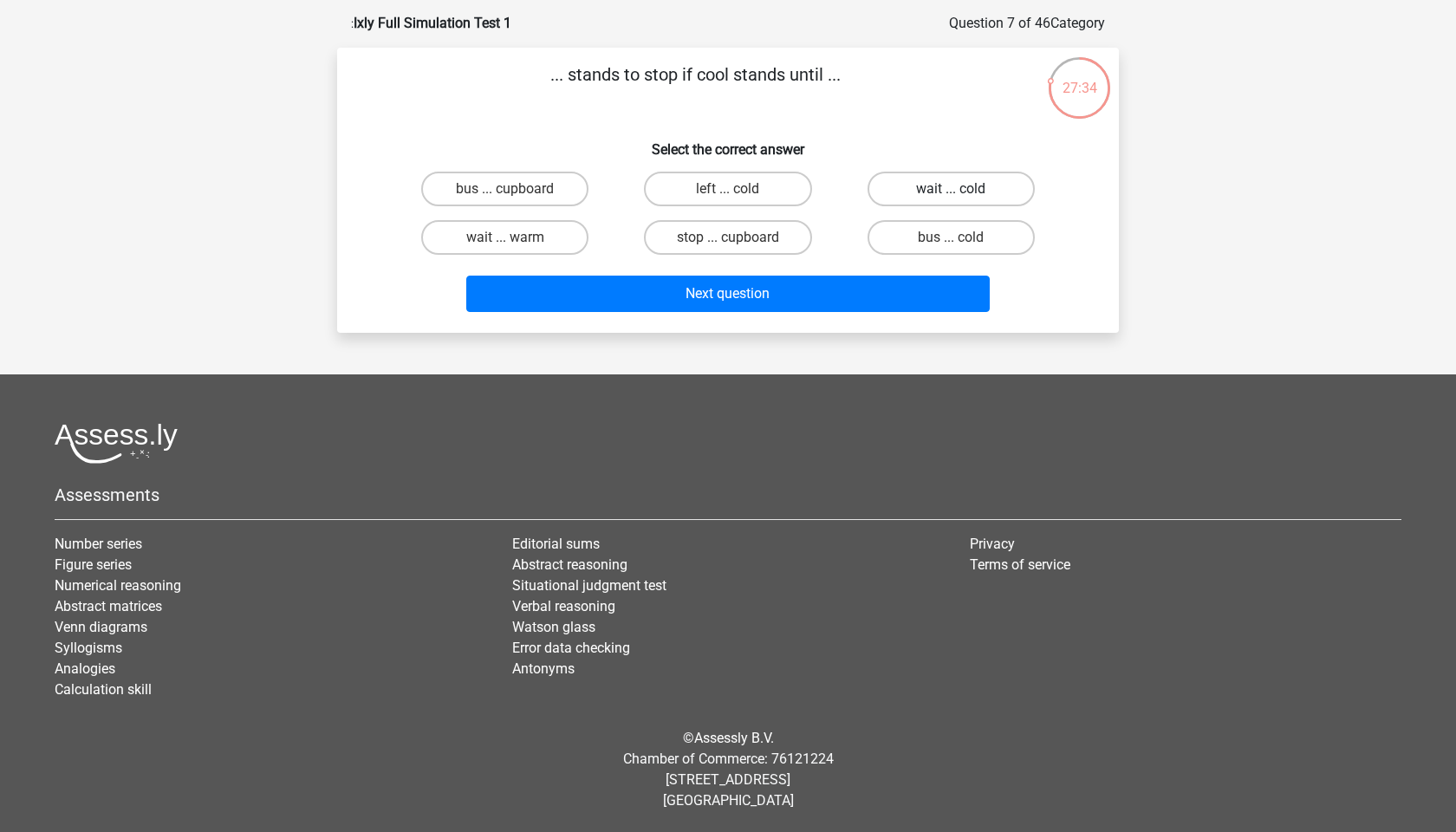
click at [947, 190] on label "wait ... cold" at bounding box center [951, 189] width 168 height 34
click at [950, 190] on input "wait ... cold" at bounding box center [956, 195] width 11 height 11
radio input "true"
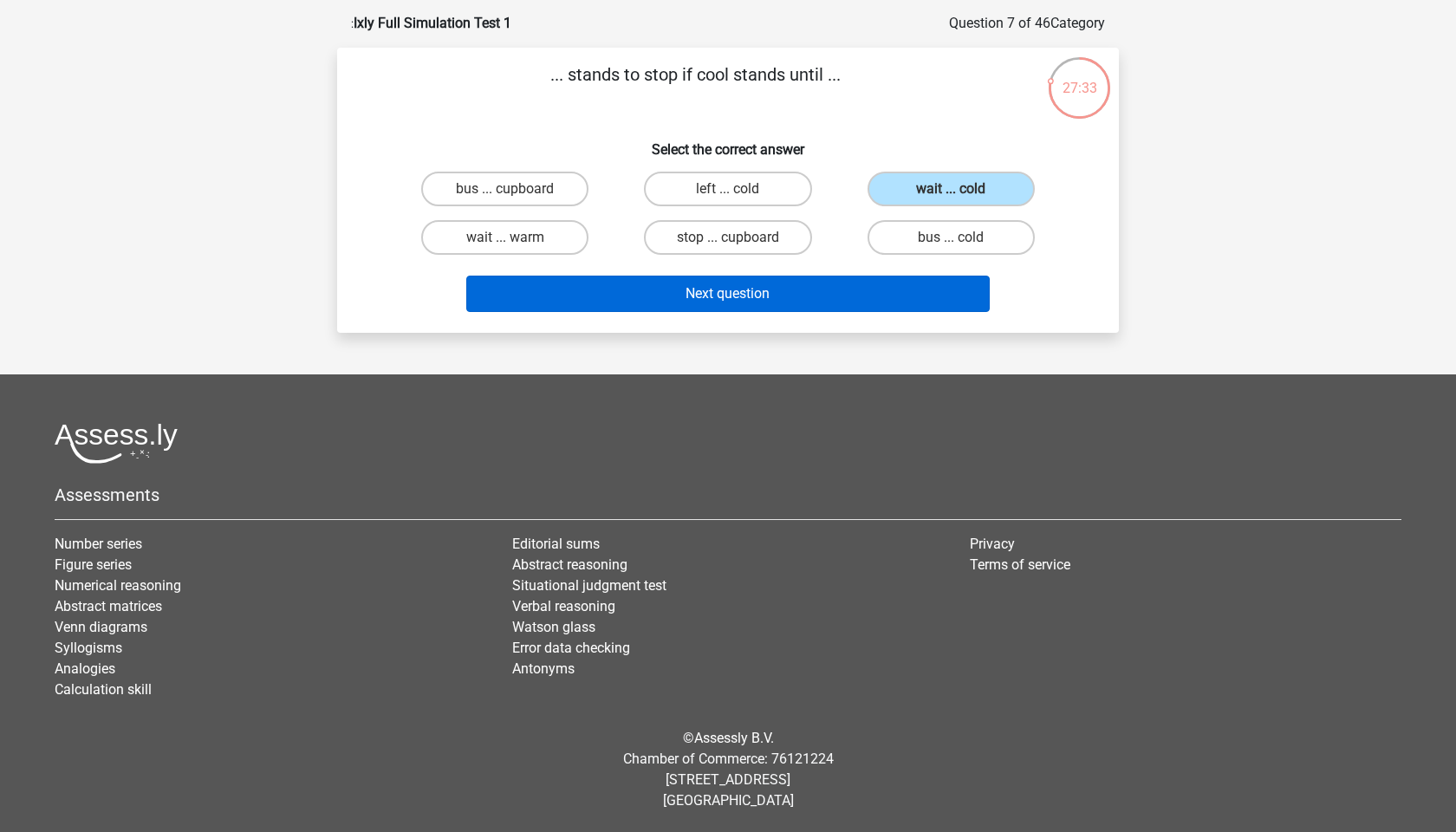
click at [778, 290] on button "Next question" at bounding box center [728, 294] width 525 height 36
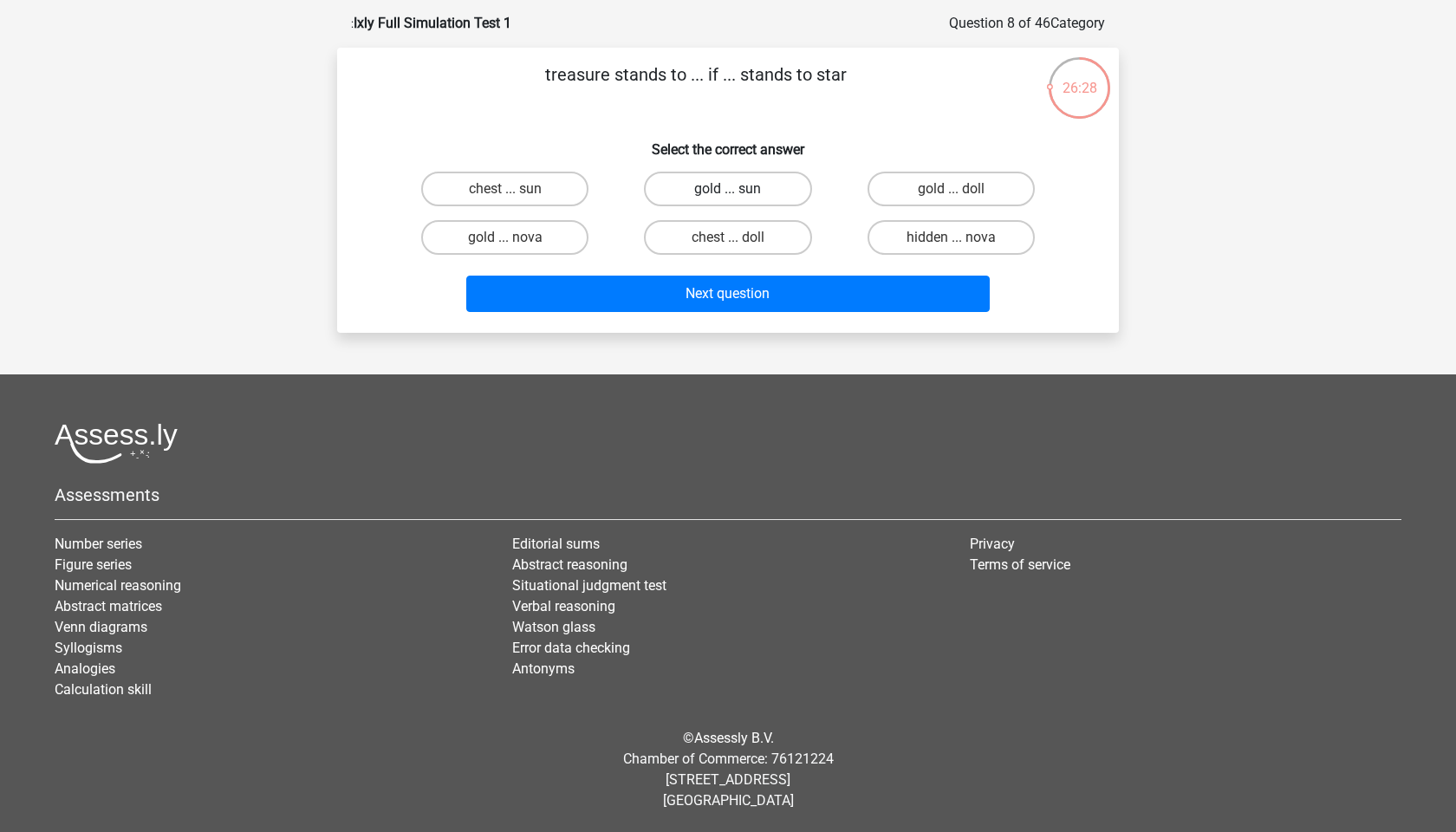
click at [711, 189] on label "gold ... sun" at bounding box center [728, 189] width 168 height 34
click at [728, 189] on input "gold ... sun" at bounding box center [734, 195] width 11 height 11
radio input "true"
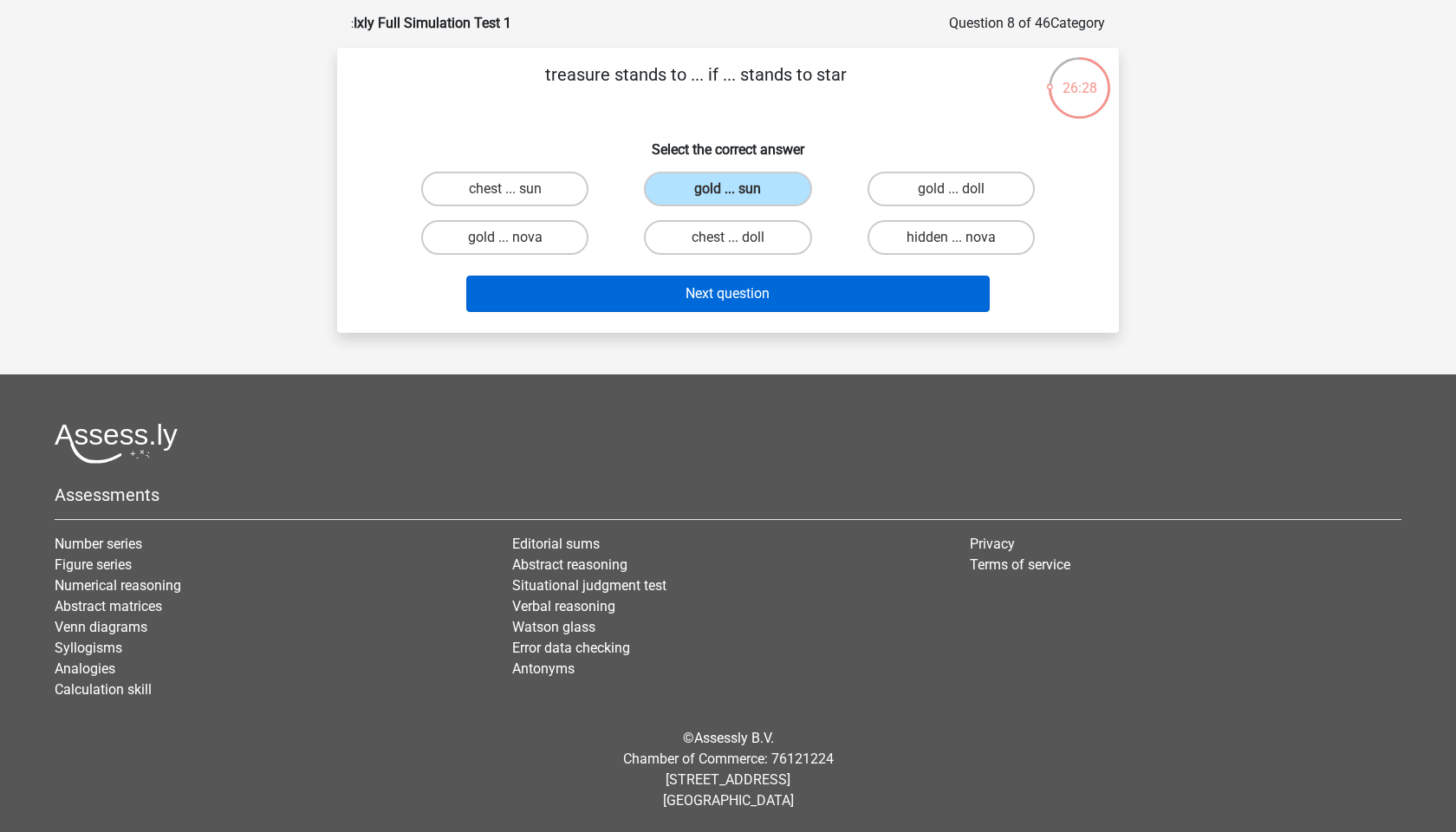
click at [708, 300] on button "Next question" at bounding box center [728, 294] width 525 height 36
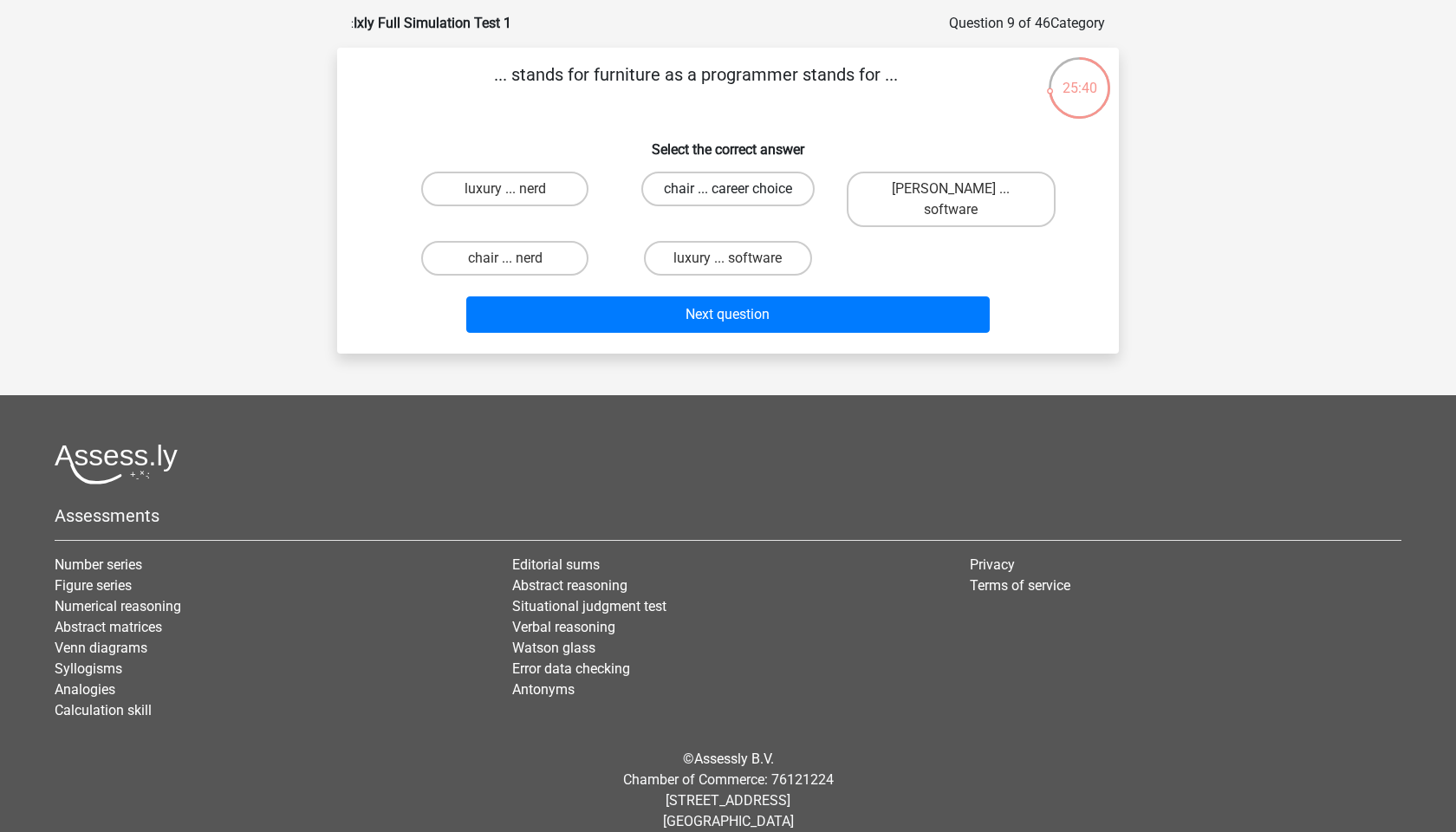
click at [721, 191] on label "chair ... career choice" at bounding box center [728, 189] width 173 height 34
click at [728, 191] on input "chair ... career choice" at bounding box center [734, 195] width 11 height 11
radio input "true"
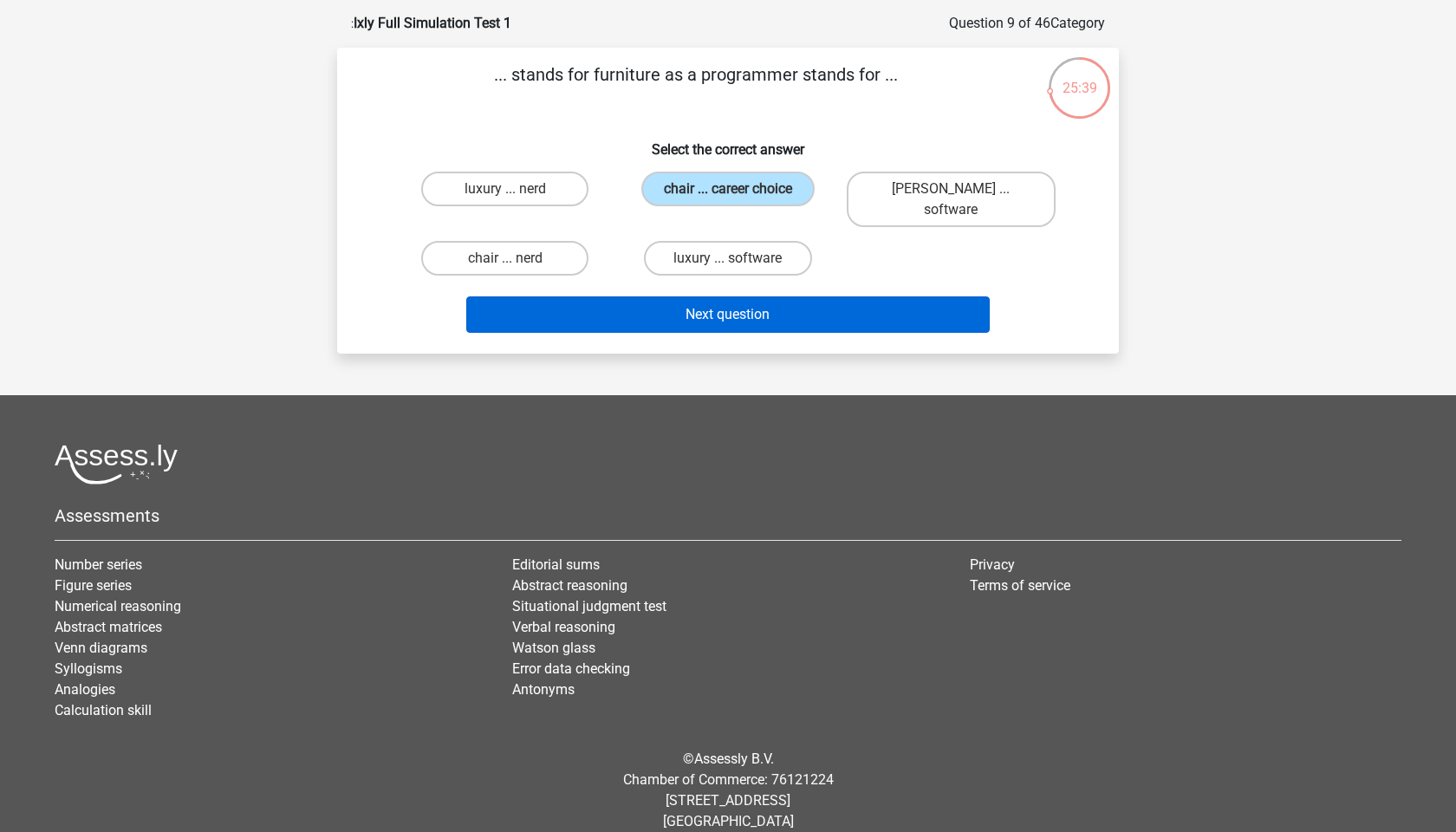
click at [723, 296] on button "Next question" at bounding box center [728, 314] width 525 height 36
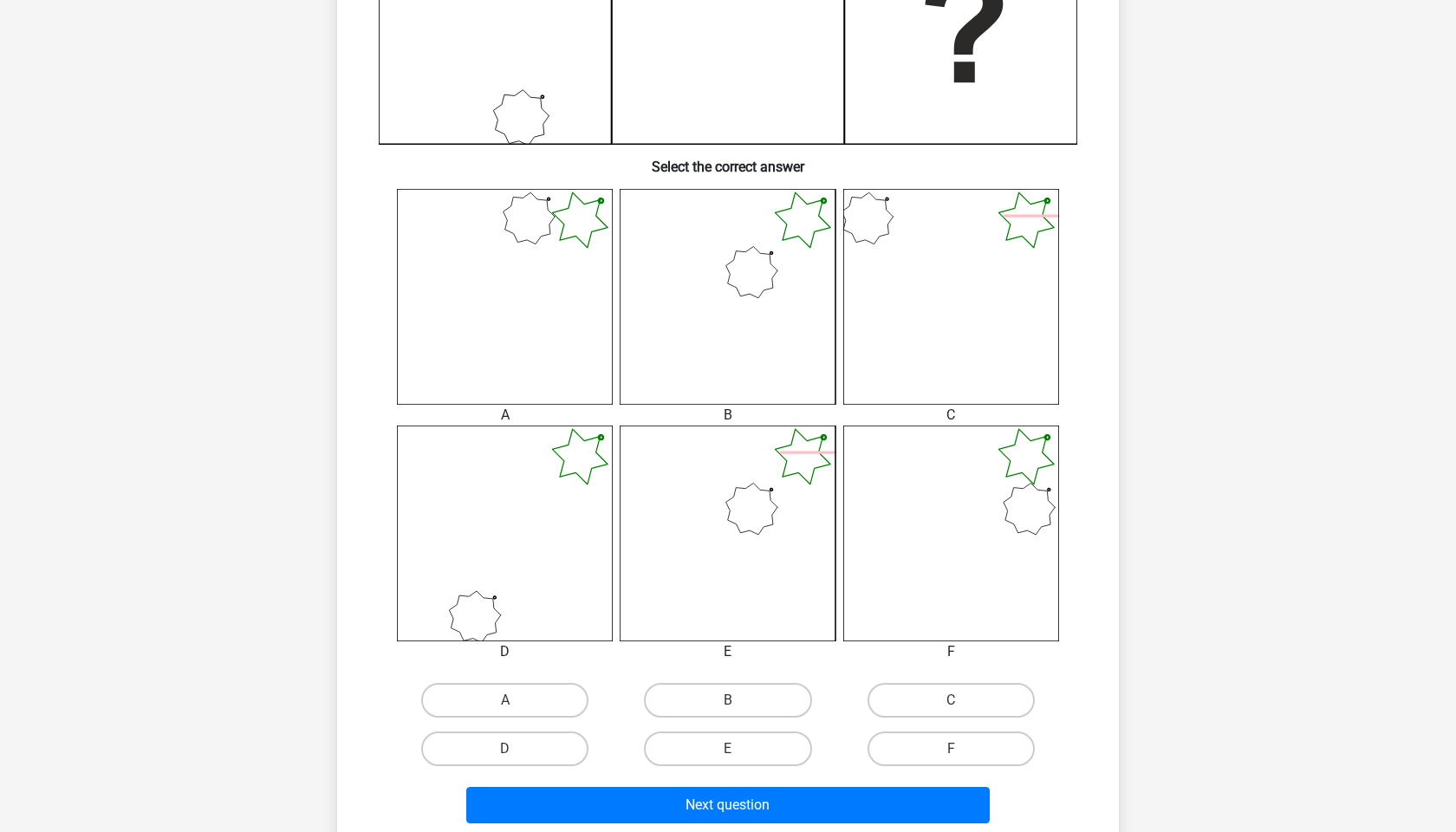
scroll to position [528, 0]
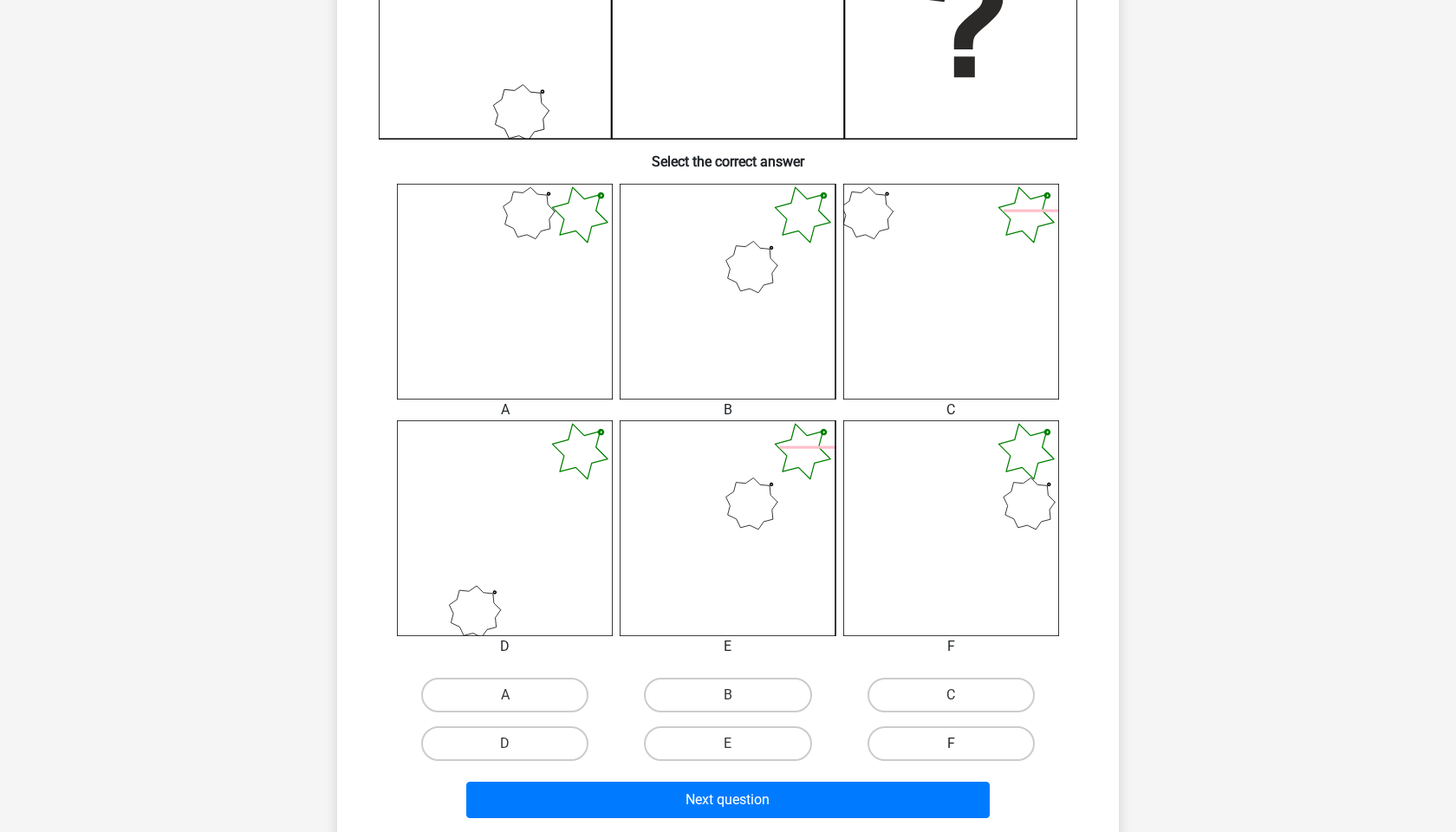
click at [928, 740] on label "F" at bounding box center [951, 744] width 168 height 34
click at [950, 744] on input "F" at bounding box center [956, 750] width 11 height 11
radio input "true"
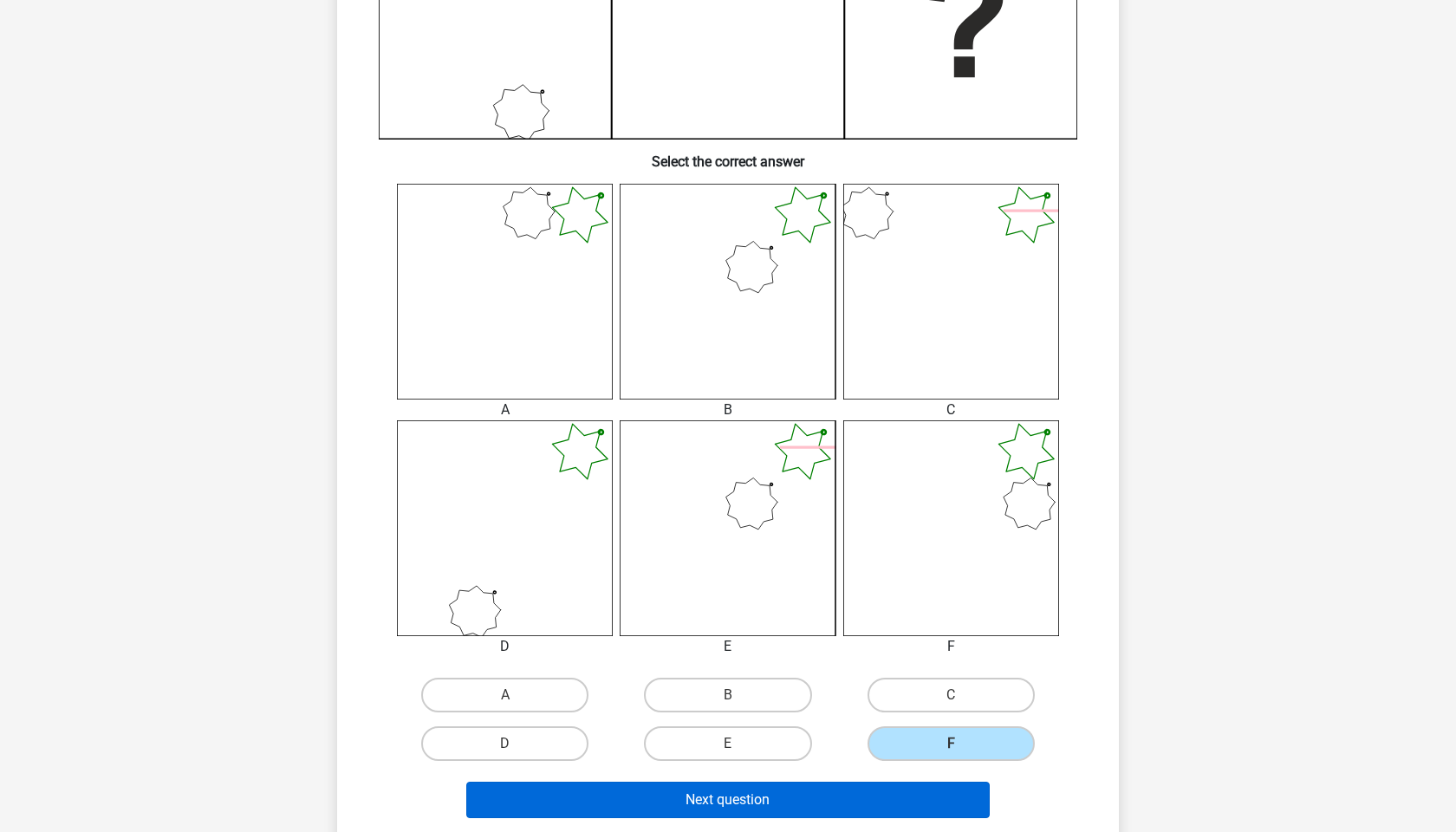
click at [806, 795] on button "Next question" at bounding box center [728, 800] width 525 height 36
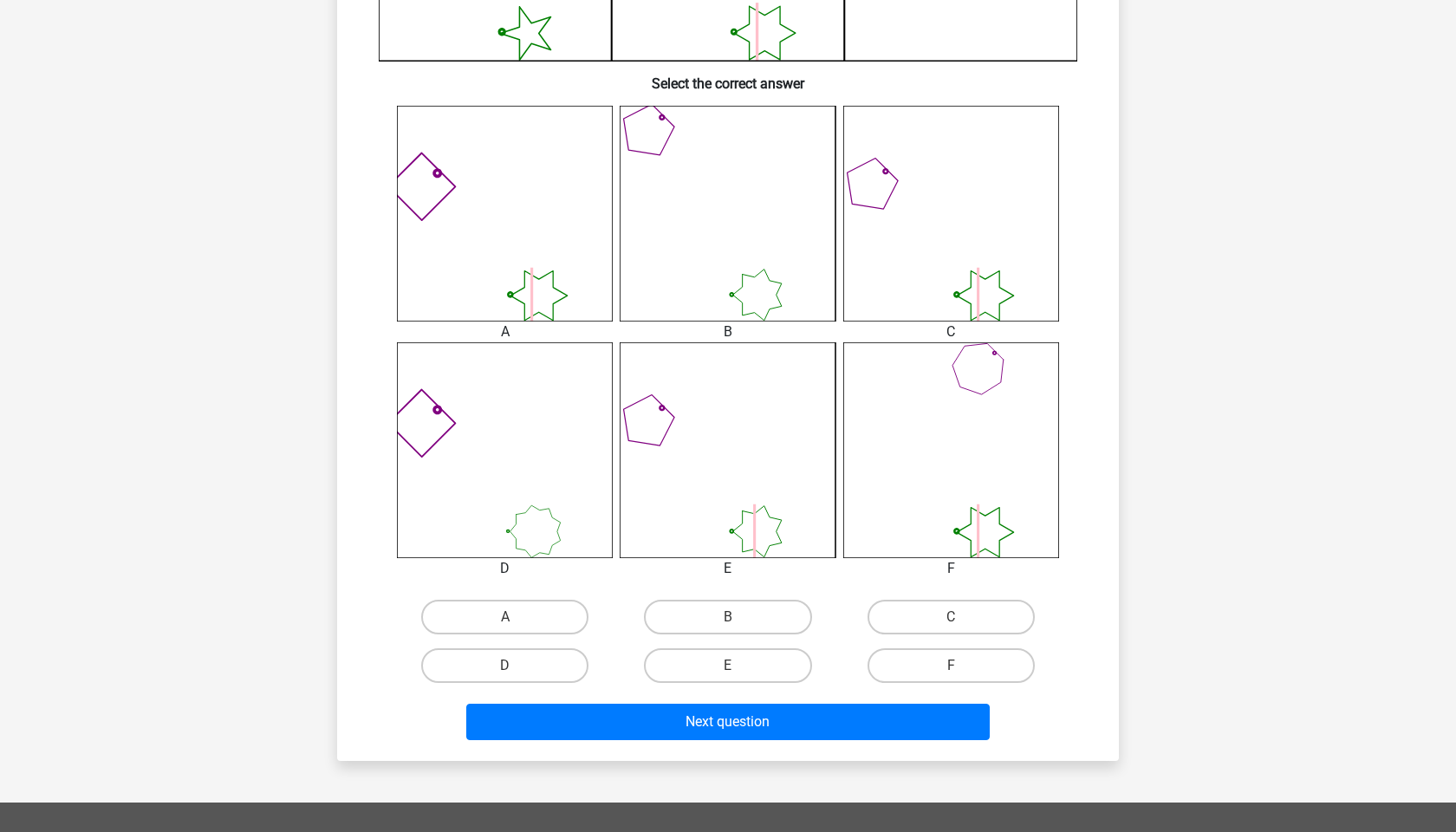
scroll to position [618, 0]
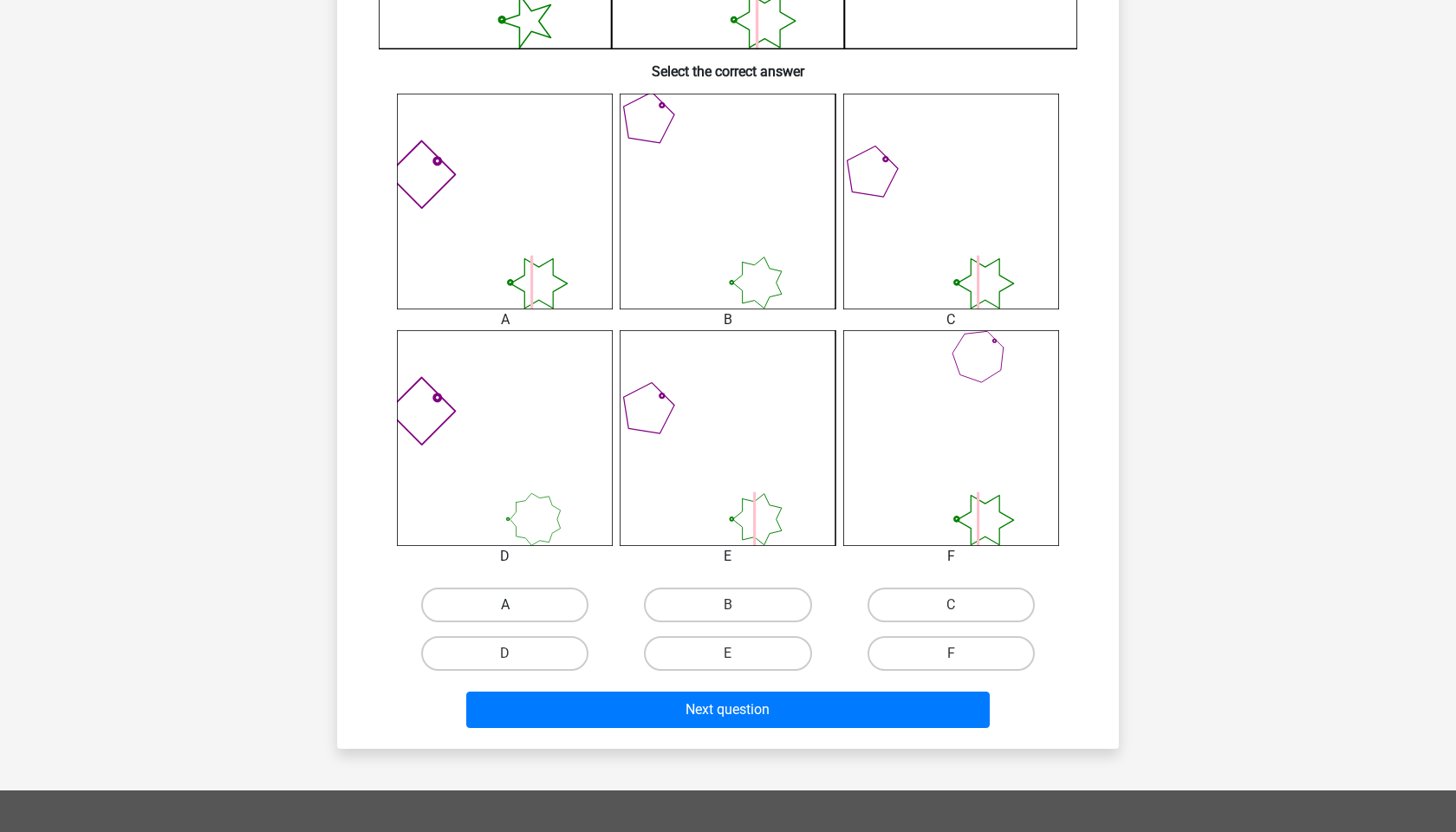
click at [524, 603] on label "A" at bounding box center [505, 605] width 168 height 34
click at [516, 605] on input "A" at bounding box center [511, 611] width 11 height 11
radio input "true"
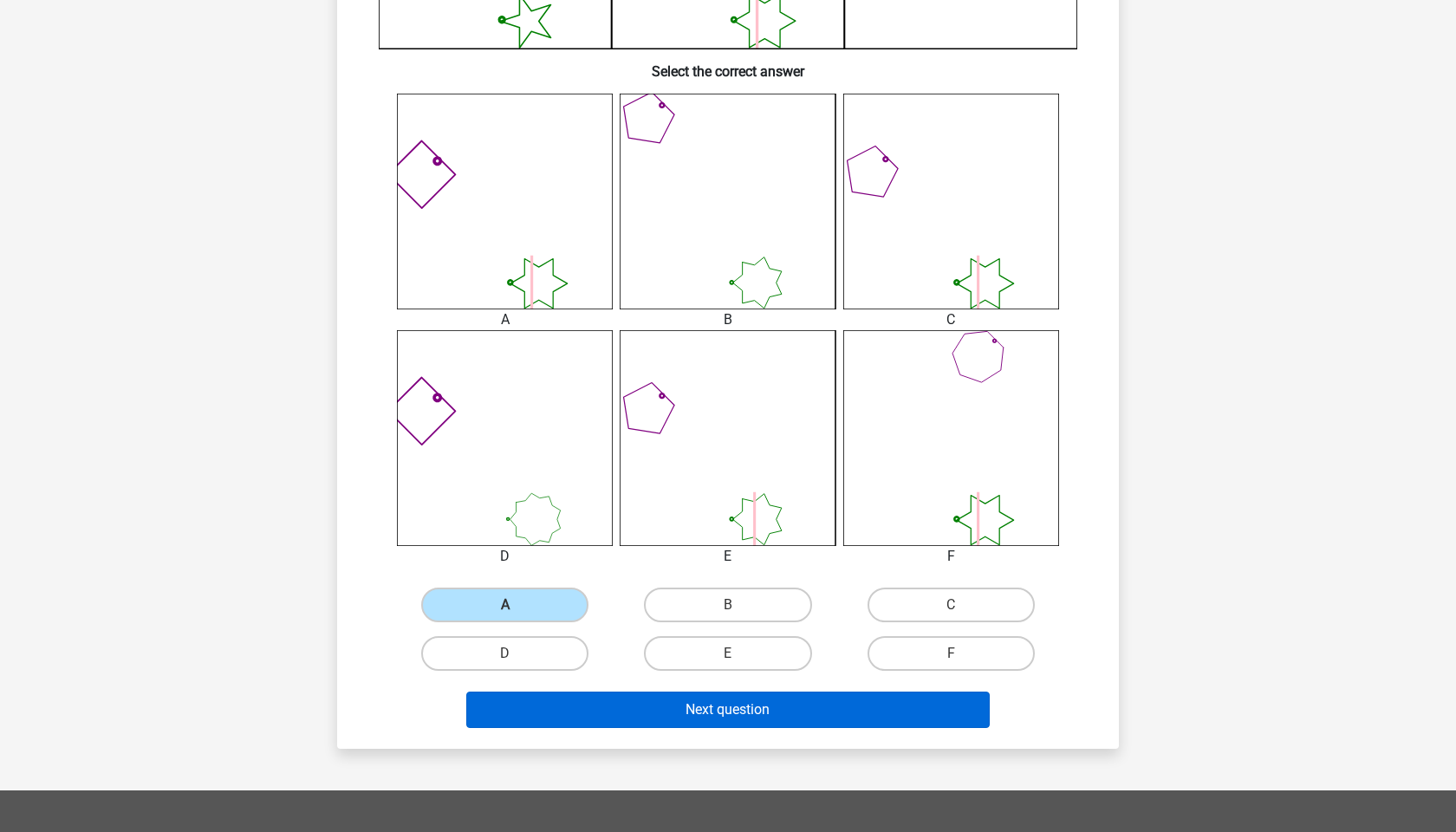
click at [689, 704] on button "Next question" at bounding box center [728, 710] width 525 height 36
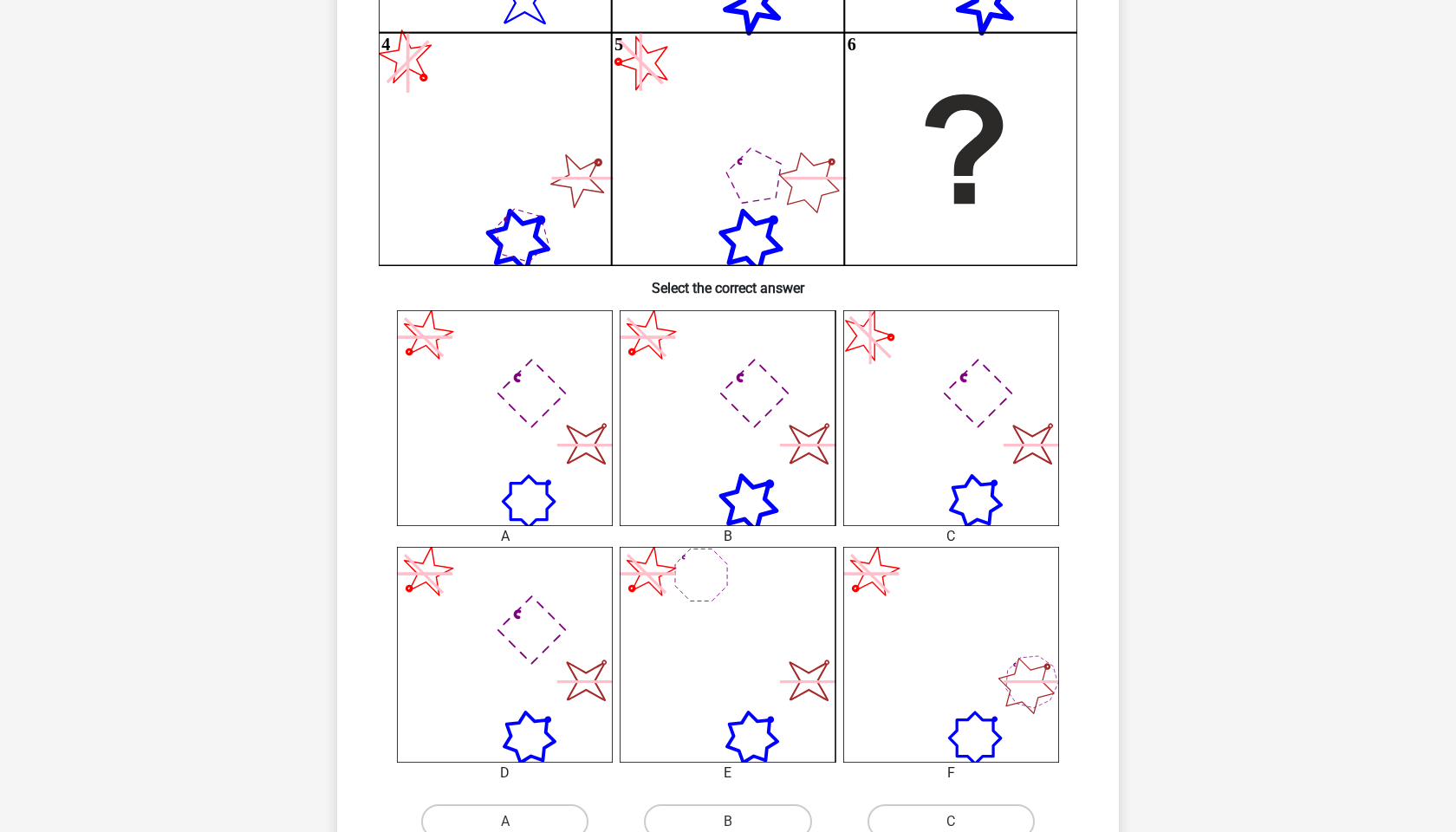
scroll to position [421, 0]
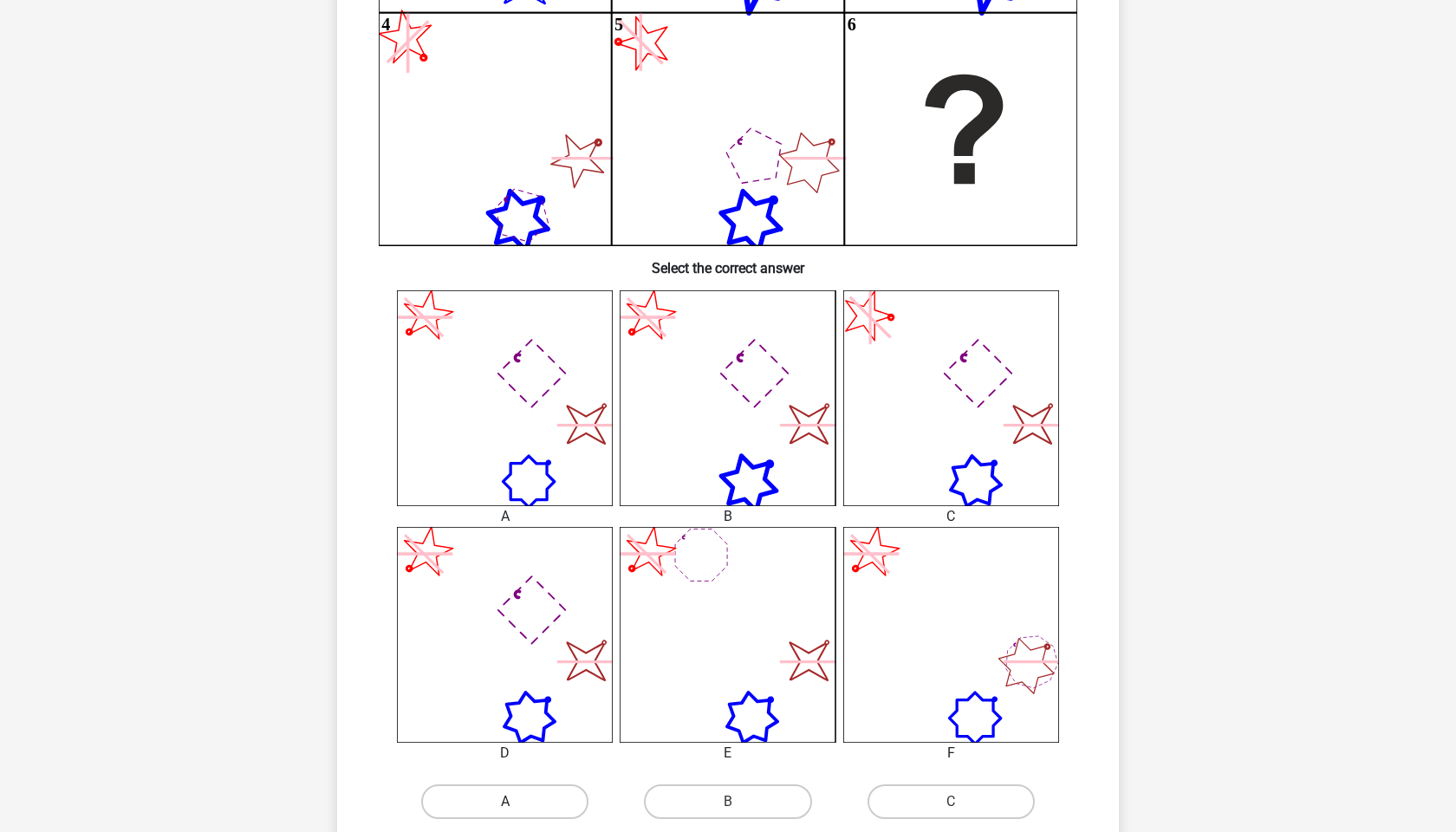
click at [528, 809] on label "A" at bounding box center [505, 802] width 168 height 34
click at [516, 809] on input "A" at bounding box center [511, 808] width 11 height 11
radio input "true"
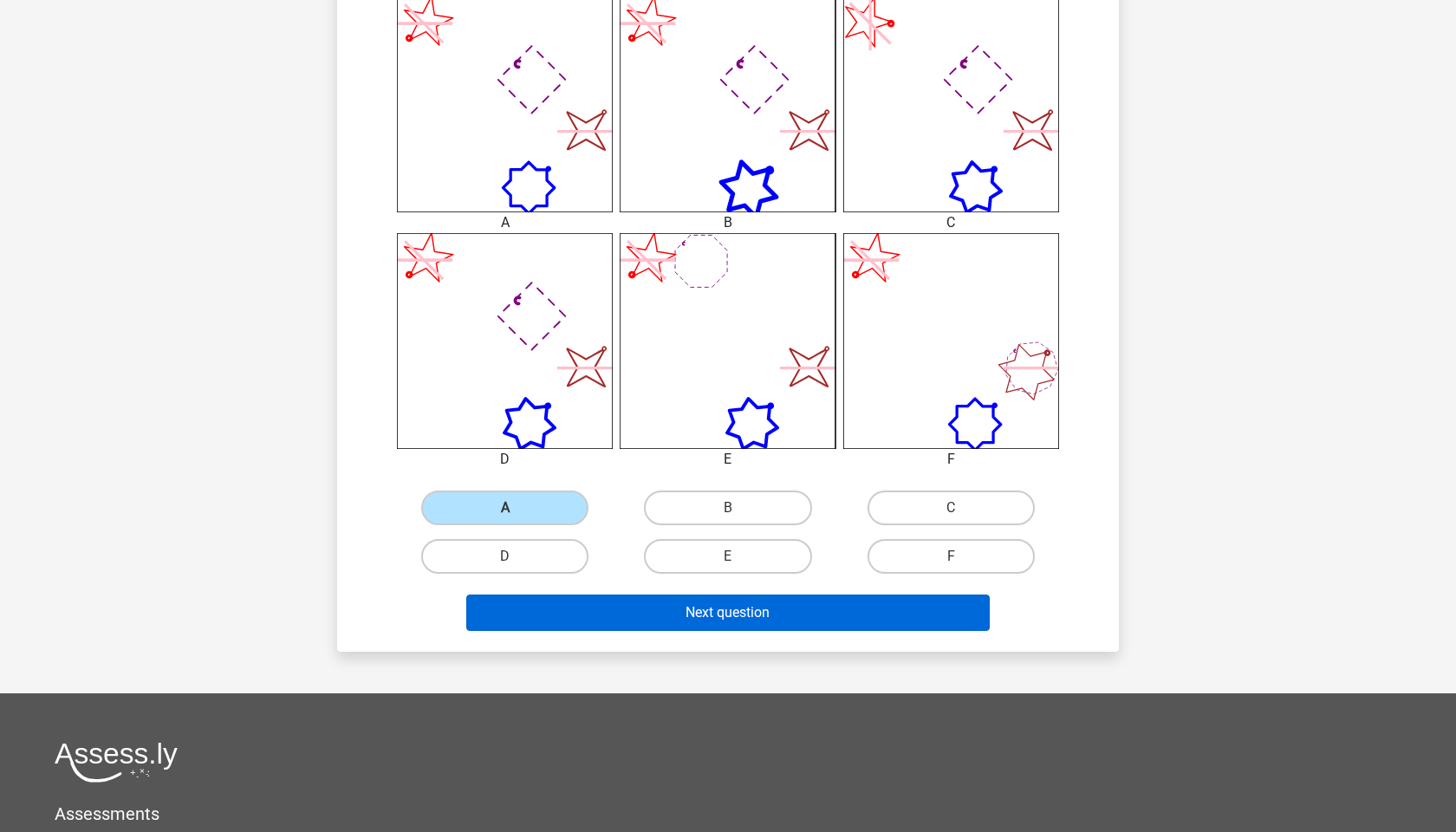
click at [694, 609] on button "Next question" at bounding box center [728, 613] width 525 height 36
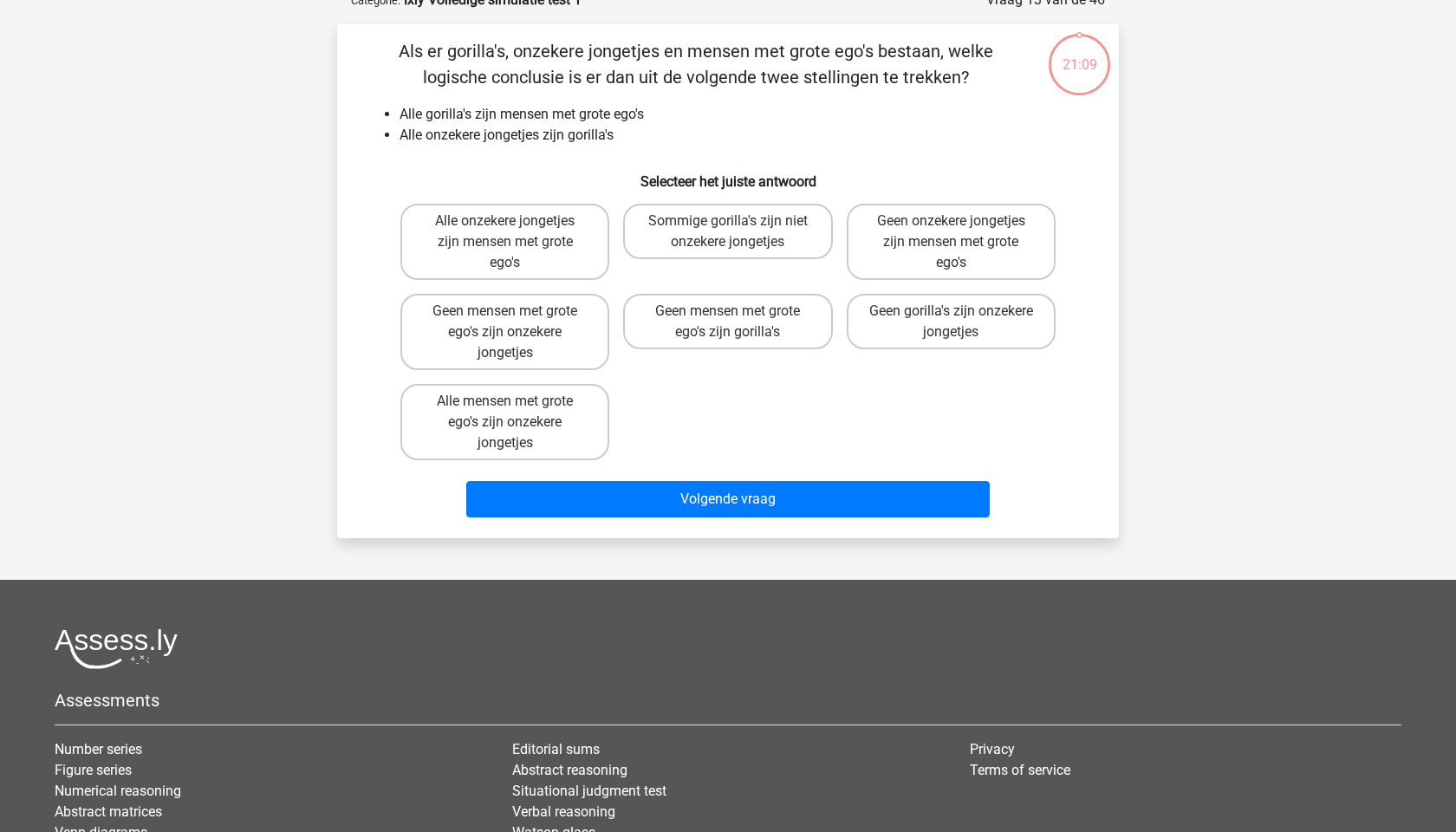
scroll to position [87, 0]
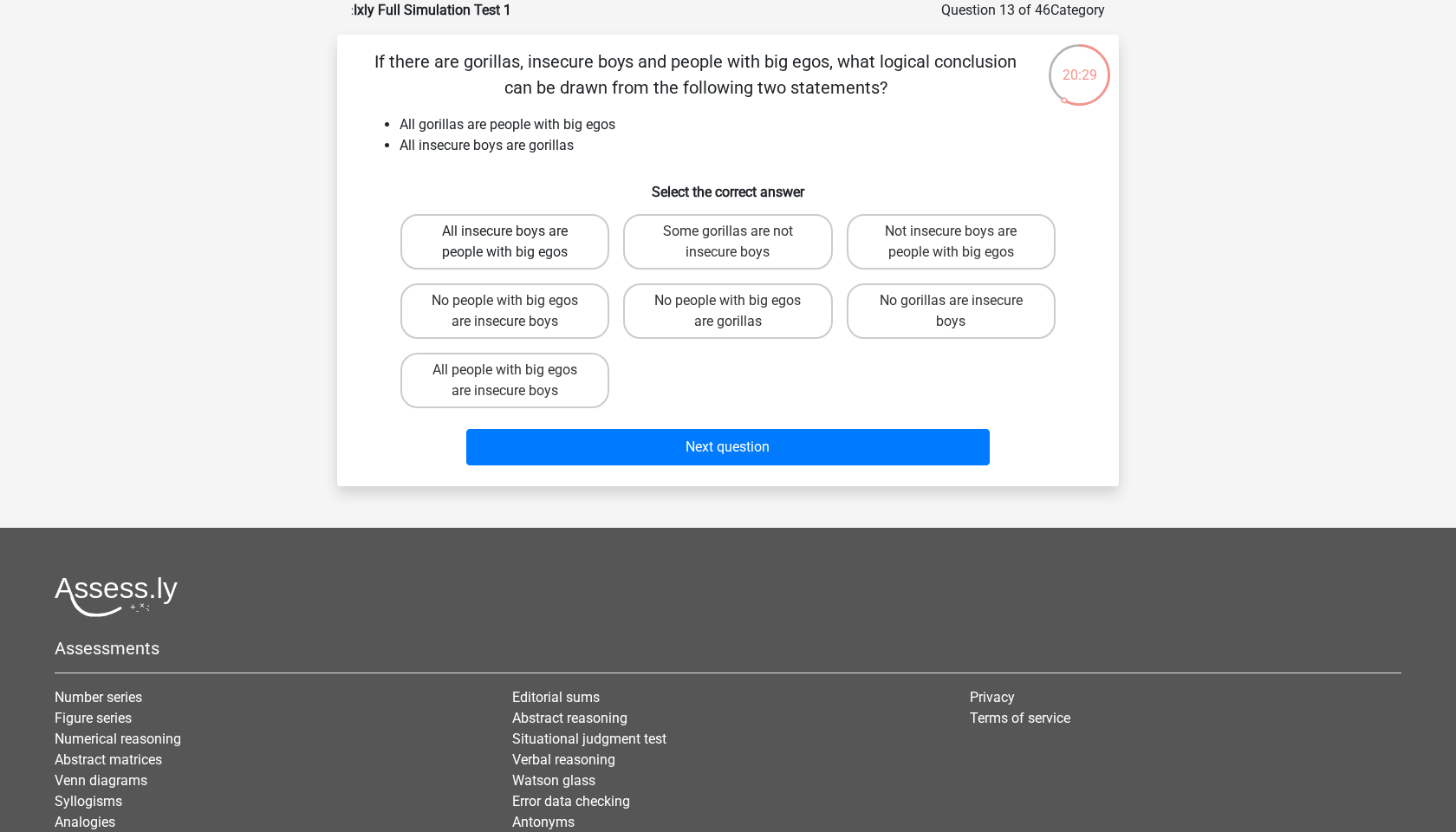
click at [545, 240] on label "All insecure boys are people with big egos" at bounding box center [505, 241] width 209 height 55
click at [516, 240] on input "All insecure boys are people with big egos" at bounding box center [511, 237] width 11 height 11
radio input "true"
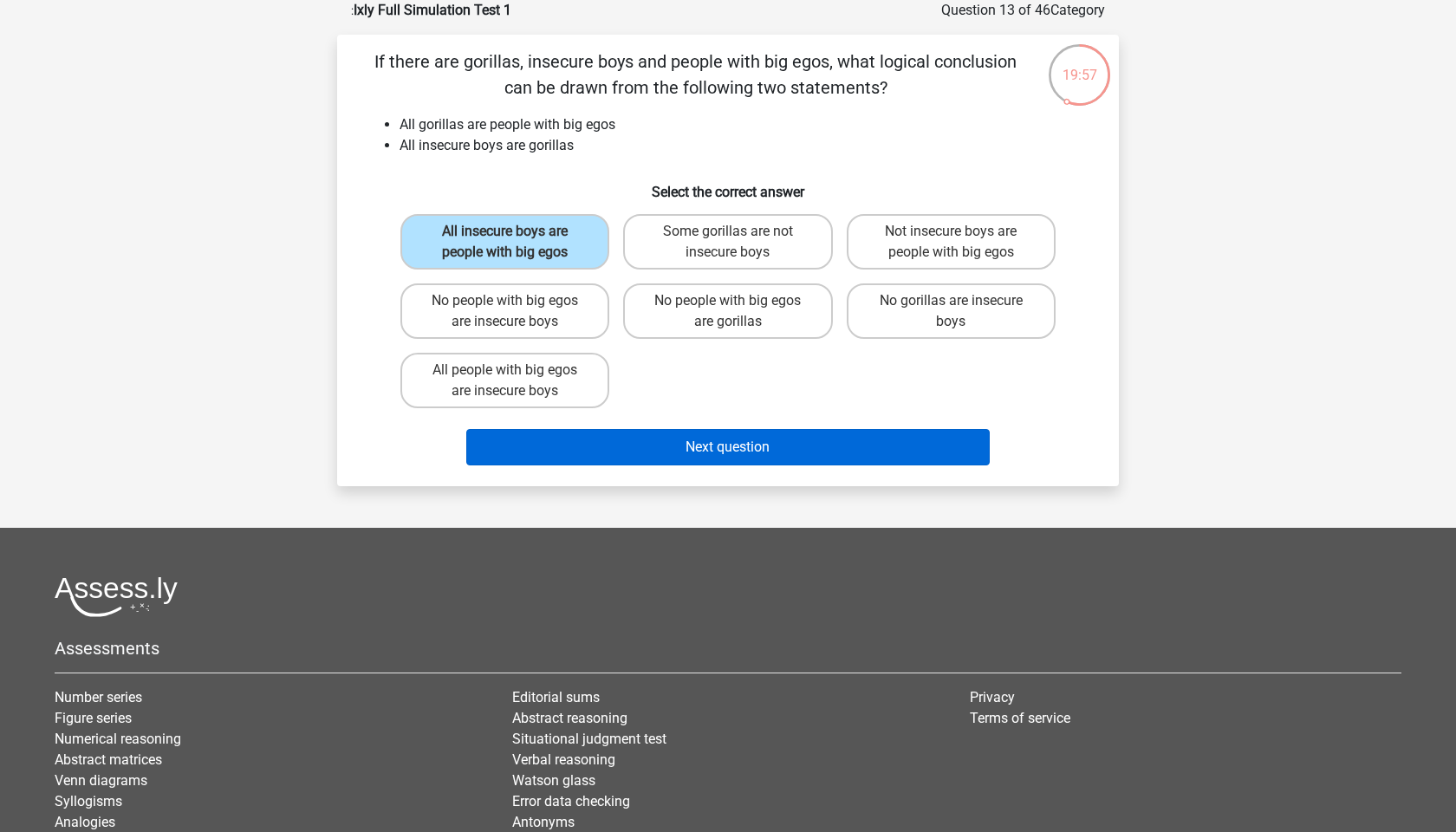
click at [696, 445] on button "Next question" at bounding box center [728, 448] width 525 height 36
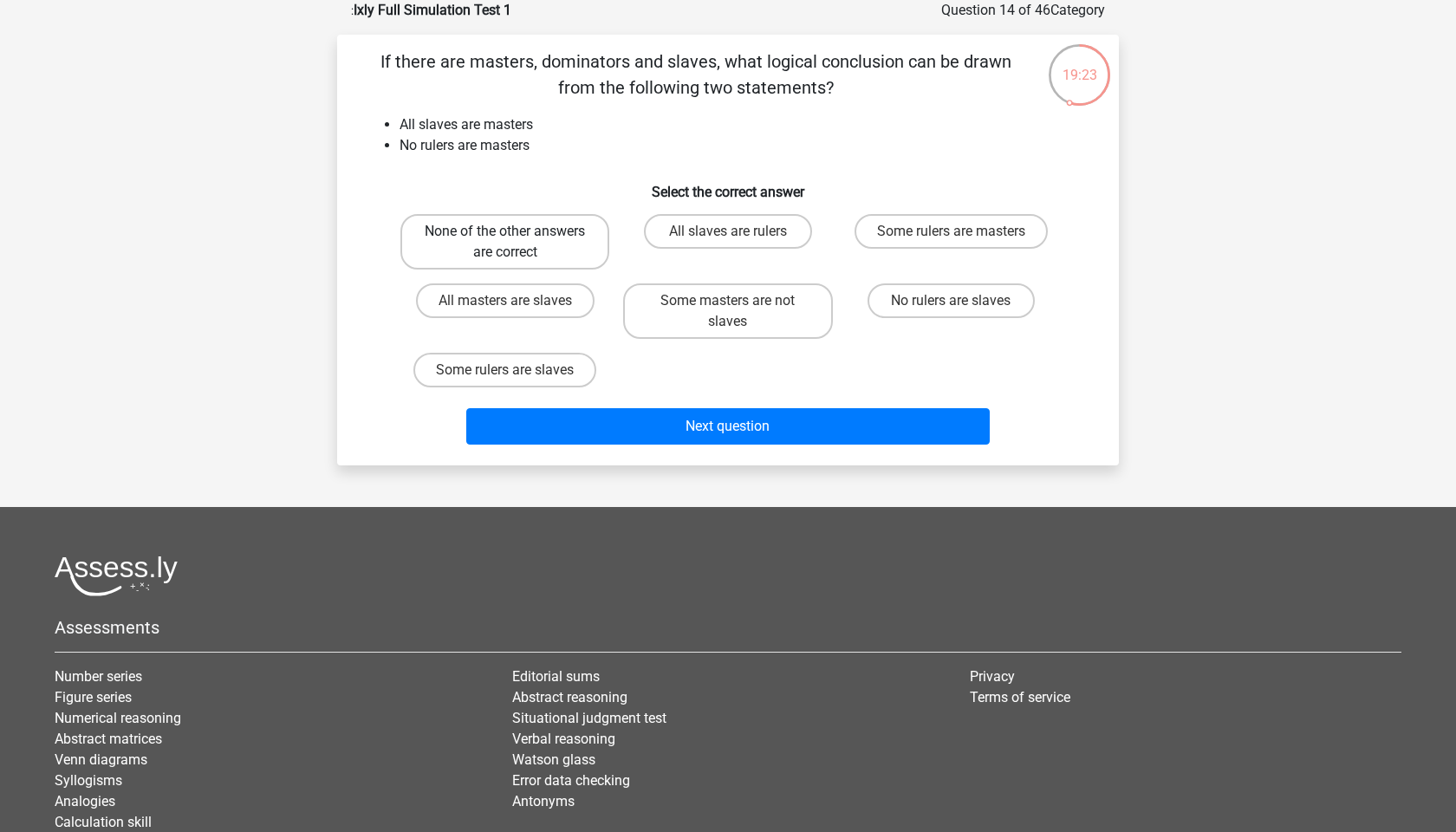
click at [535, 244] on label "None of the other answers are correct" at bounding box center [505, 241] width 209 height 55
click at [516, 243] on input "None of the other answers are correct" at bounding box center [511, 237] width 11 height 11
radio input "true"
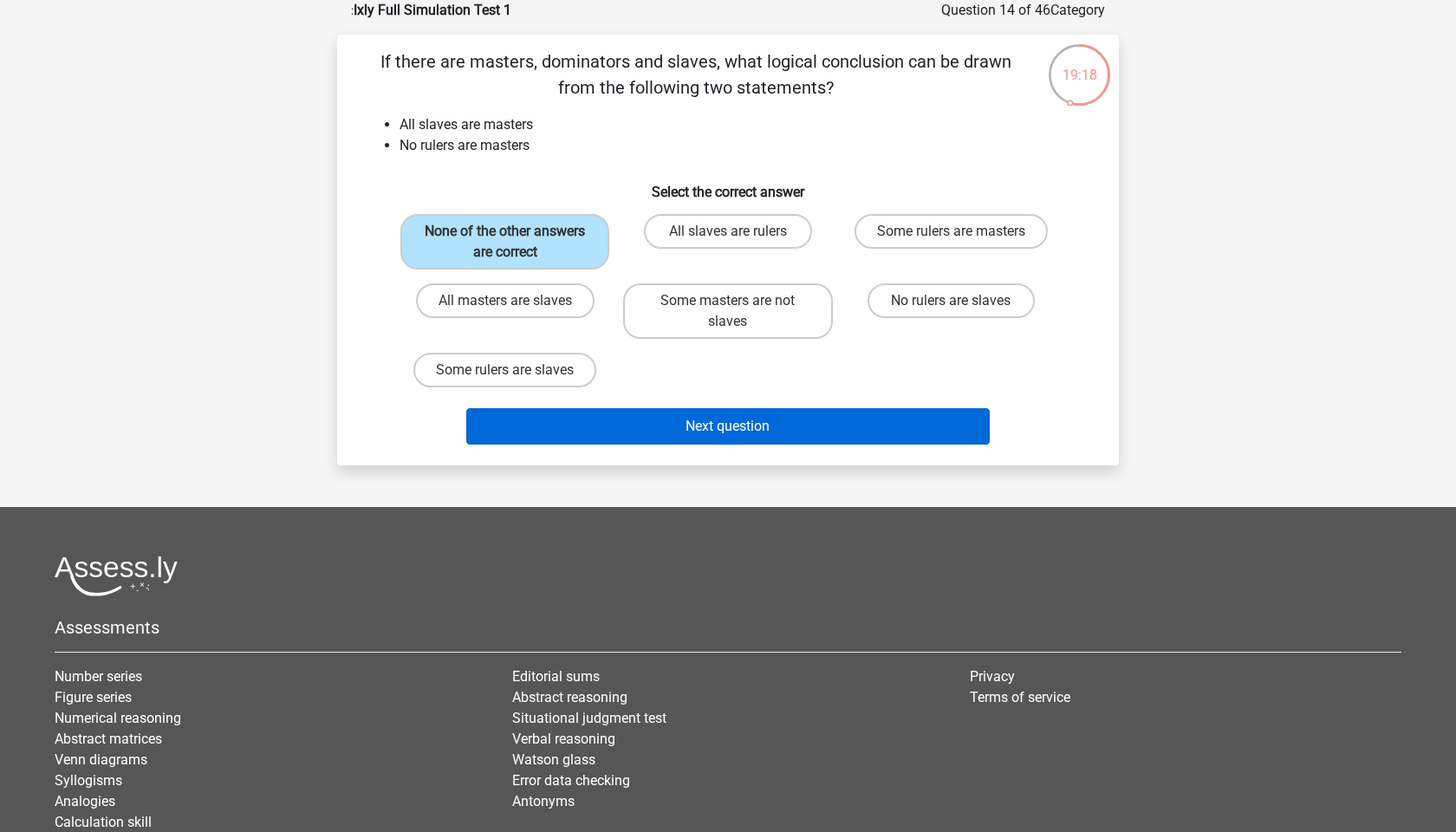
click at [680, 422] on button "Next question" at bounding box center [728, 427] width 525 height 36
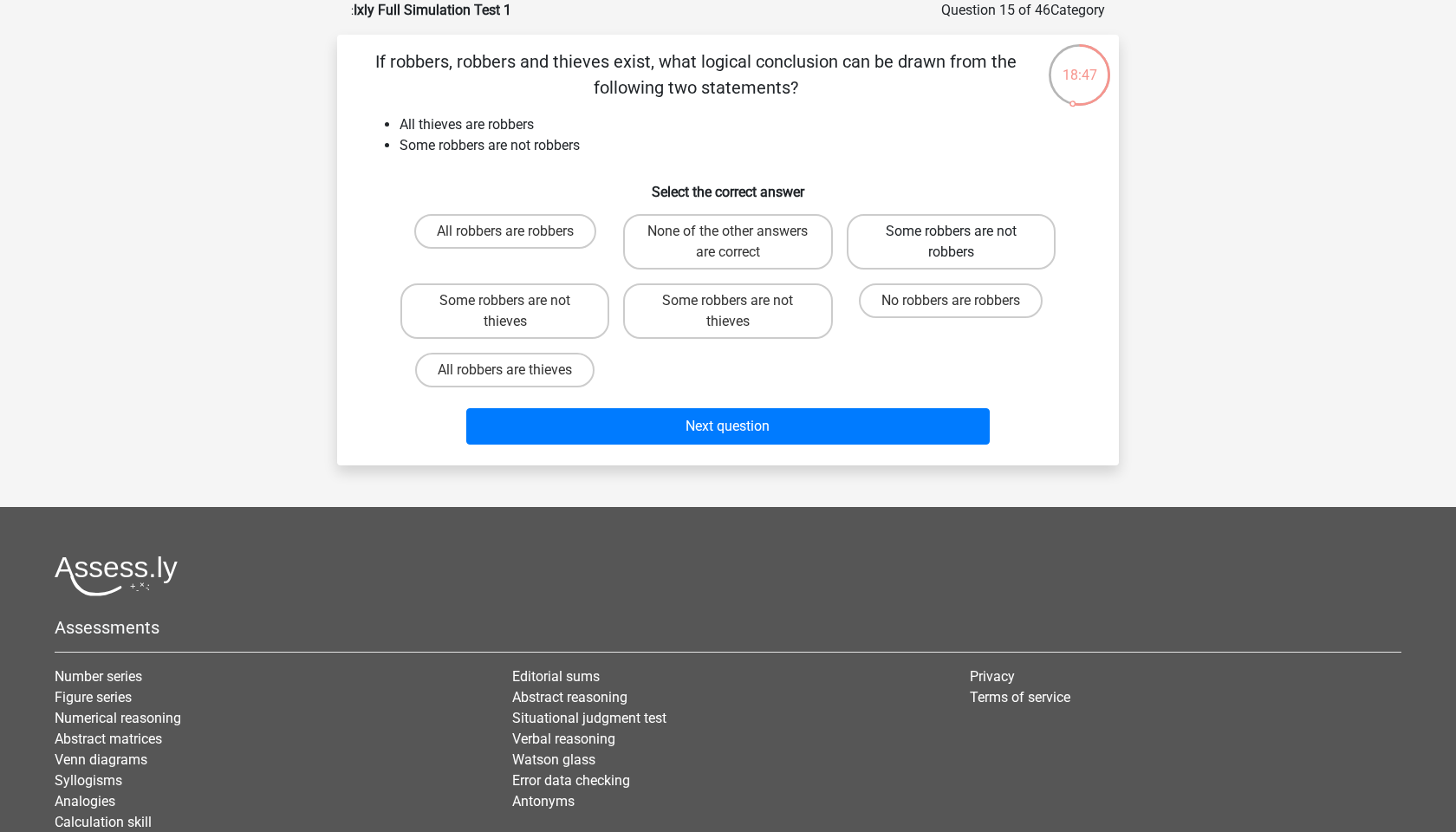
click at [1009, 243] on label "Some robbers are not robbers" at bounding box center [951, 241] width 209 height 55
click at [962, 243] on input "Some robbers are not robbers" at bounding box center [956, 237] width 11 height 11
radio input "true"
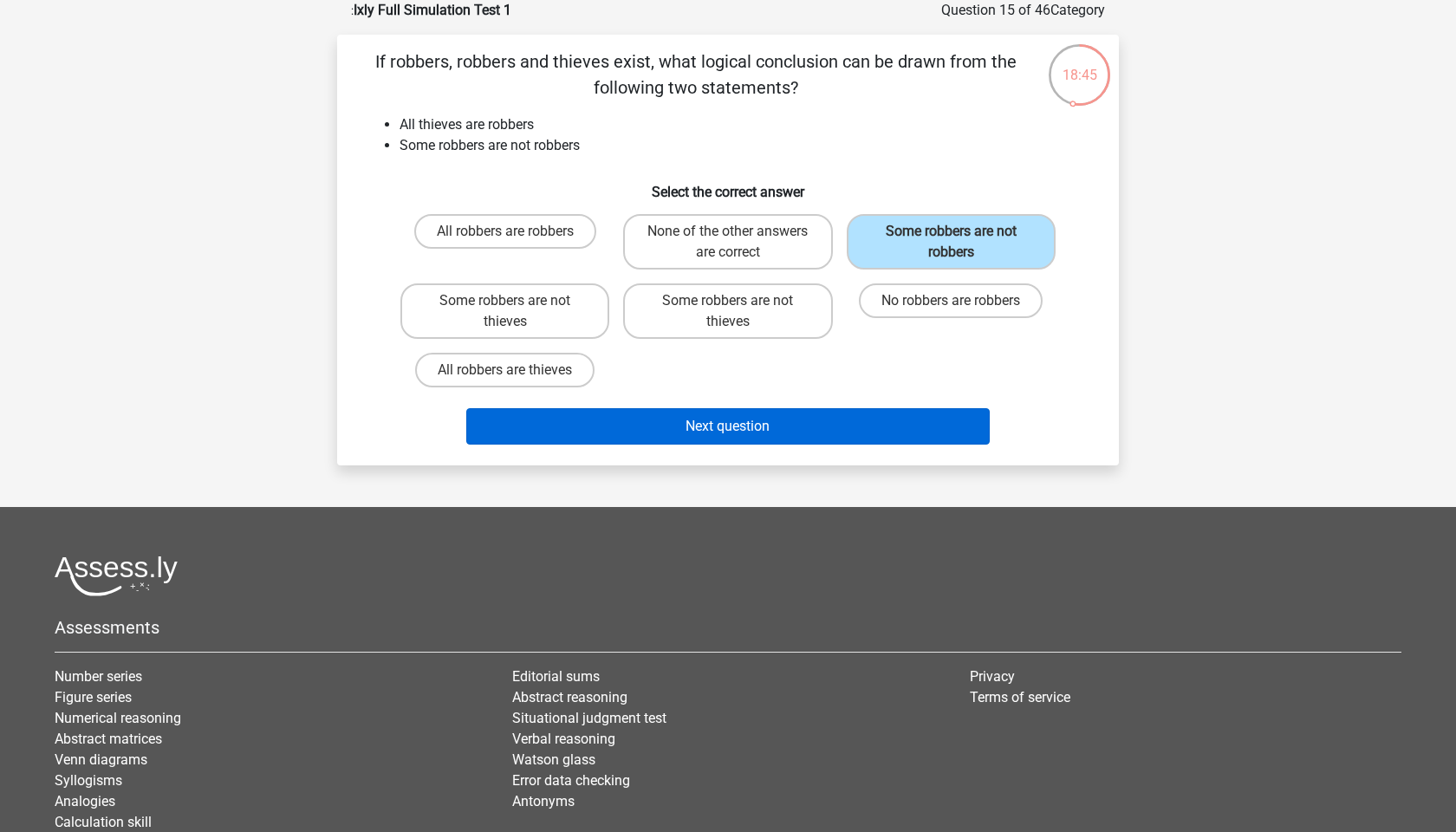
click at [815, 423] on button "Next question" at bounding box center [728, 427] width 525 height 36
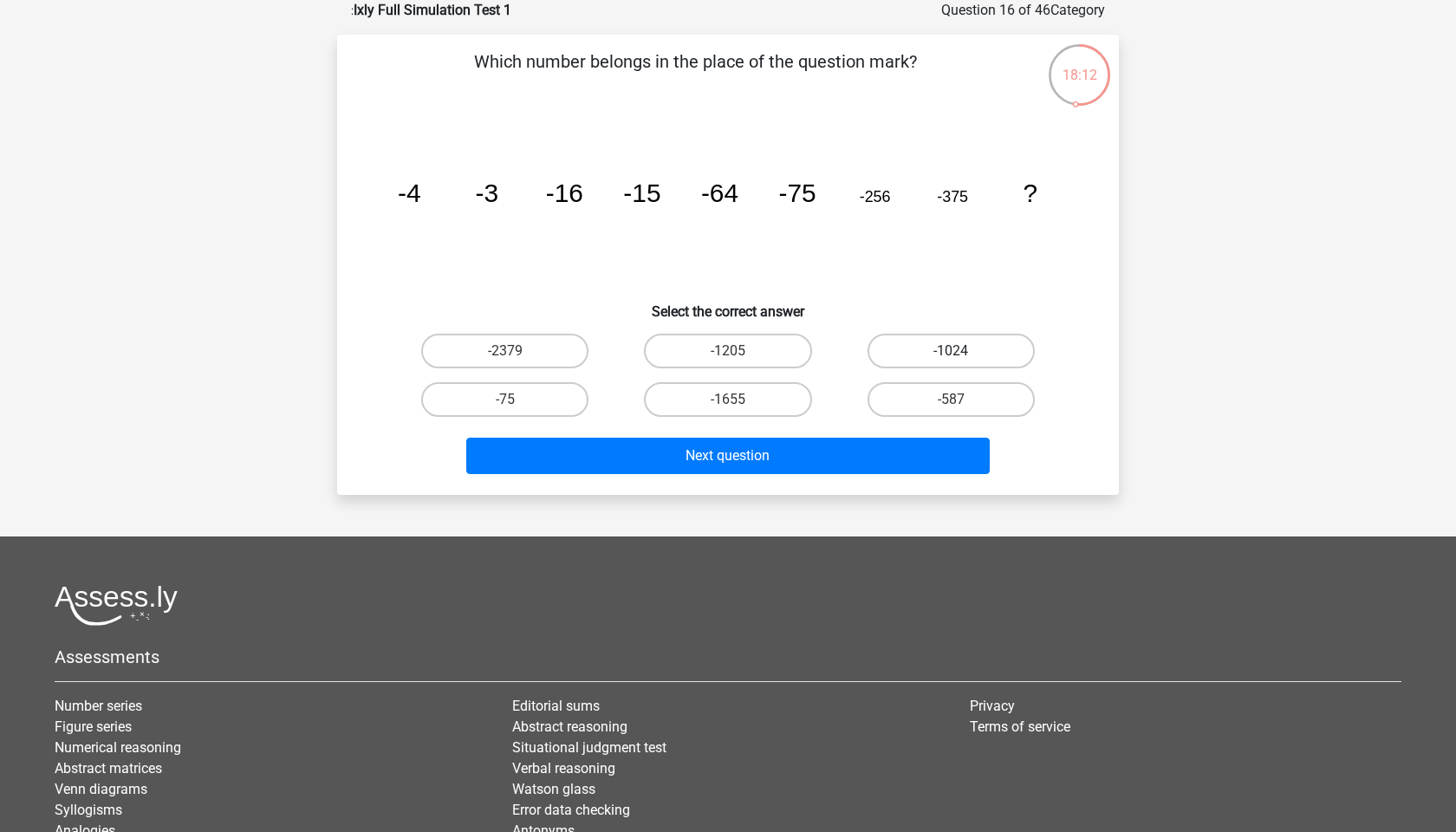
click at [942, 348] on label "-1024" at bounding box center [951, 351] width 168 height 34
click at [950, 351] on input "-1024" at bounding box center [956, 356] width 11 height 11
radio input "true"
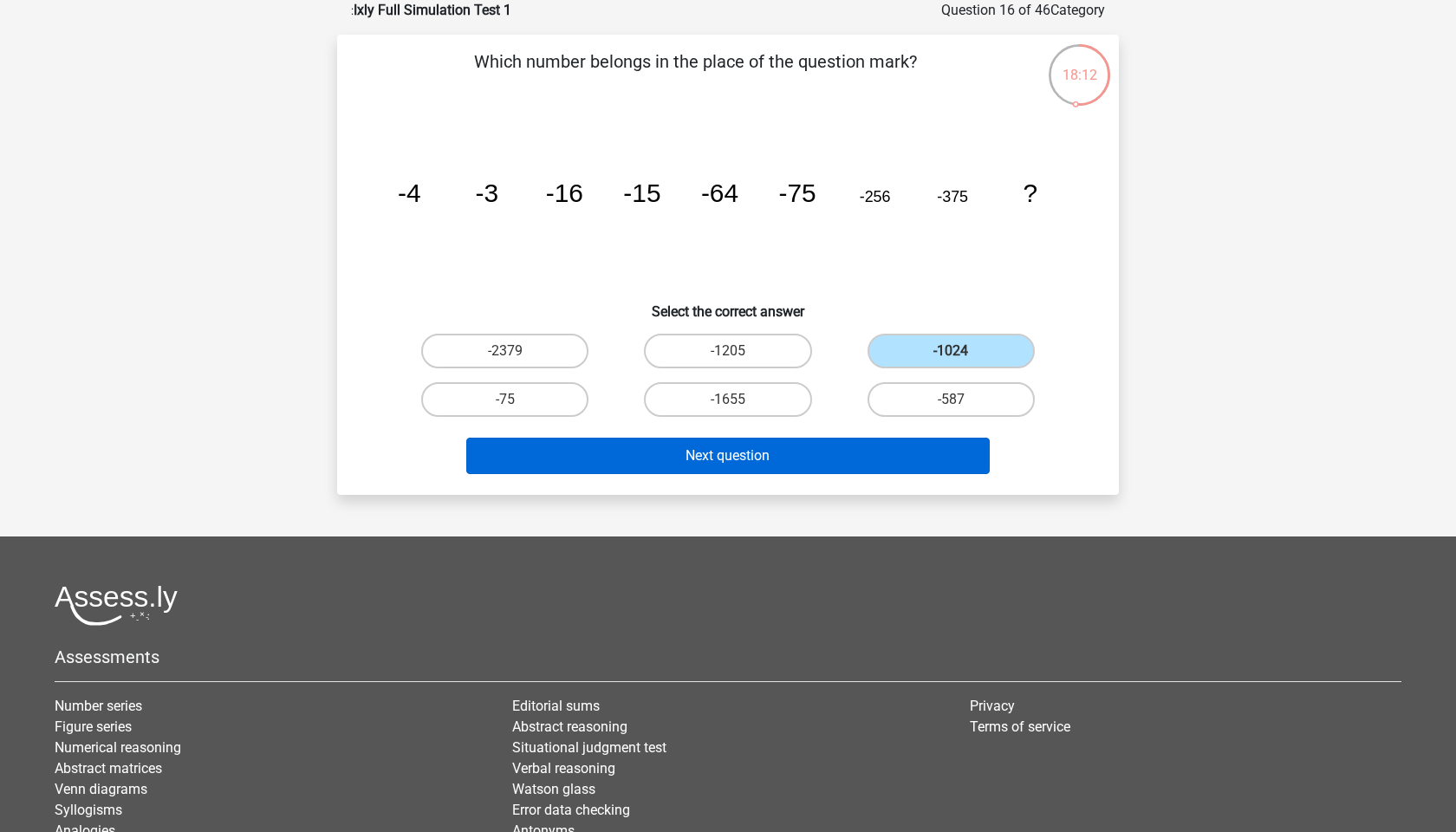
click at [728, 456] on button "Next question" at bounding box center [728, 456] width 525 height 36
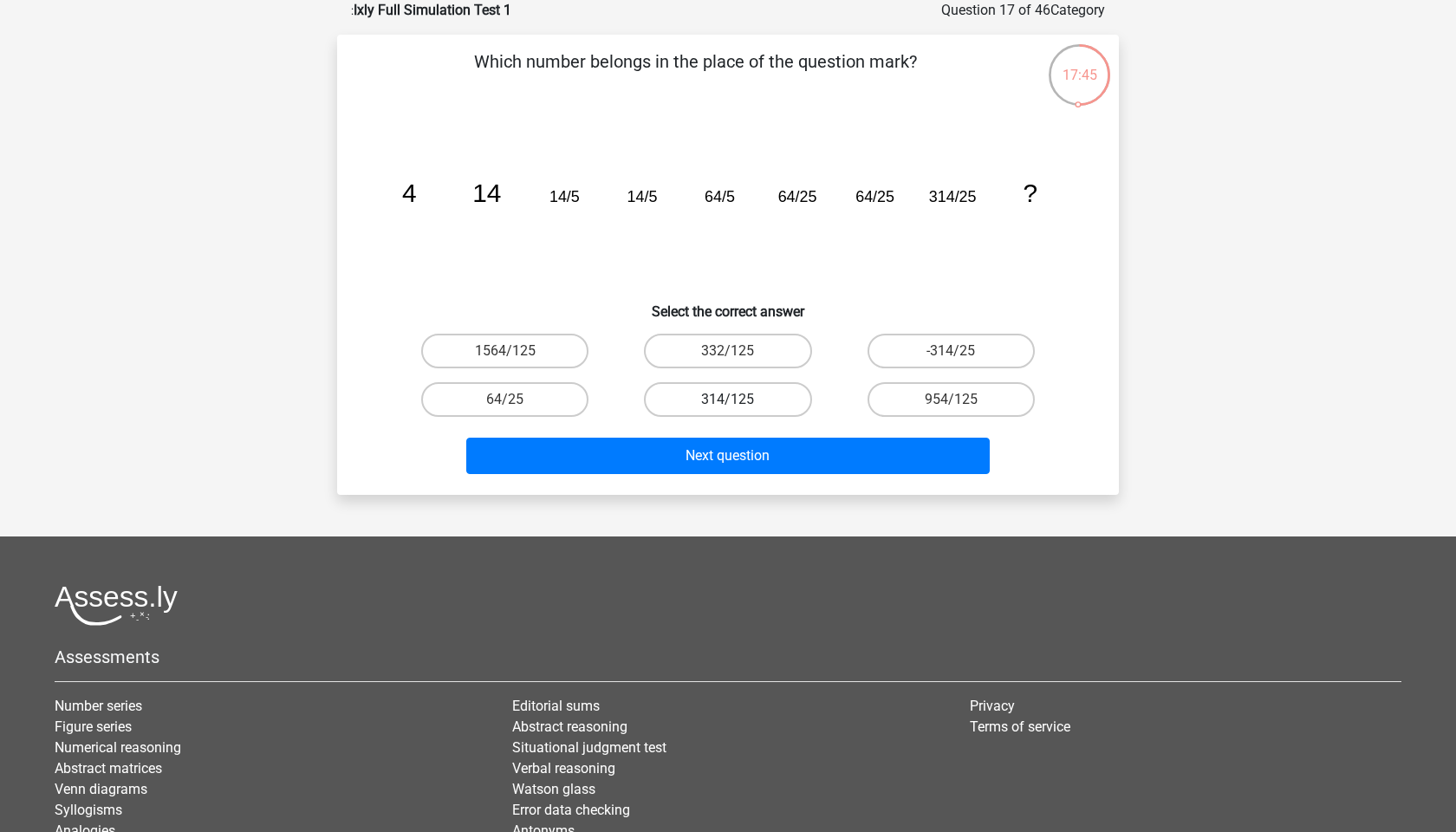
click at [701, 397] on label "314/125" at bounding box center [728, 400] width 168 height 34
click at [728, 400] on input "314/125" at bounding box center [734, 405] width 11 height 11
radio input "true"
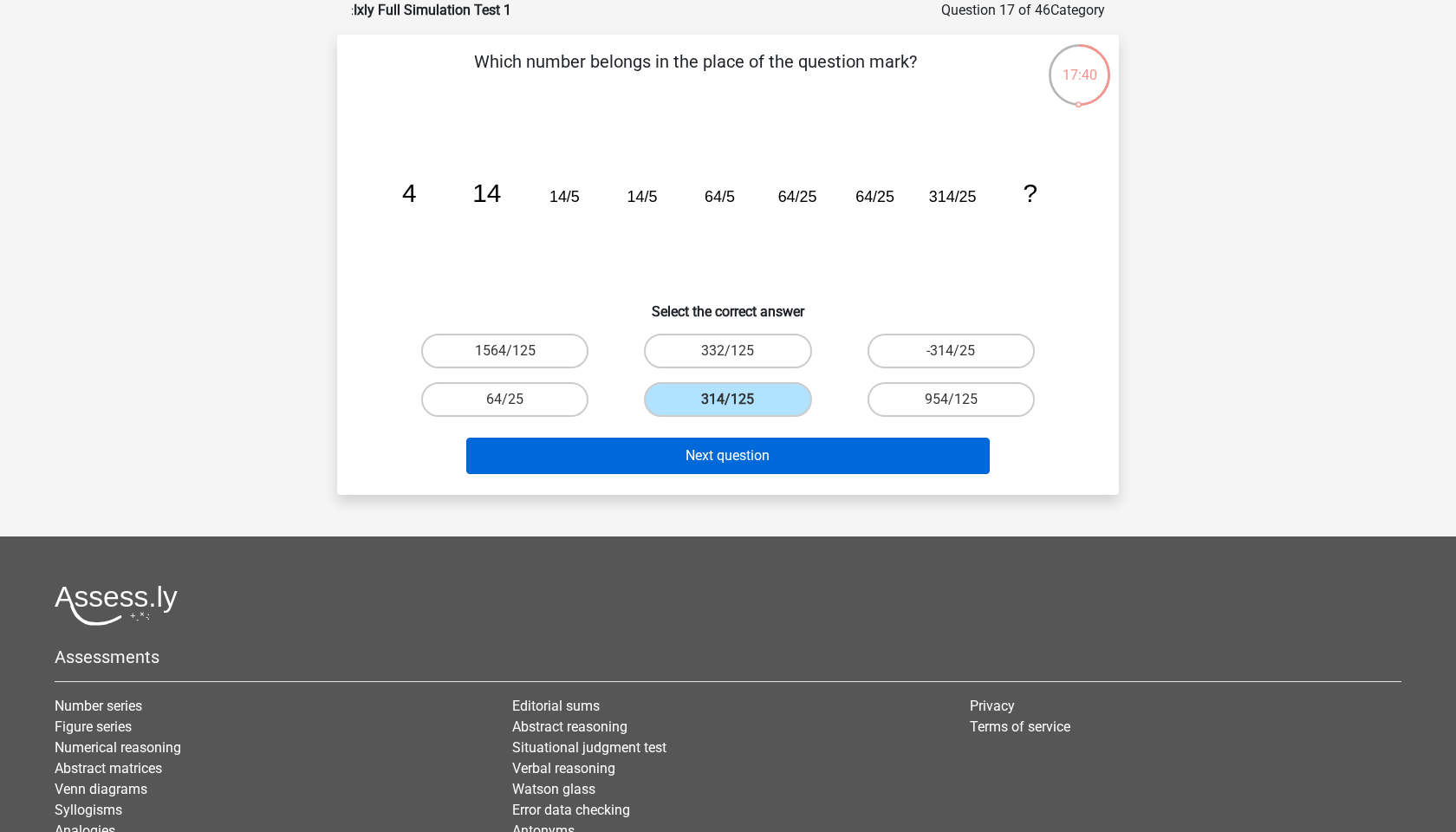
click at [693, 452] on button "Next question" at bounding box center [728, 456] width 525 height 36
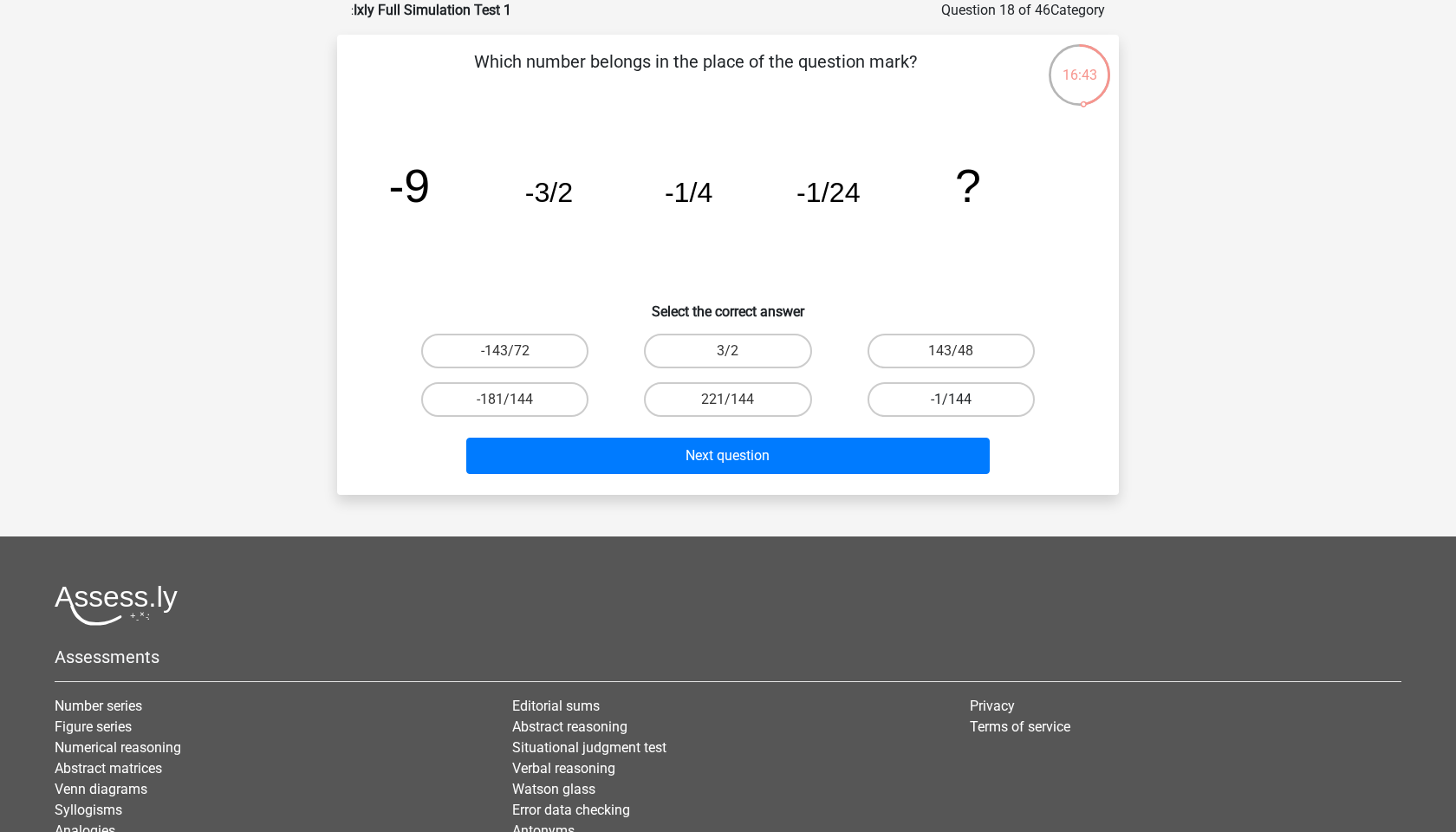
click at [913, 401] on label "-1/144" at bounding box center [951, 400] width 168 height 34
click at [950, 401] on input "-1/144" at bounding box center [956, 405] width 11 height 11
radio input "true"
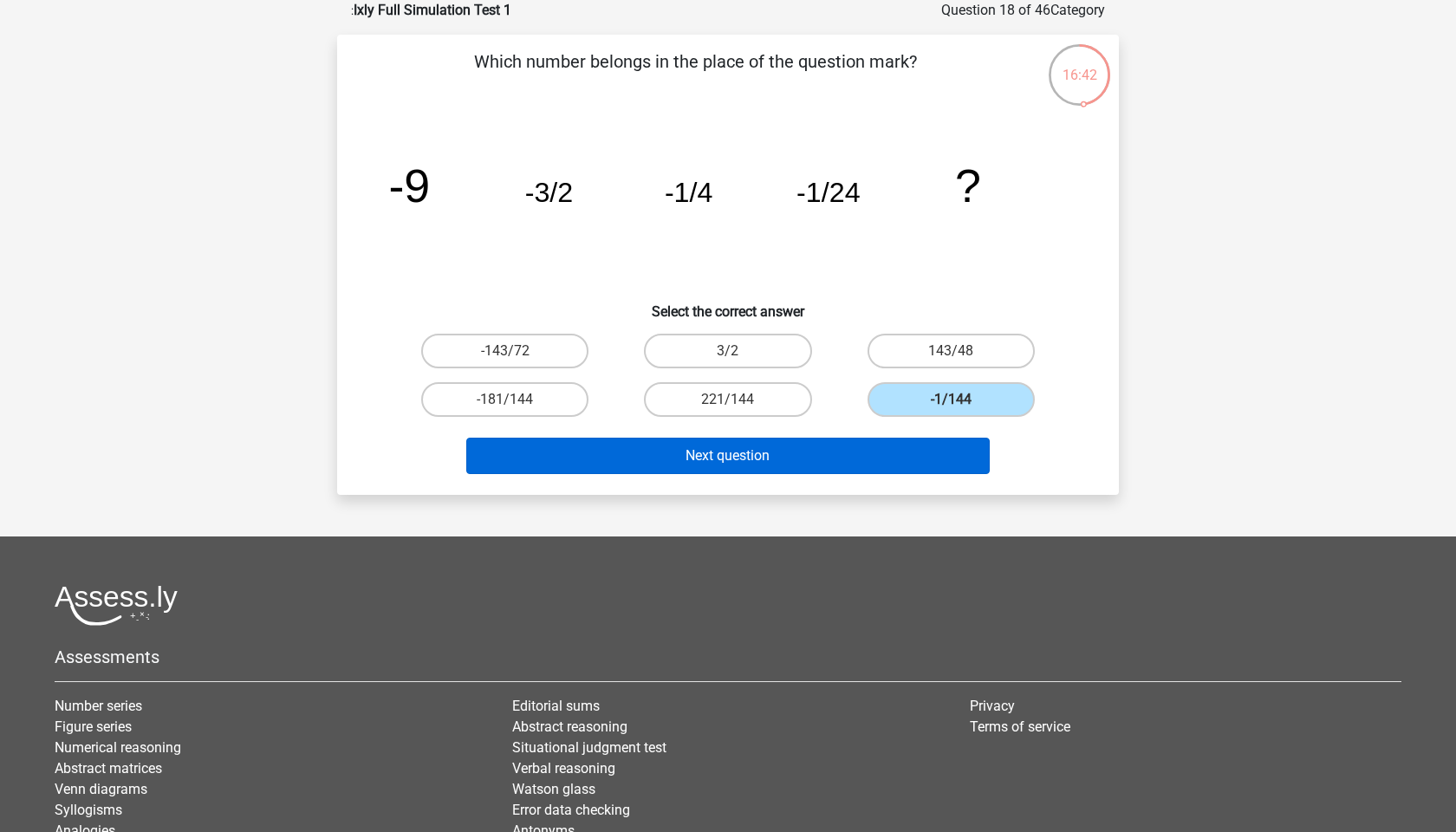
click at [769, 445] on button "Next question" at bounding box center [728, 456] width 525 height 36
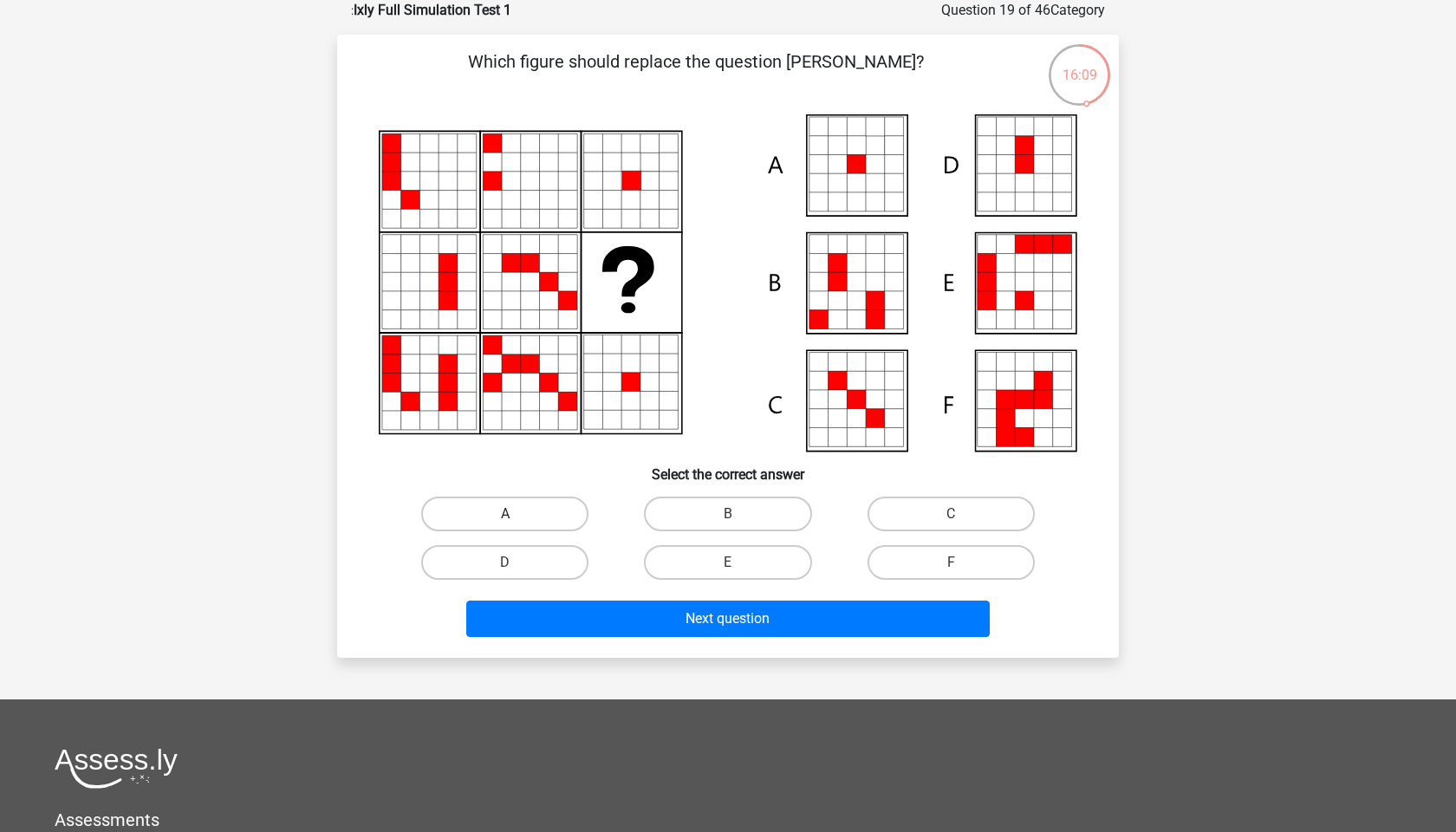
click at [534, 514] on label "A" at bounding box center [505, 514] width 168 height 34
click at [516, 514] on input "A" at bounding box center [511, 519] width 11 height 11
radio input "true"
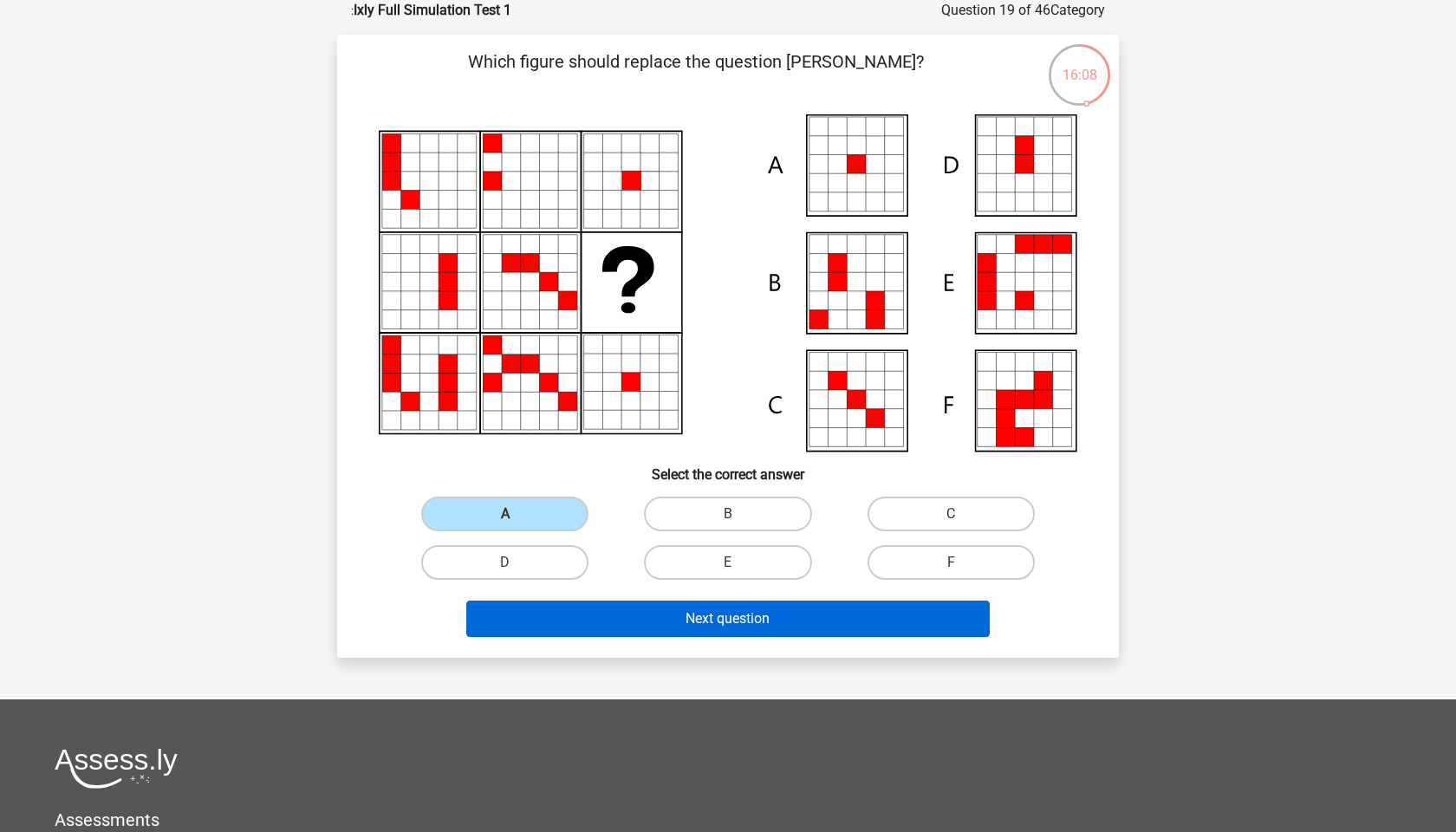
click at [685, 615] on button "Next question" at bounding box center [728, 619] width 525 height 36
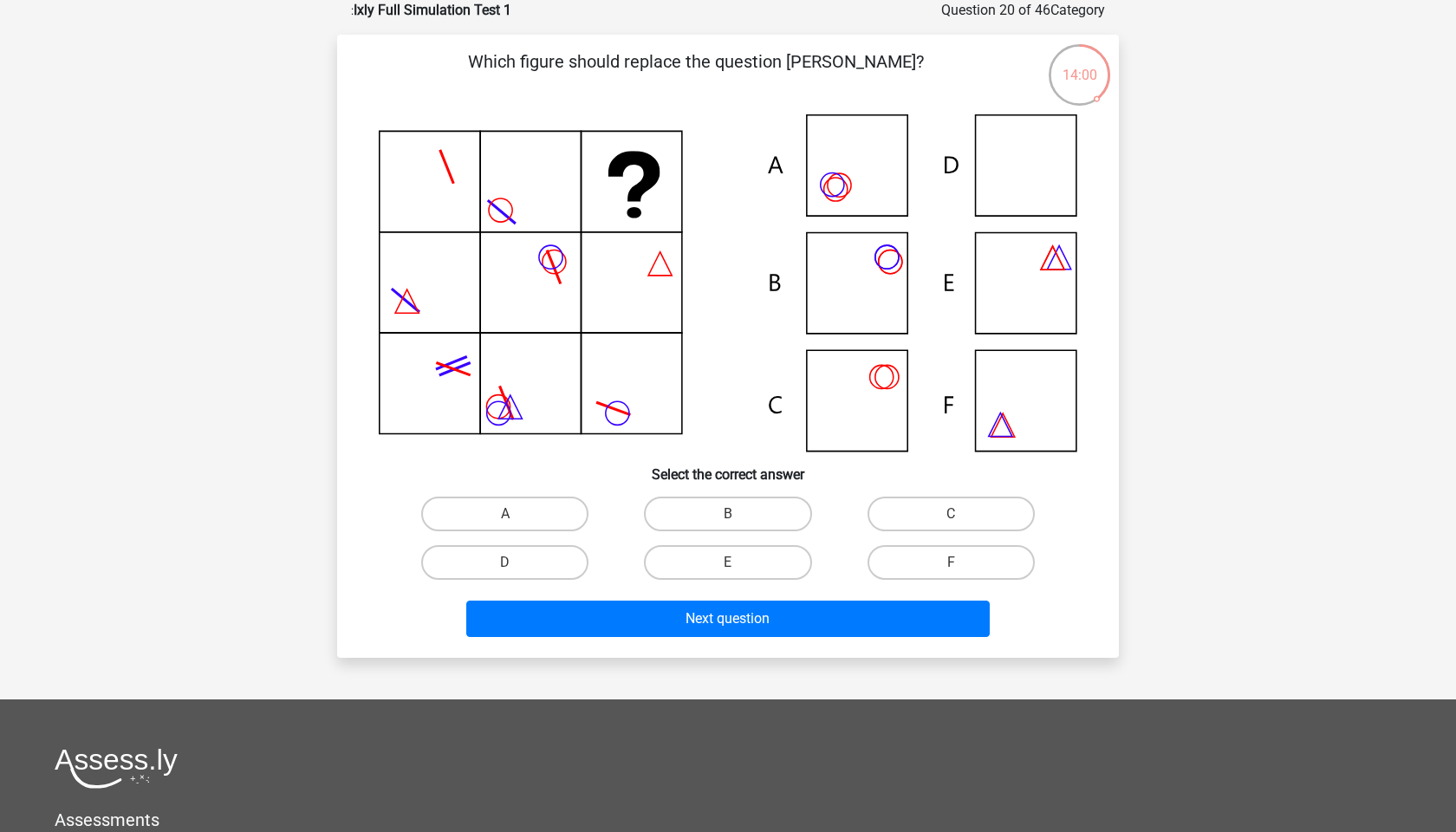
click at [844, 189] on icon at bounding box center [833, 185] width 24 height 24
click at [545, 518] on label "A" at bounding box center [505, 514] width 168 height 34
click at [516, 518] on input "A" at bounding box center [511, 519] width 11 height 11
radio input "true"
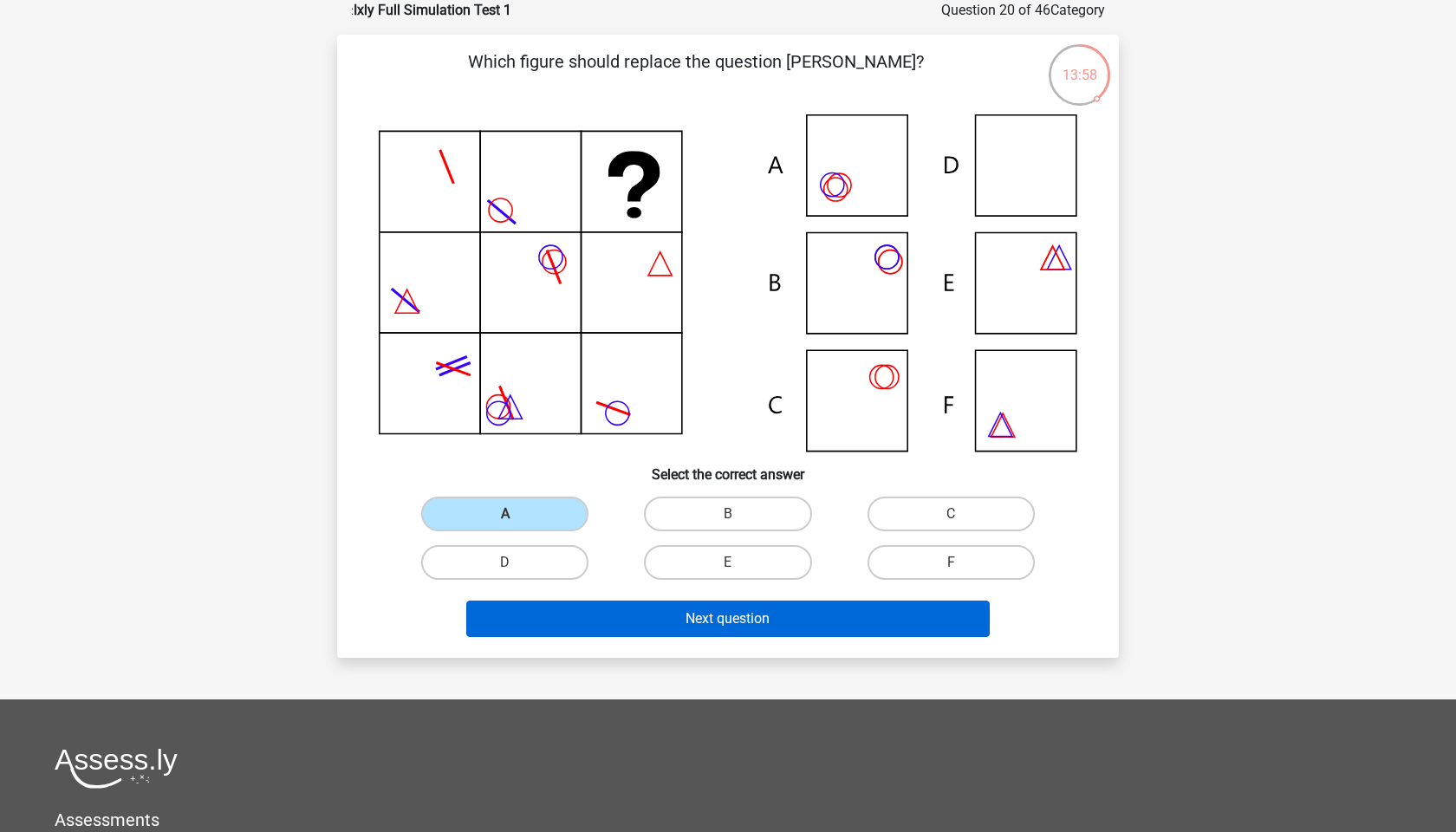
click at [668, 612] on button "Next question" at bounding box center [728, 619] width 525 height 36
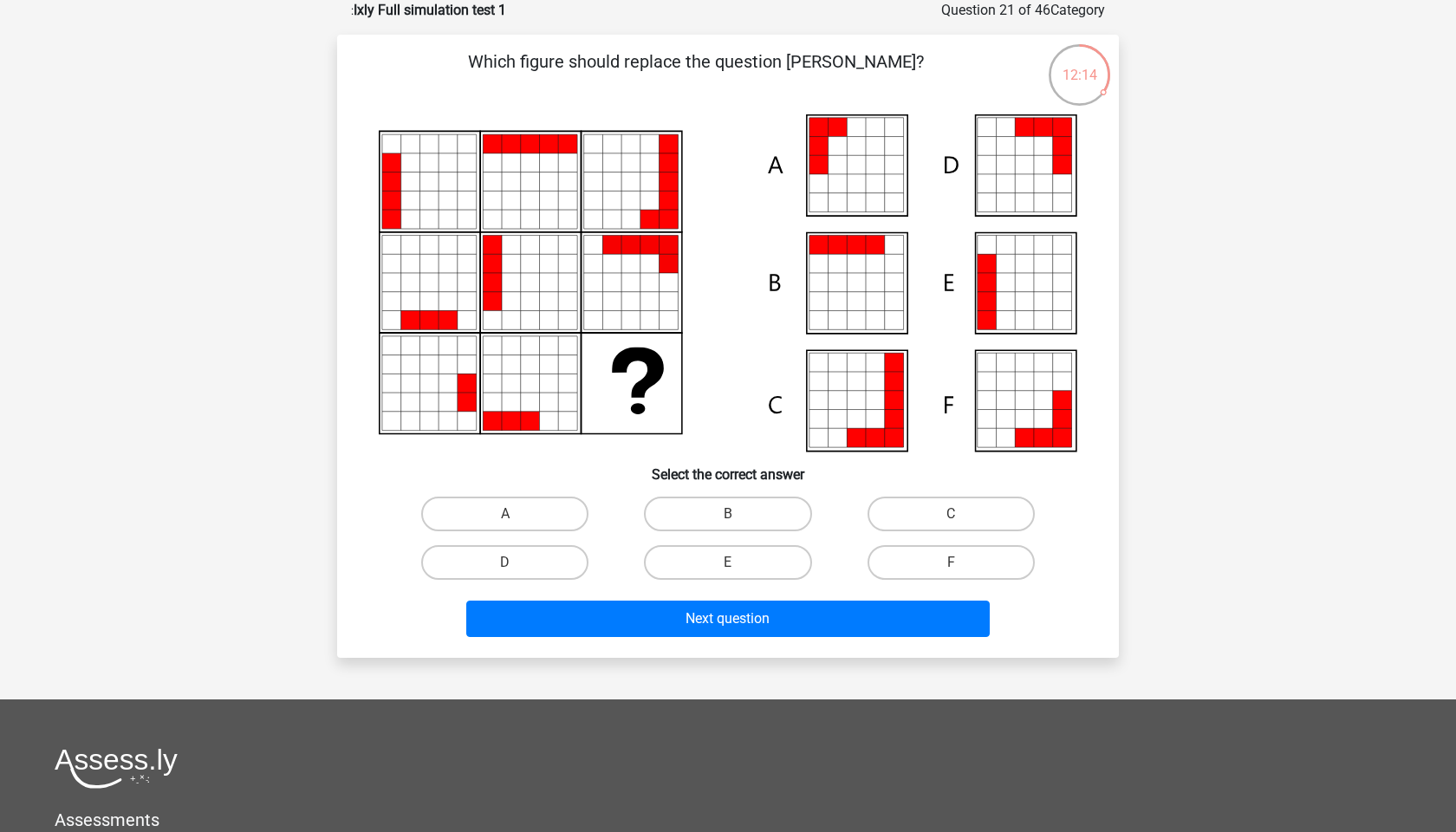
click at [821, 143] on icon at bounding box center [818, 146] width 19 height 19
click at [500, 516] on label "A" at bounding box center [505, 514] width 168 height 34
click at [506, 516] on input "A" at bounding box center [511, 519] width 11 height 11
radio input "true"
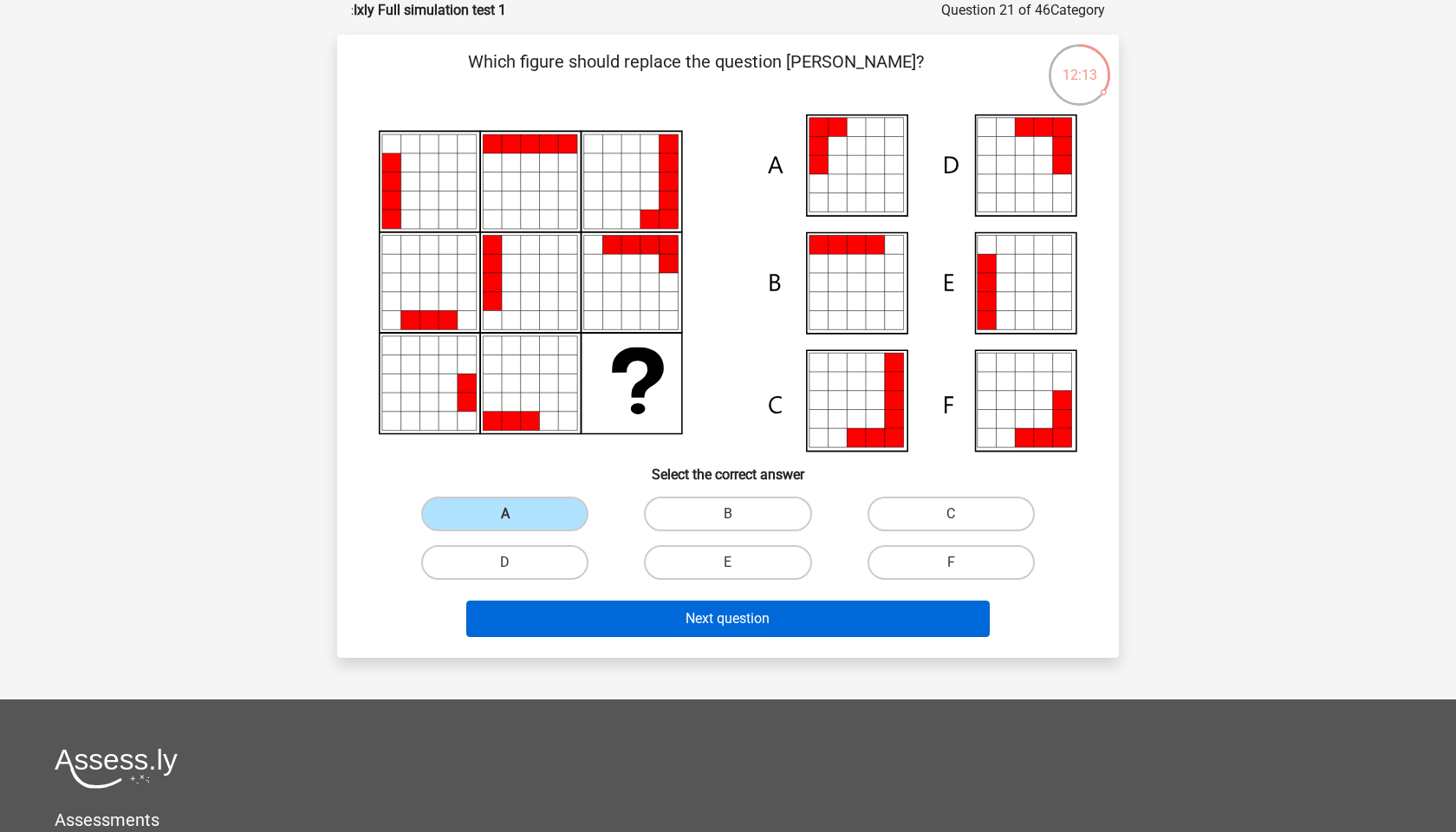
click at [656, 624] on button "Next question" at bounding box center [728, 619] width 525 height 36
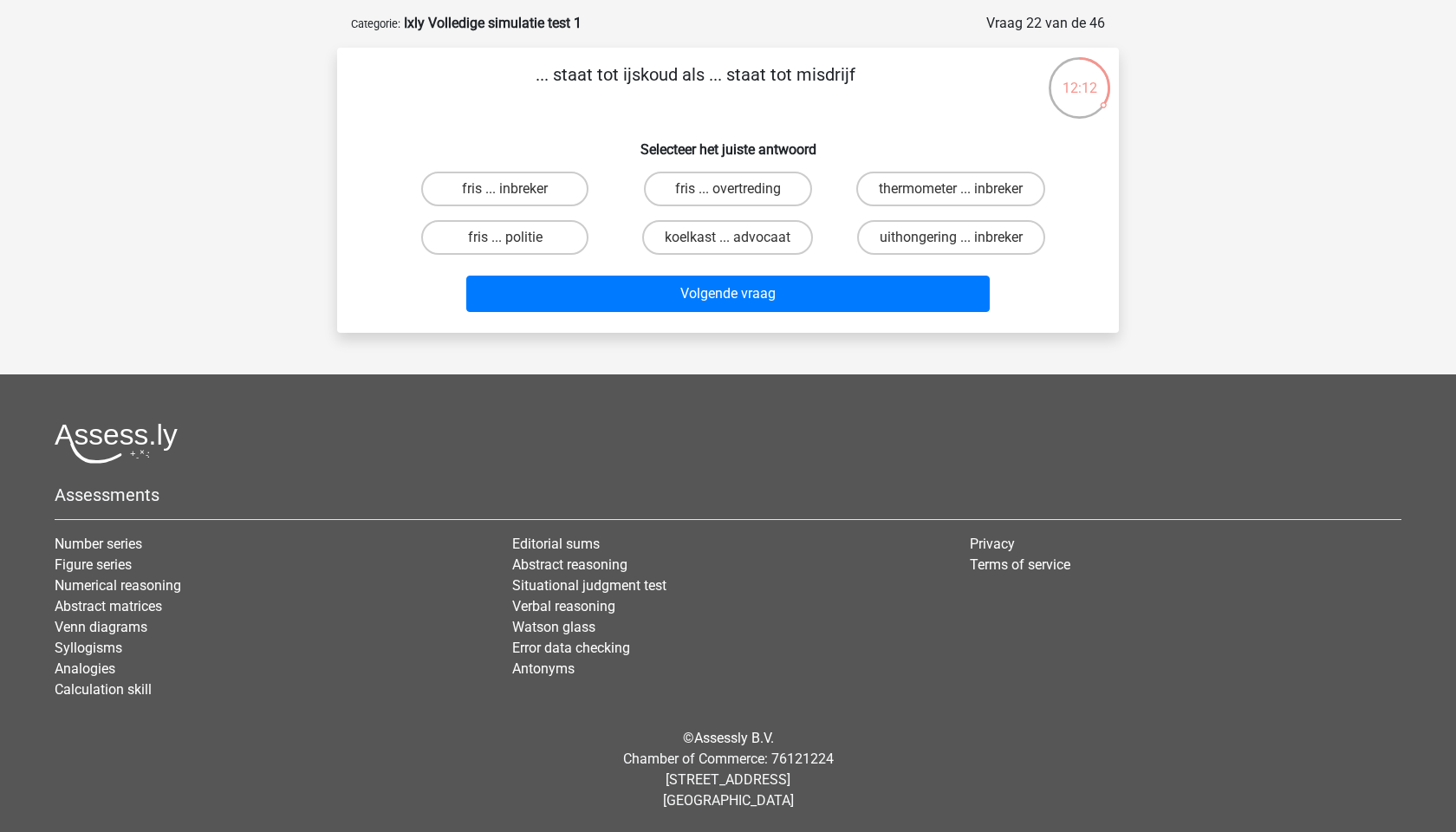
scroll to position [73, 0]
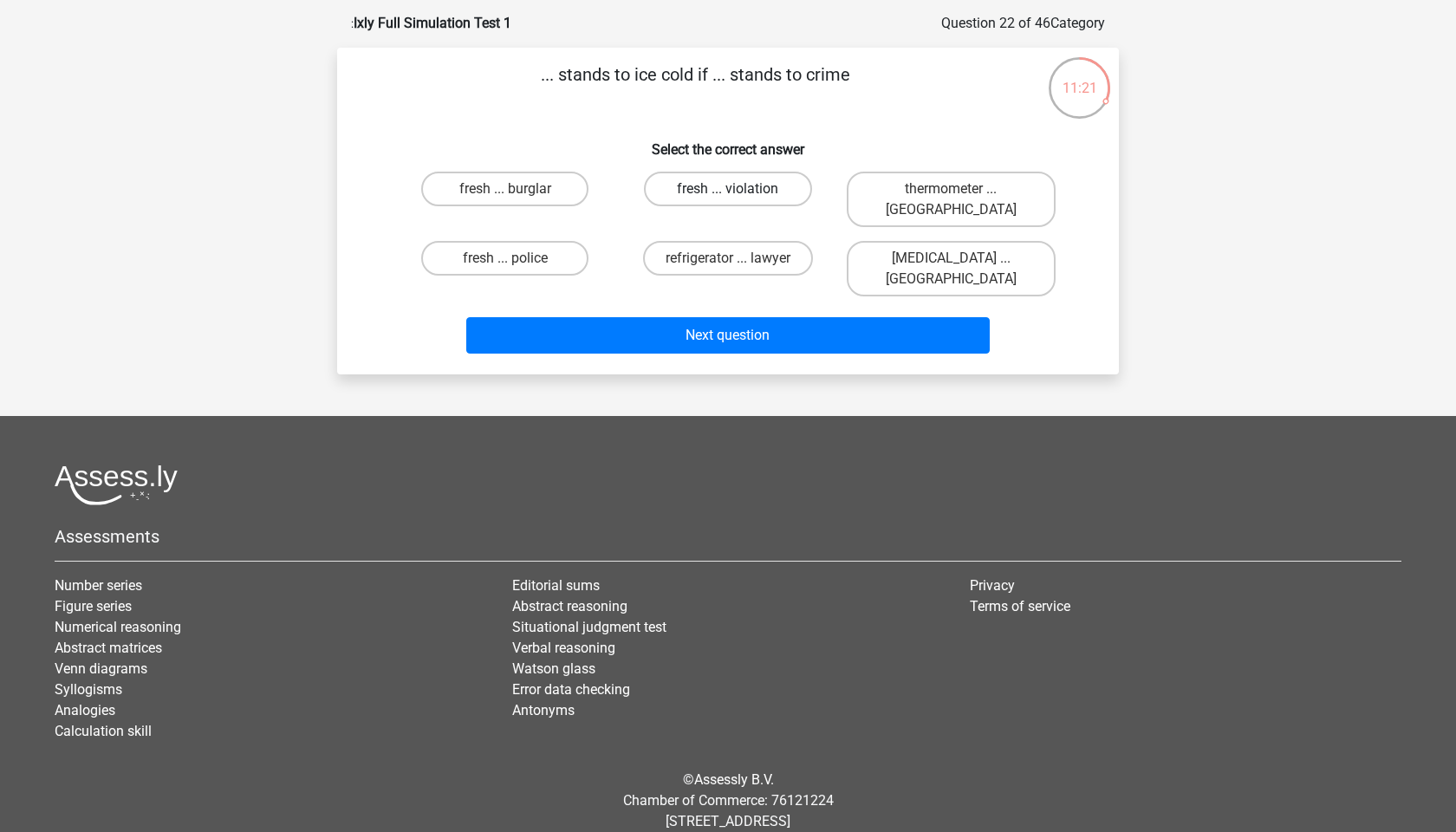
click at [719, 188] on label "fresh ... violation" at bounding box center [728, 189] width 168 height 34
click at [728, 189] on input "fresh ... violation" at bounding box center [734, 195] width 11 height 11
radio input "true"
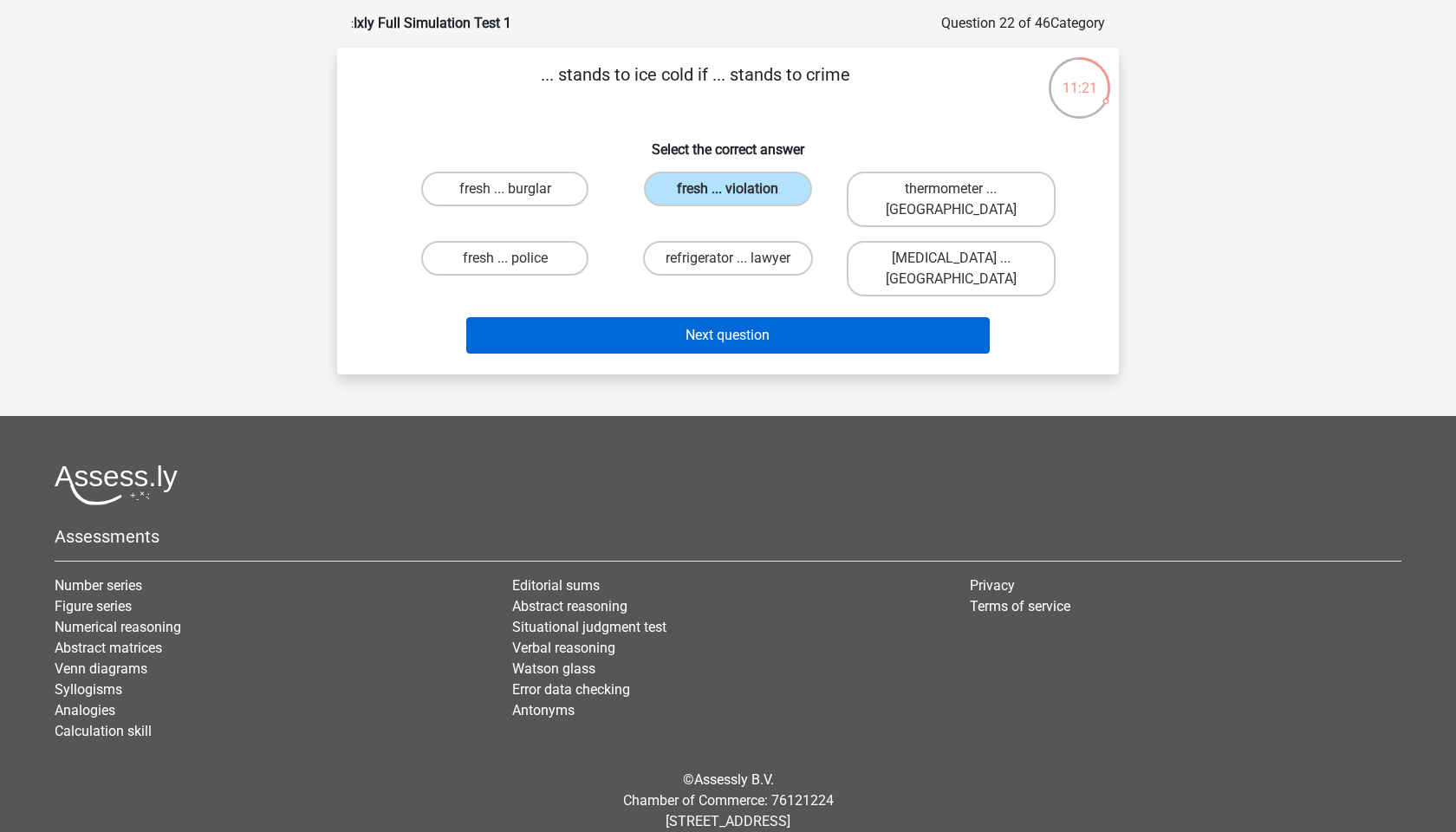
click at [707, 317] on button "Next question" at bounding box center [728, 335] width 525 height 36
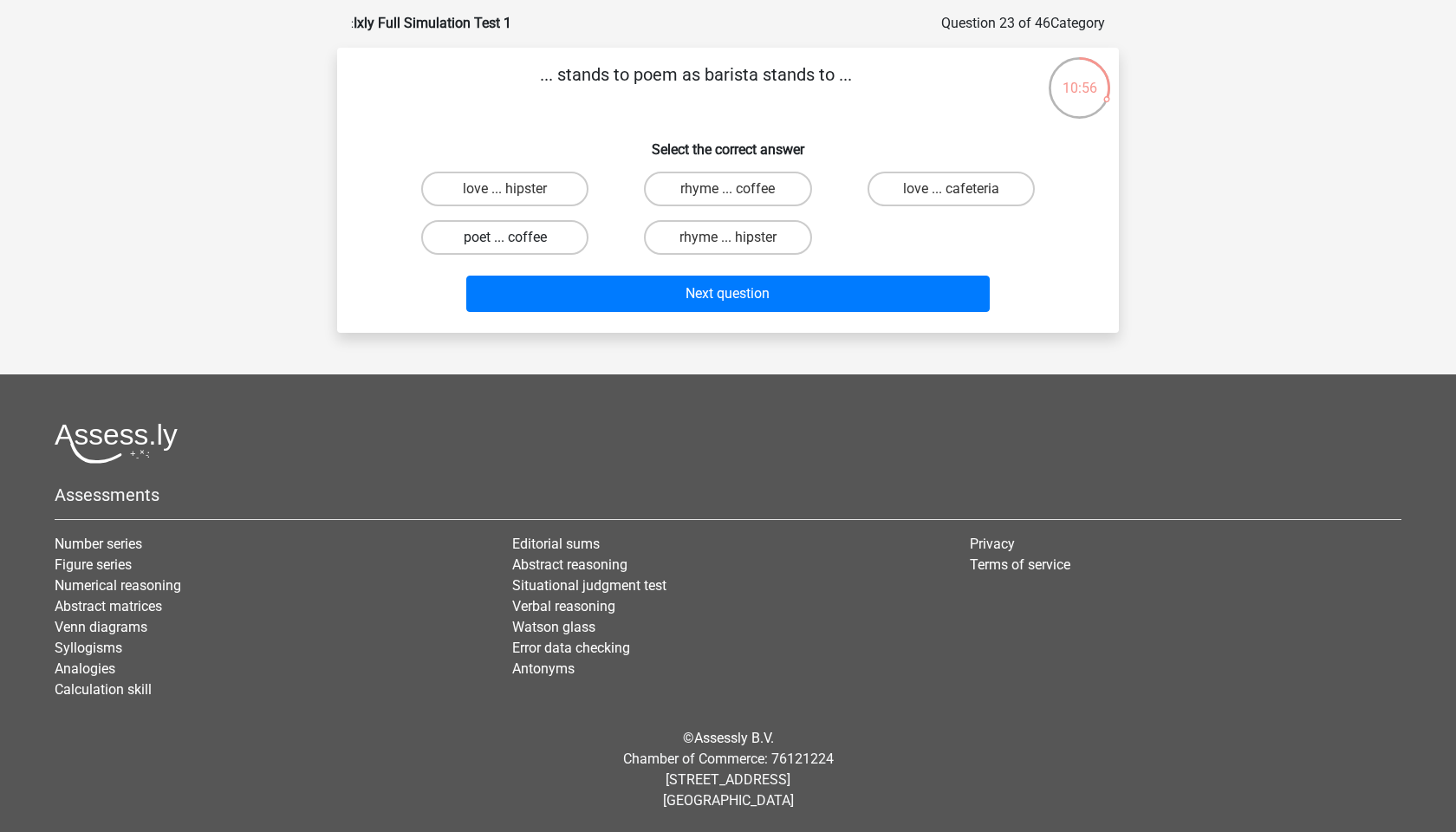
click at [504, 242] on label "poet ... coffee" at bounding box center [505, 237] width 168 height 34
click at [506, 242] on input "poet ... coffee" at bounding box center [511, 243] width 11 height 11
radio input "true"
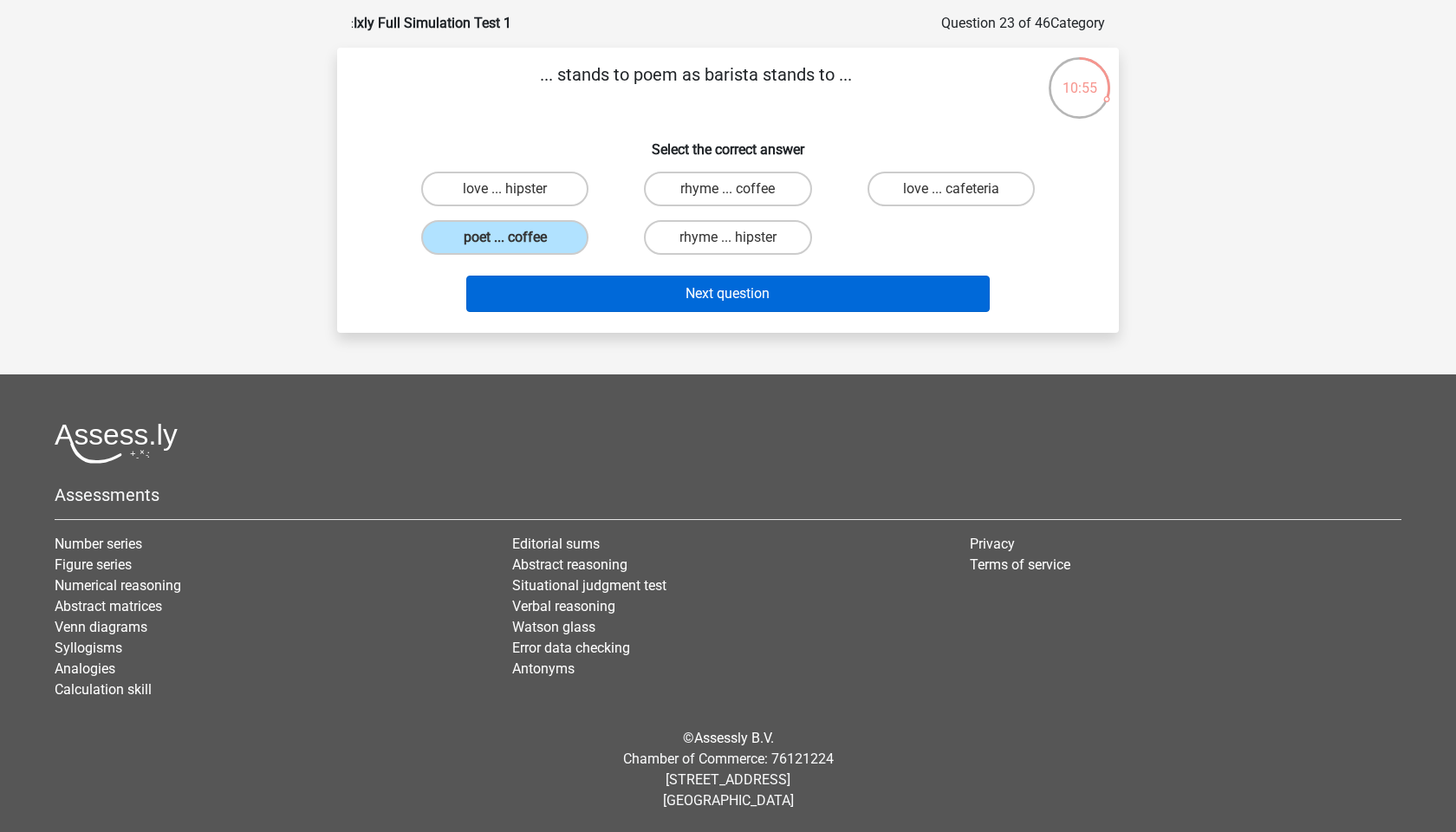
click at [687, 293] on button "Next question" at bounding box center [728, 294] width 525 height 36
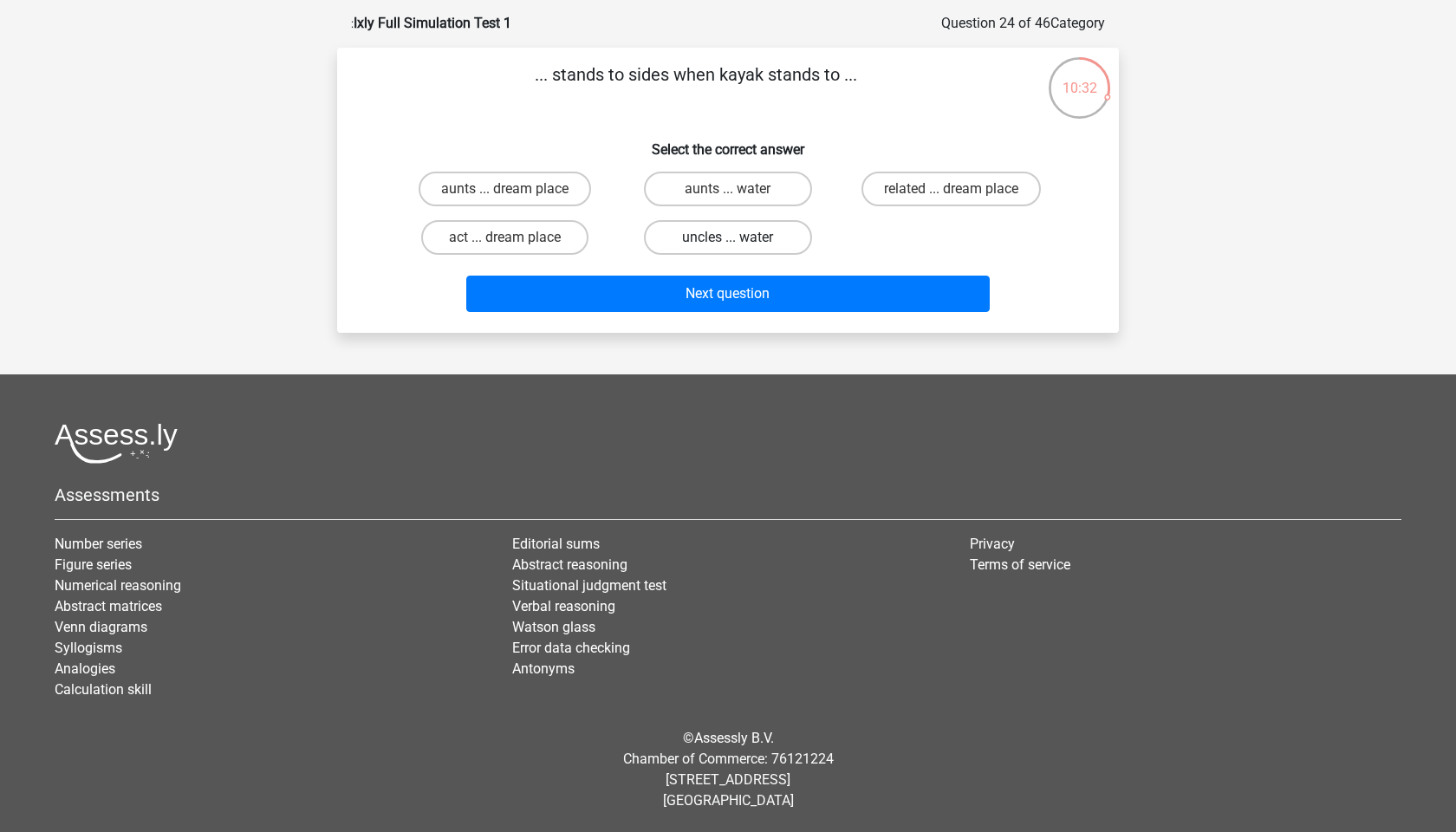
click at [754, 240] on label "uncles ... water" at bounding box center [728, 237] width 168 height 34
click at [739, 240] on input "uncles ... water" at bounding box center [734, 243] width 11 height 11
radio input "true"
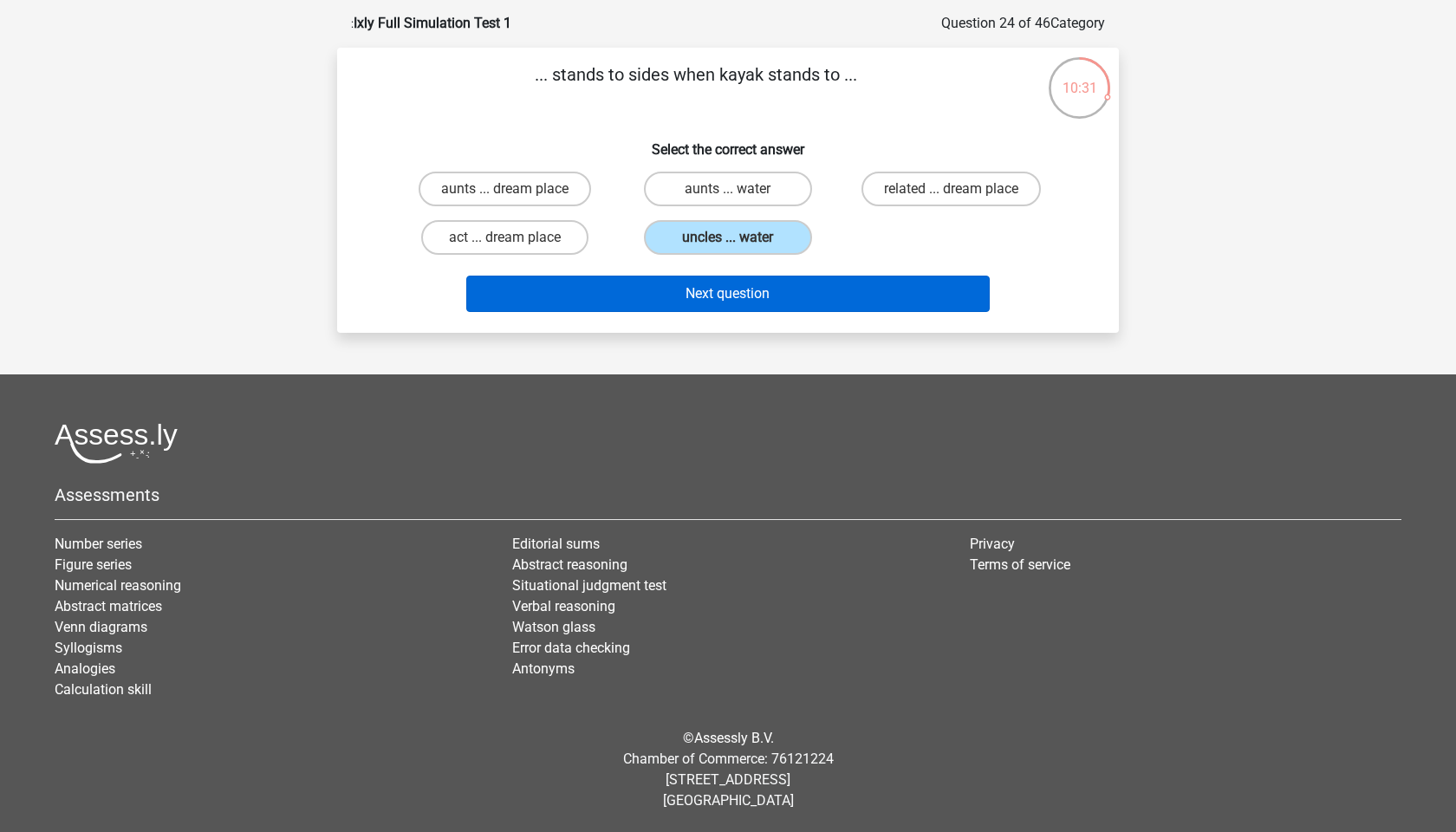
click at [747, 290] on button "Next question" at bounding box center [728, 294] width 525 height 36
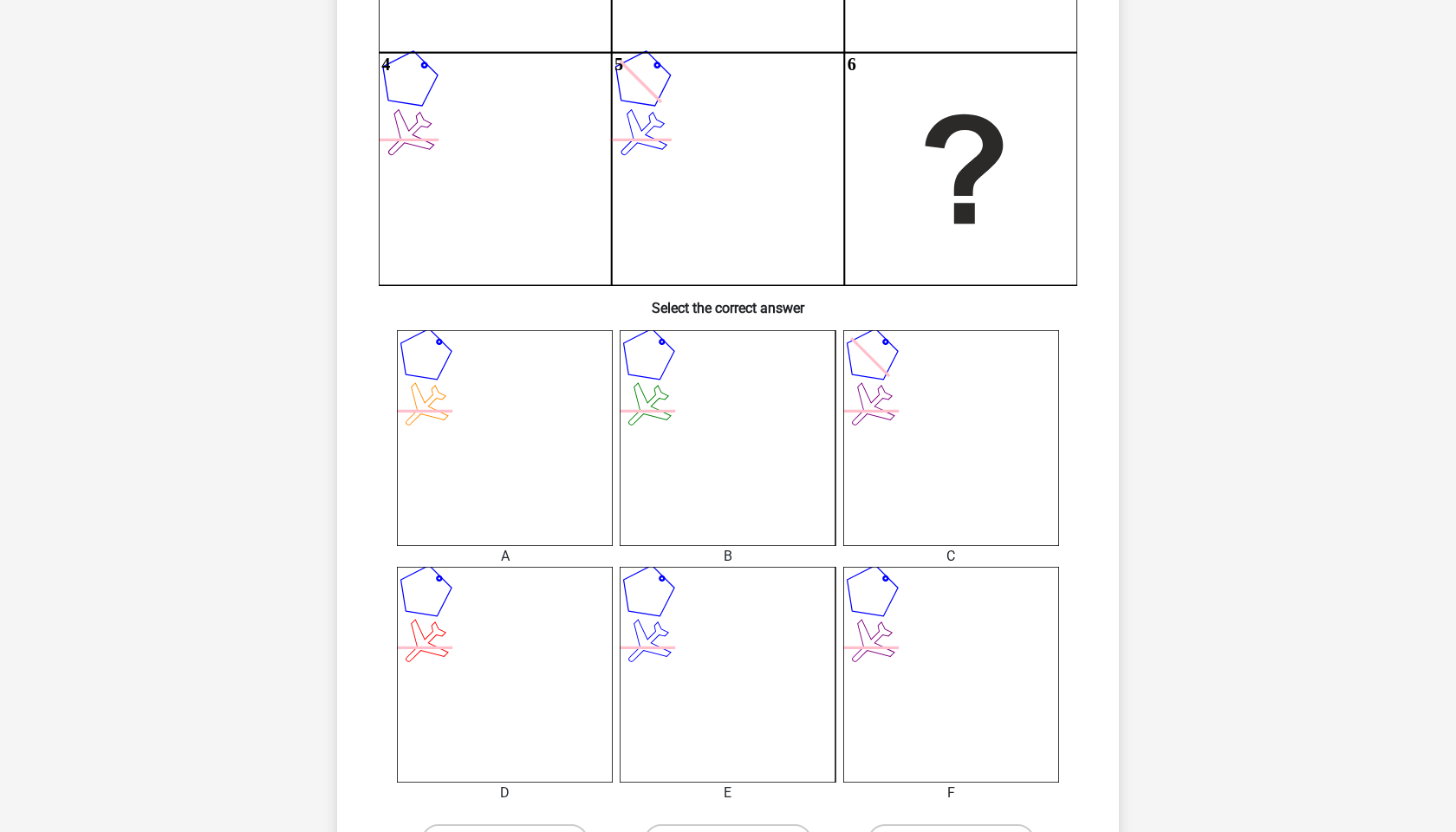
scroll to position [487, 0]
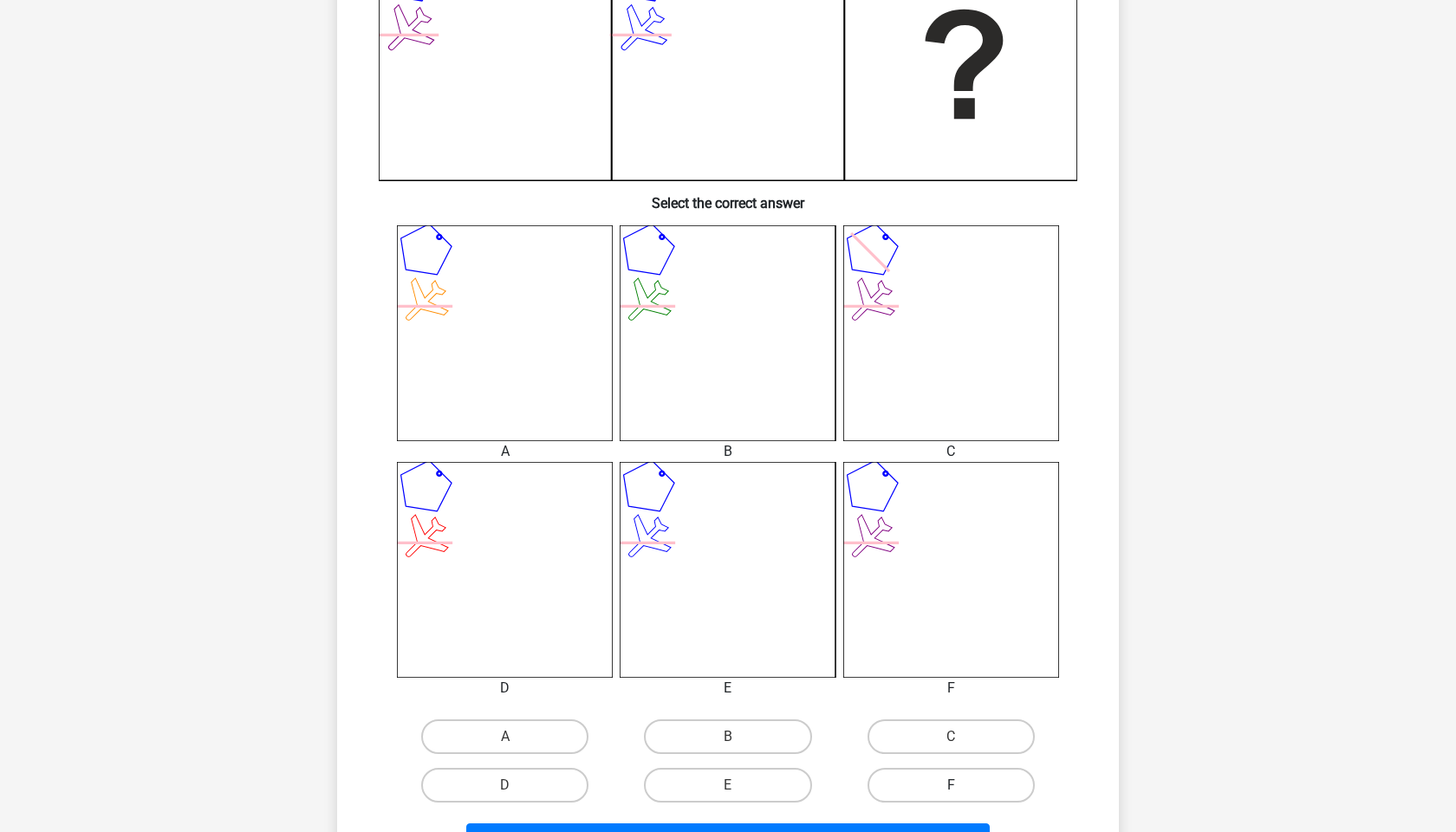
click at [937, 785] on label "F" at bounding box center [951, 786] width 168 height 34
click at [950, 786] on input "F" at bounding box center [956, 791] width 11 height 11
radio input "true"
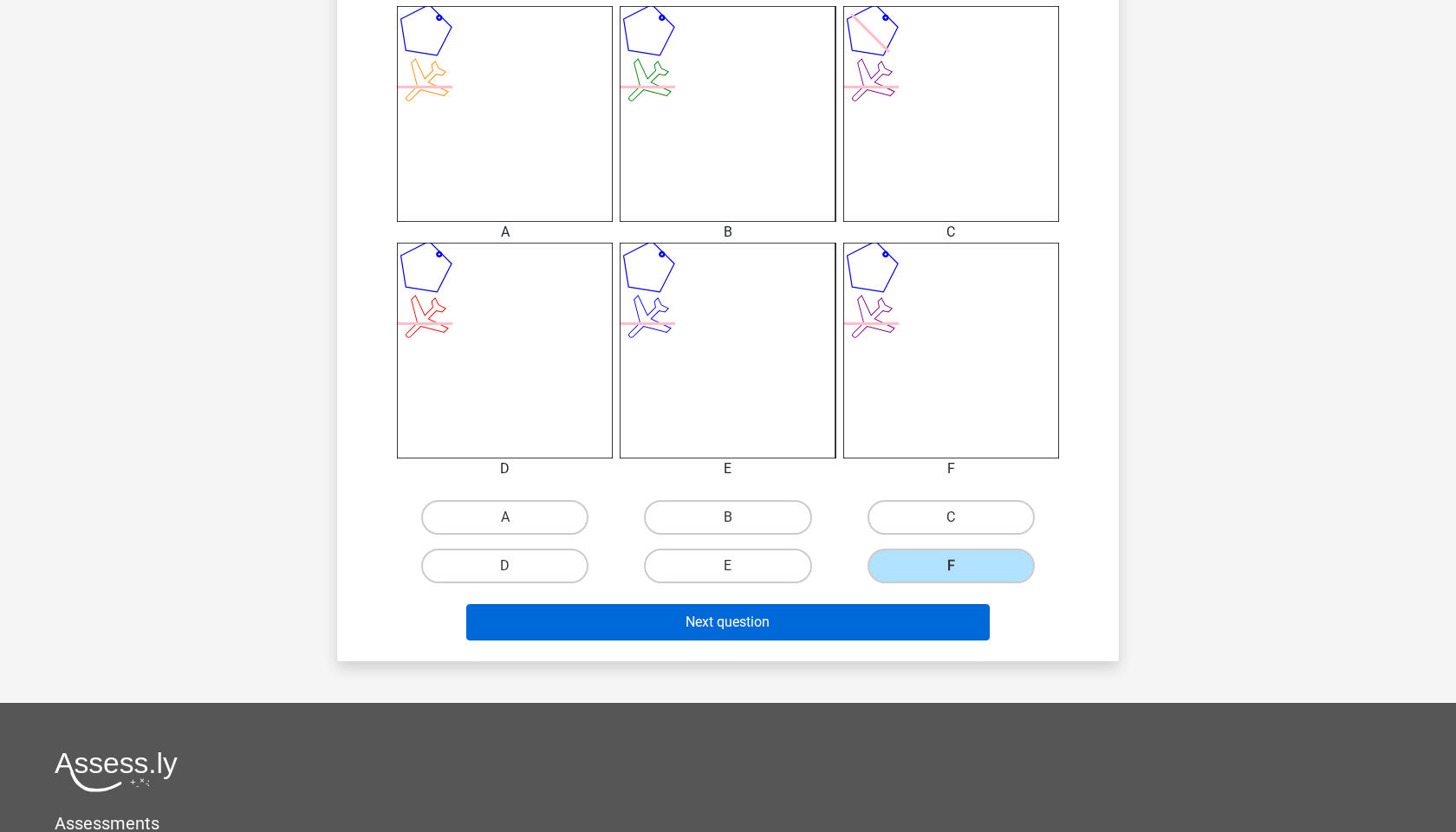
click at [834, 634] on button "Next question" at bounding box center [728, 623] width 525 height 36
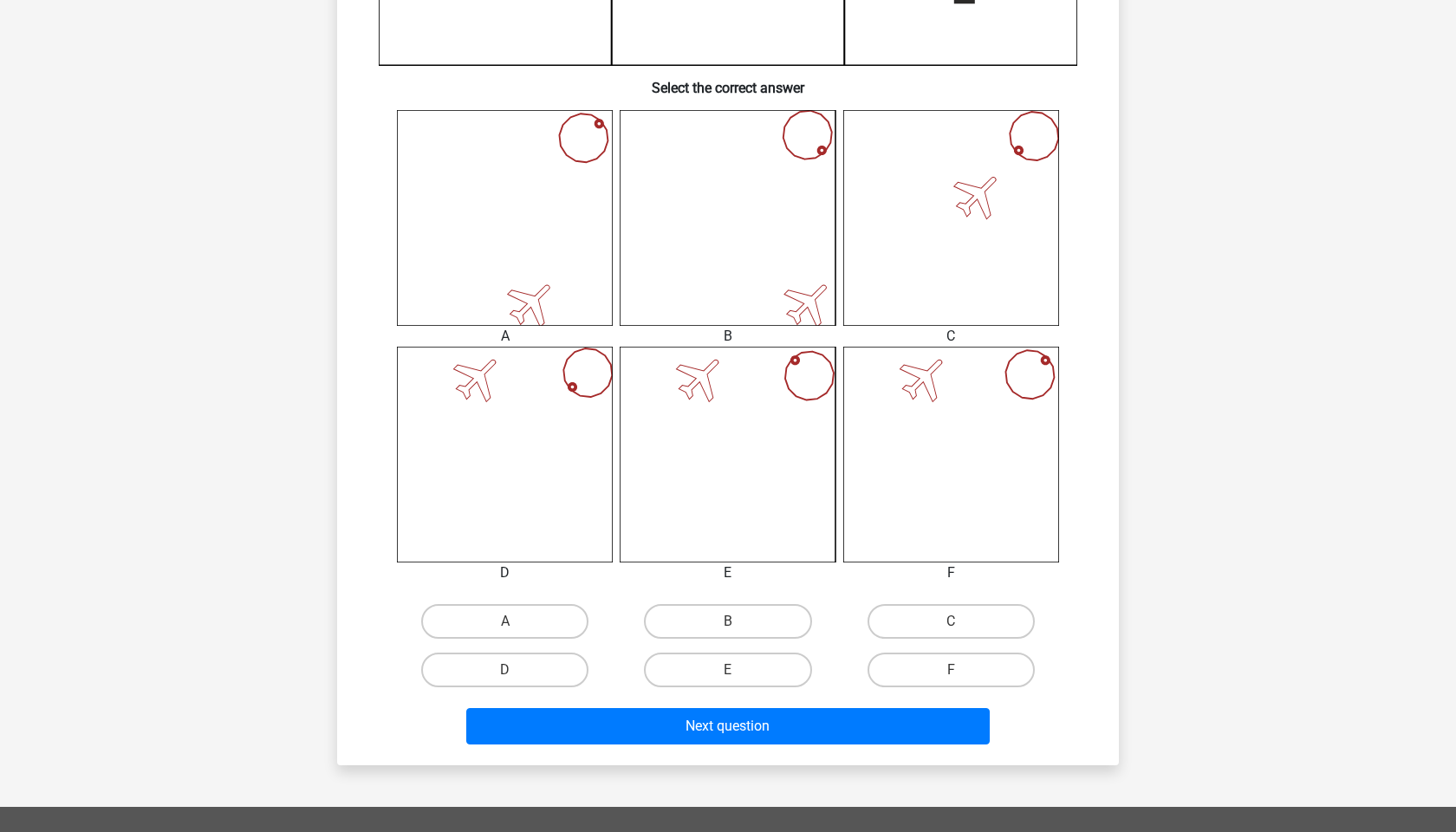
scroll to position [626, 0]
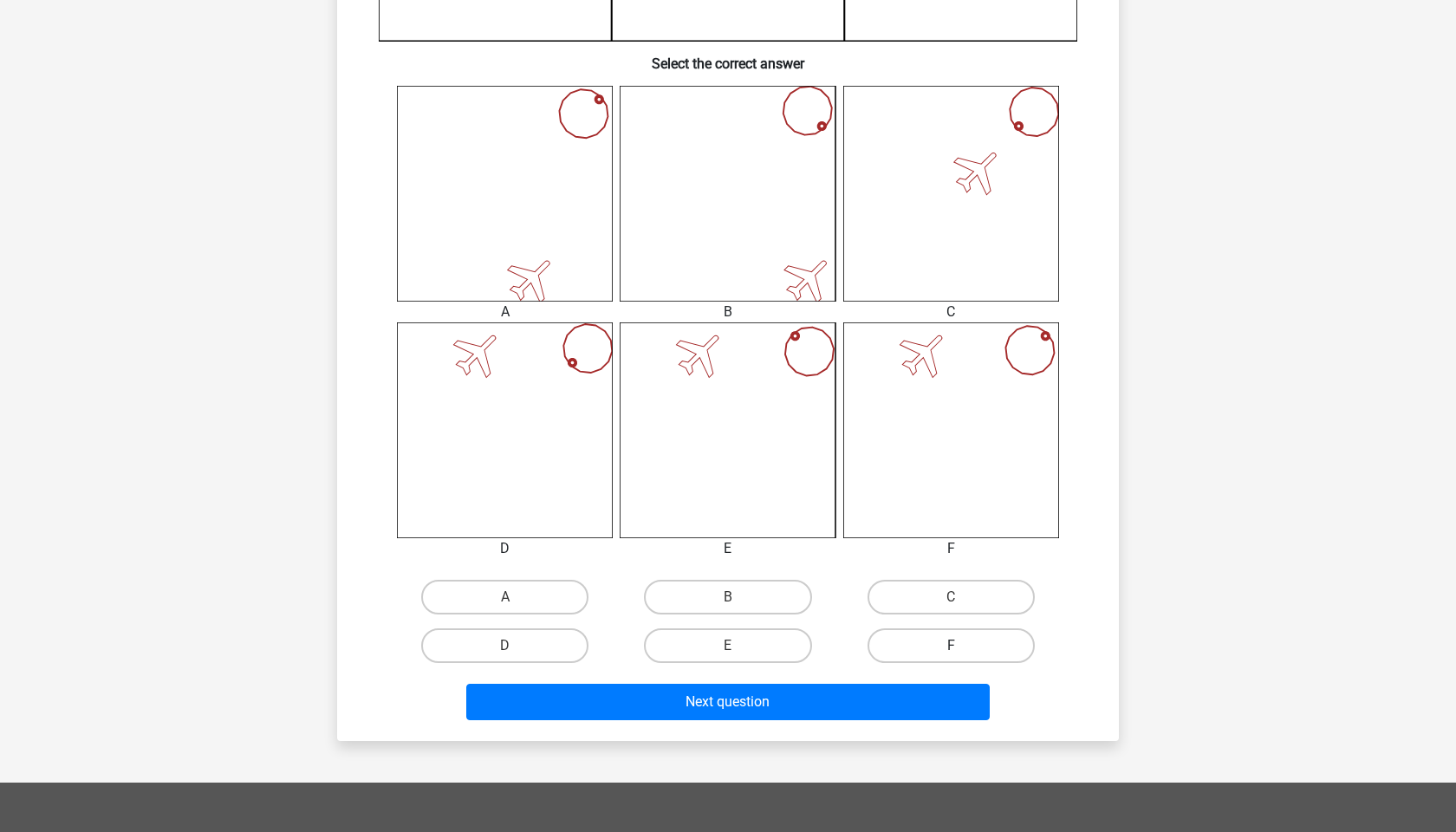
click at [918, 644] on label "F" at bounding box center [951, 646] width 168 height 34
click at [950, 646] on input "F" at bounding box center [956, 652] width 11 height 11
radio input "true"
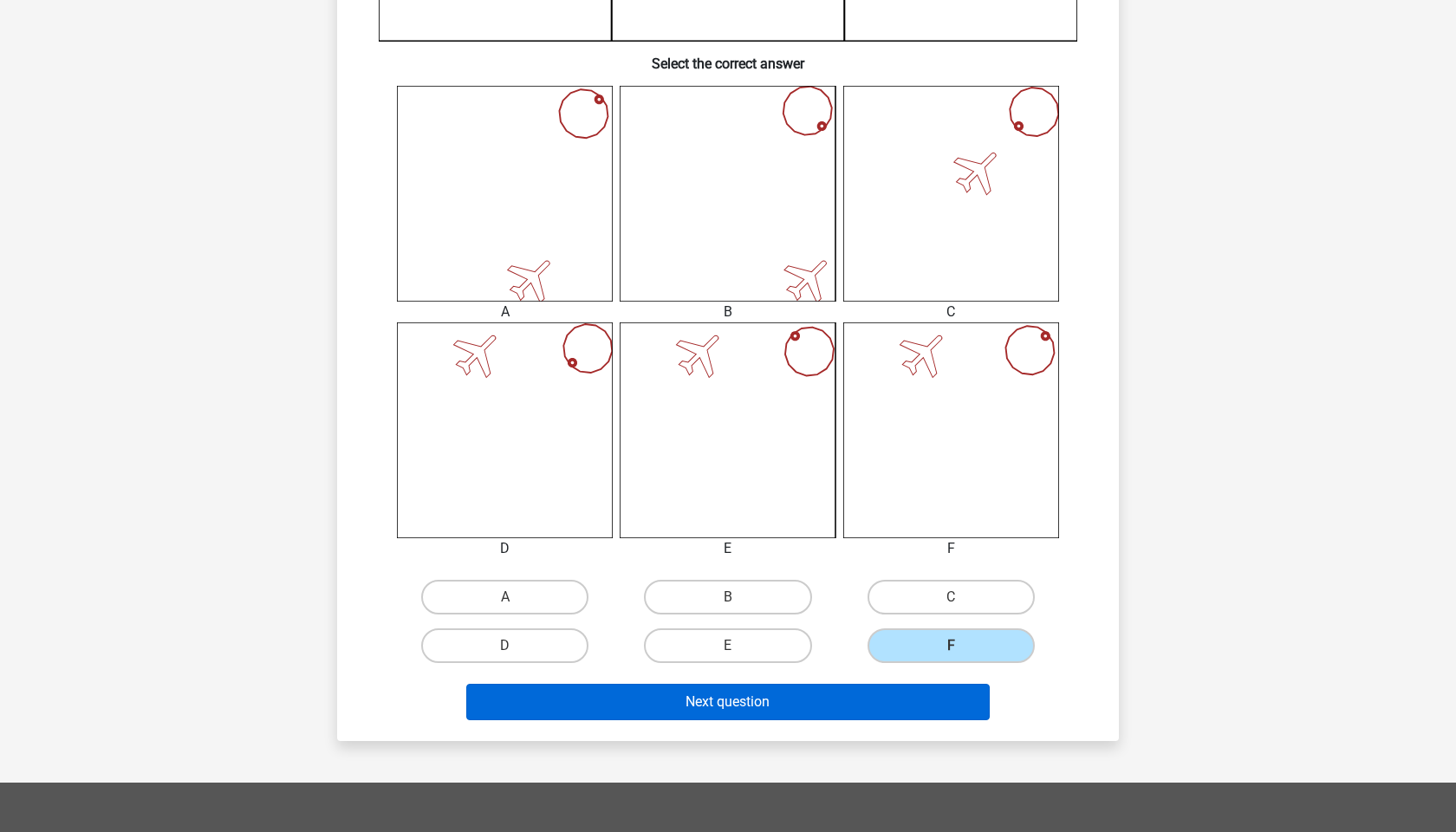
click at [780, 720] on button "Next question" at bounding box center [728, 702] width 525 height 36
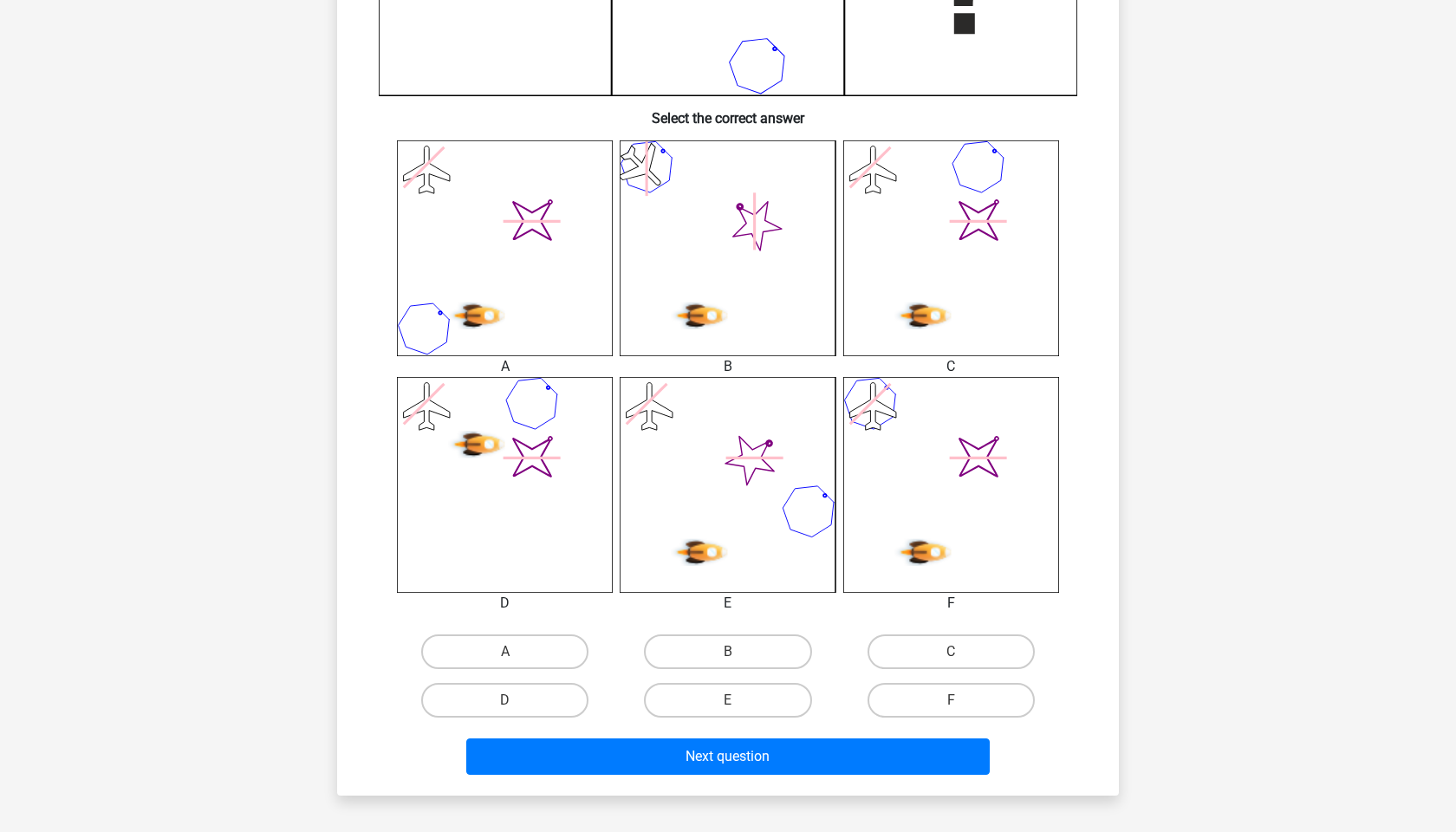
scroll to position [566, 0]
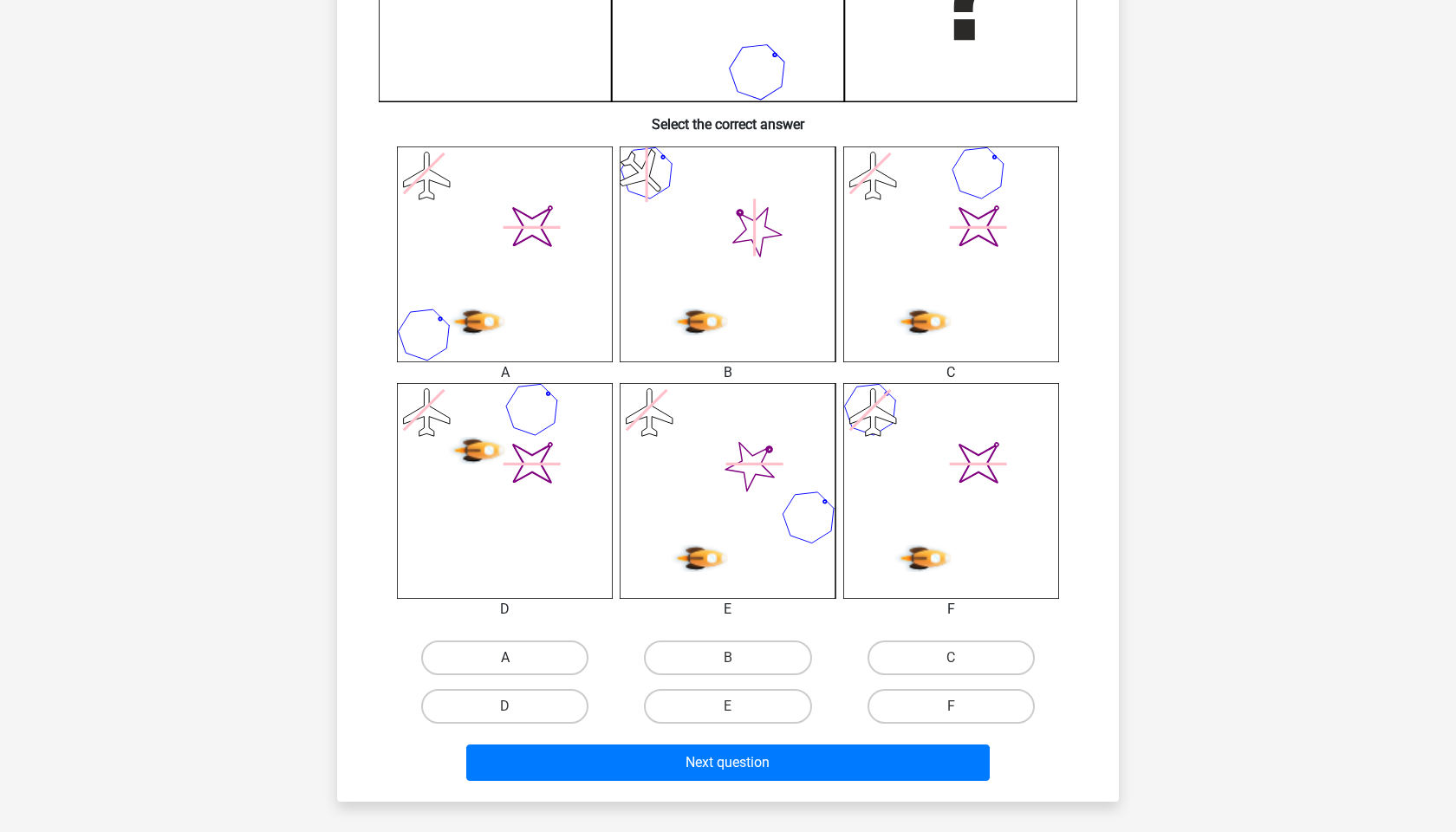
click at [514, 654] on label "A" at bounding box center [505, 658] width 168 height 34
click at [514, 658] on input "A" at bounding box center [511, 663] width 11 height 11
radio input "true"
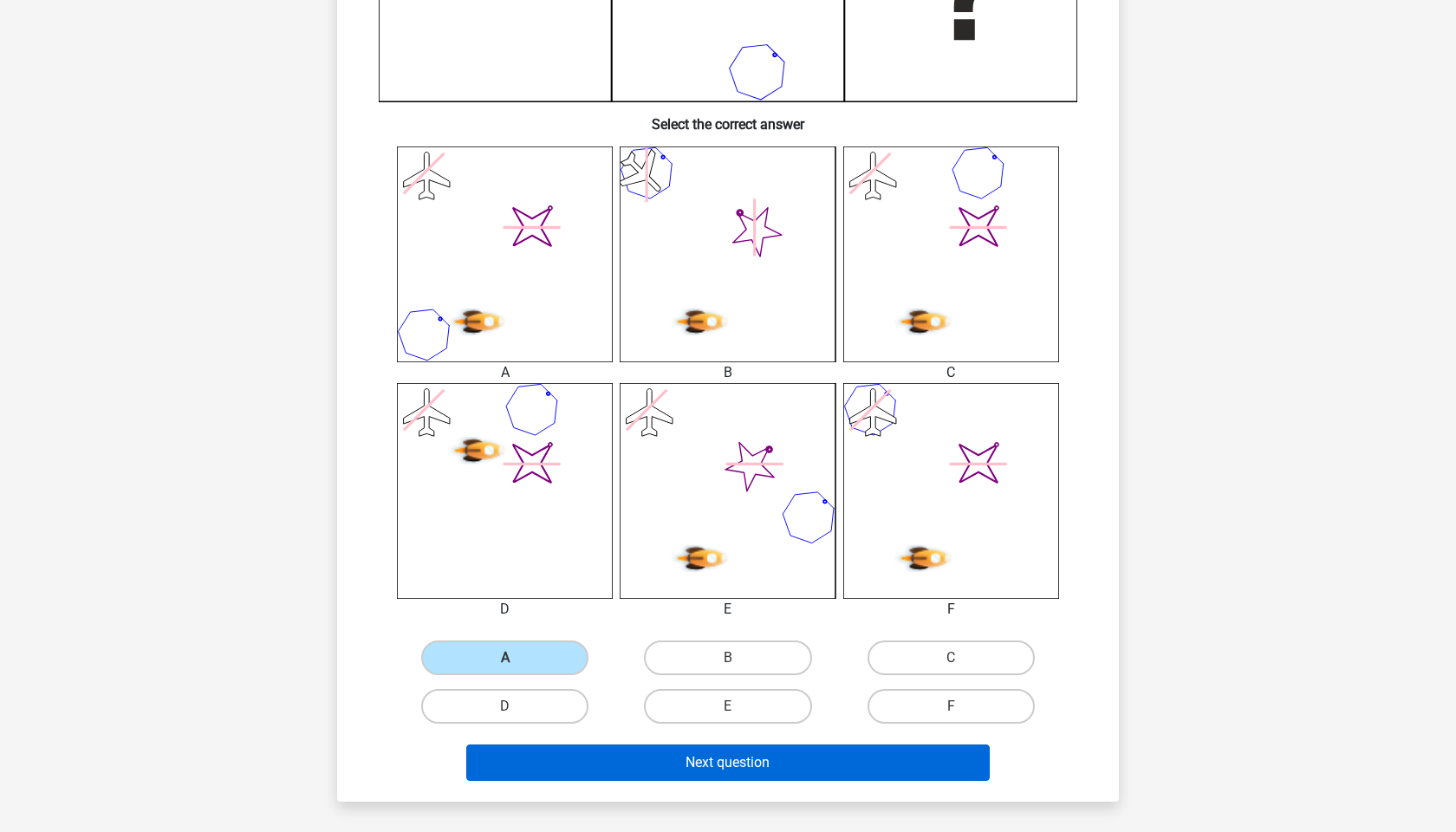
click at [676, 769] on button "Next question" at bounding box center [728, 763] width 525 height 36
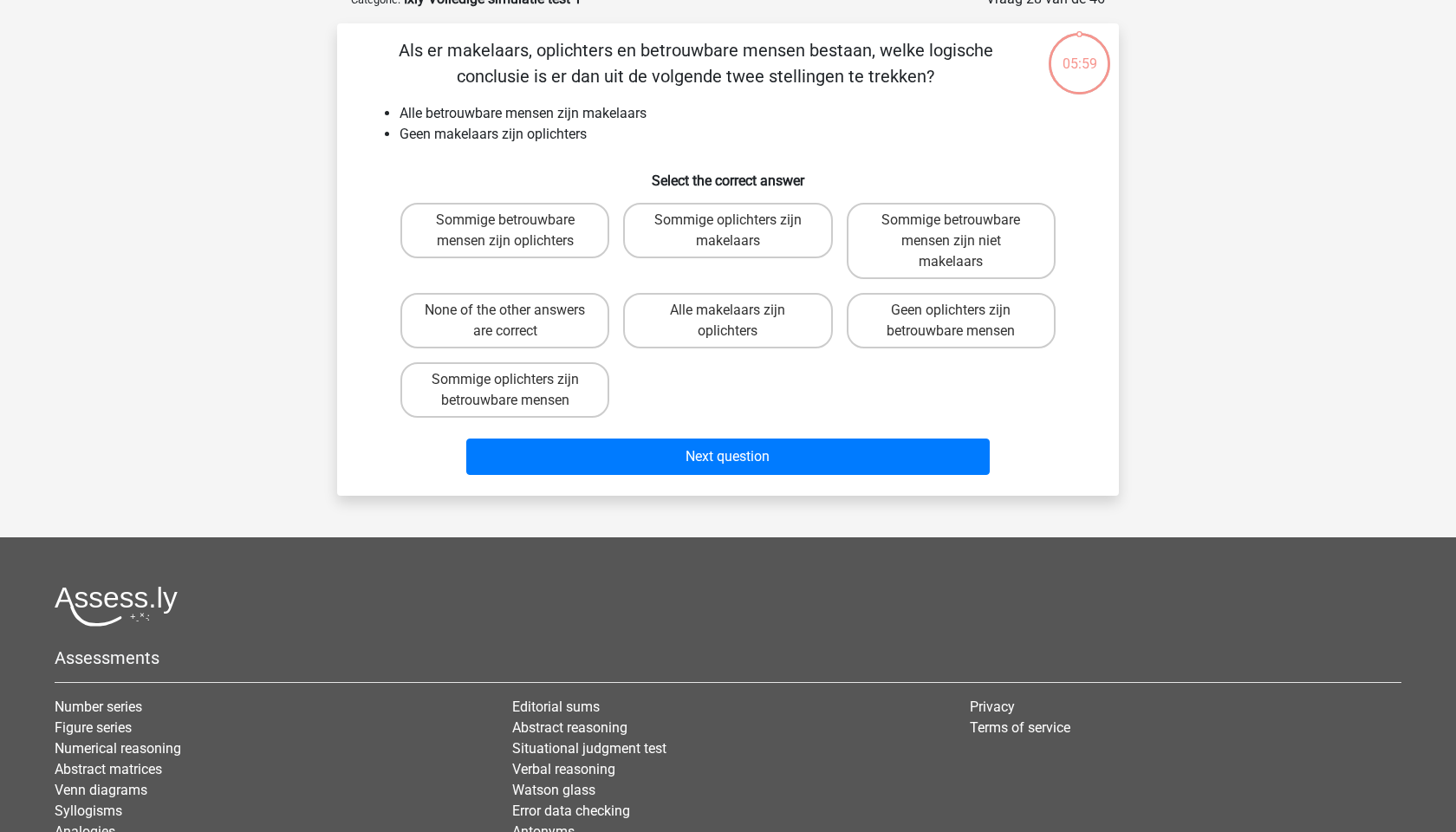
scroll to position [87, 0]
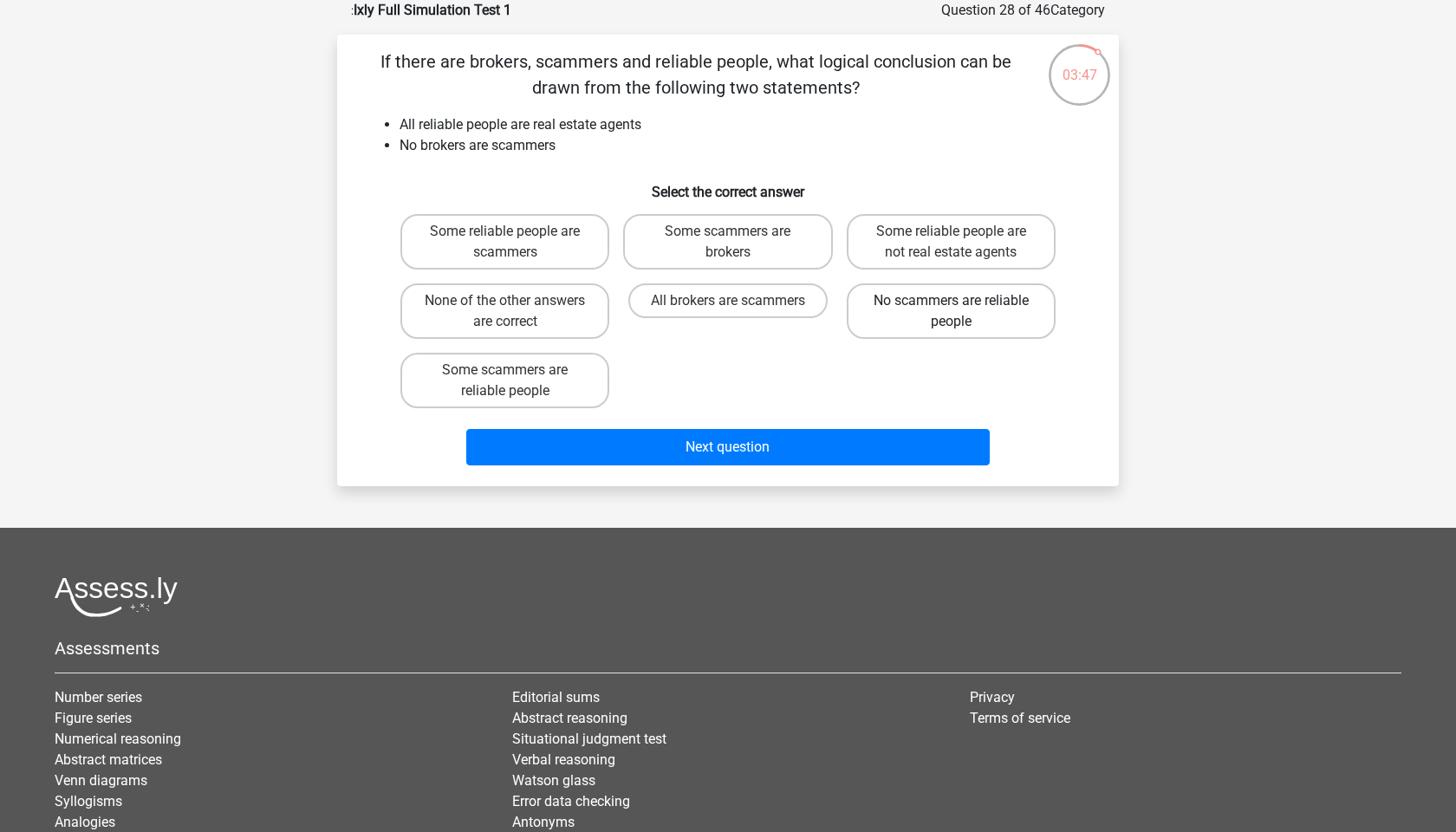
click at [915, 311] on label "No scammers are reliable people" at bounding box center [951, 311] width 209 height 55
click at [950, 311] on input "No scammers are reliable people" at bounding box center [956, 306] width 11 height 11
radio input "true"
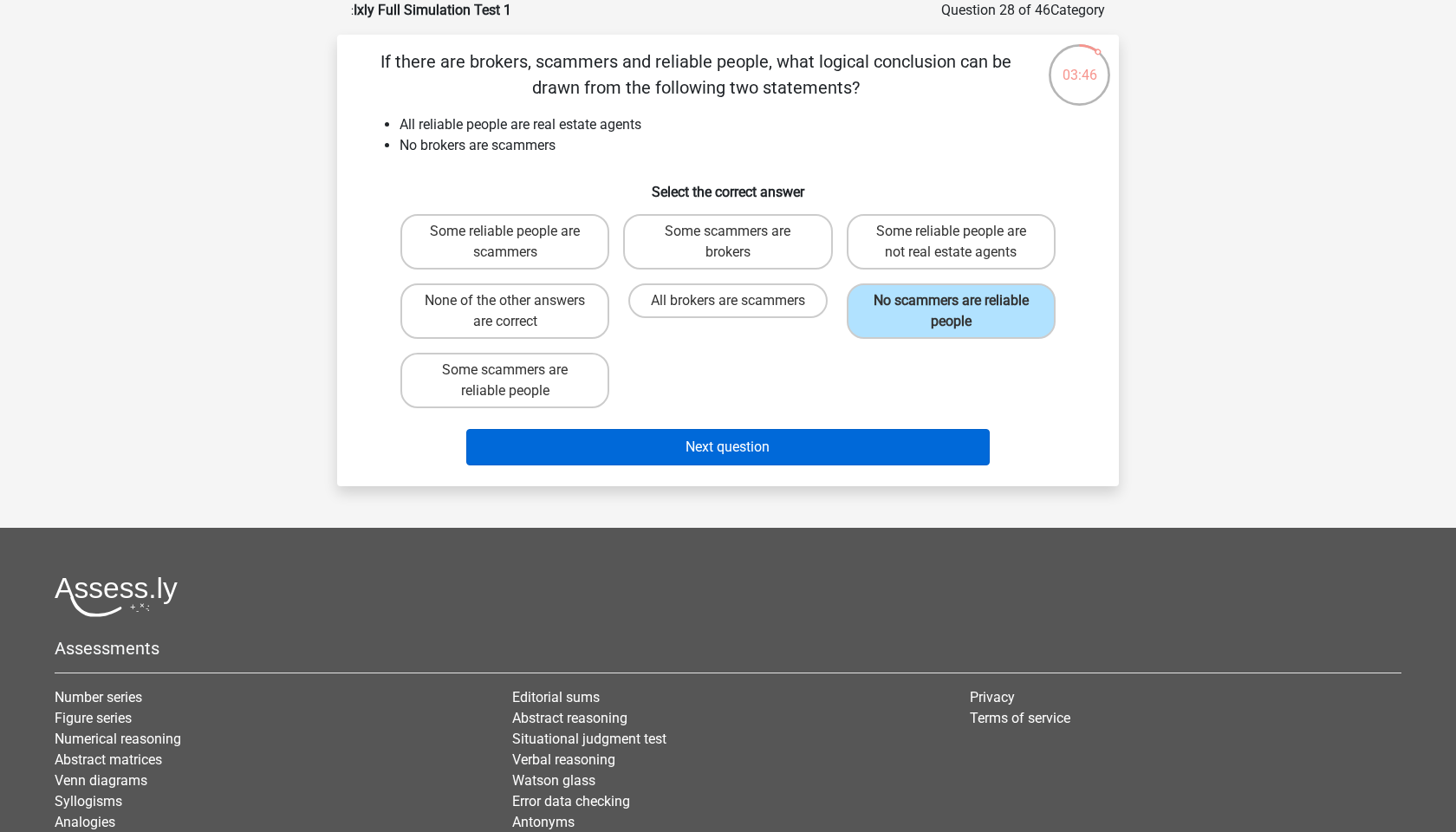
click at [748, 459] on button "Next question" at bounding box center [728, 448] width 525 height 36
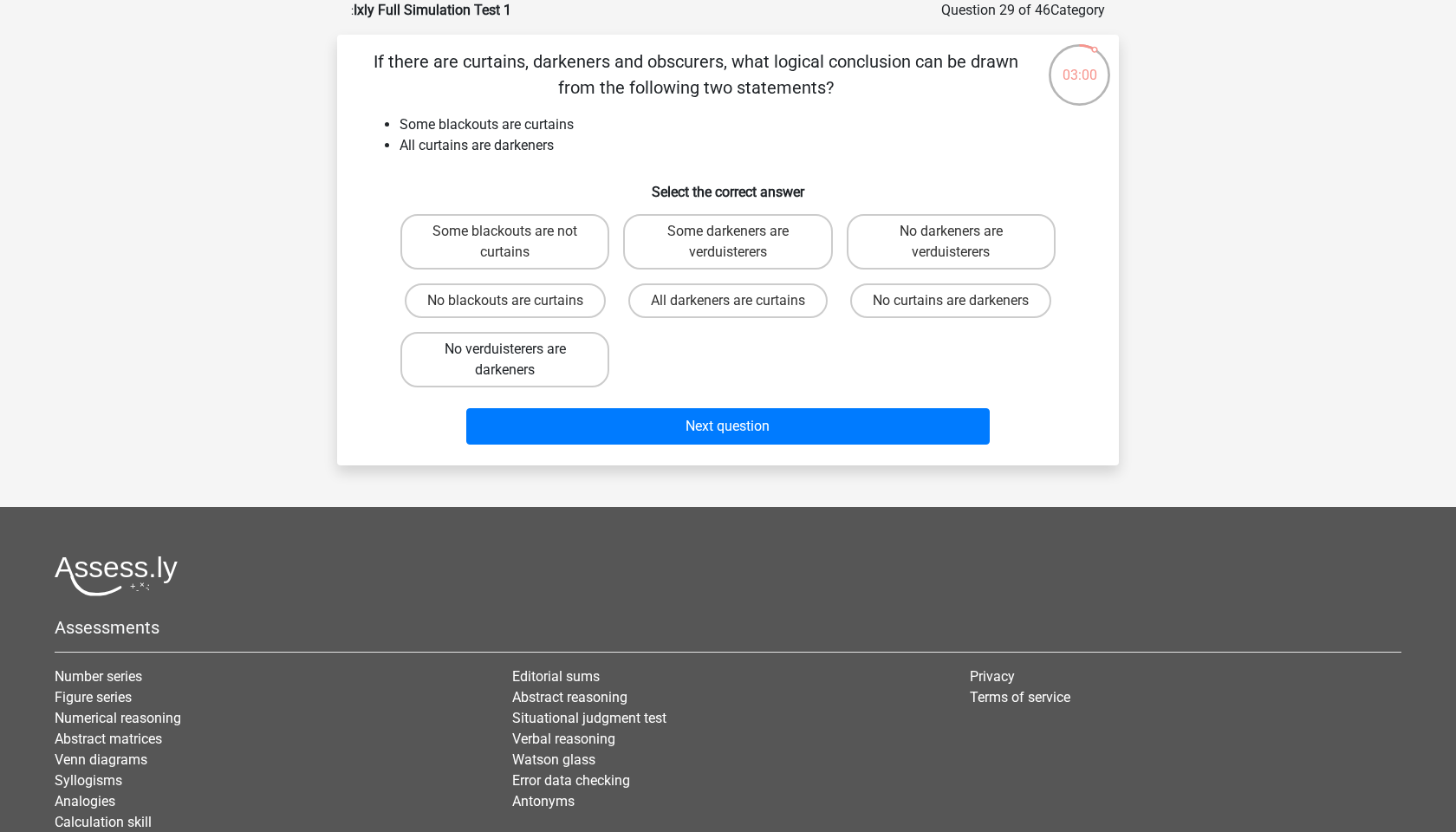
click at [549, 368] on label "No verduisterers are darkeners" at bounding box center [505, 359] width 209 height 55
click at [516, 361] on input "No verduisterers are darkeners" at bounding box center [511, 355] width 11 height 11
radio input "true"
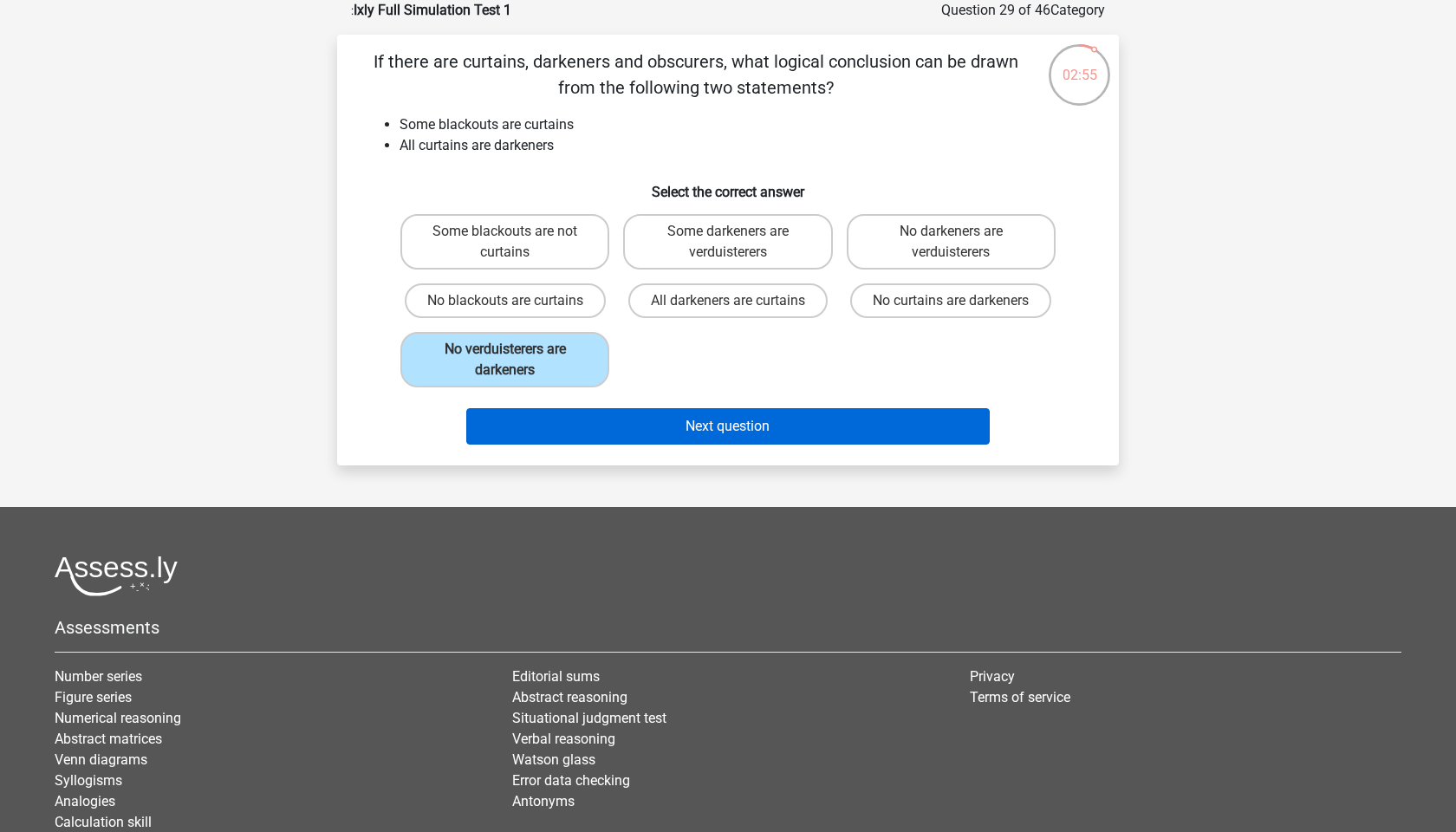
click at [709, 432] on button "Next question" at bounding box center [728, 427] width 525 height 36
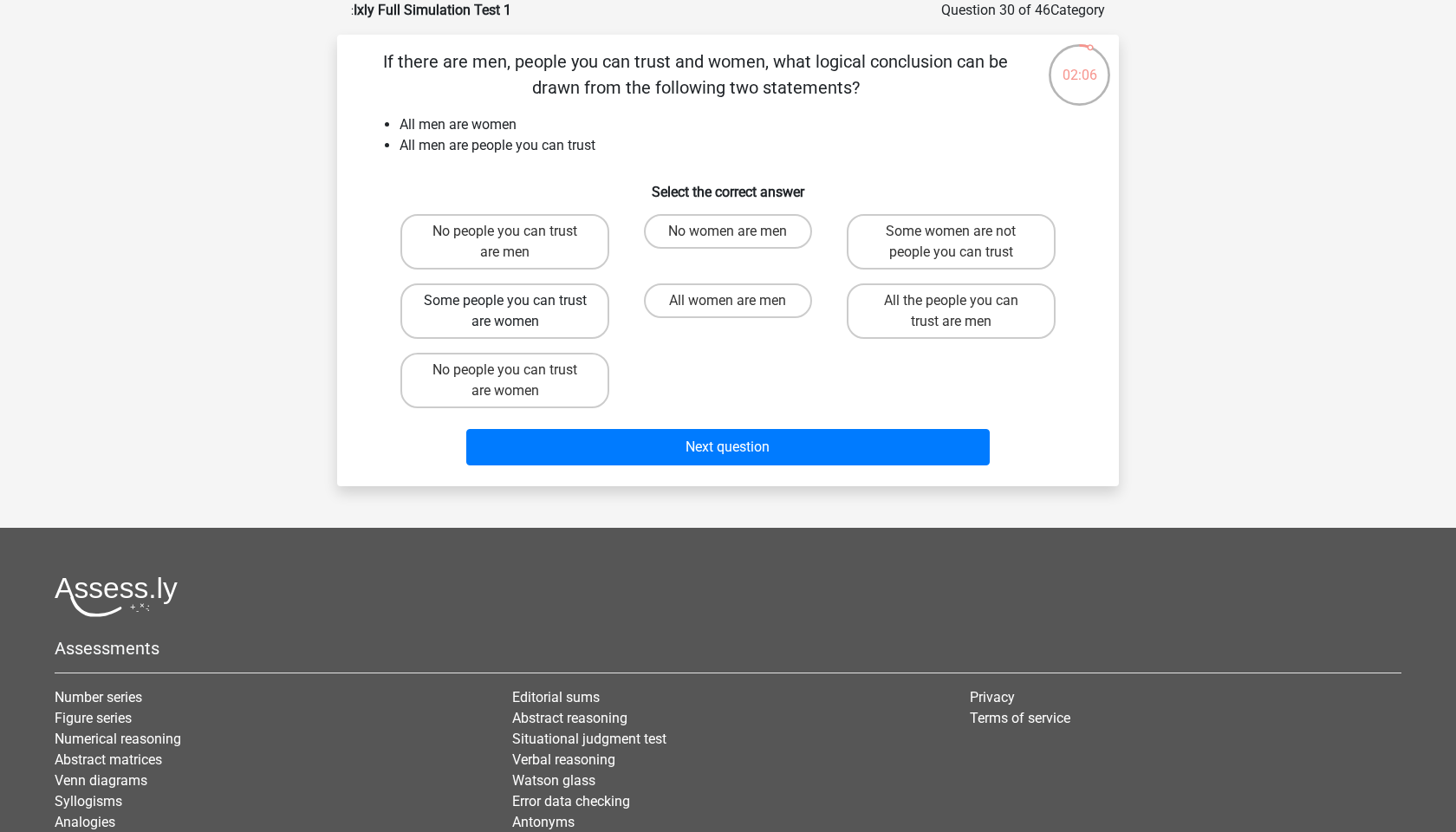
click at [575, 313] on label "Some people you can trust are women" at bounding box center [505, 311] width 209 height 55
click at [516, 312] on input "Some people you can trust are women" at bounding box center [511, 306] width 11 height 11
radio input "true"
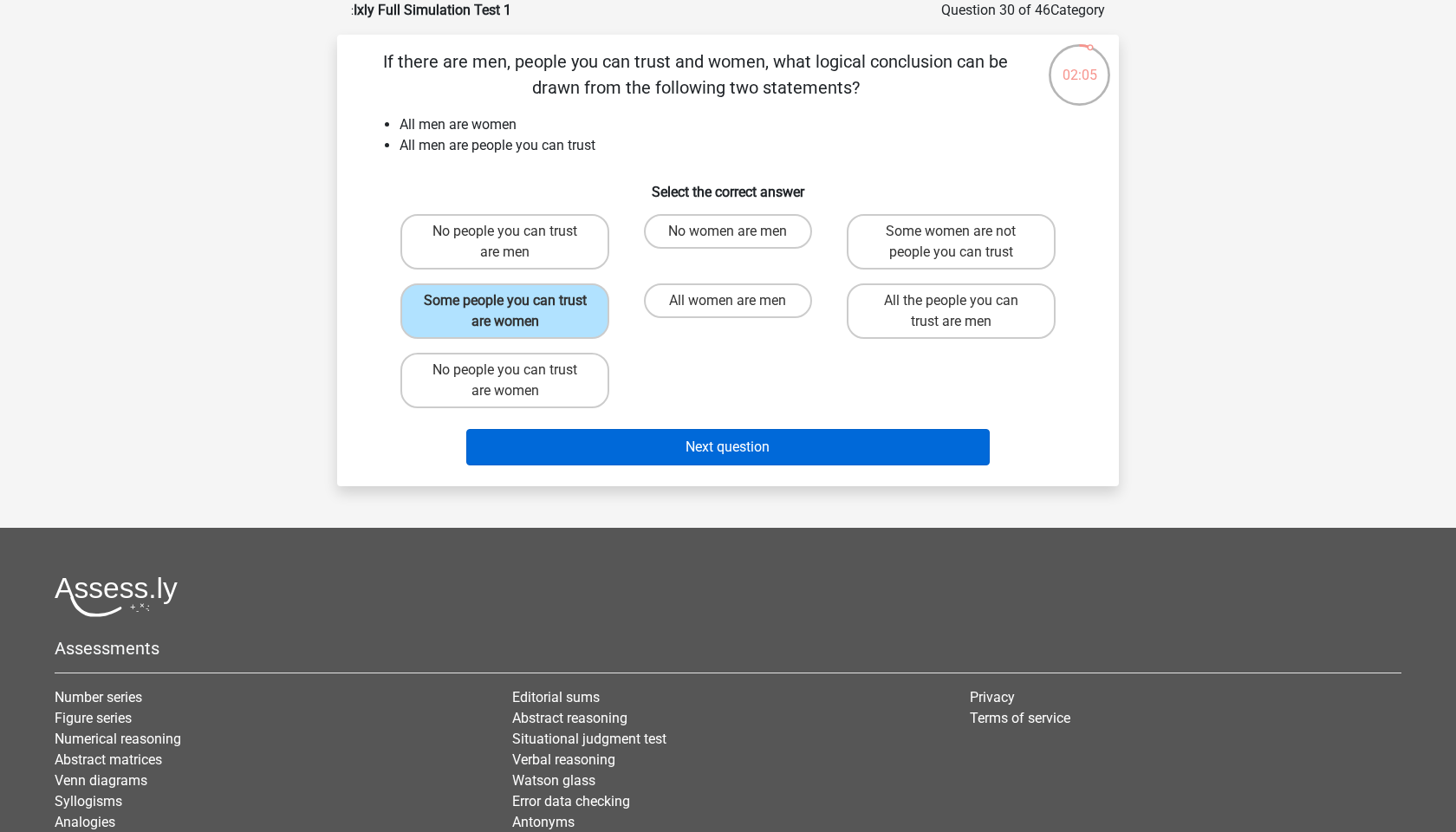
click at [699, 447] on button "Next question" at bounding box center [728, 448] width 525 height 36
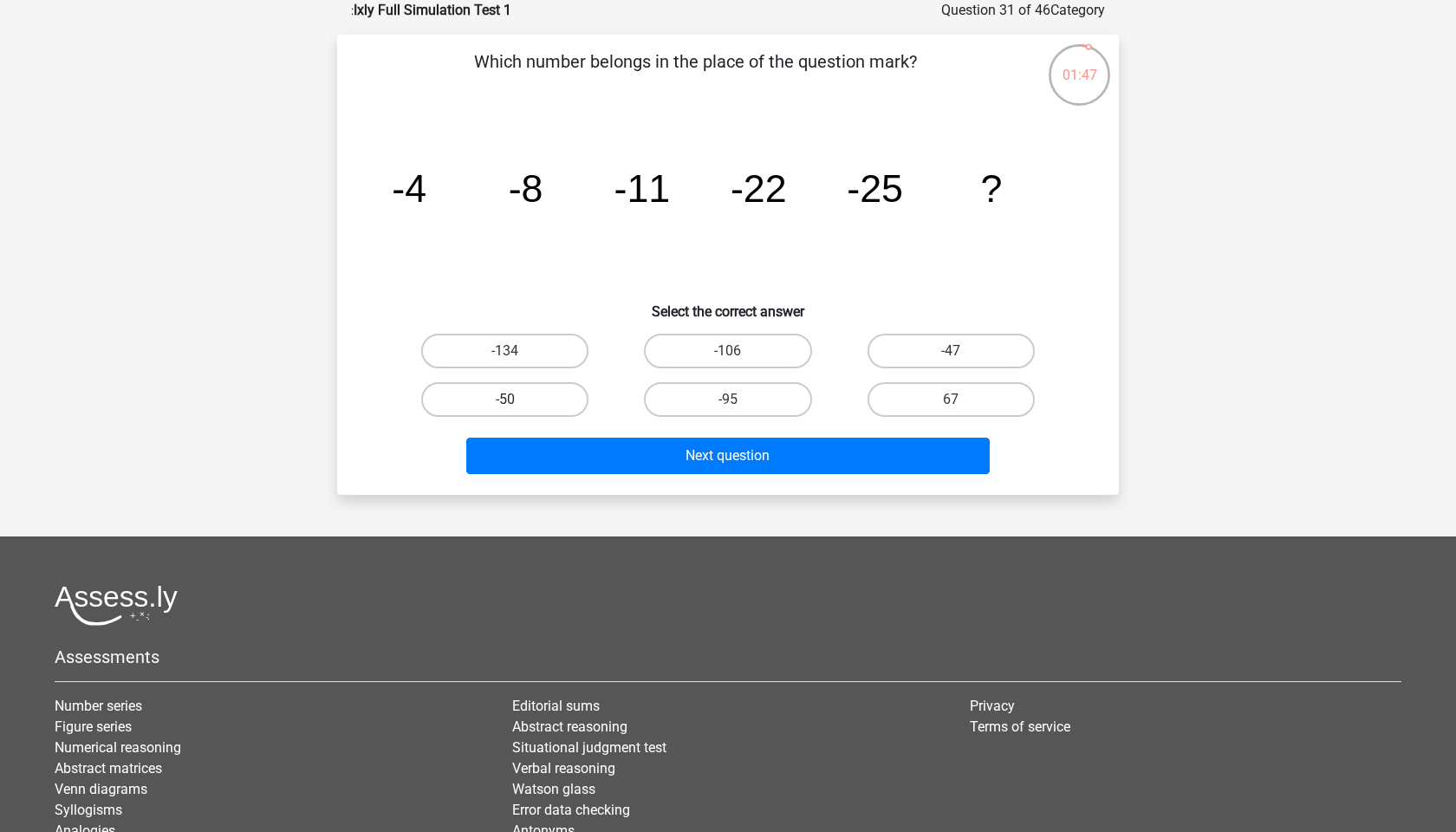
click at [547, 401] on label "-50" at bounding box center [505, 400] width 168 height 34
click at [516, 401] on input "-50" at bounding box center [511, 405] width 11 height 11
radio input "true"
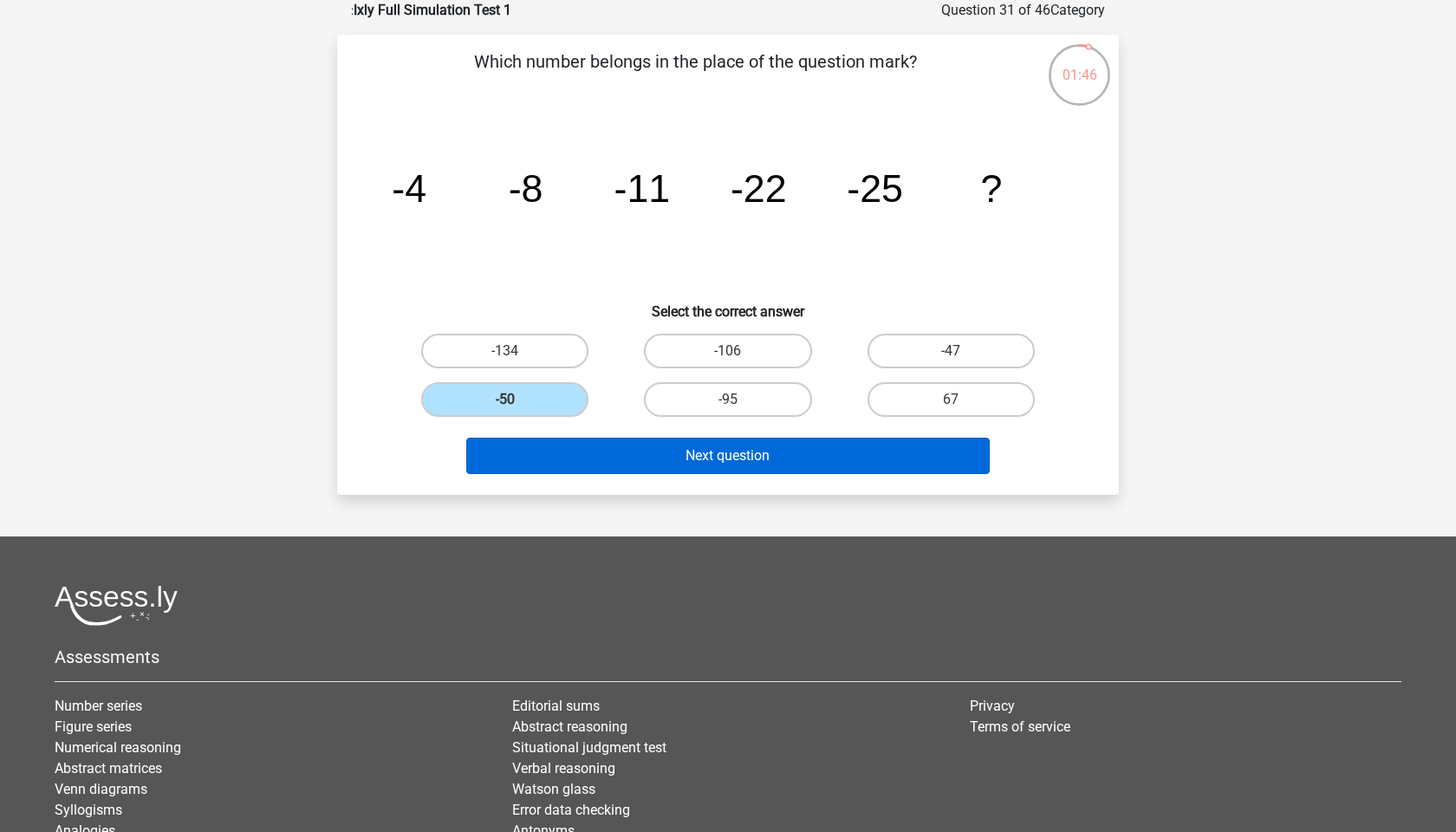
click at [693, 454] on button "Next question" at bounding box center [728, 456] width 525 height 36
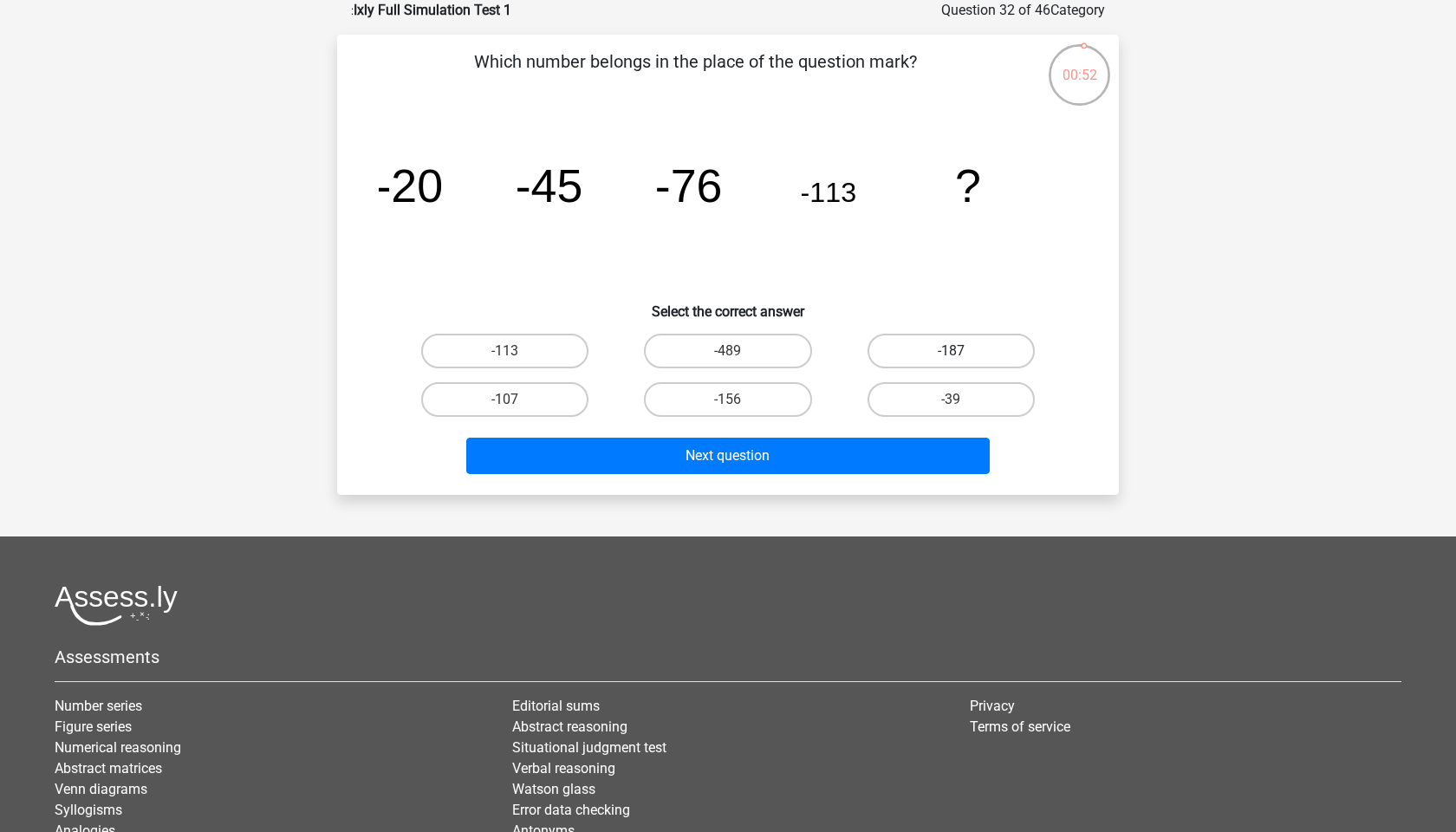
click at [973, 346] on label "-187" at bounding box center [951, 351] width 168 height 34
click at [962, 351] on input "-187" at bounding box center [956, 356] width 11 height 11
radio input "true"
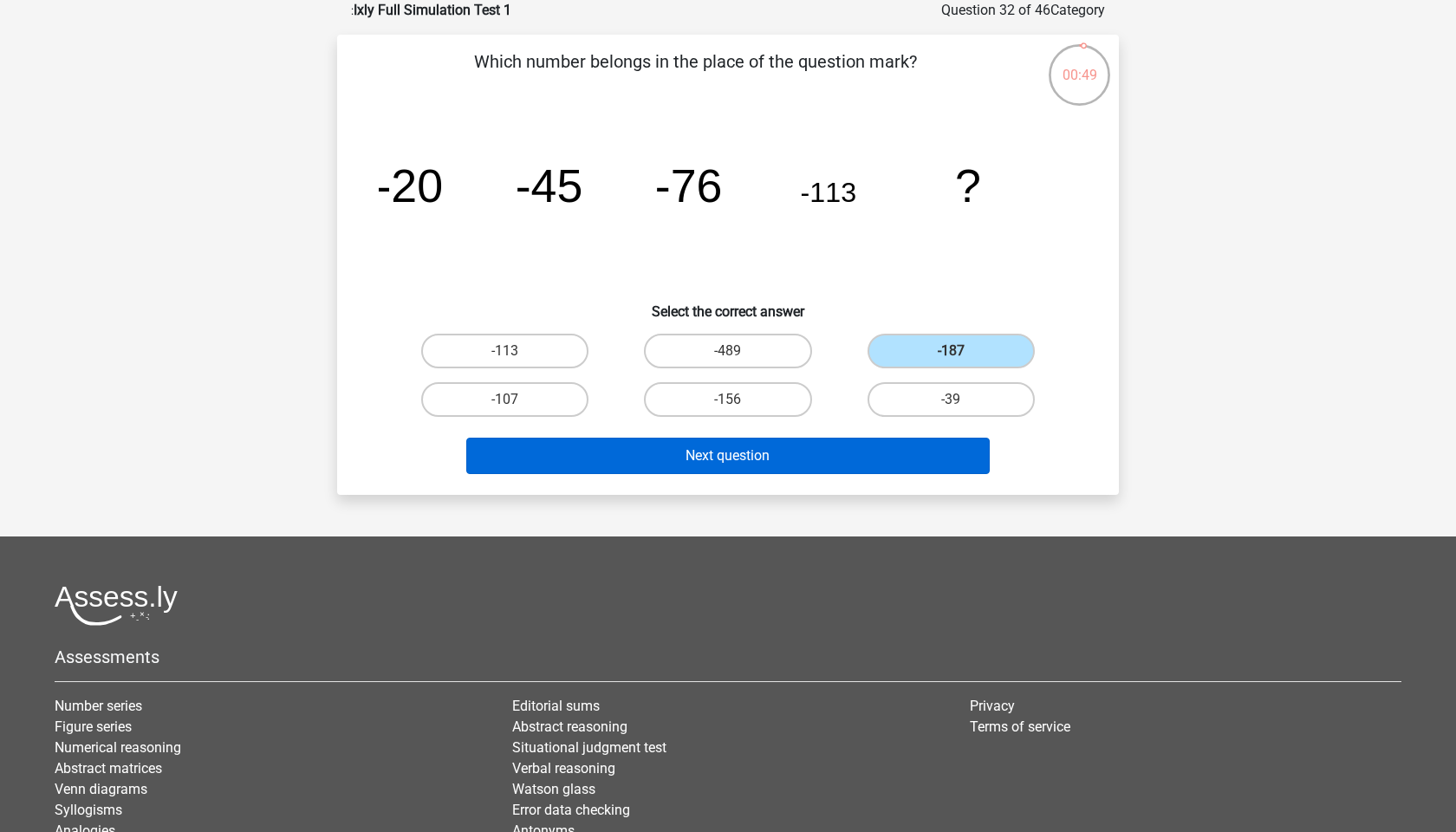
click at [771, 454] on button "Next question" at bounding box center [728, 456] width 525 height 36
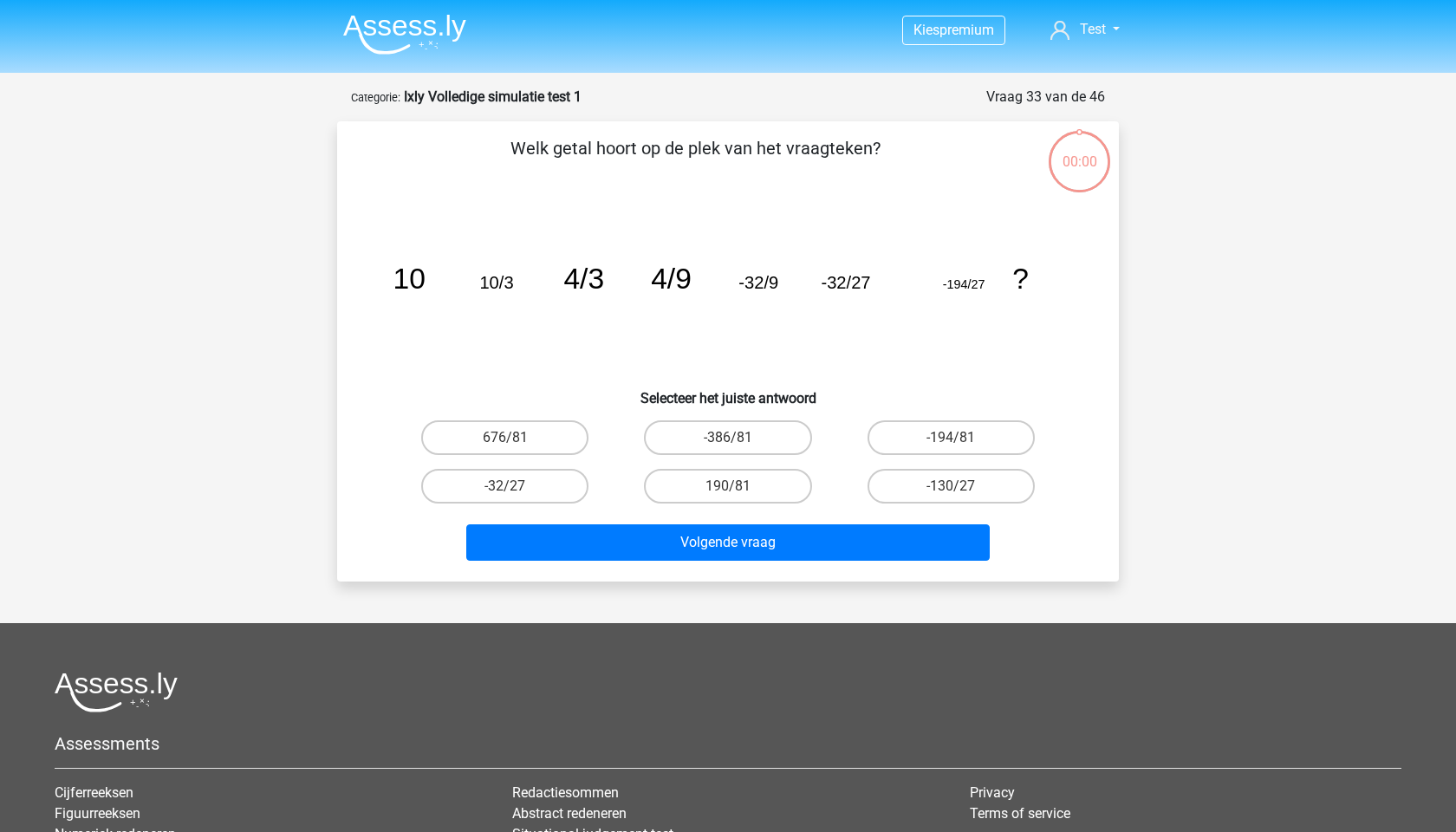
scroll to position [87, 0]
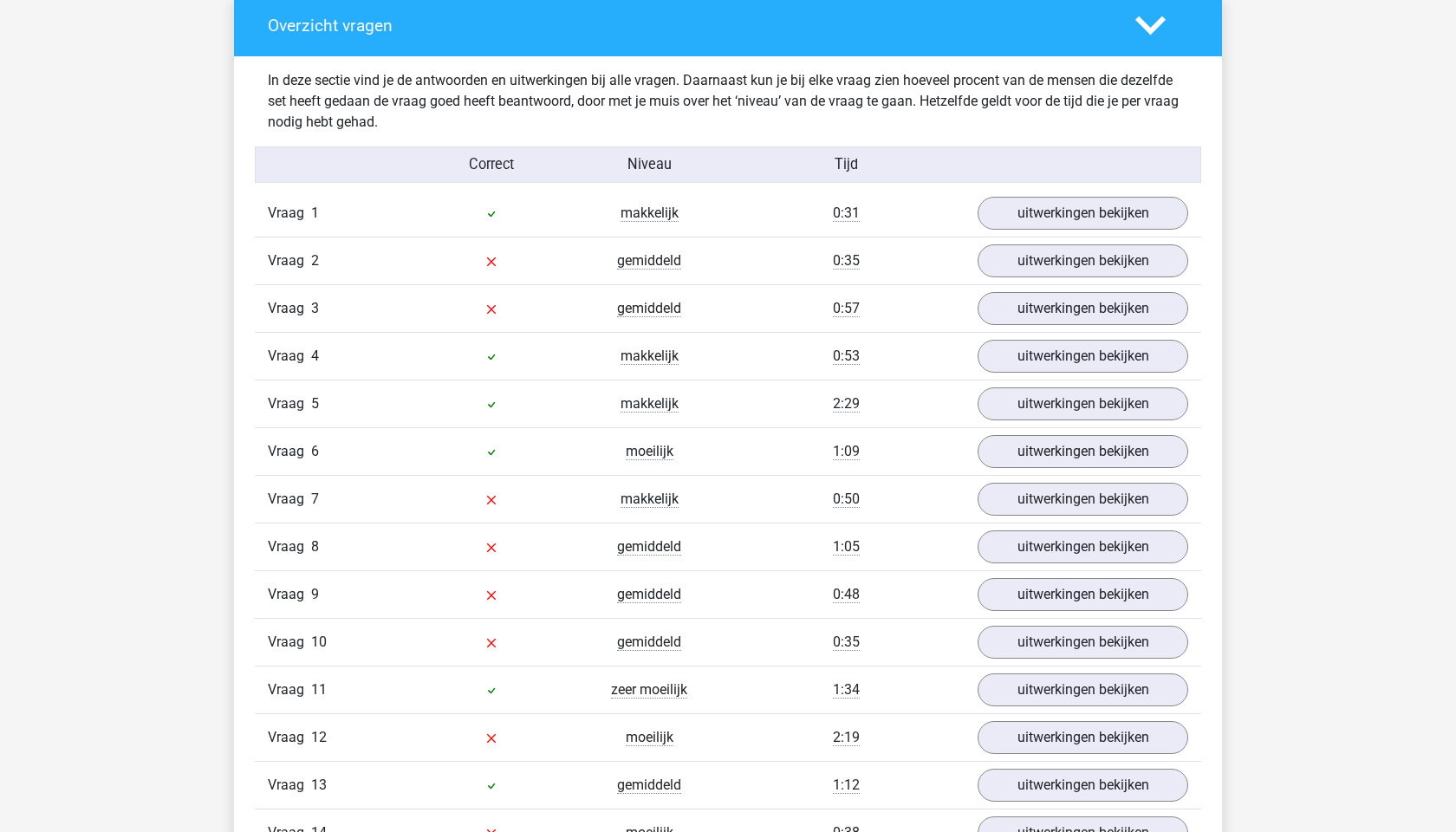
scroll to position [1839, 0]
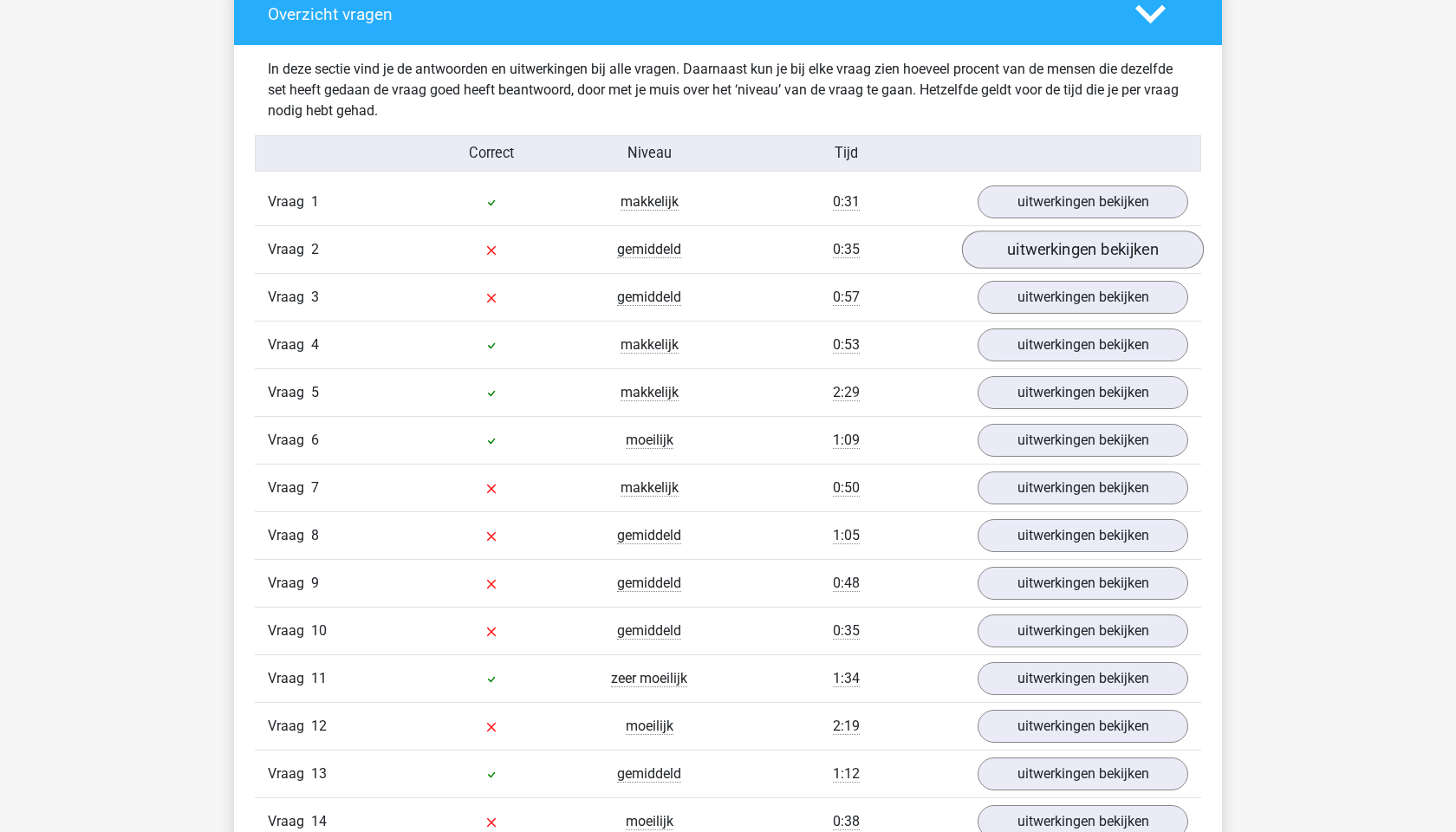
click at [1065, 269] on link "uitwerkingen bekijken" at bounding box center [1083, 249] width 242 height 38
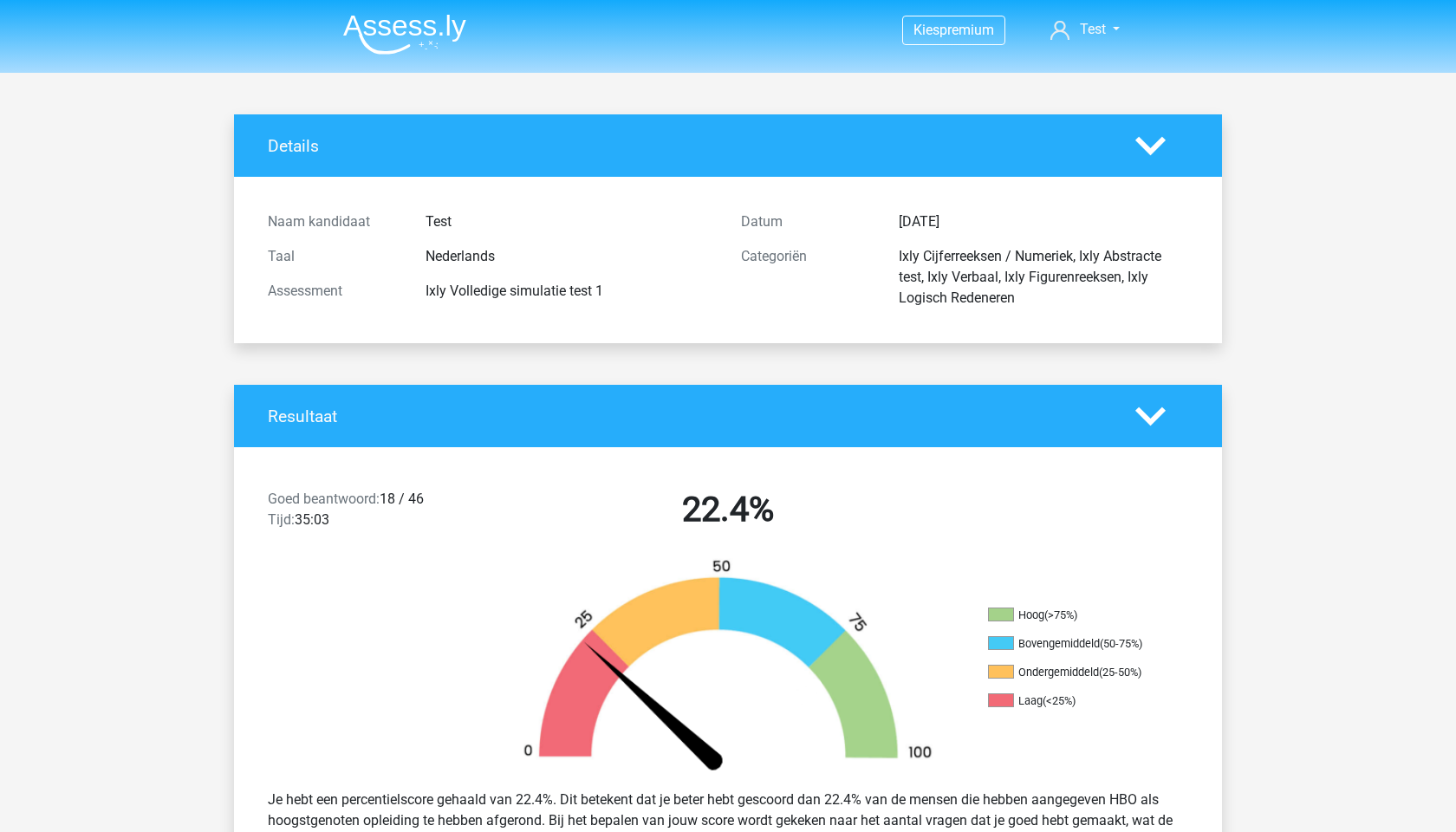
scroll to position [0, 0]
